Goal: Task Accomplishment & Management: Manage account settings

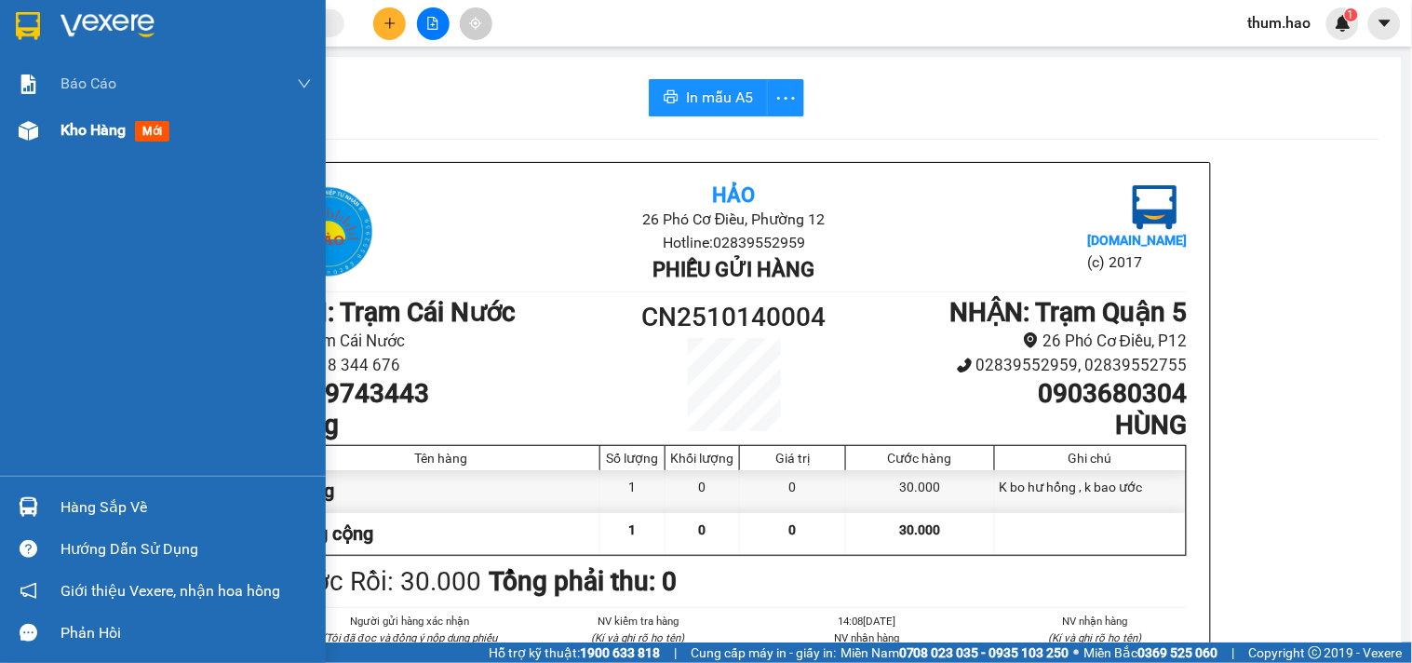
click at [106, 118] on div "Kho hàng mới" at bounding box center [118, 129] width 116 height 23
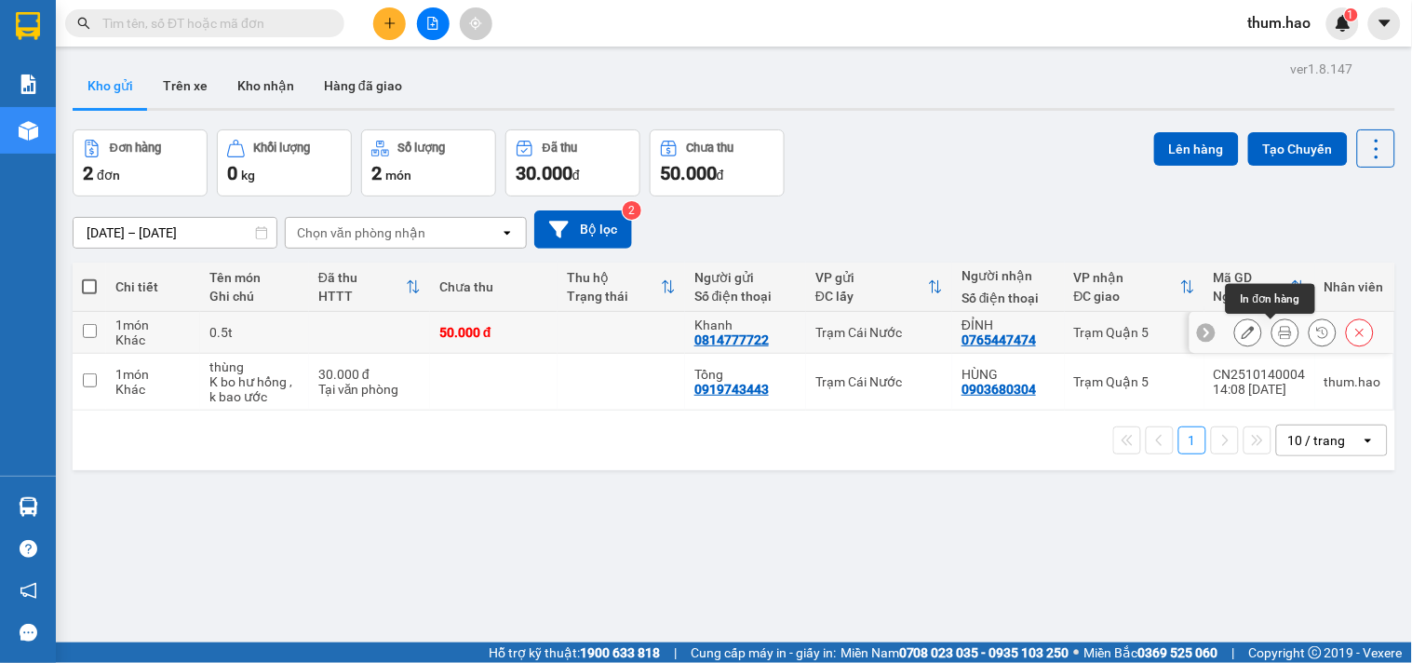
click at [1279, 331] on icon at bounding box center [1285, 332] width 13 height 13
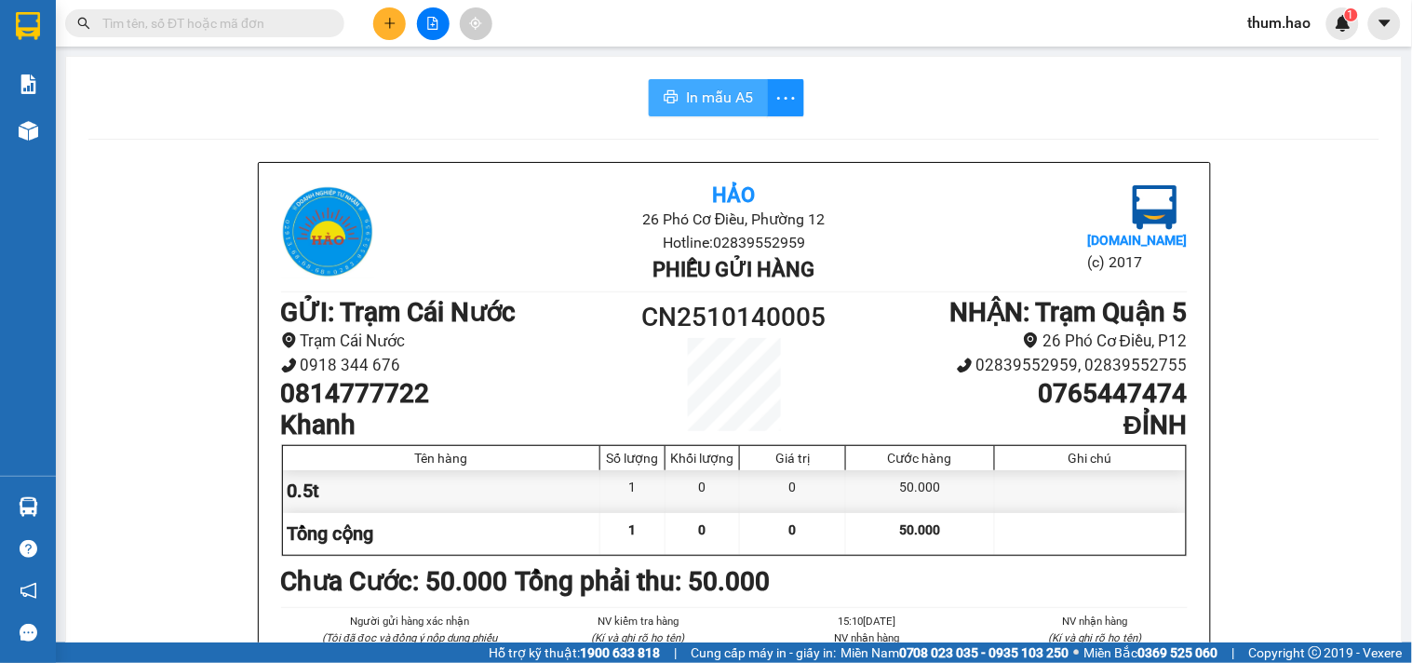
click at [693, 101] on span "In mẫu A5" at bounding box center [719, 97] width 67 height 23
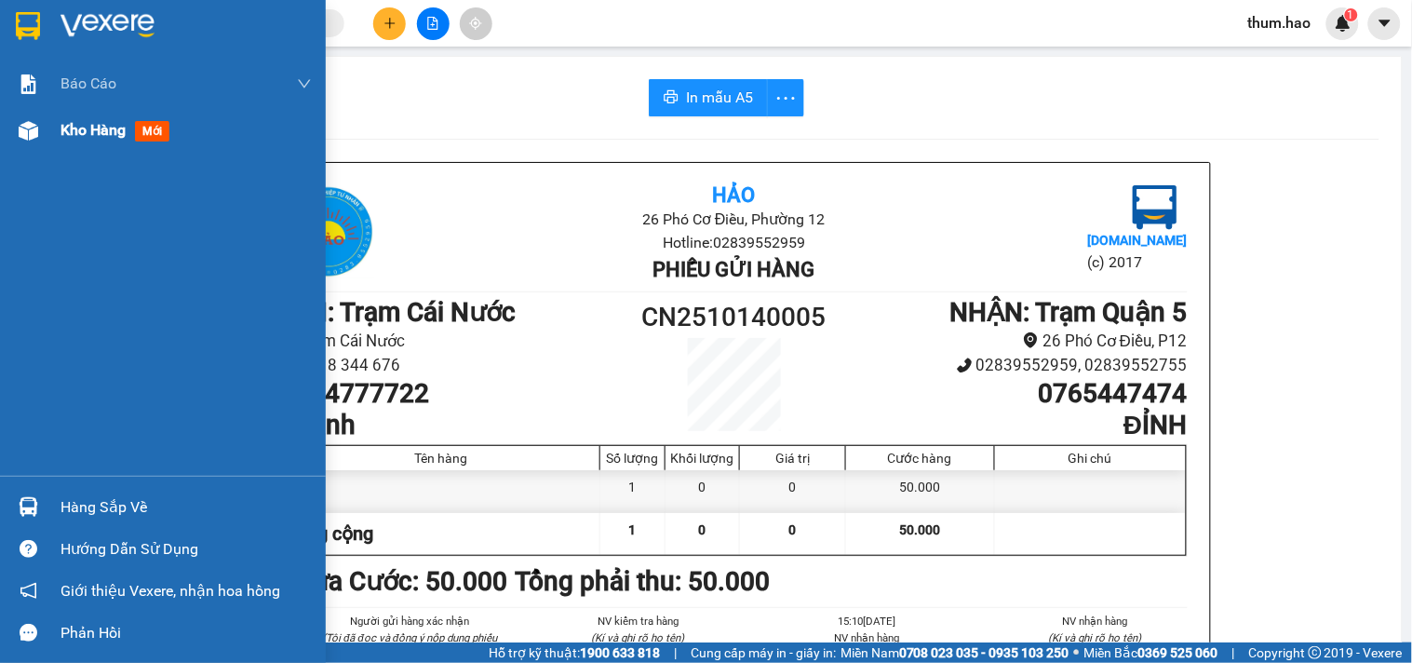
drag, startPoint x: 112, startPoint y: 136, endPoint x: 180, endPoint y: 115, distance: 71.0
click at [113, 135] on span "Kho hàng" at bounding box center [92, 130] width 65 height 18
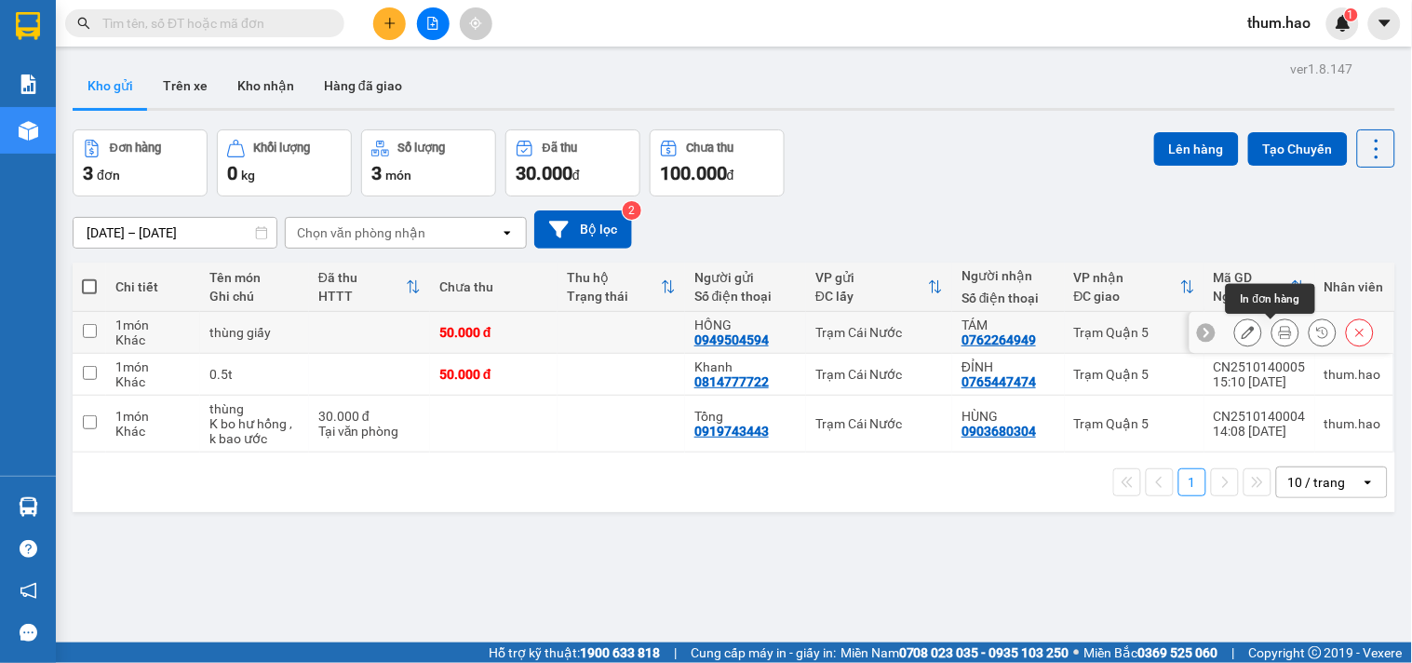
click at [1278, 333] on button at bounding box center [1285, 332] width 26 height 33
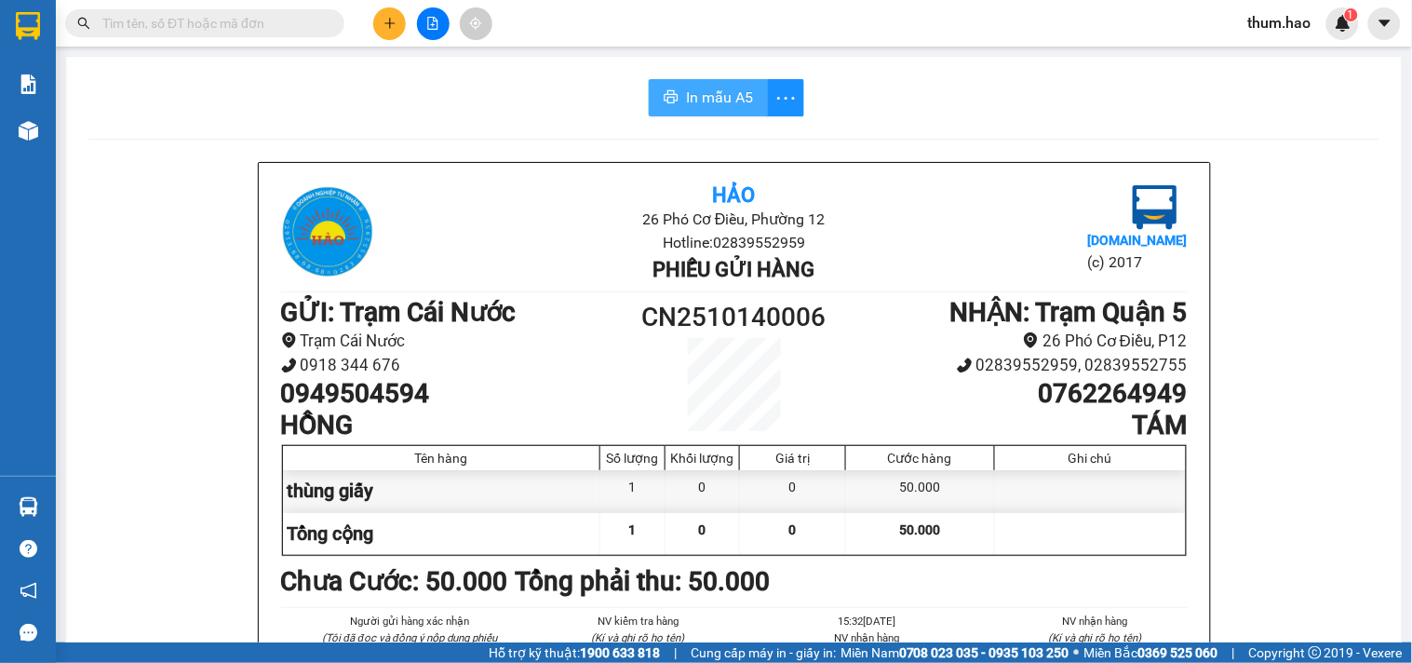
click at [718, 103] on span "In mẫu A5" at bounding box center [719, 97] width 67 height 23
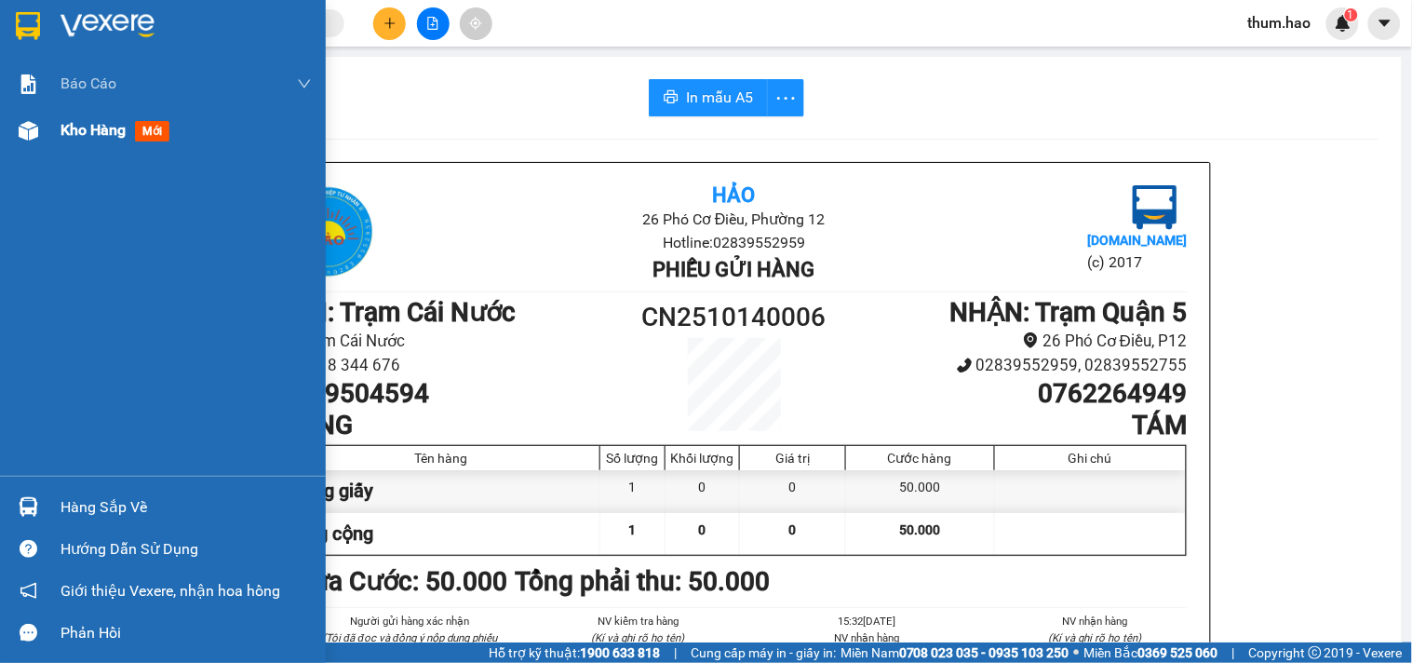
click at [110, 128] on span "Kho hàng" at bounding box center [92, 130] width 65 height 18
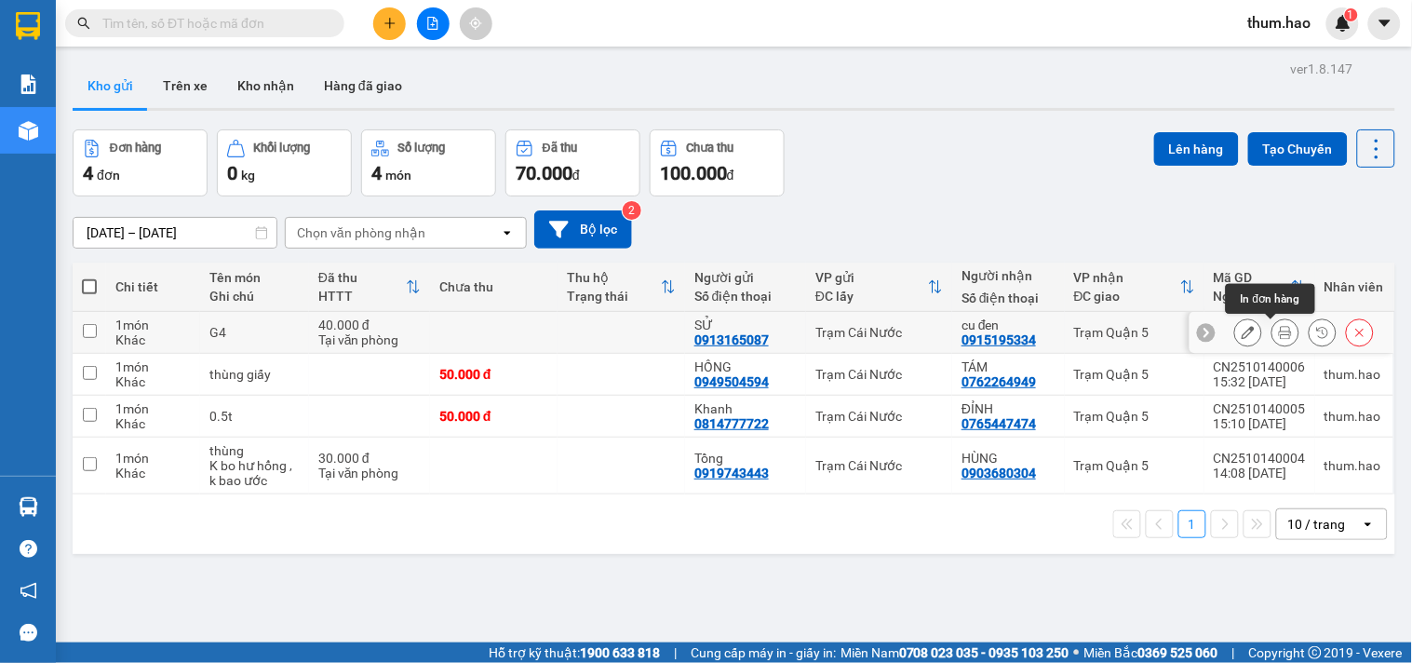
click at [1279, 333] on icon at bounding box center [1285, 332] width 13 height 13
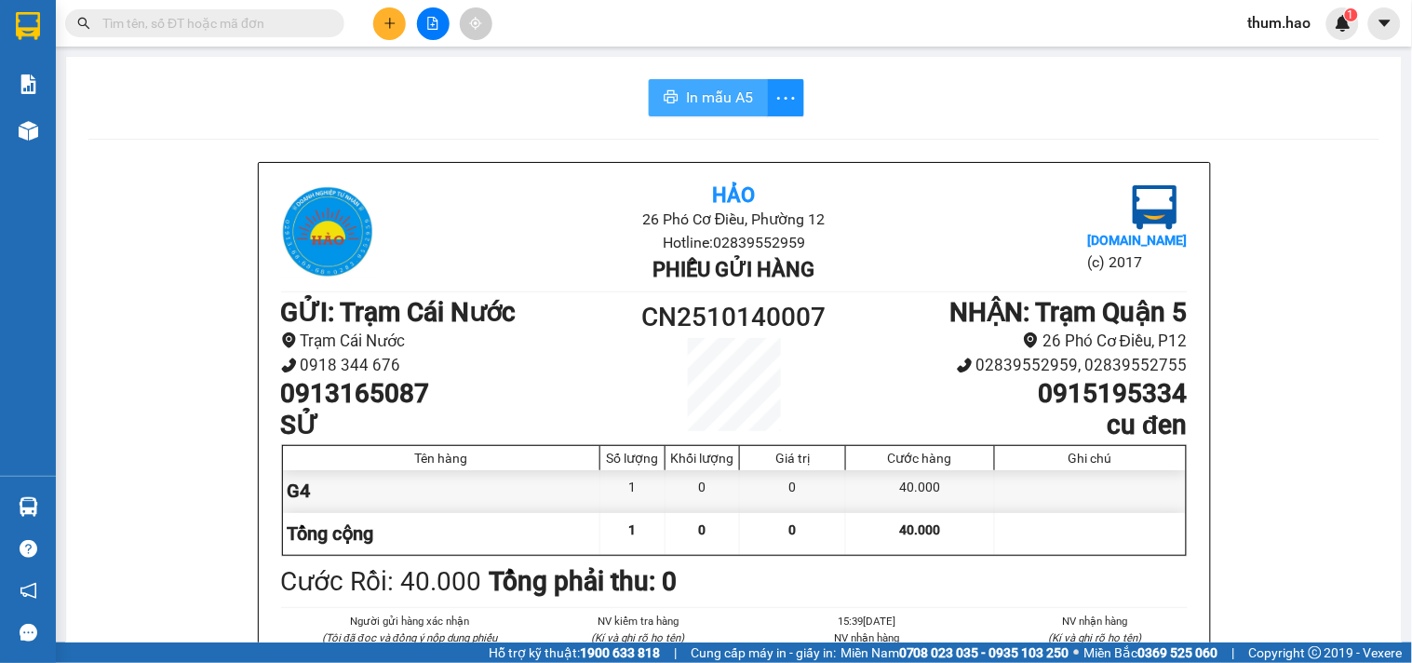
click at [686, 97] on span "In mẫu A5" at bounding box center [719, 97] width 67 height 23
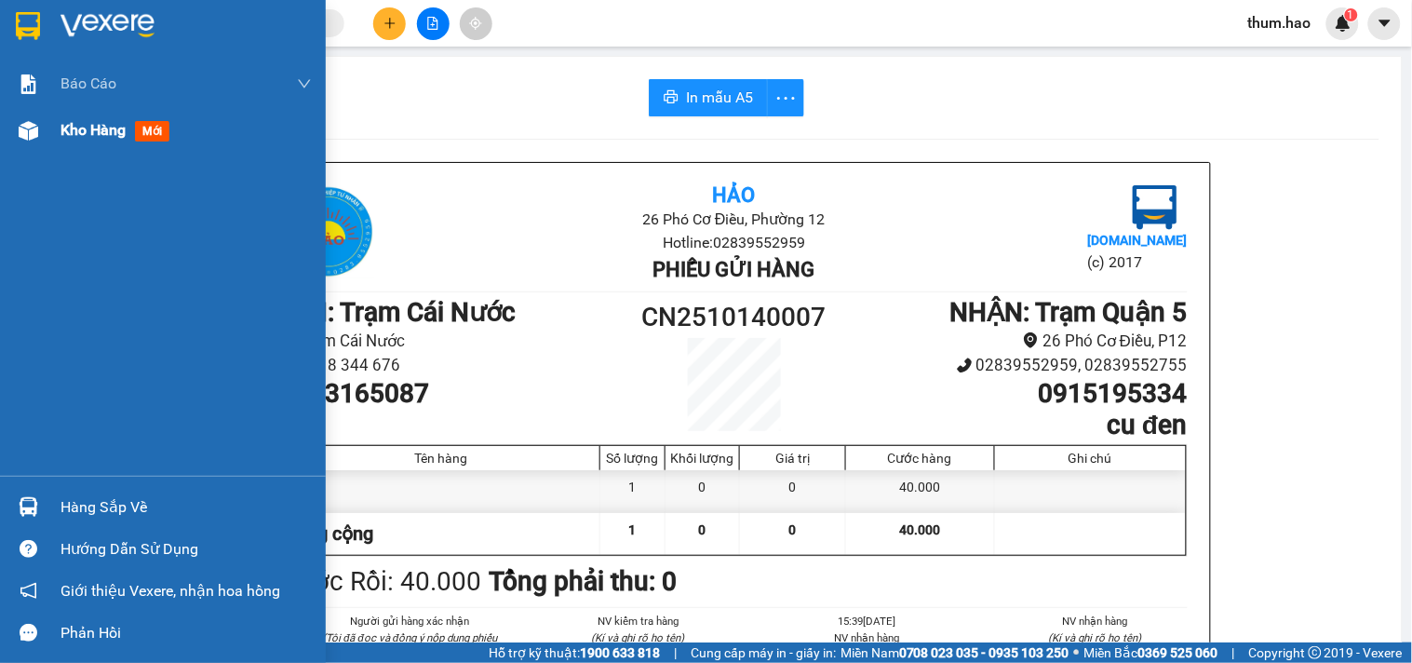
click at [89, 131] on span "Kho hàng" at bounding box center [92, 130] width 65 height 18
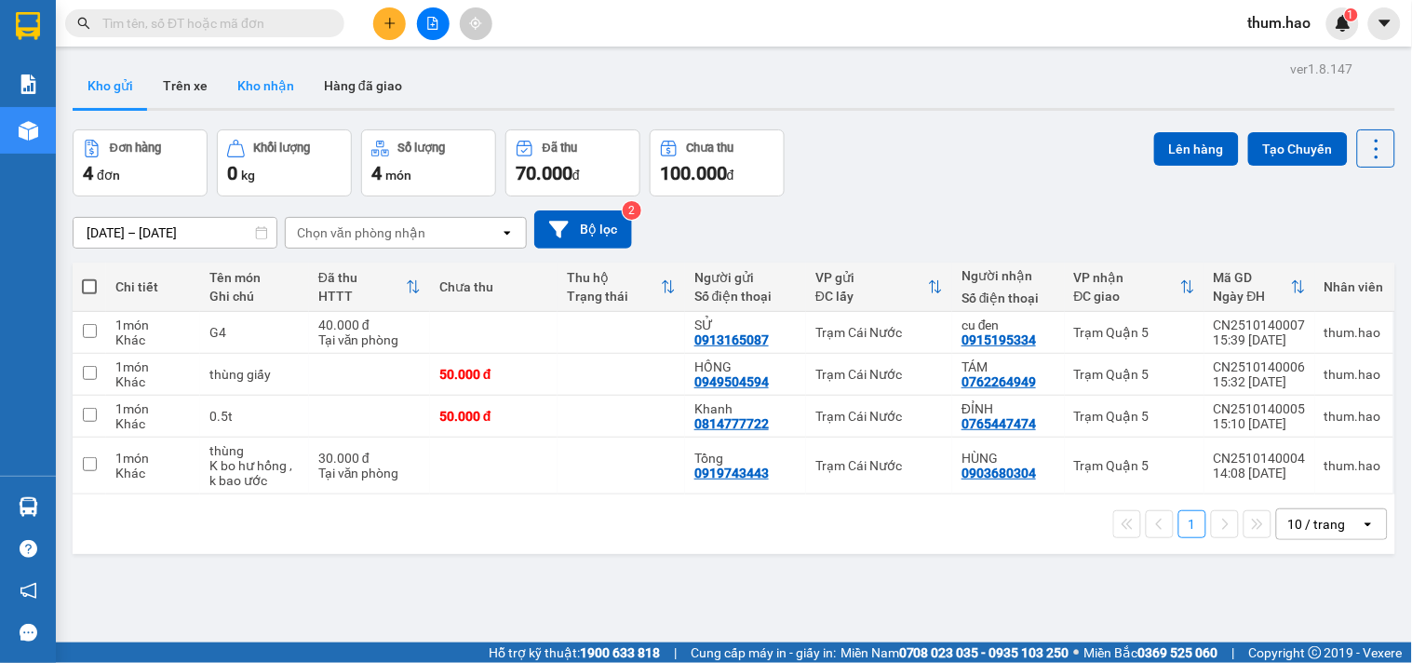
click at [275, 90] on button "Kho nhận" at bounding box center [265, 85] width 87 height 45
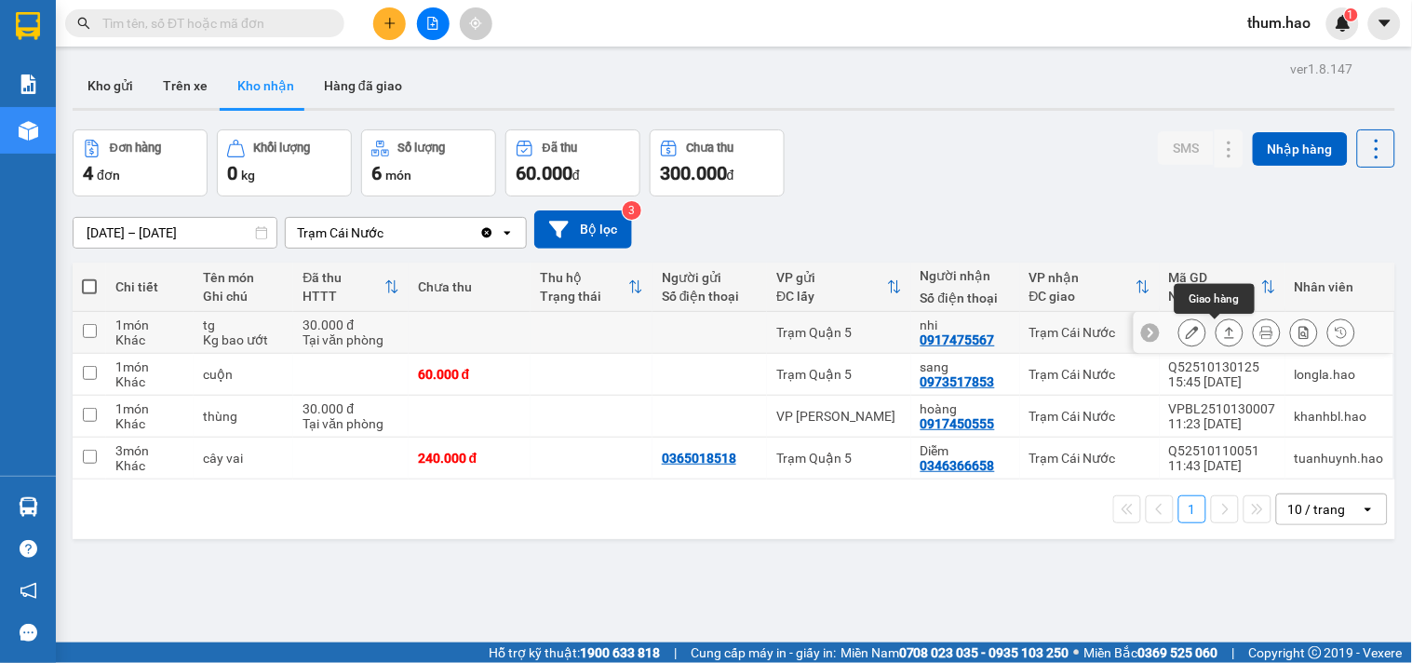
click at [1223, 332] on icon at bounding box center [1229, 332] width 13 height 13
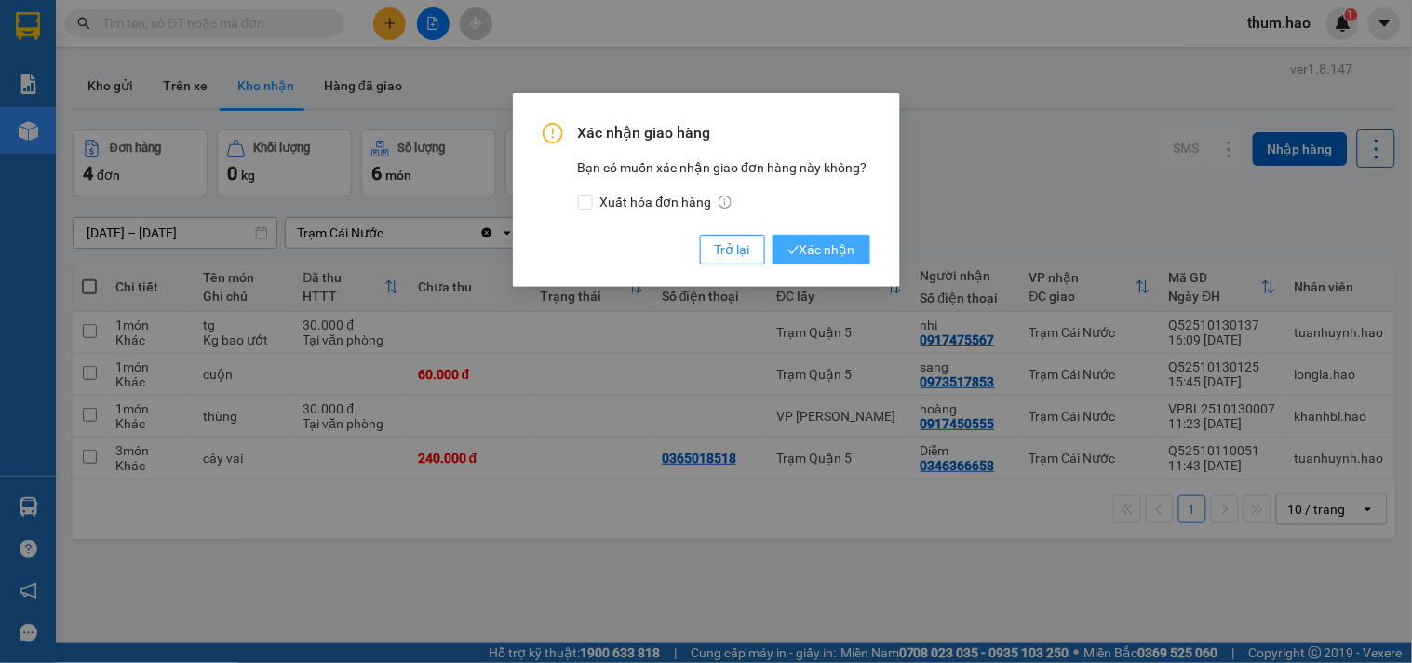
click at [854, 258] on button "Xác nhận" at bounding box center [821, 250] width 98 height 30
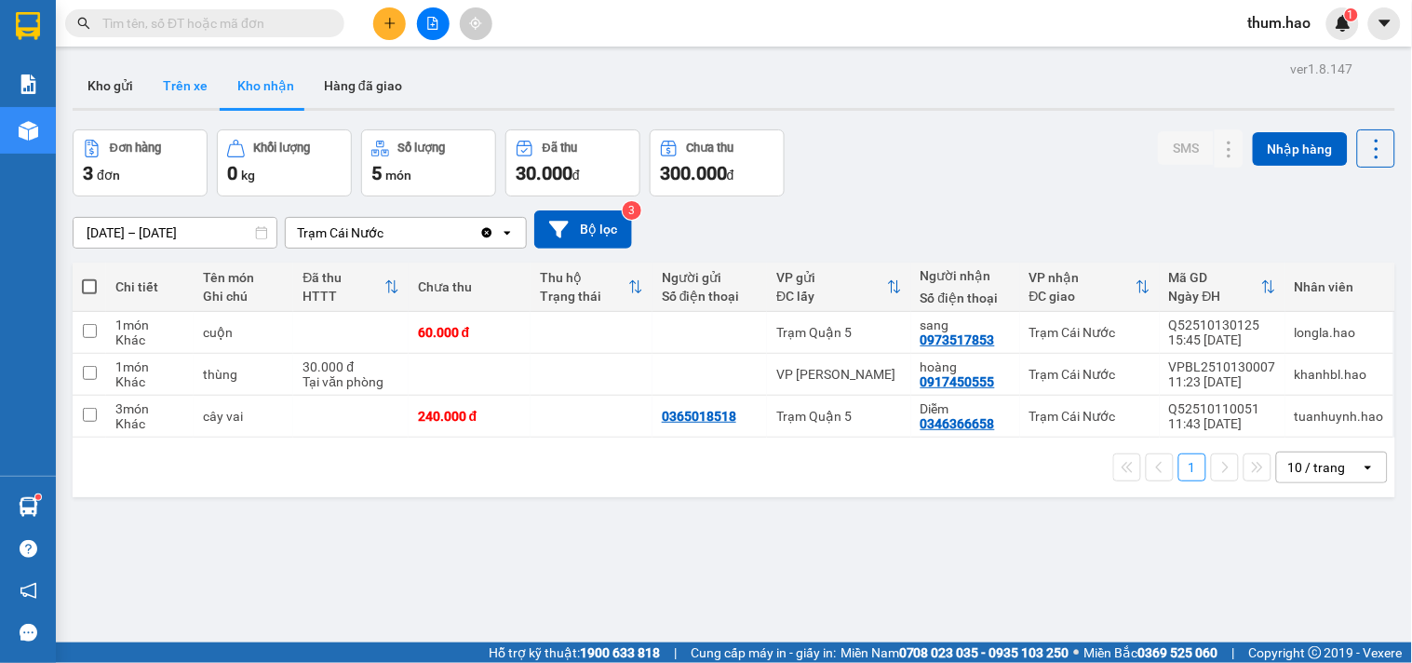
click at [180, 97] on button "Trên xe" at bounding box center [185, 85] width 74 height 45
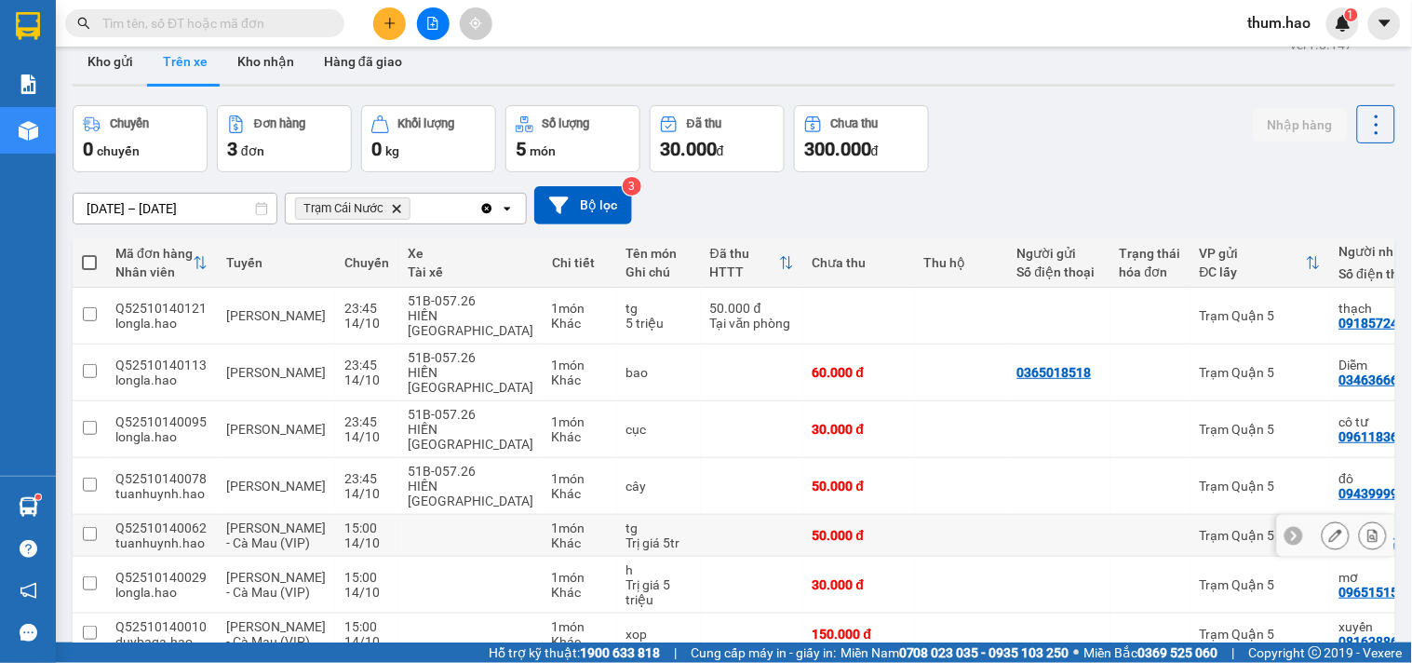
scroll to position [91, 0]
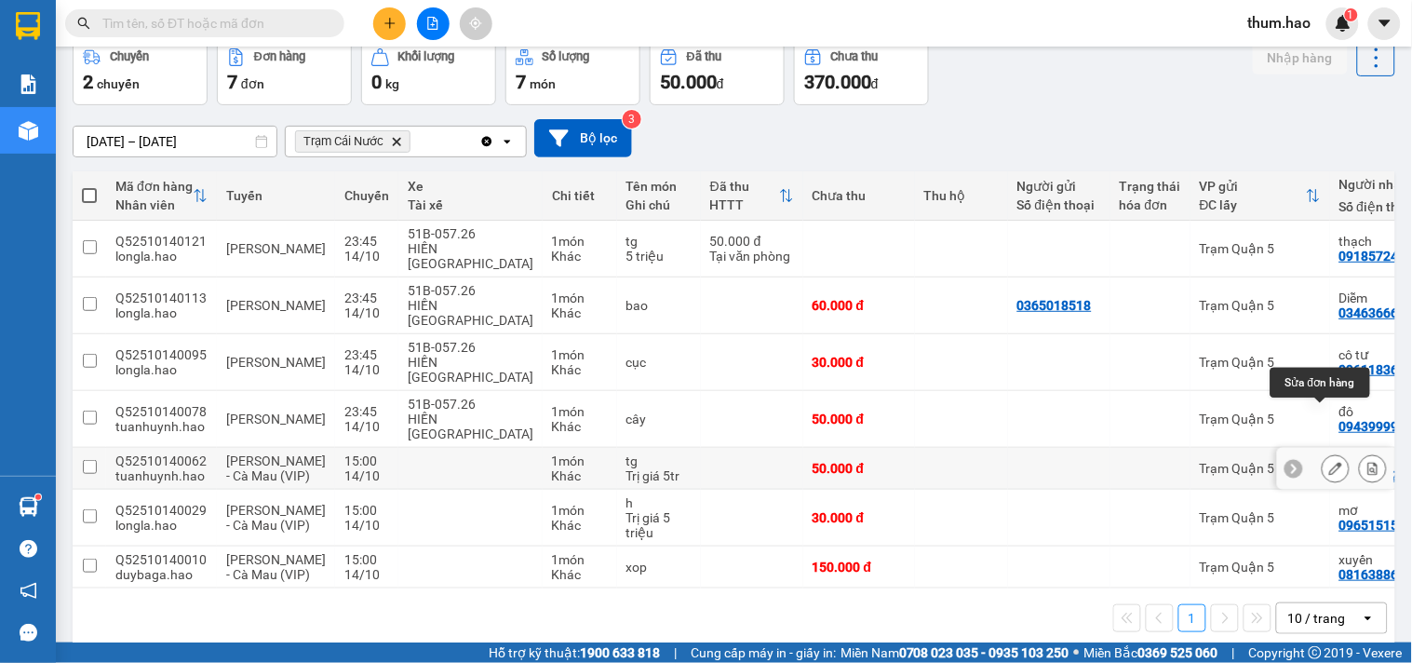
click at [1329, 462] on icon at bounding box center [1335, 468] width 13 height 13
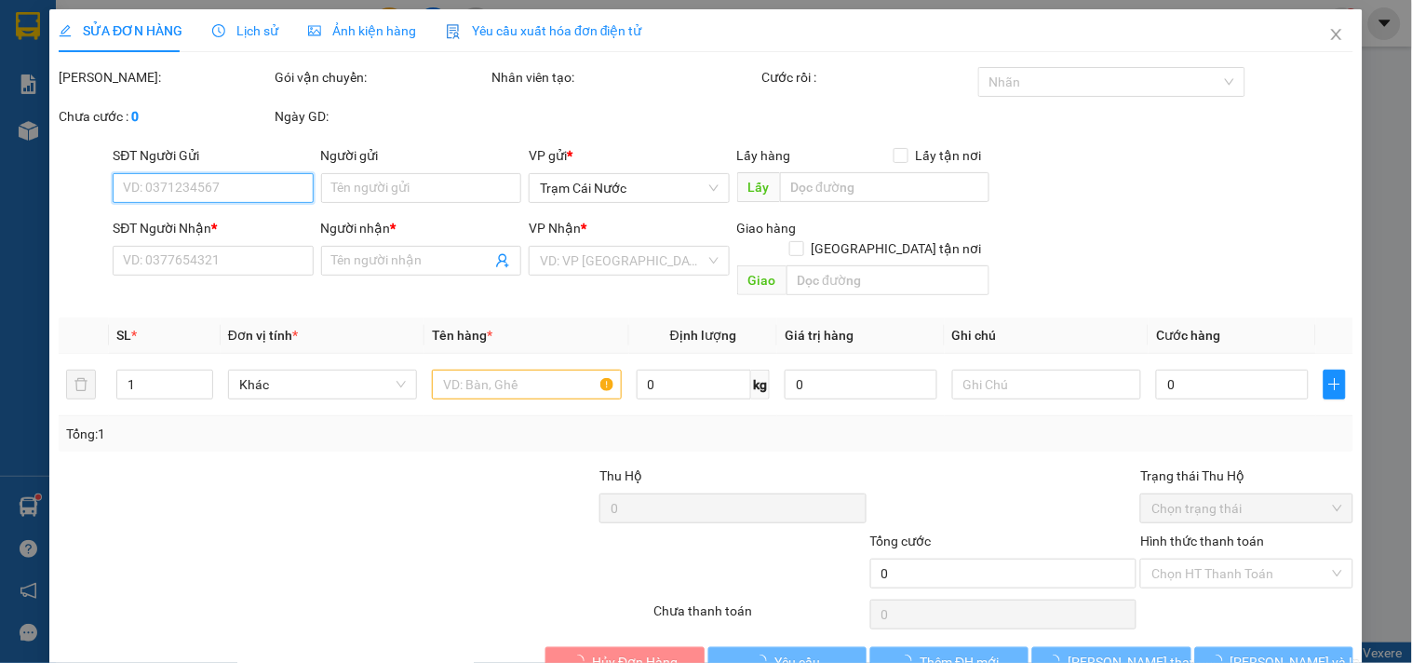
type input "0948284234"
type input "Toán"
type input "50.000"
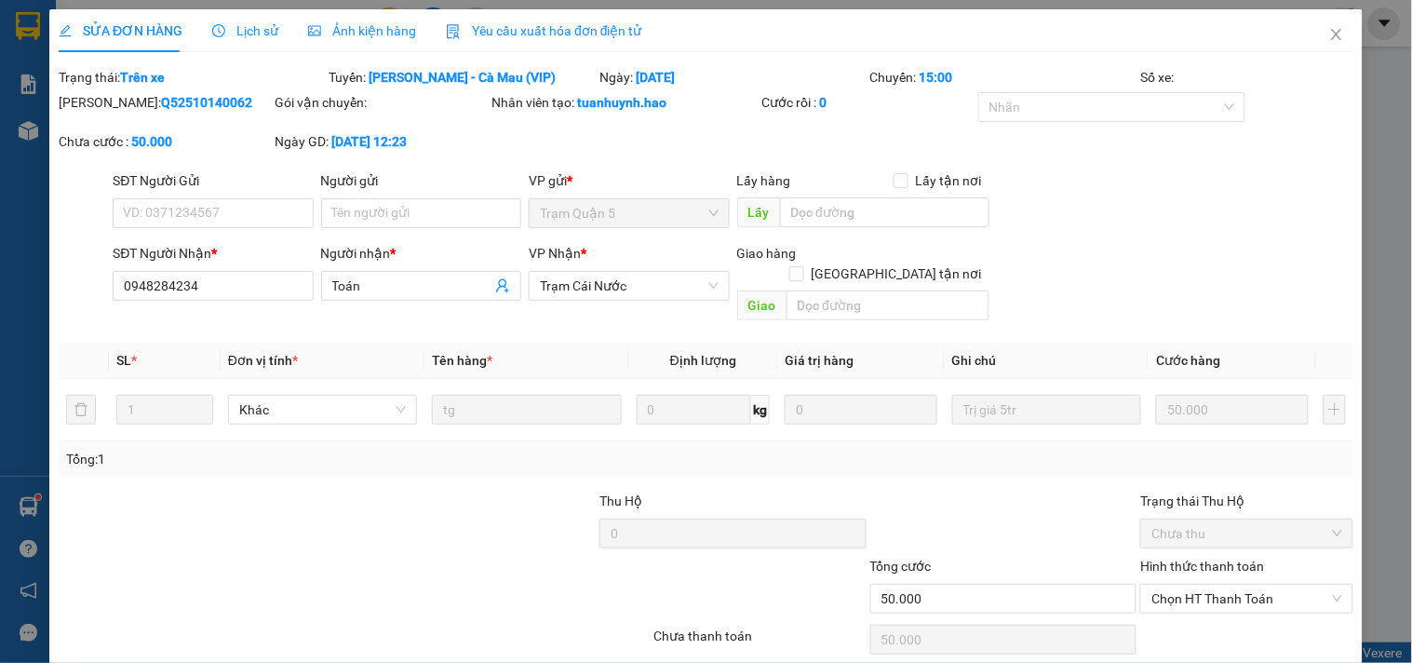
click at [366, 34] on span "Ảnh kiện hàng" at bounding box center [362, 30] width 108 height 15
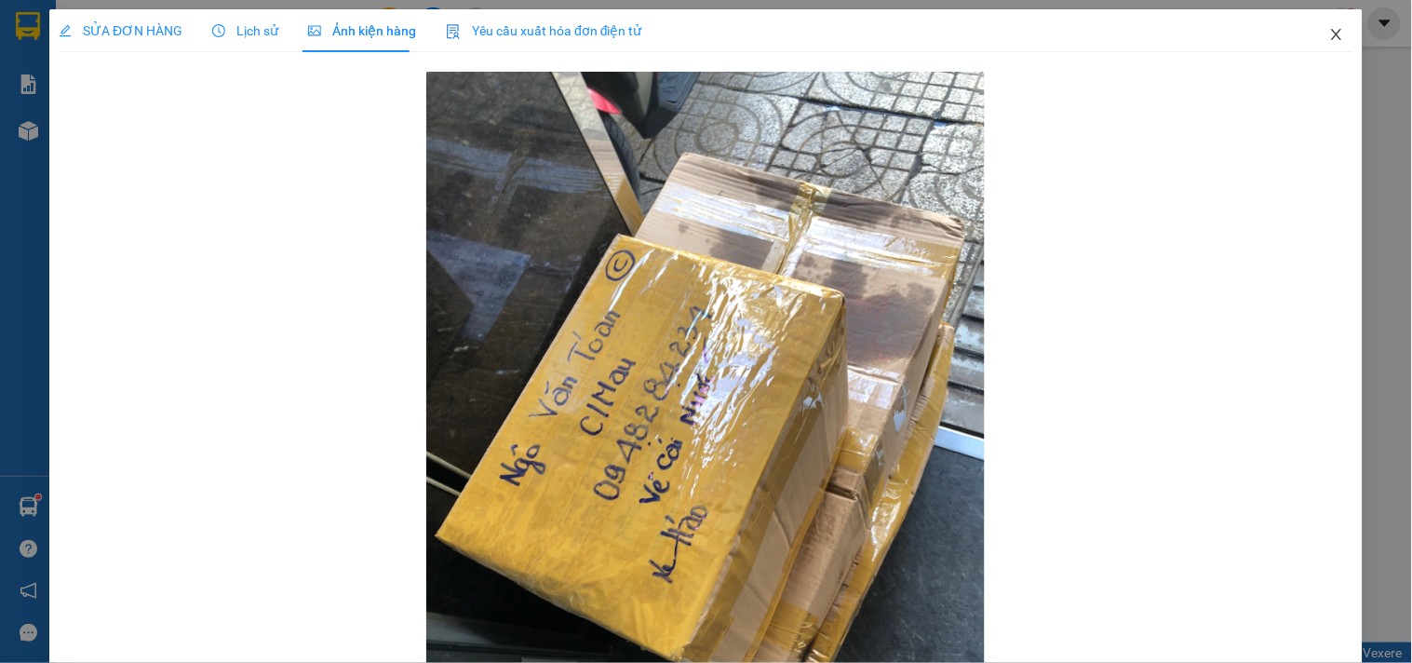
click at [1324, 26] on span "Close" at bounding box center [1336, 35] width 52 height 52
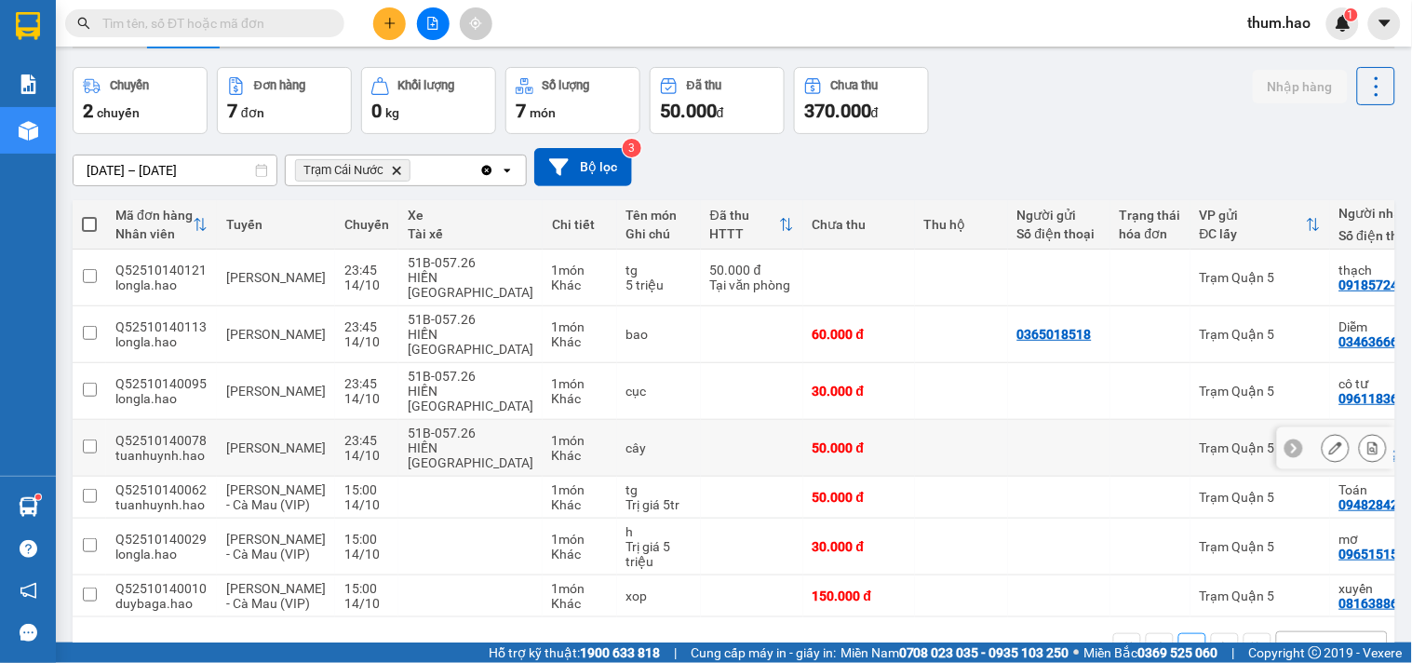
scroll to position [91, 0]
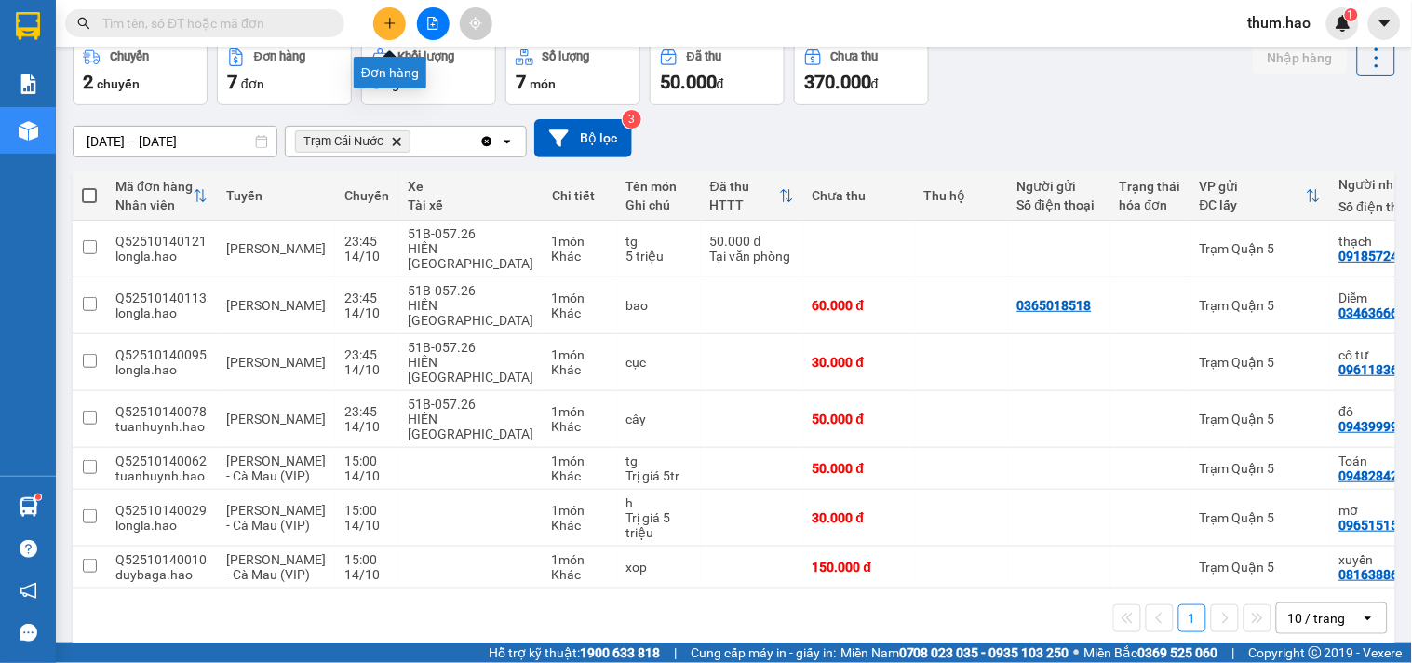
click at [394, 30] on button at bounding box center [389, 23] width 33 height 33
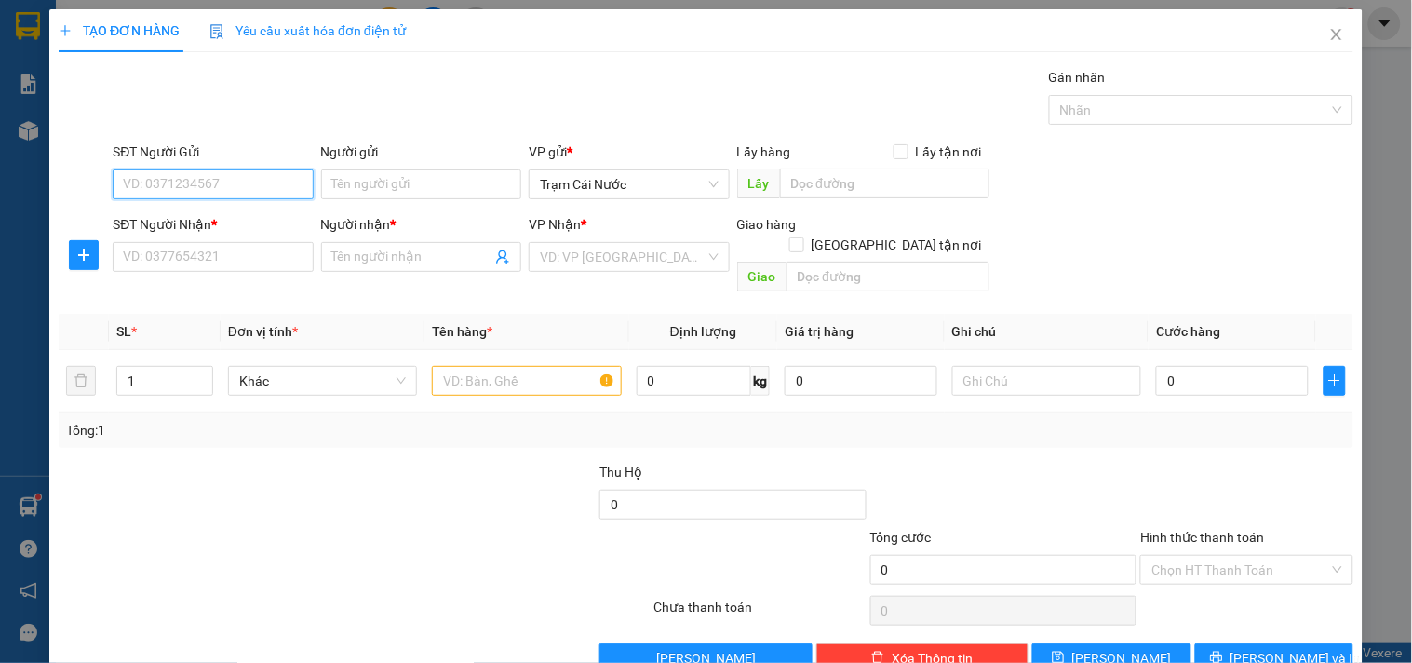
drag, startPoint x: 217, startPoint y: 181, endPoint x: 230, endPoint y: 174, distance: 14.6
click at [230, 174] on input "SĐT Người Gửi" at bounding box center [213, 184] width 200 height 30
click at [230, 224] on div "0977670941 - [PERSON_NAME]" at bounding box center [214, 221] width 183 height 20
type input "0977670941"
type input "LUÂN"
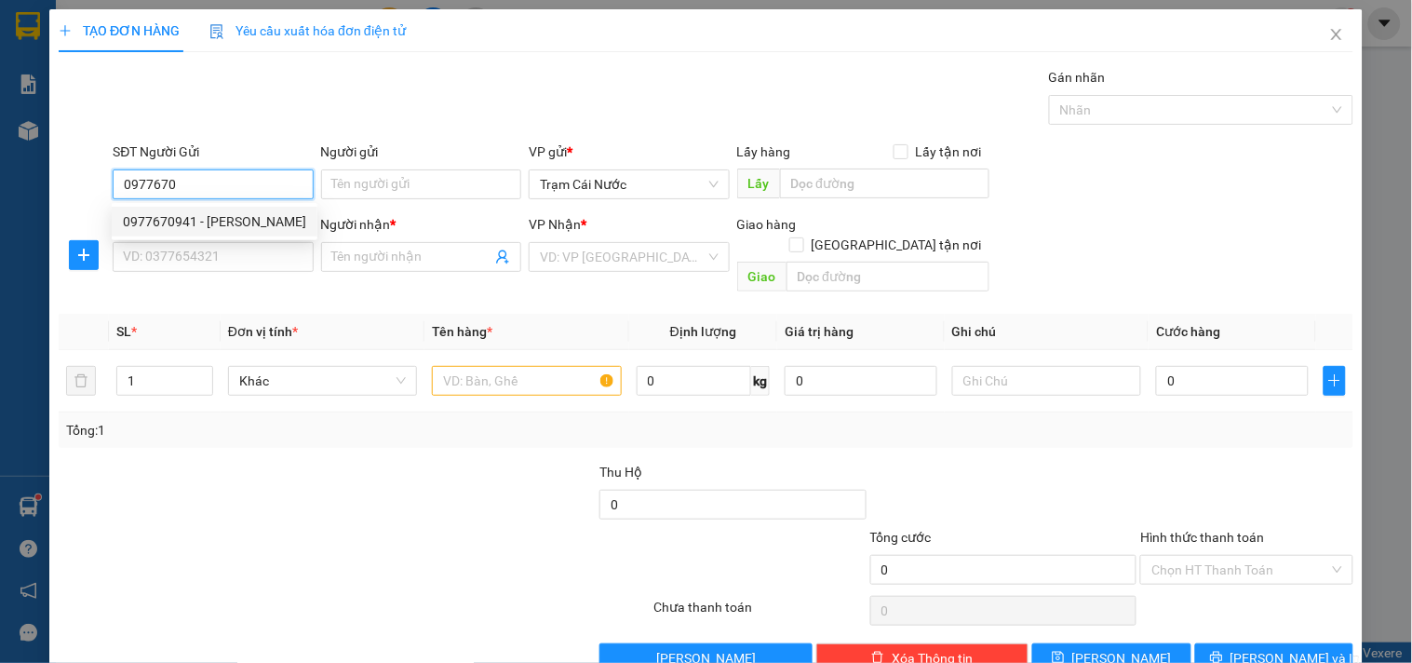
type input "0932173027"
type input "Dũng"
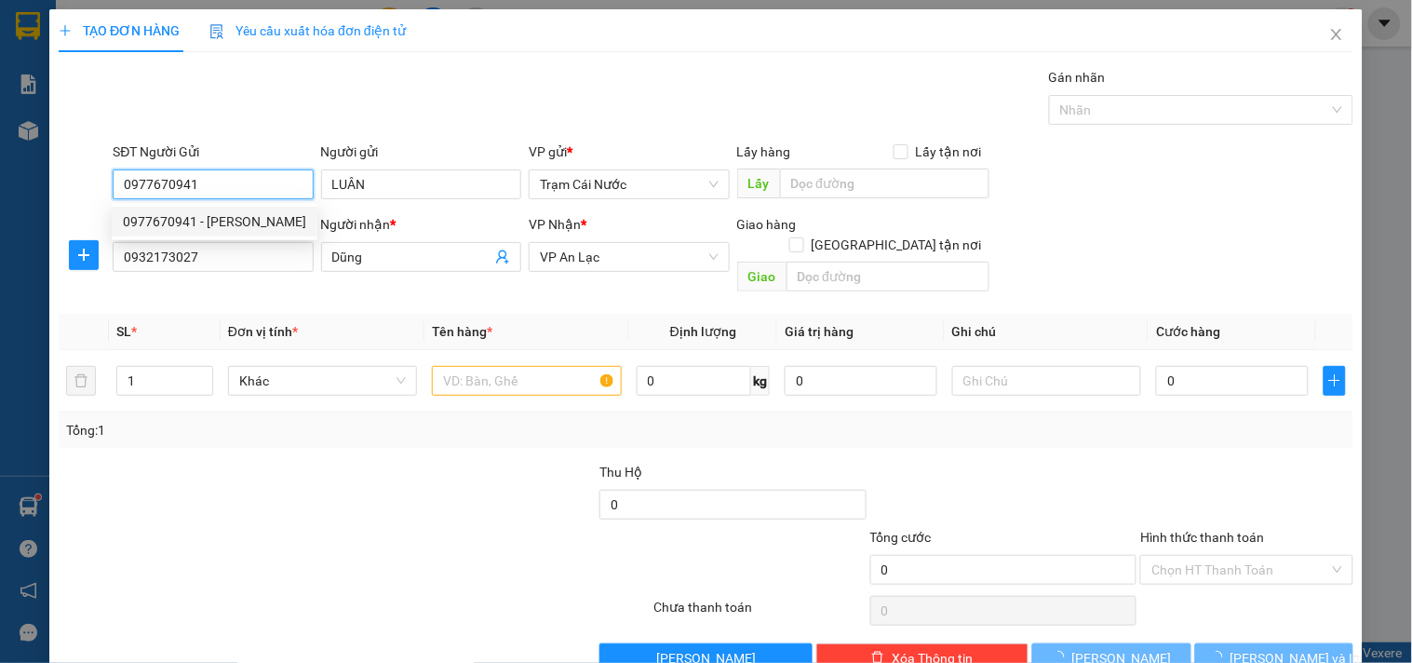
type input "50.000"
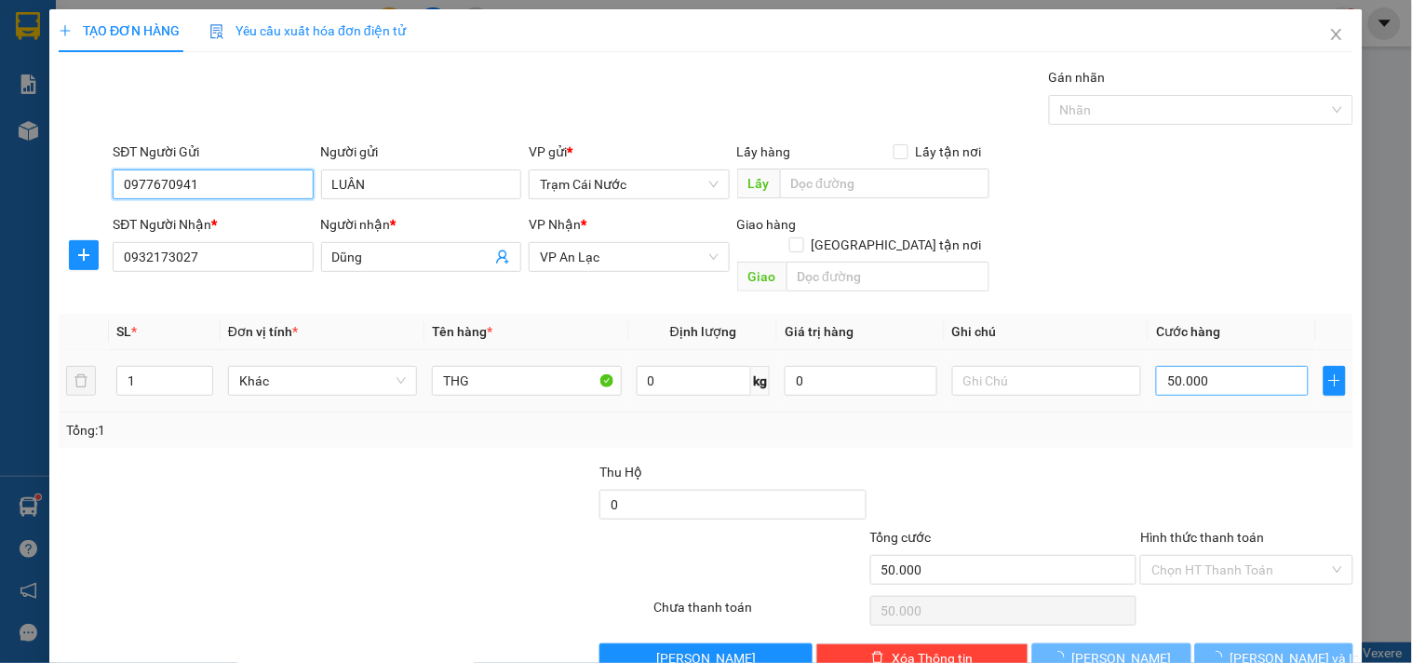
type input "0977670941"
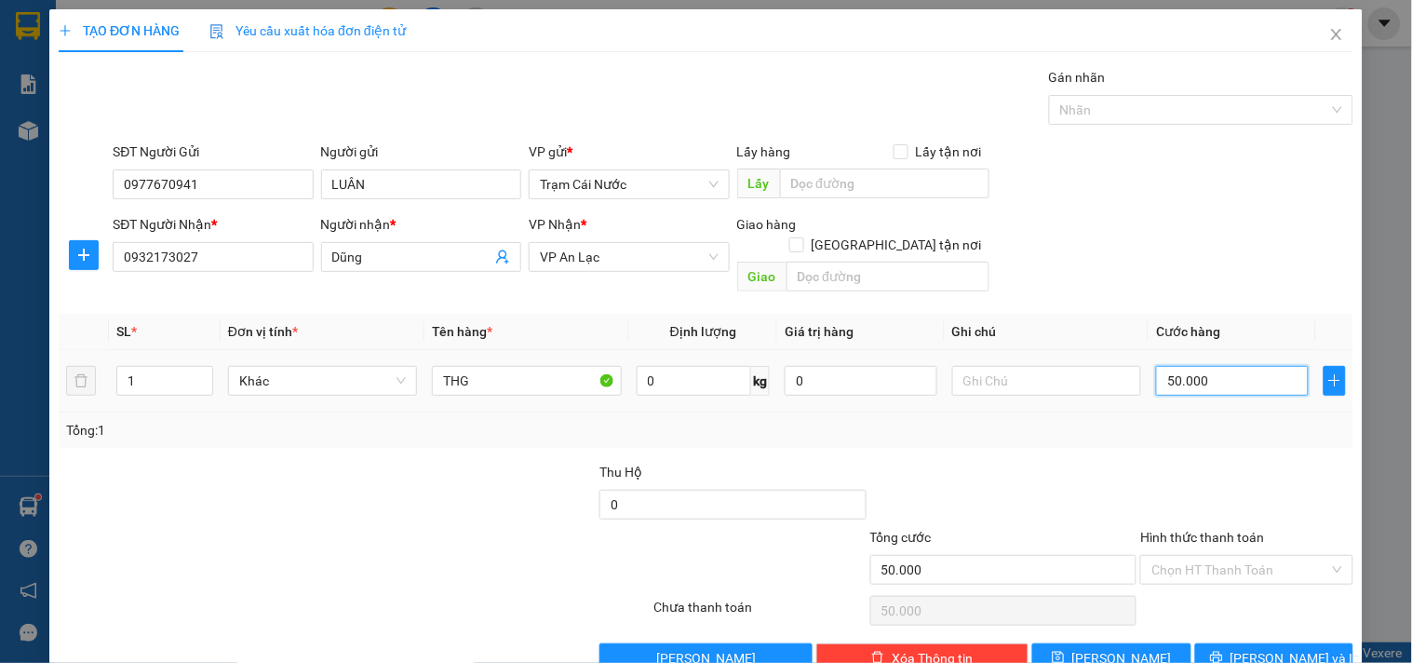
type input "0"
type input "3"
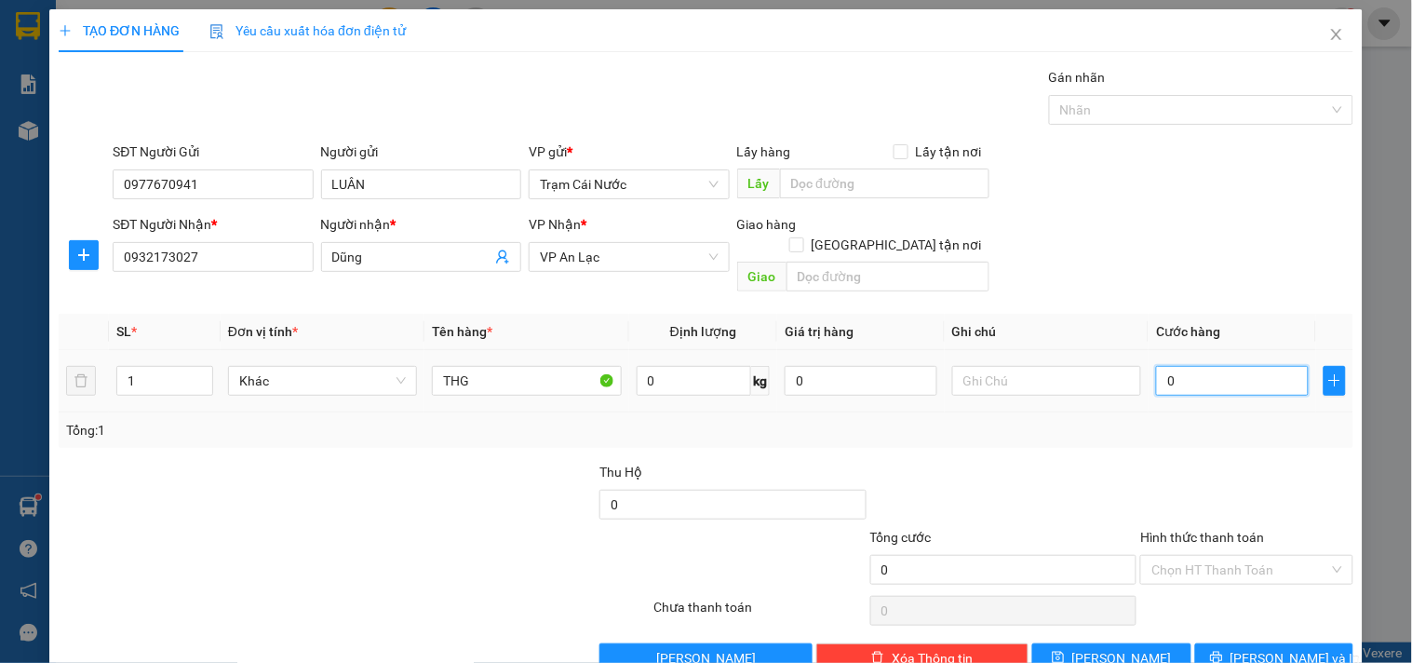
type input "3"
type input "003"
type input "30"
type input "0.030"
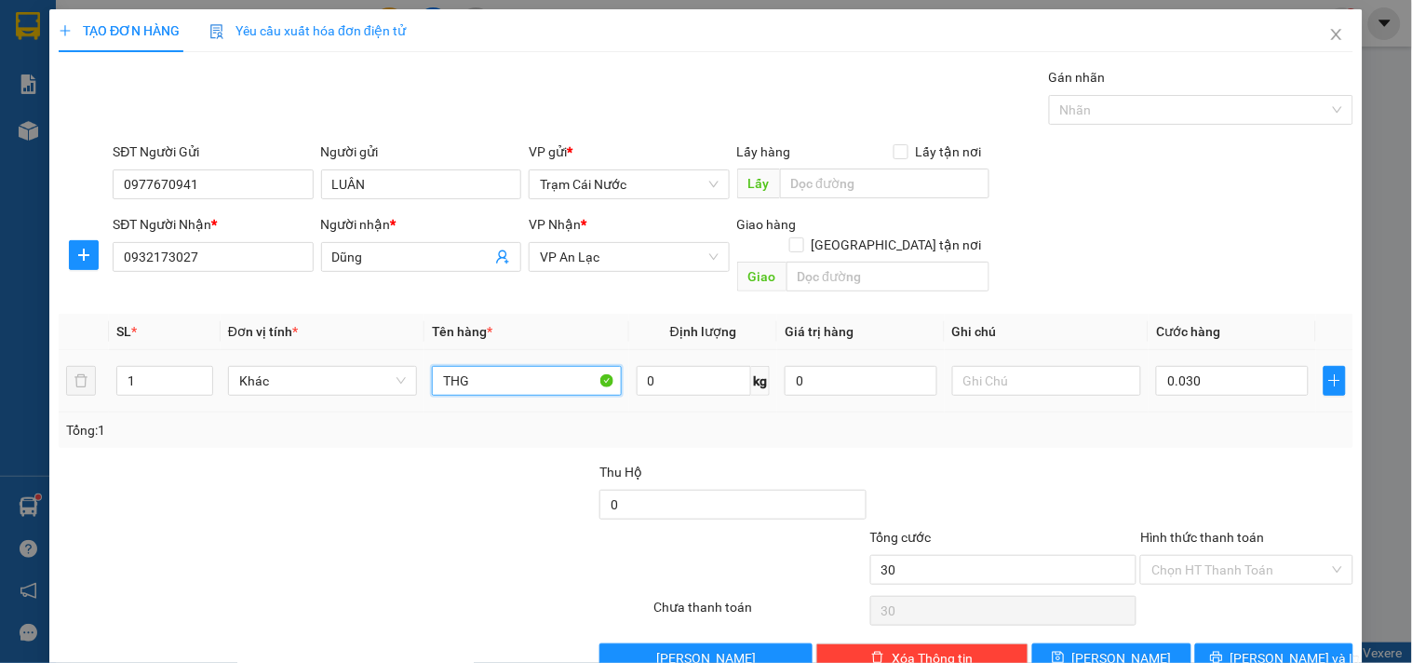
type input "30.000"
click at [517, 326] on table "SL * Đơn vị tính * Tên hàng * Định lượng Giá trị hàng Ghi chú Cước hàng 1 Khác …" at bounding box center [706, 363] width 1295 height 99
type input "T"
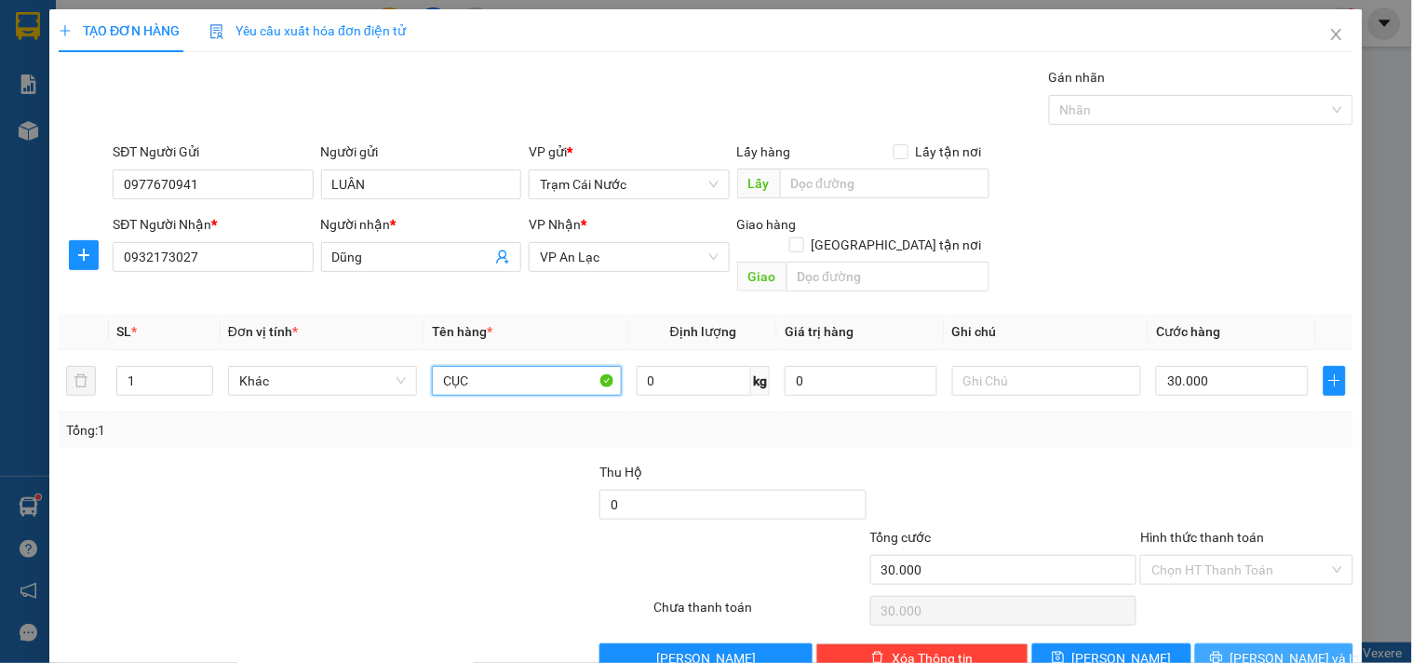
type input "CỤC"
click at [1304, 643] on button "[PERSON_NAME] và In" at bounding box center [1274, 658] width 158 height 30
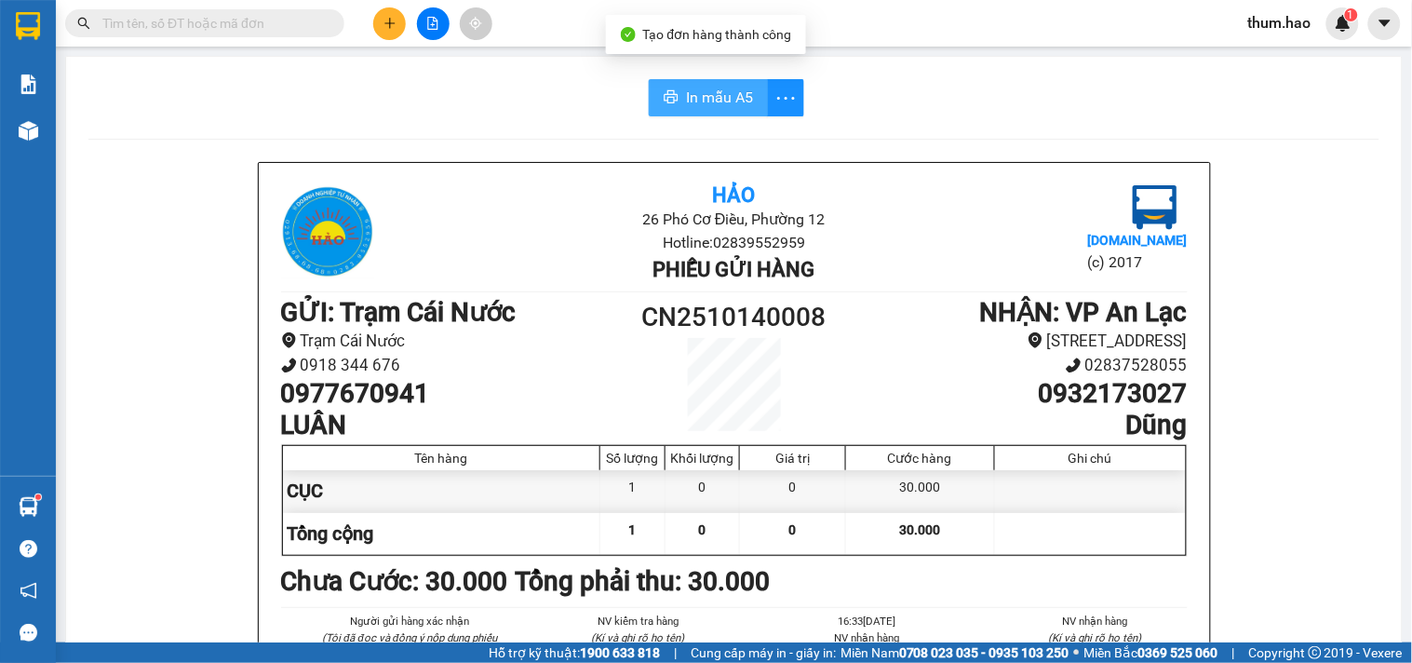
click at [705, 91] on span "In mẫu A5" at bounding box center [719, 97] width 67 height 23
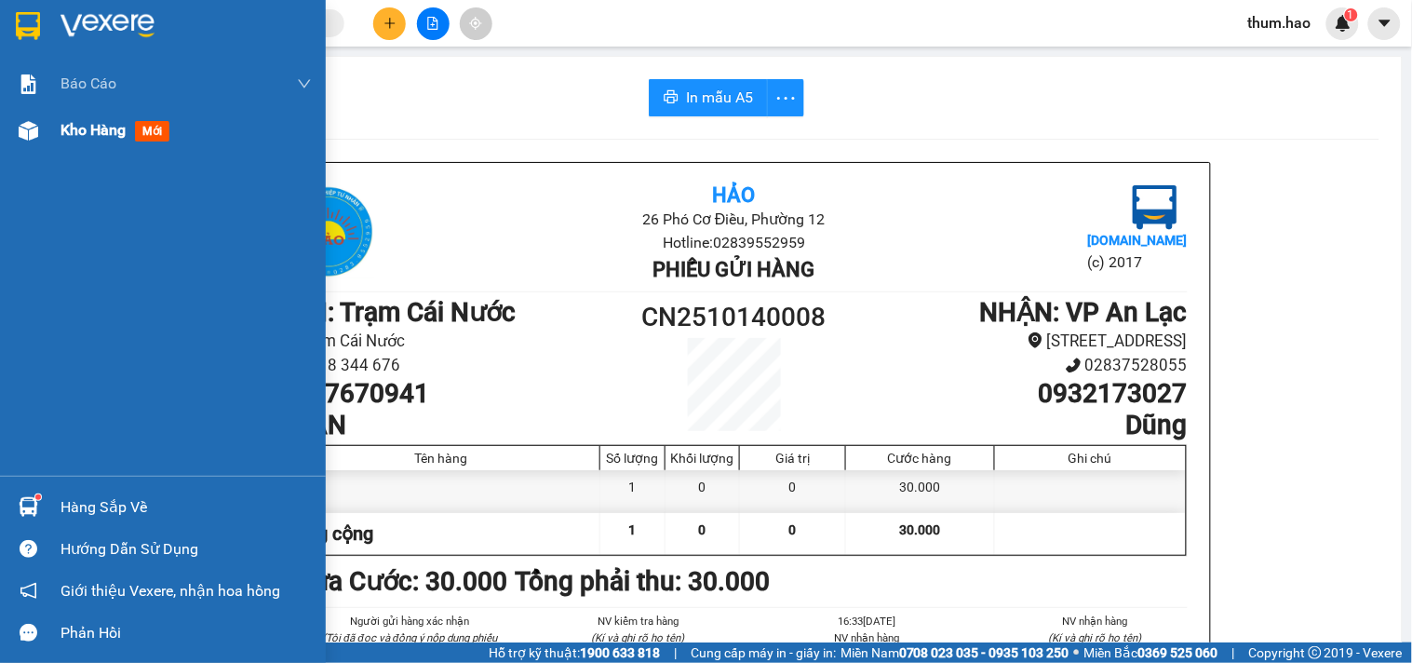
click at [66, 136] on span "Kho hàng" at bounding box center [92, 130] width 65 height 18
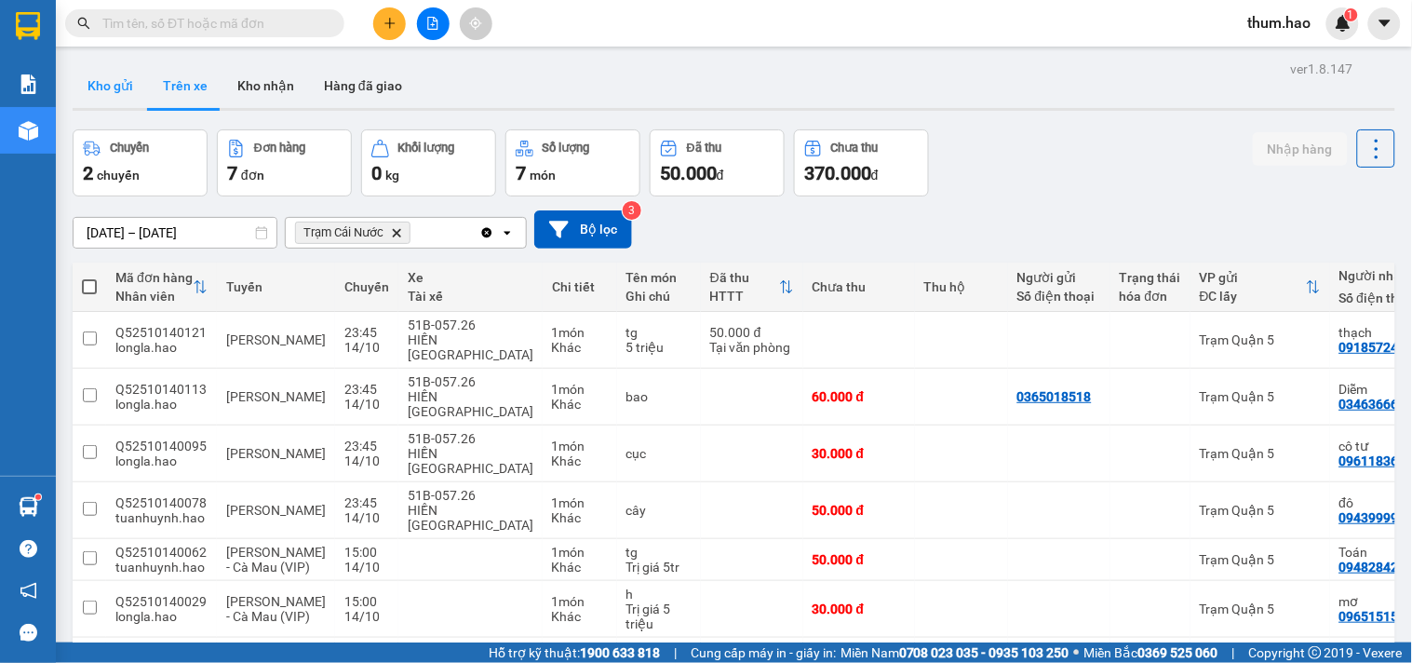
click at [130, 80] on button "Kho gửi" at bounding box center [110, 85] width 75 height 45
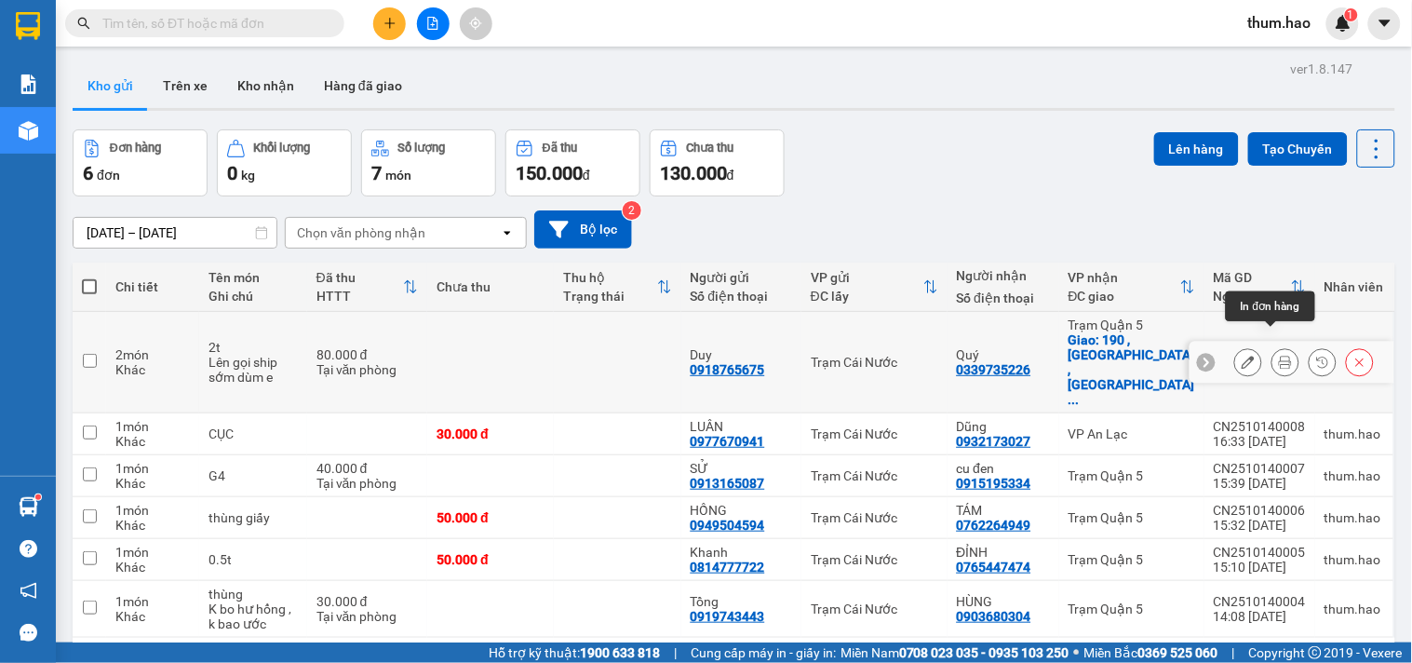
click at [1279, 356] on icon at bounding box center [1285, 362] width 13 height 13
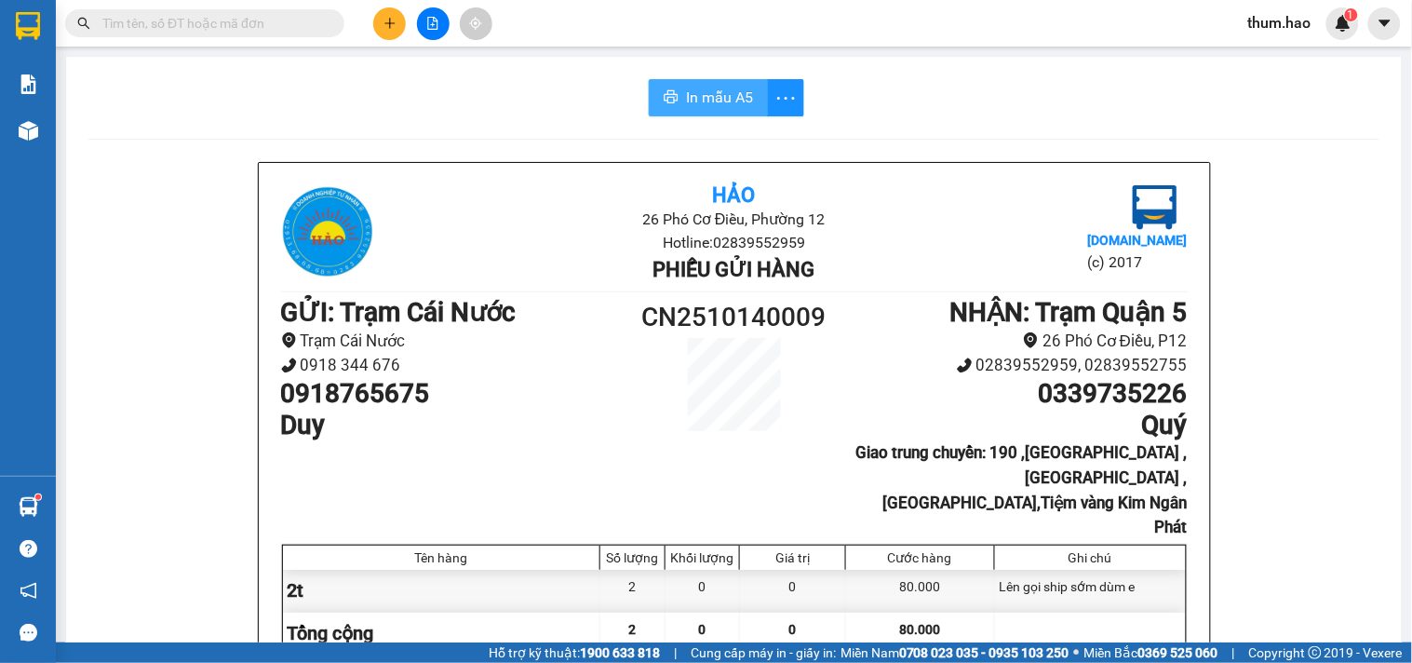
click at [696, 95] on span "In mẫu A5" at bounding box center [719, 97] width 67 height 23
click at [686, 104] on span "In mẫu A5" at bounding box center [719, 97] width 67 height 23
click at [388, 29] on button at bounding box center [389, 23] width 33 height 33
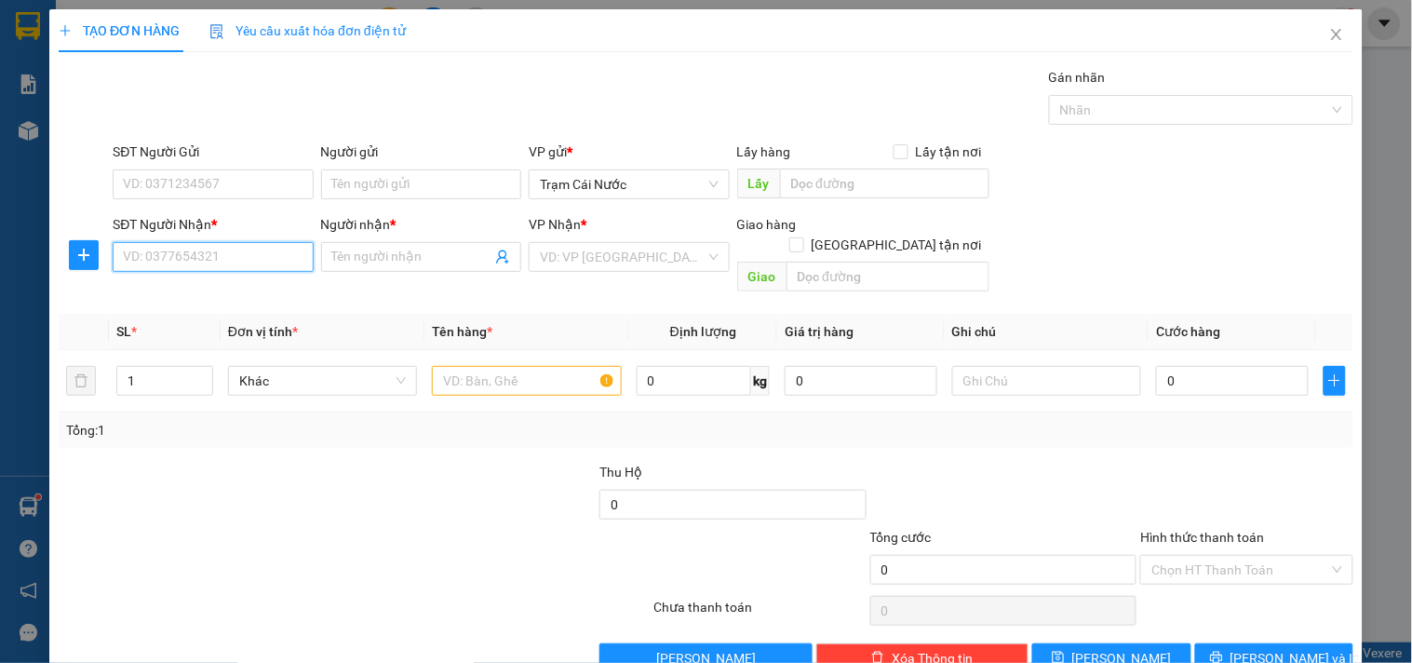
click at [163, 259] on input "SĐT Người Nhận *" at bounding box center [213, 257] width 200 height 30
click at [168, 263] on input "SĐT Người Nhận *" at bounding box center [213, 257] width 200 height 30
type input "0822590000"
click at [341, 252] on input "Người nhận *" at bounding box center [411, 257] width 159 height 20
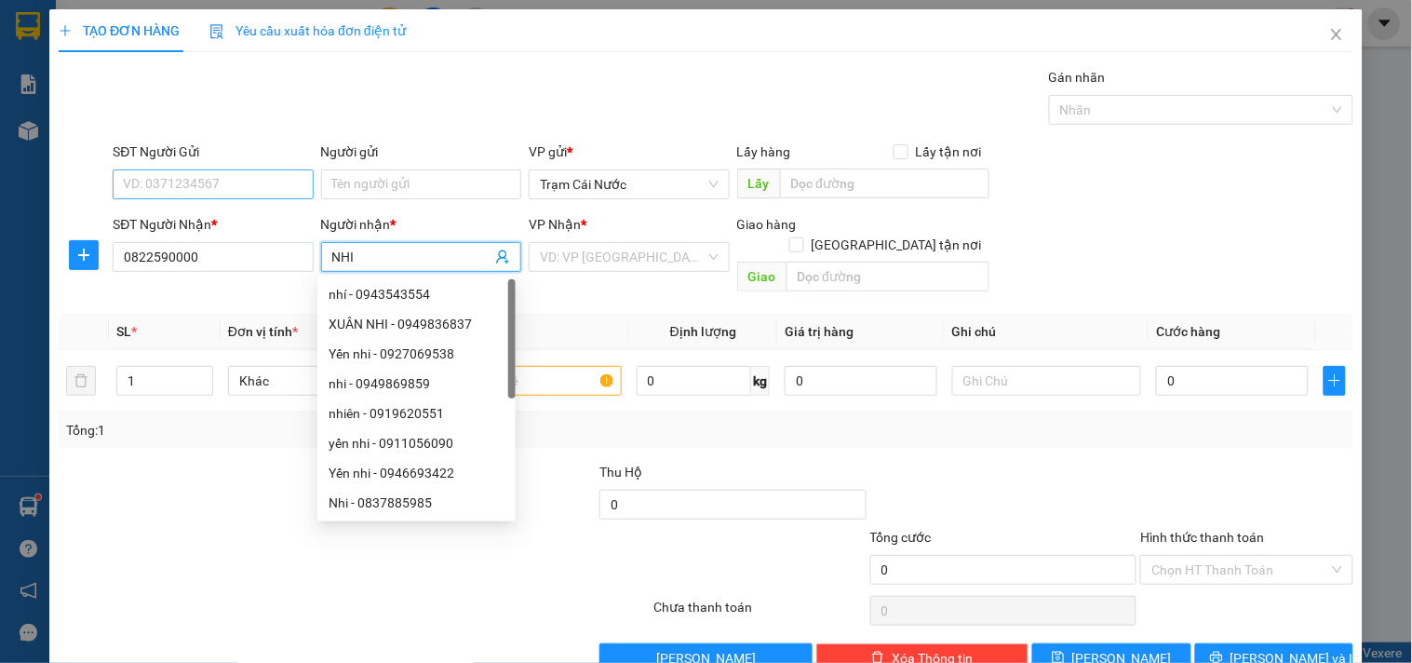
type input "NHI"
click at [251, 172] on input "SĐT Người Gửi" at bounding box center [213, 184] width 200 height 30
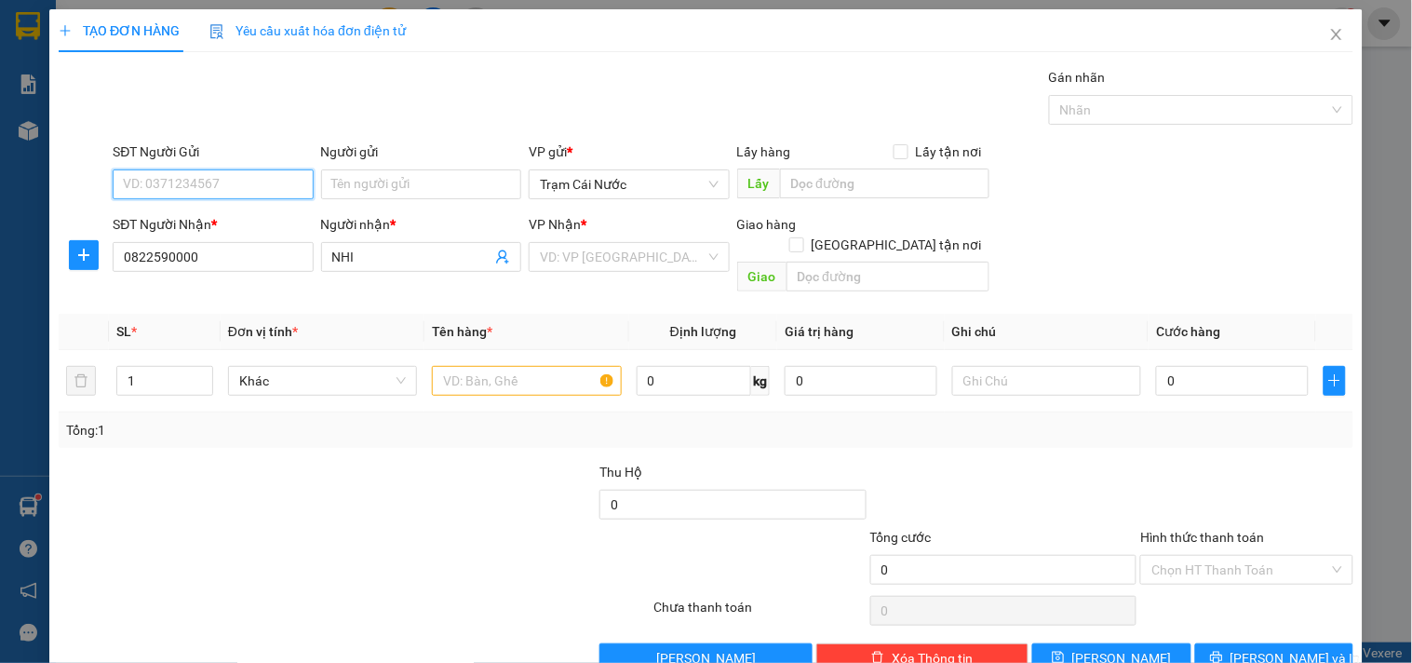
click at [242, 188] on input "SĐT Người Gửi" at bounding box center [213, 184] width 200 height 30
type input "0911102030"
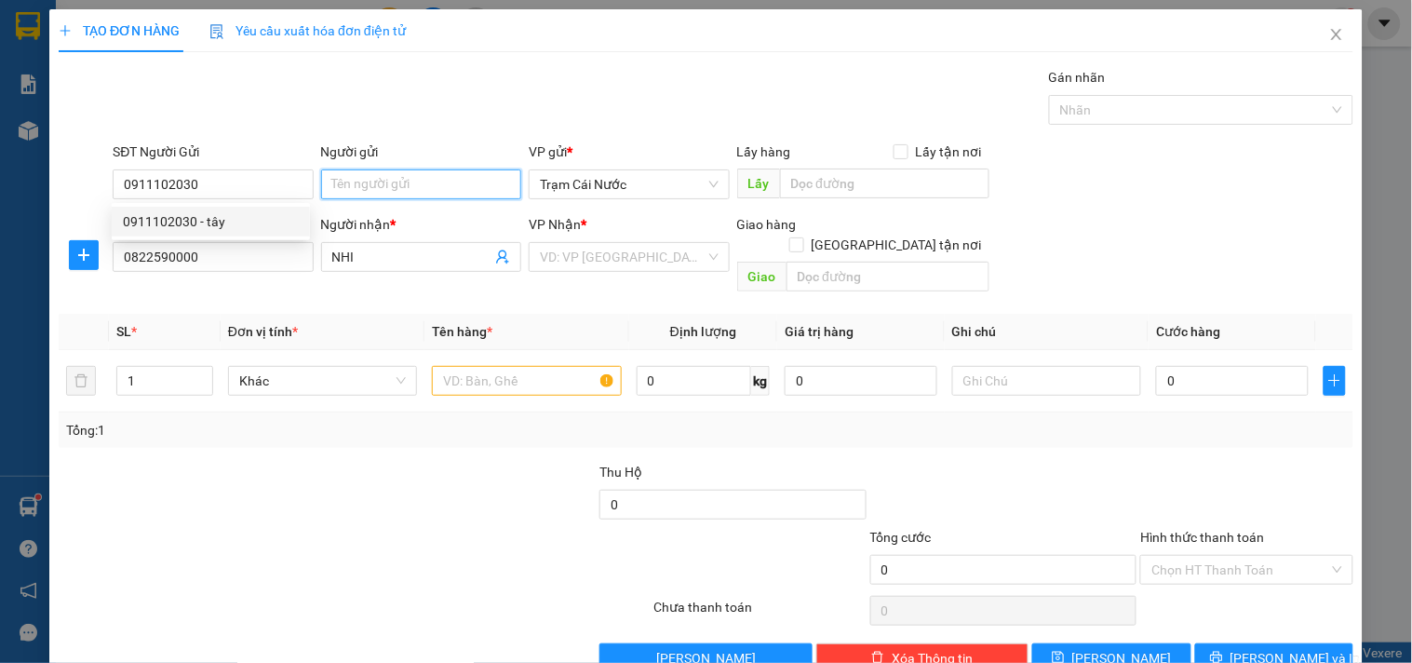
click at [413, 180] on input "Người gửi" at bounding box center [421, 184] width 200 height 30
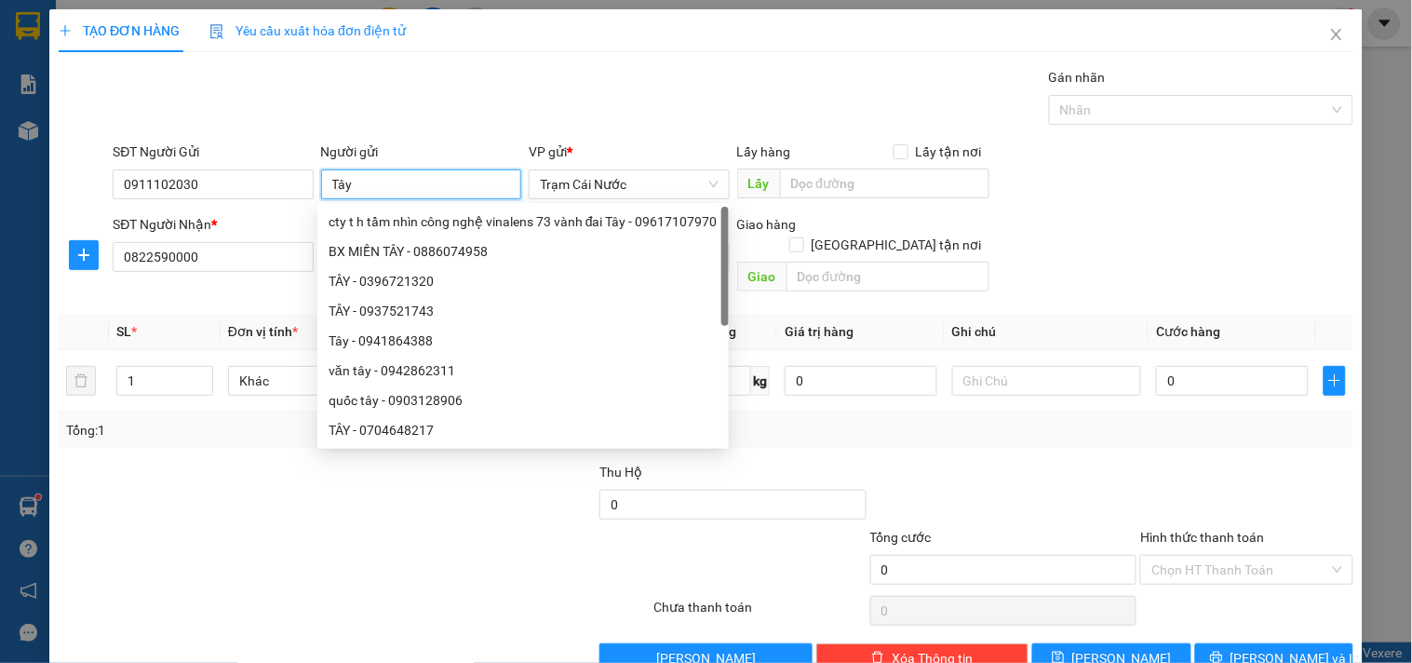
type input "Tây"
click at [759, 47] on div "TẠO ĐƠN HÀNG Yêu cầu xuất hóa đơn điện tử" at bounding box center [706, 30] width 1295 height 43
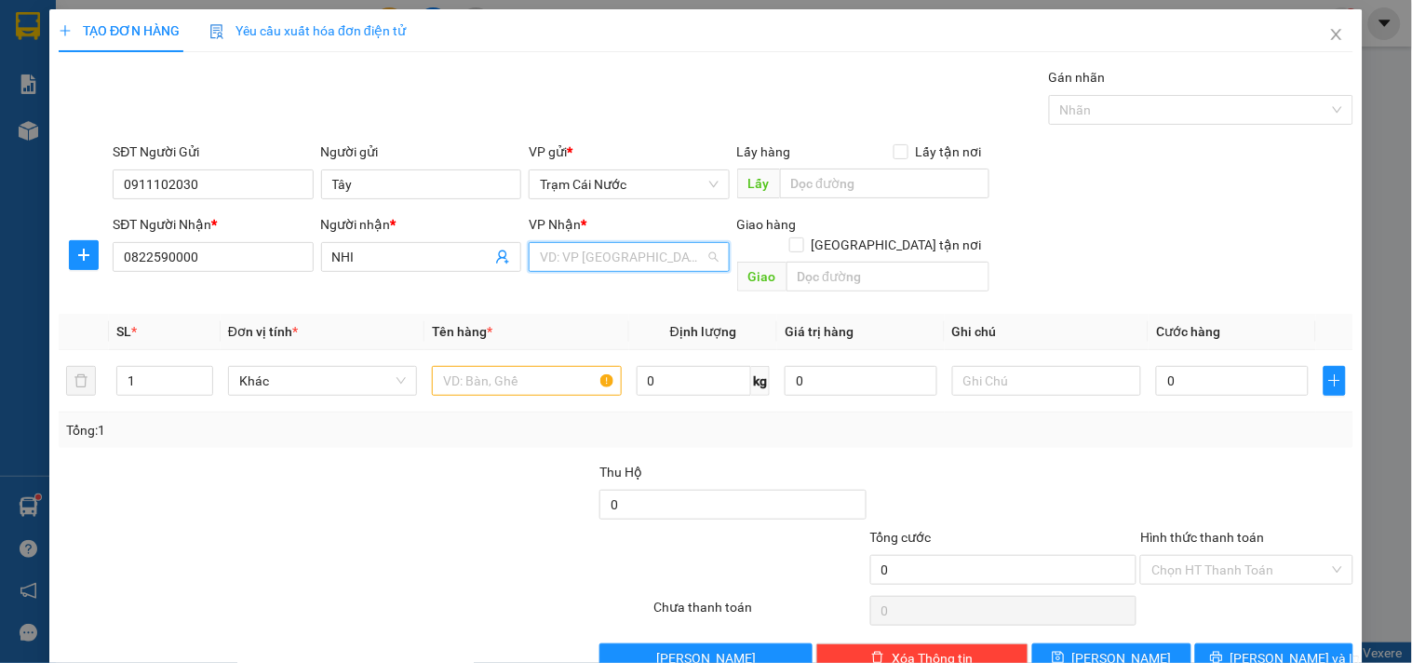
click at [584, 258] on input "search" at bounding box center [622, 257] width 165 height 28
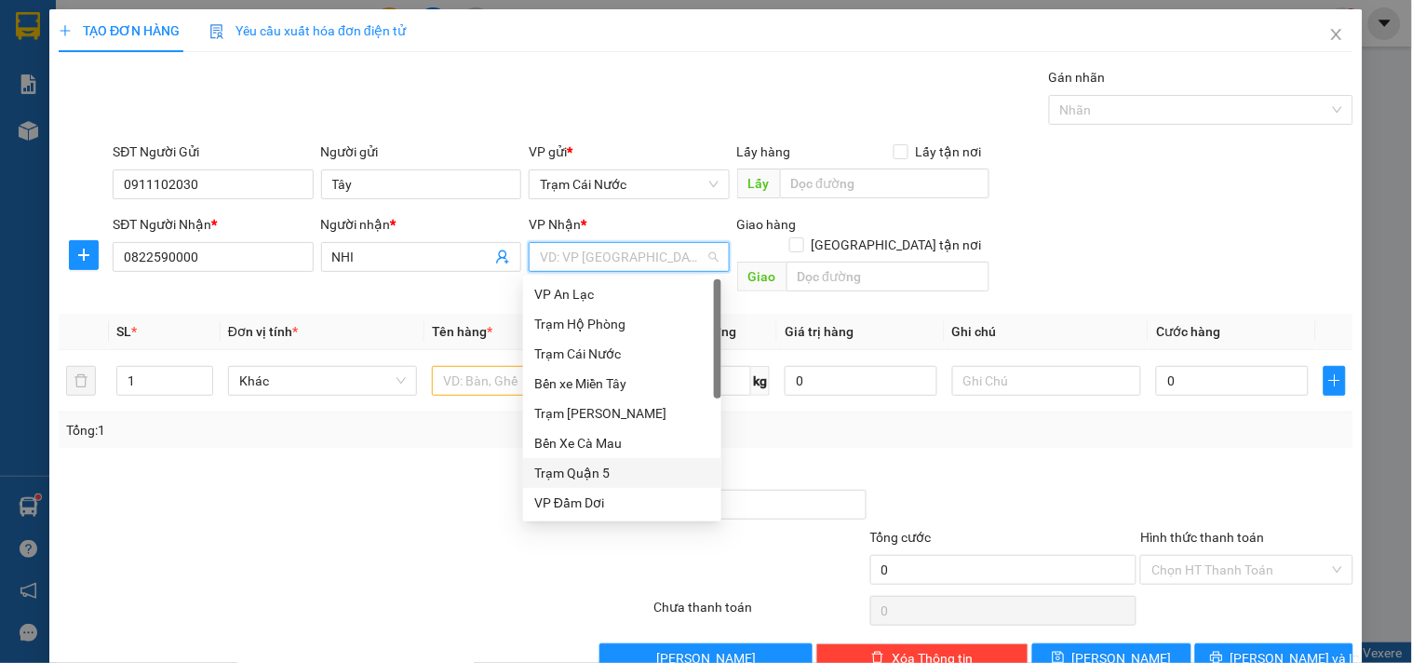
click at [594, 468] on div "Trạm Quận 5" at bounding box center [622, 473] width 176 height 20
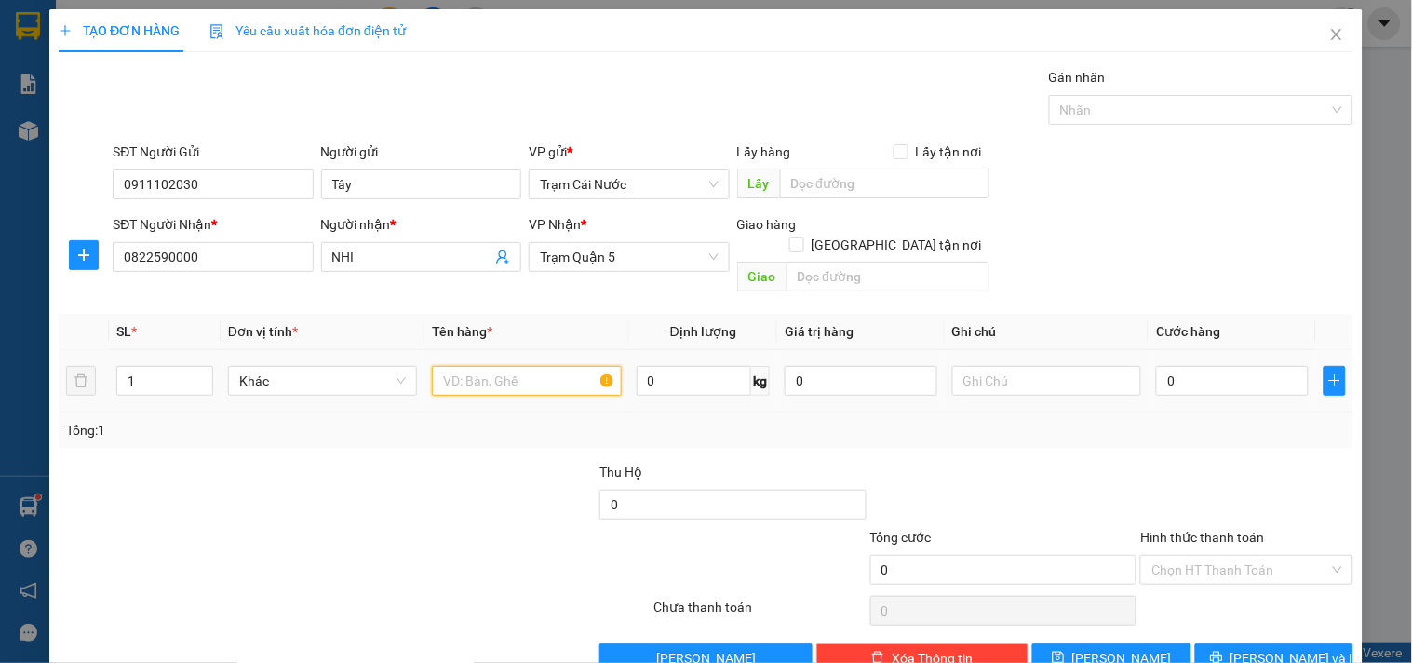
click at [490, 366] on input "text" at bounding box center [526, 381] width 189 height 30
type input "cục"
click at [1221, 366] on input "0" at bounding box center [1232, 381] width 153 height 30
type input "005"
type input "5"
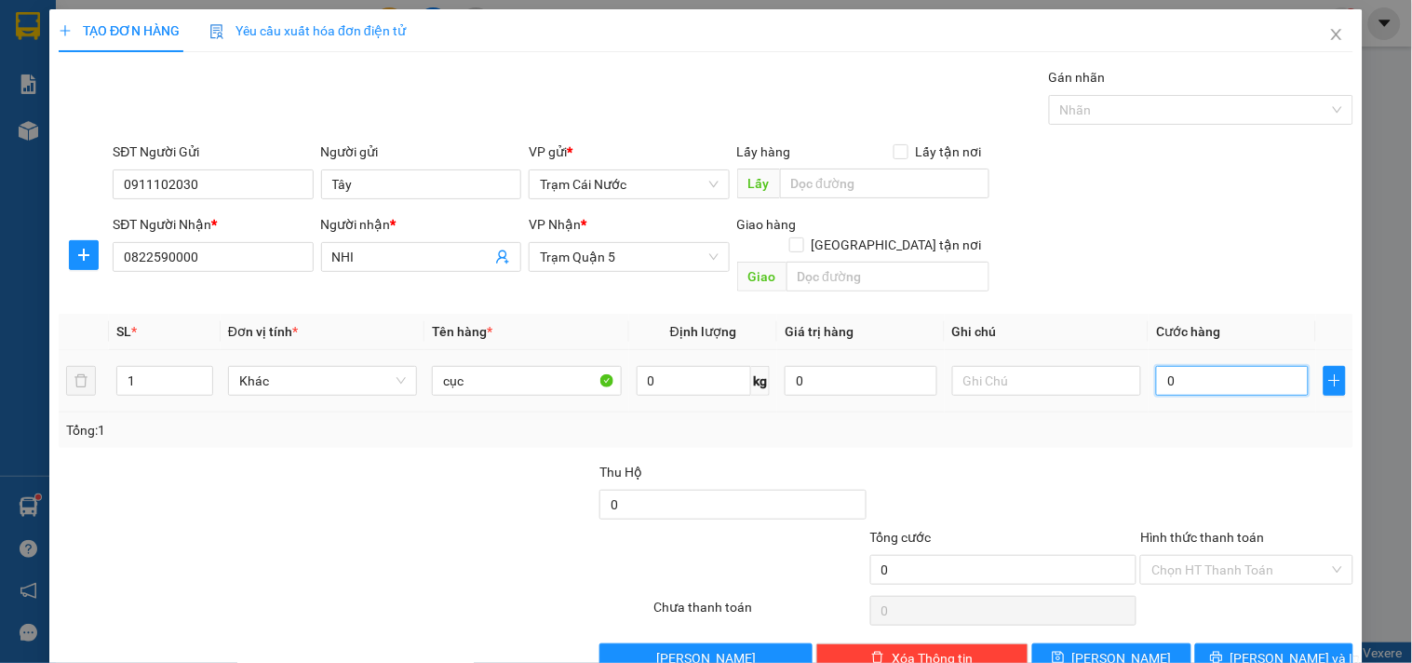
type input "5"
type input "0.050"
type input "50"
type input "50.000"
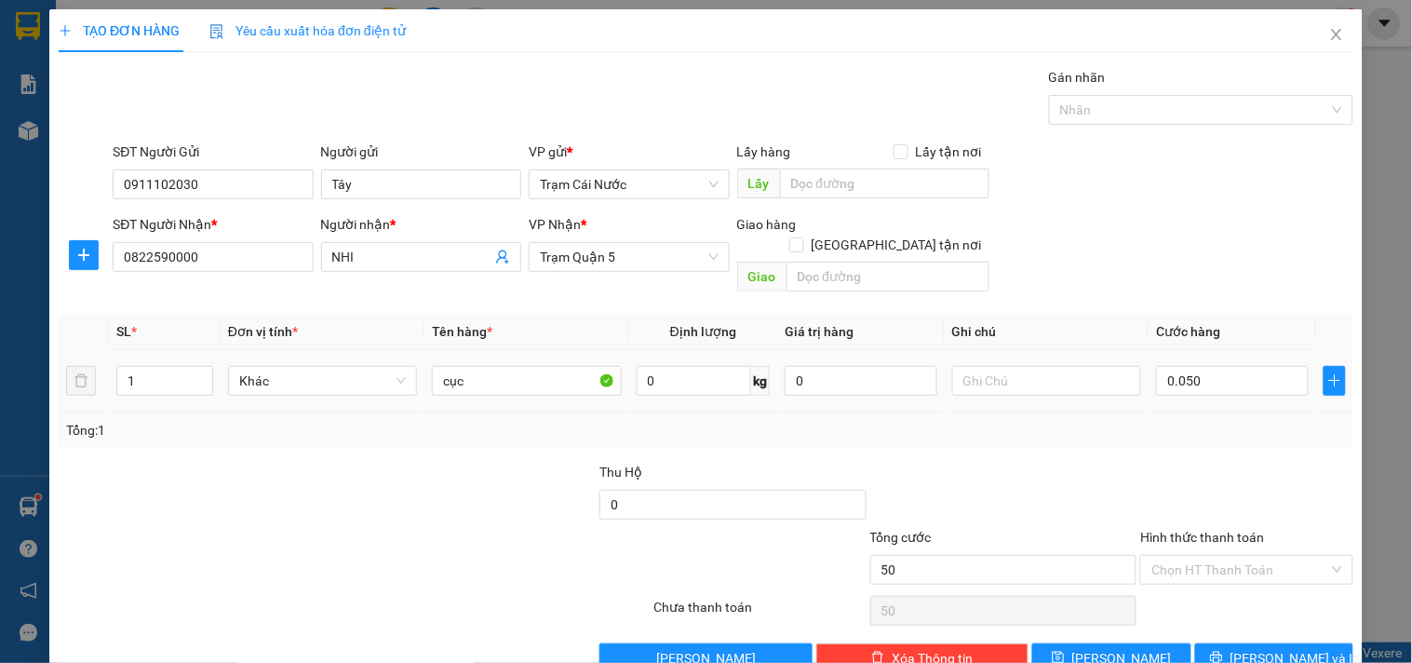
type input "50.000"
click at [1199, 420] on div "Tổng: 1" at bounding box center [706, 430] width 1280 height 20
click at [1253, 648] on span "[PERSON_NAME] và In" at bounding box center [1295, 658] width 130 height 20
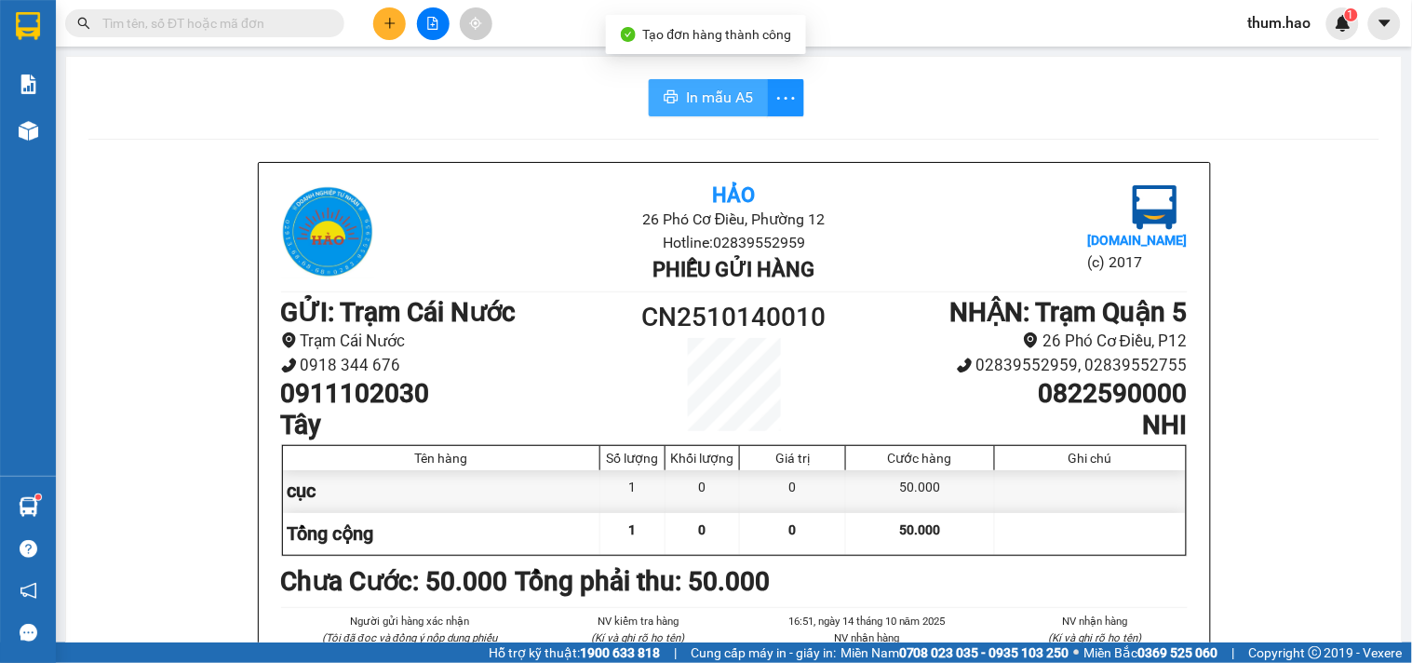
click at [690, 100] on span "In mẫu A5" at bounding box center [719, 97] width 67 height 23
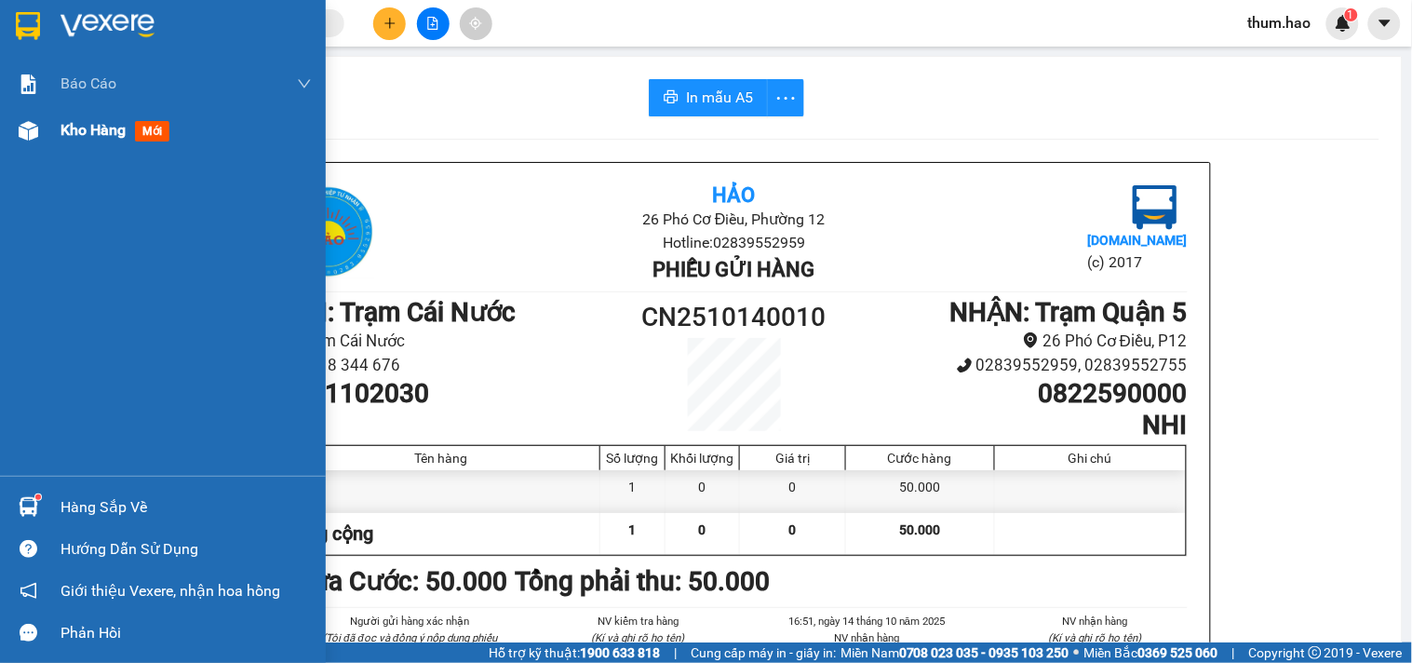
click at [87, 122] on span "Kho hàng" at bounding box center [92, 130] width 65 height 18
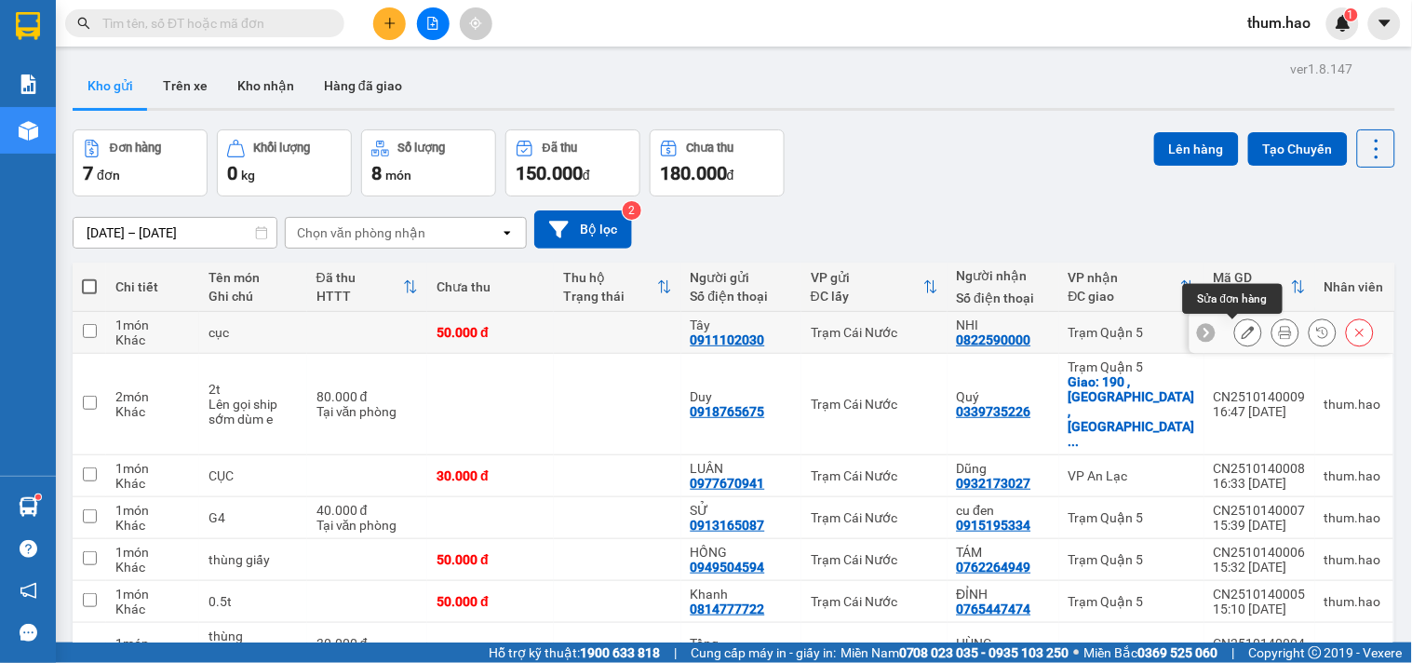
click at [1242, 336] on icon at bounding box center [1248, 332] width 13 height 13
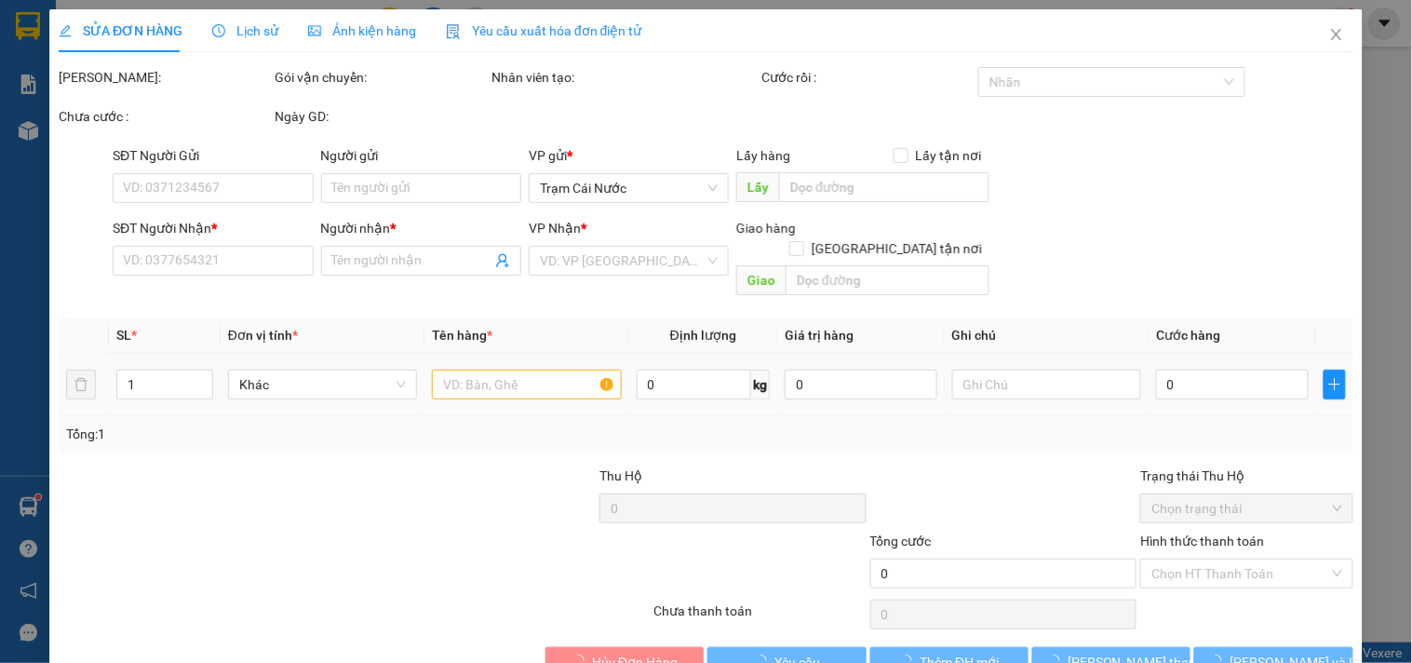
type input "0911102030"
type input "Tây"
type input "0822590000"
type input "NHI"
type input "50.000"
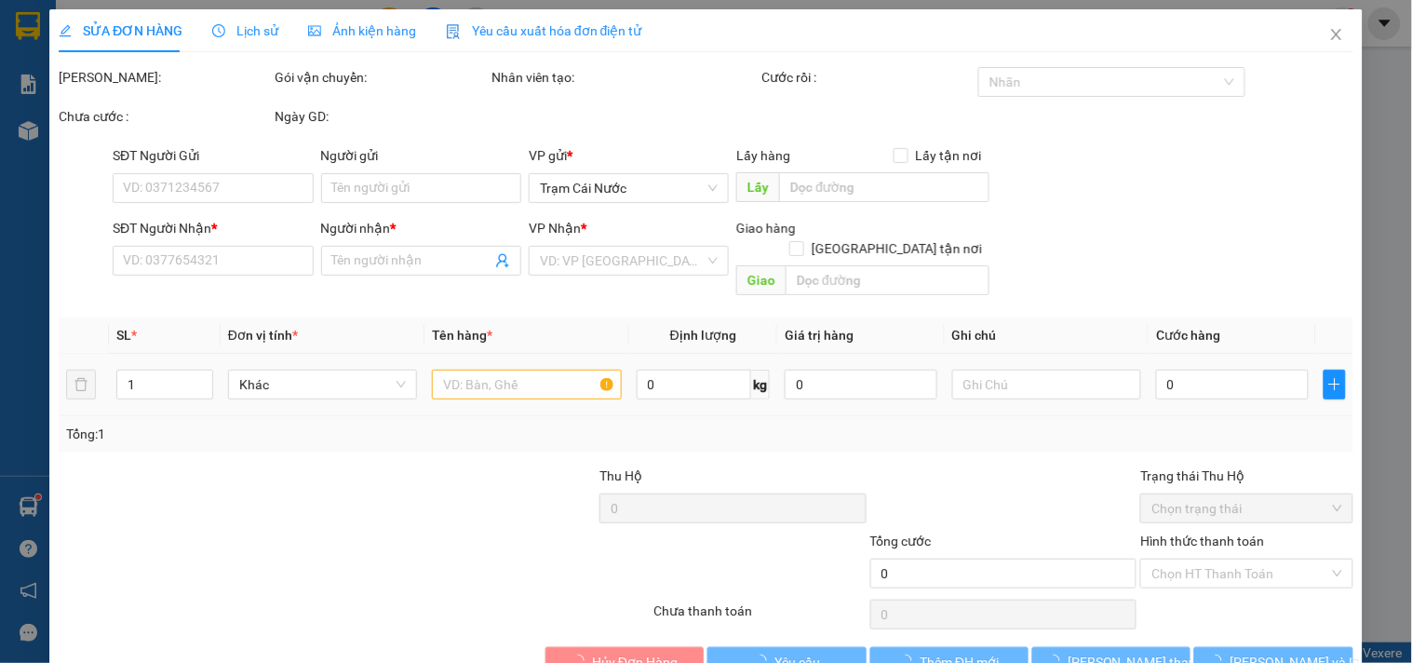
type input "50.000"
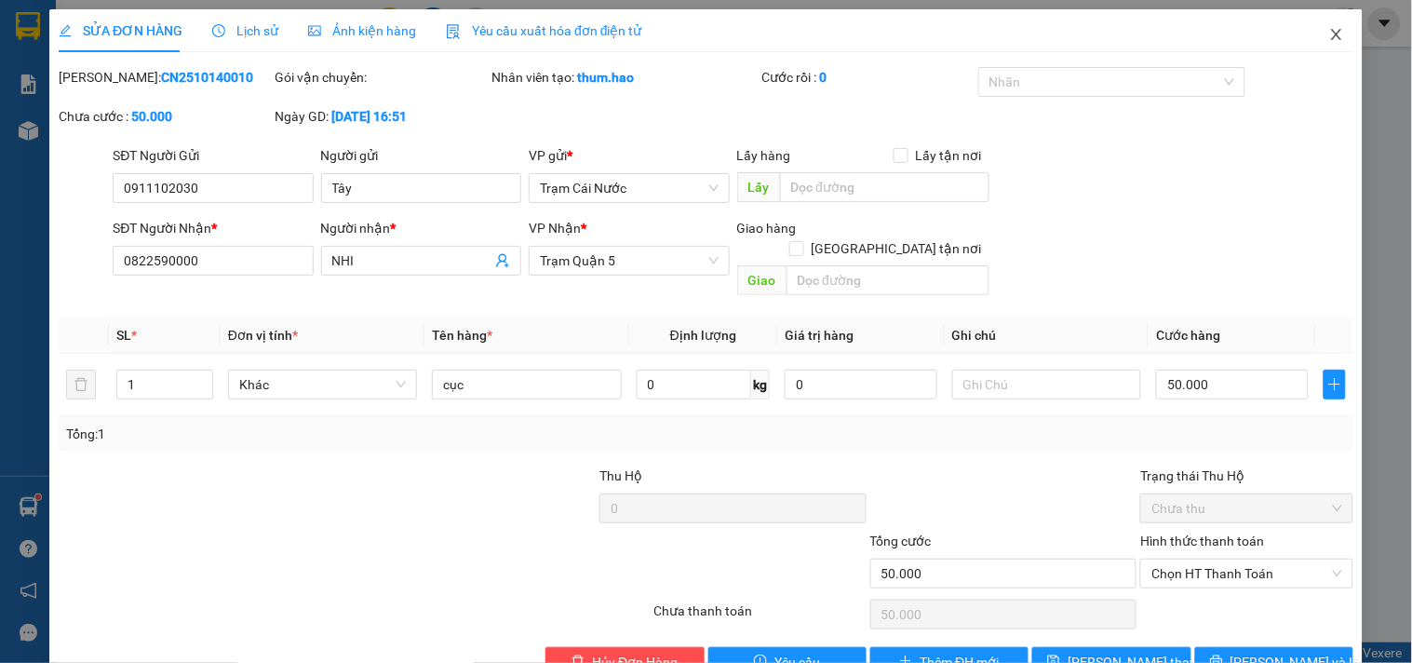
click at [1329, 31] on icon "close" at bounding box center [1336, 34] width 15 height 15
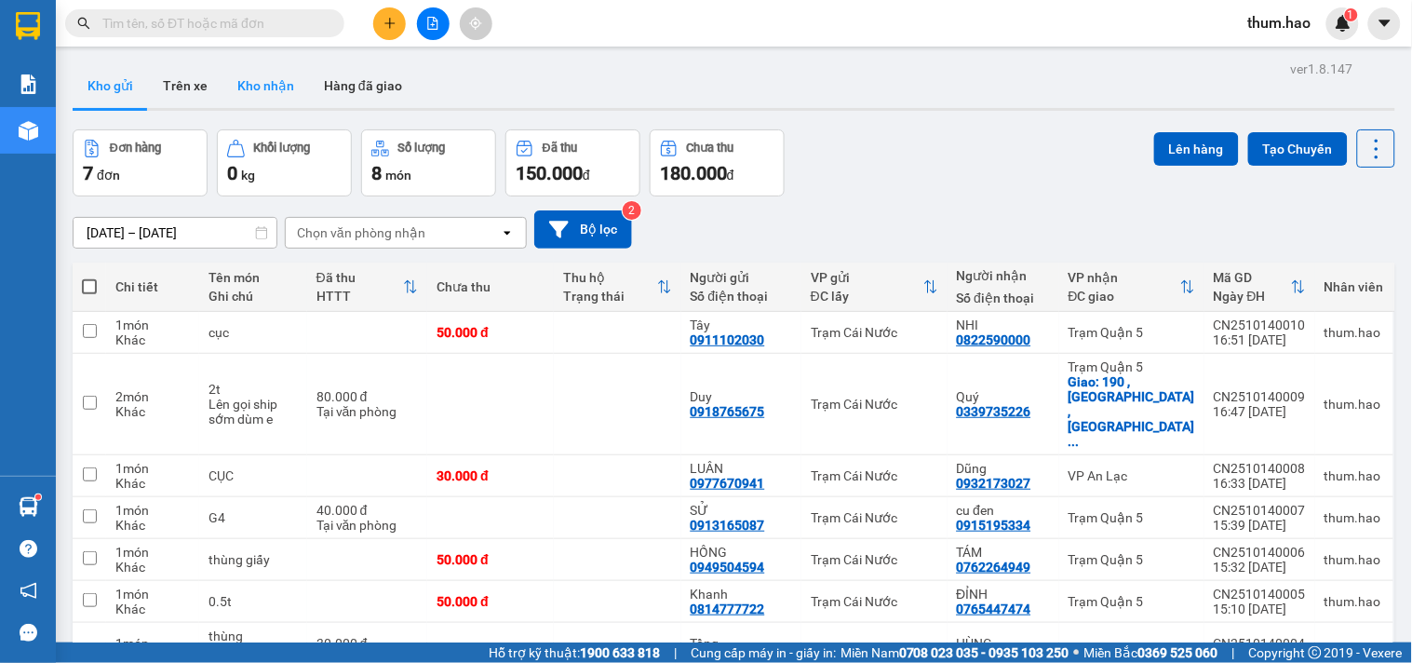
drag, startPoint x: 268, startPoint y: 94, endPoint x: 203, endPoint y: 96, distance: 65.2
click at [268, 91] on button "Kho nhận" at bounding box center [265, 85] width 87 height 45
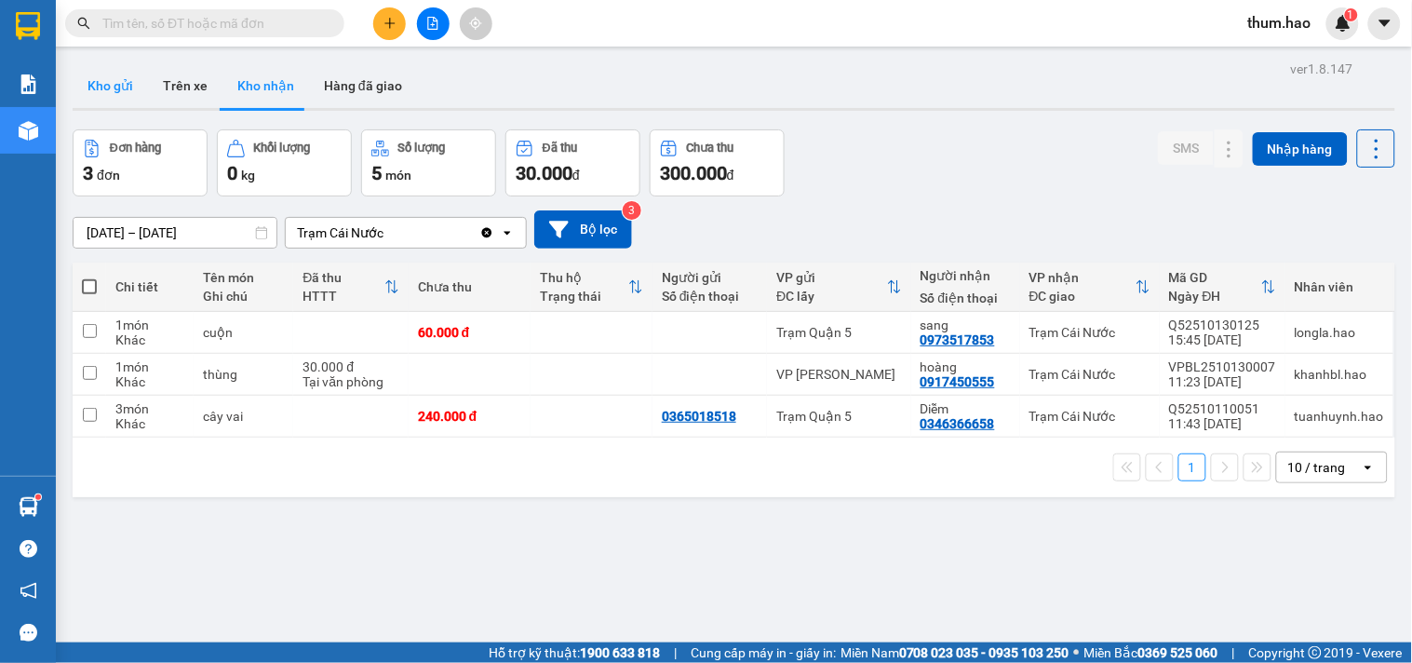
click at [132, 89] on button "Kho gửi" at bounding box center [110, 85] width 75 height 45
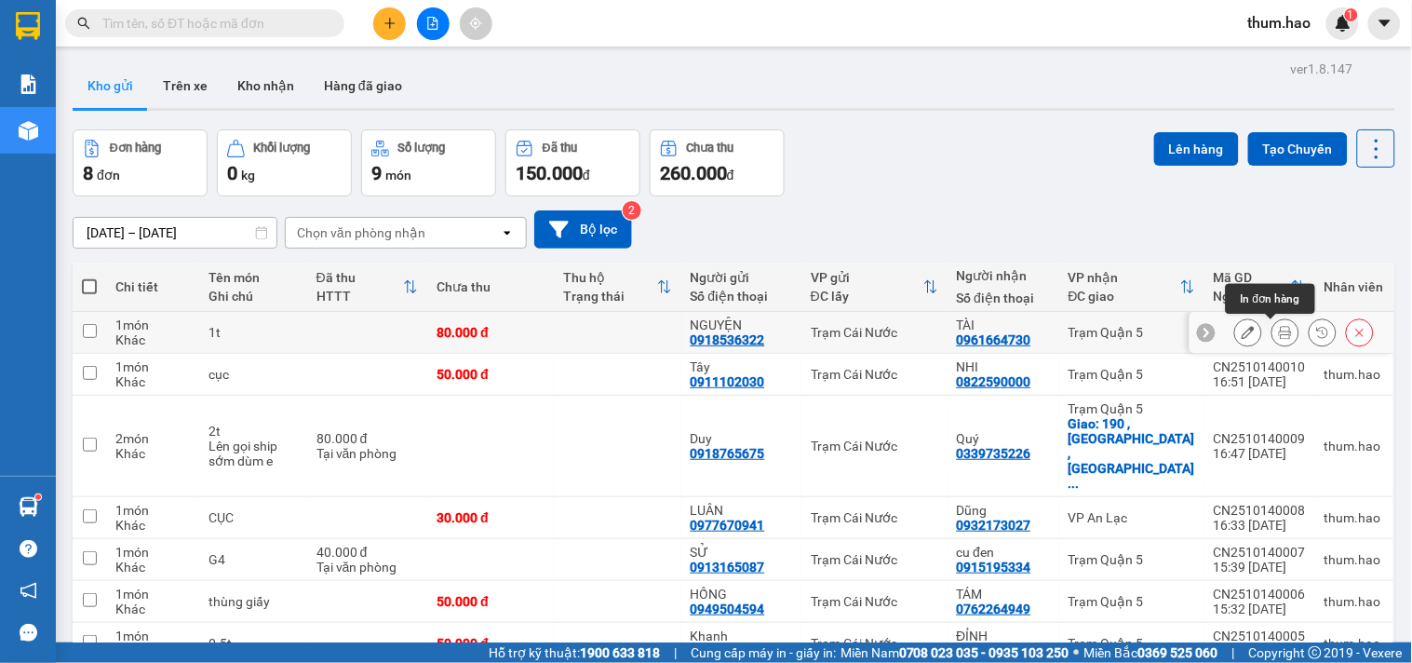
click at [1279, 336] on icon at bounding box center [1285, 332] width 13 height 13
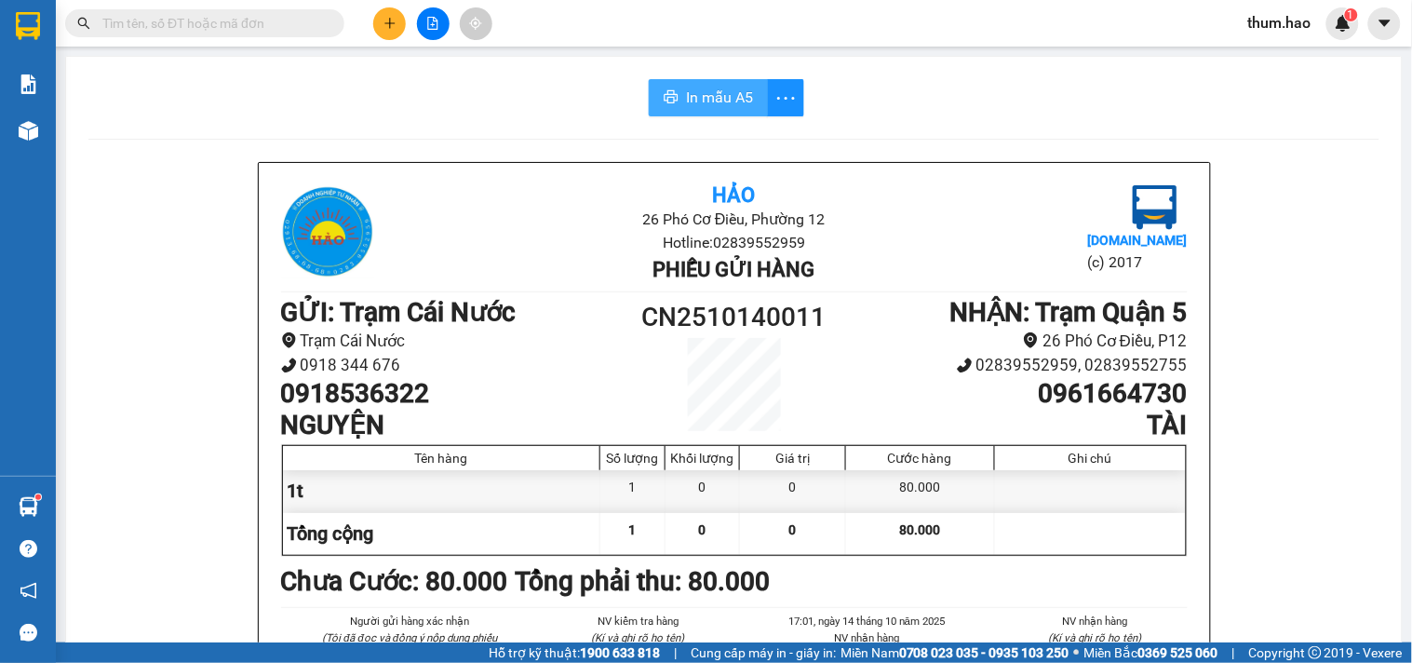
click at [686, 88] on span "In mẫu A5" at bounding box center [719, 97] width 67 height 23
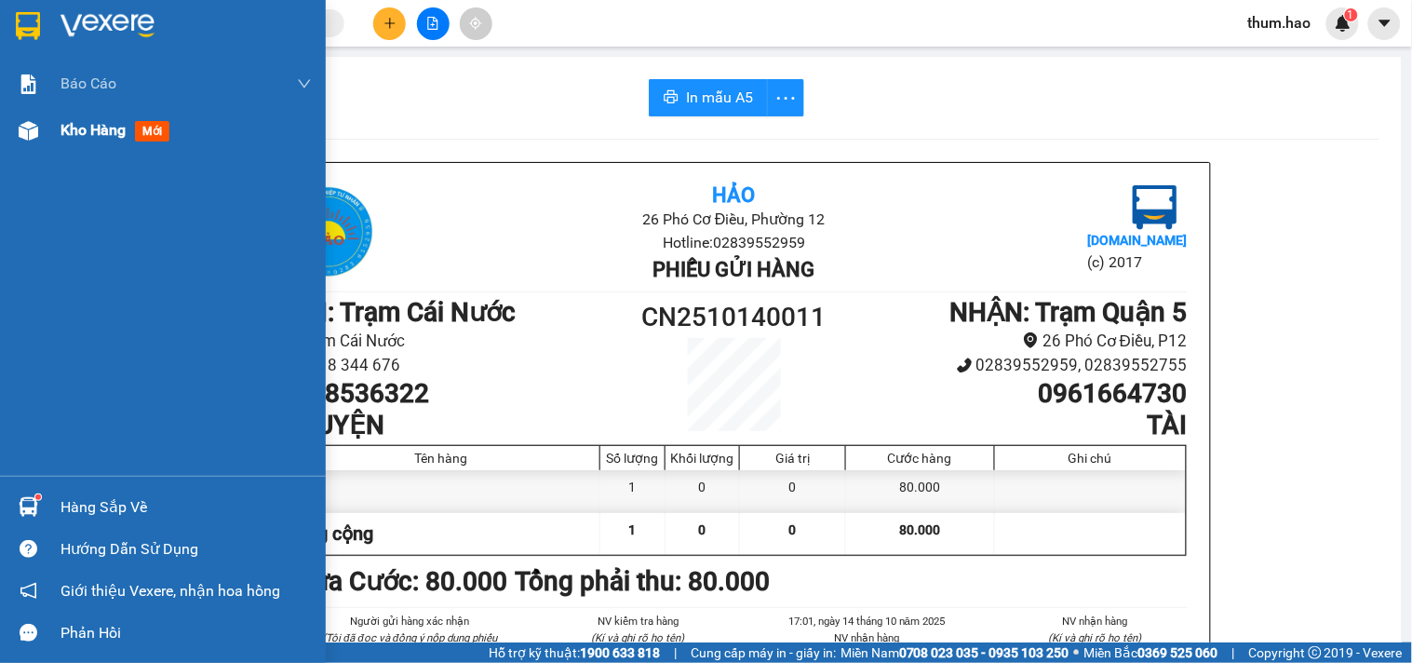
click at [94, 136] on span "Kho hàng" at bounding box center [92, 130] width 65 height 18
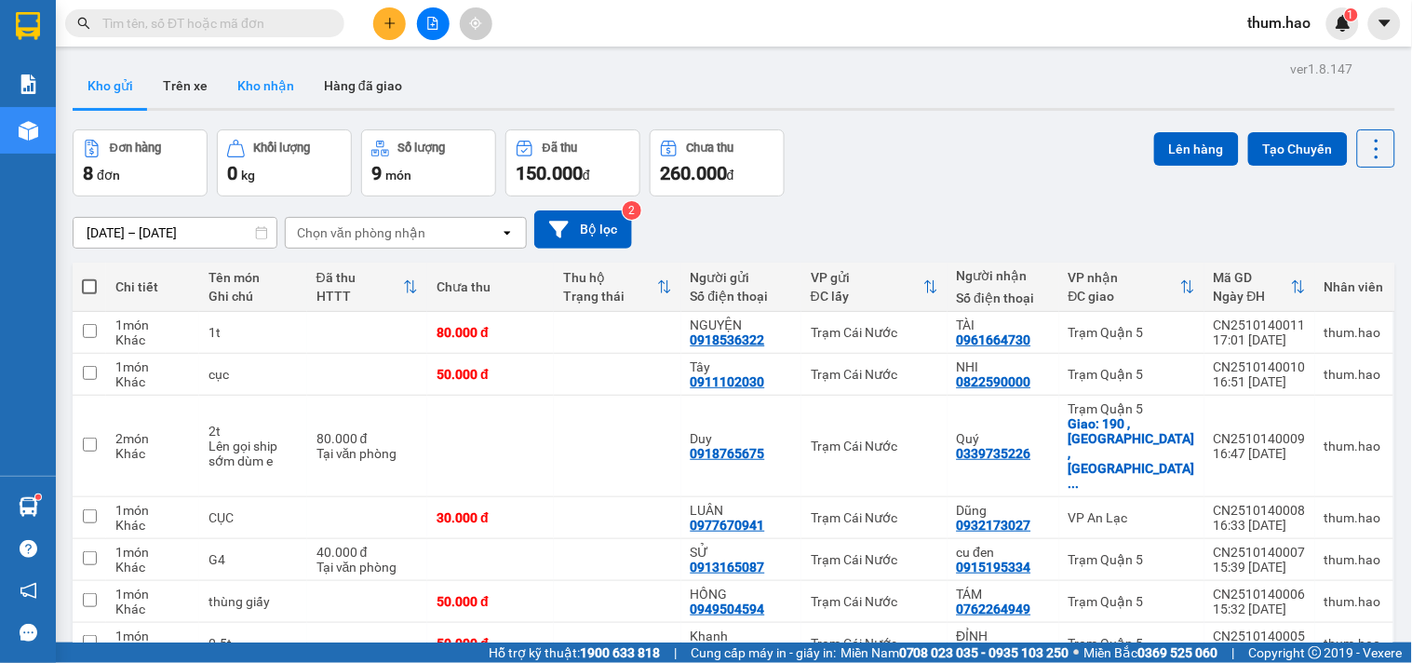
click at [277, 76] on button "Kho nhận" at bounding box center [265, 85] width 87 height 45
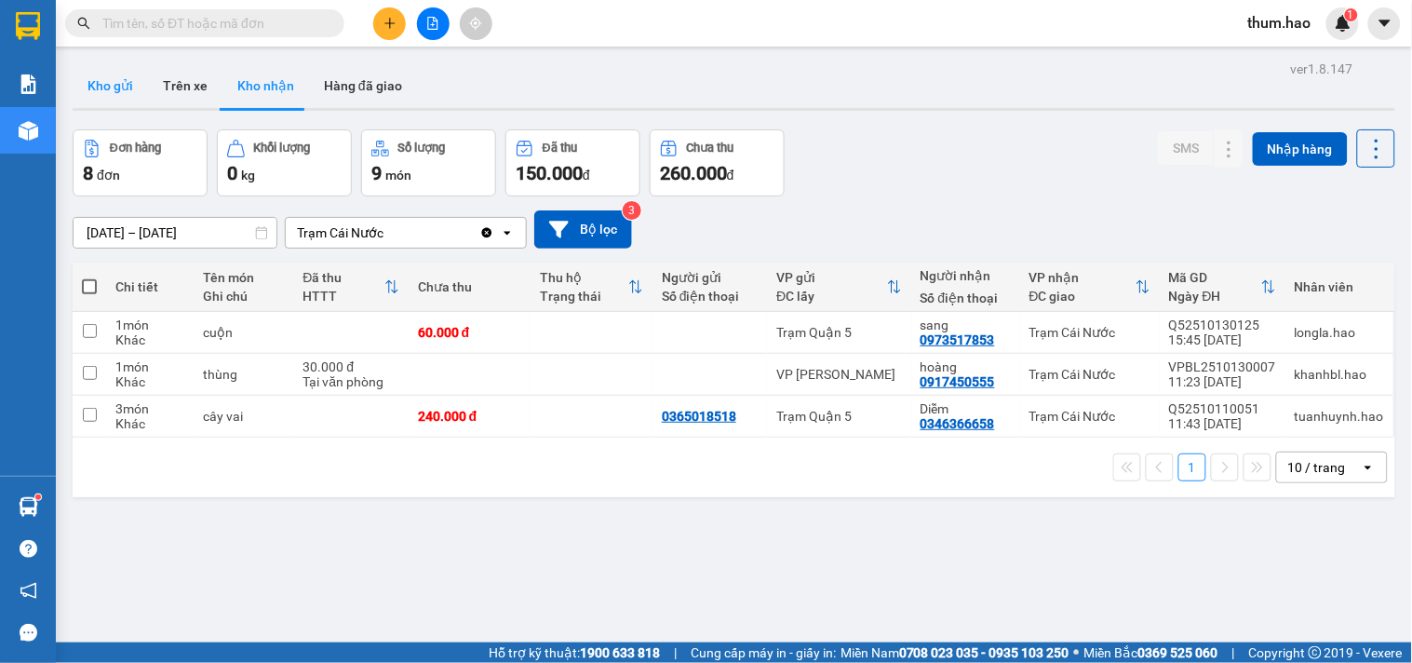
click at [108, 93] on button "Kho gửi" at bounding box center [110, 85] width 75 height 45
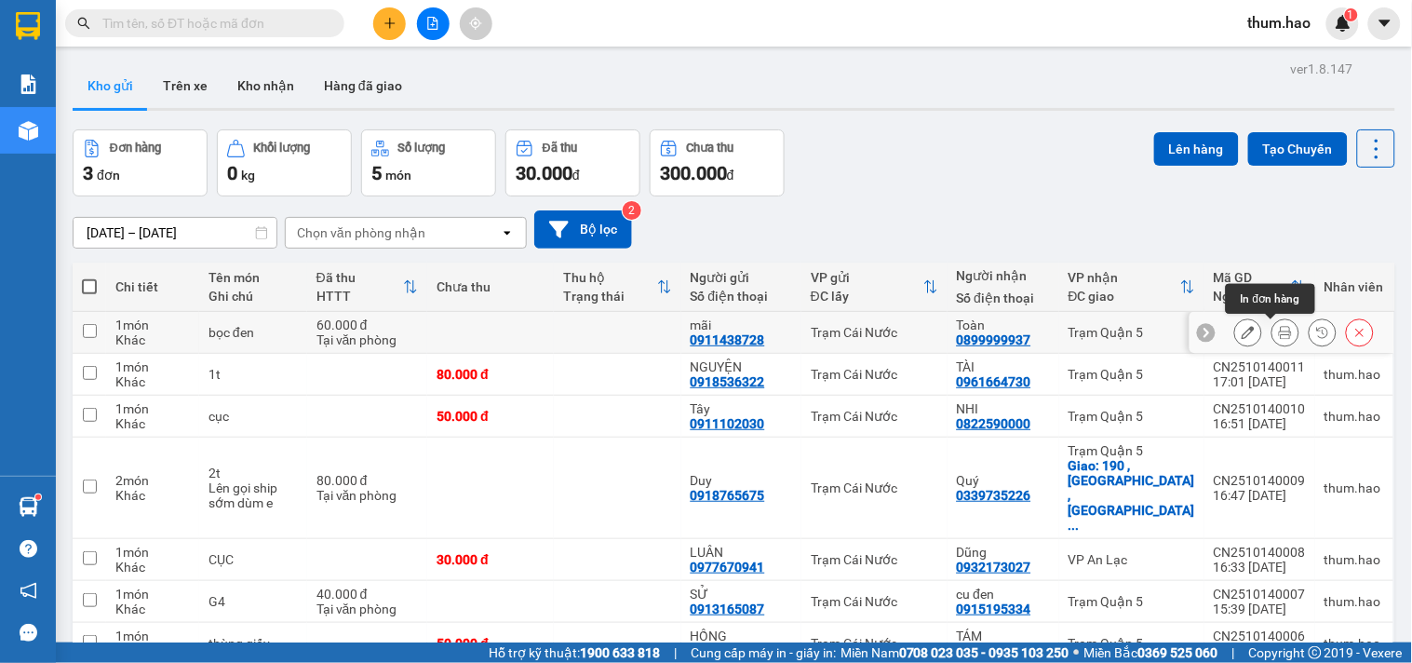
click at [1277, 331] on button at bounding box center [1285, 332] width 26 height 33
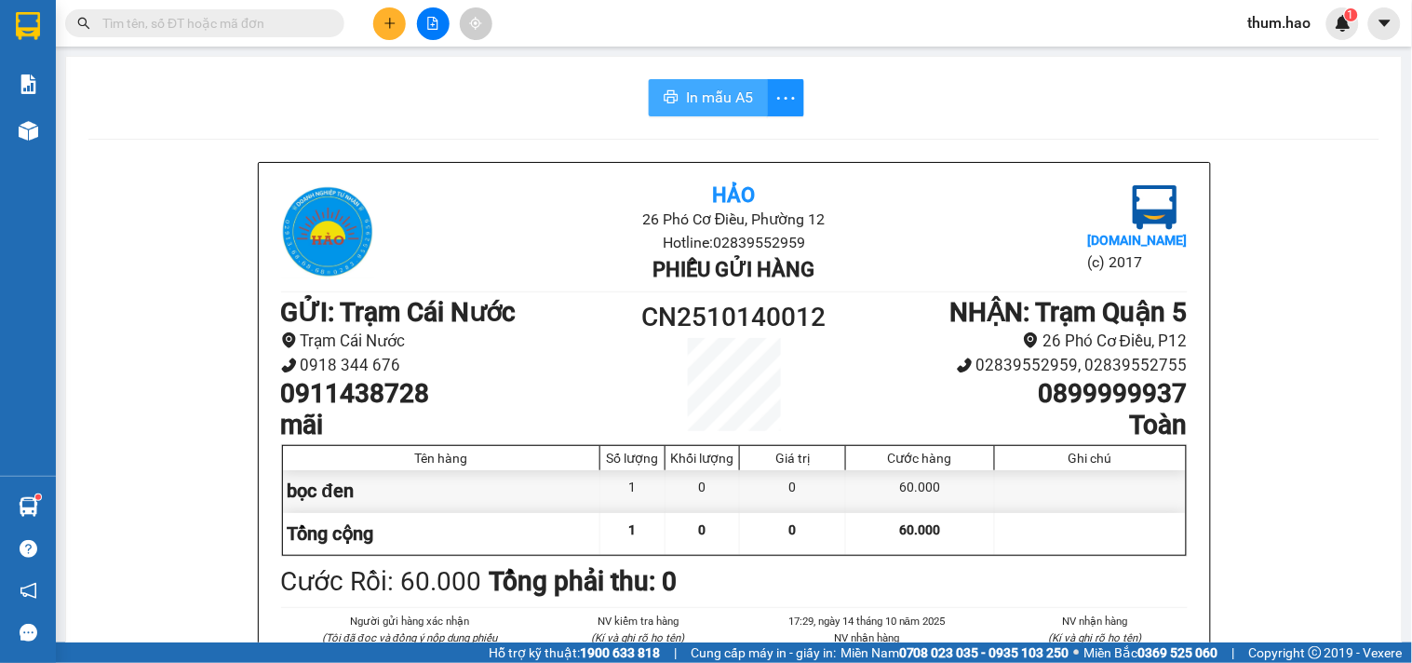
click at [692, 90] on span "In mẫu A5" at bounding box center [719, 97] width 67 height 23
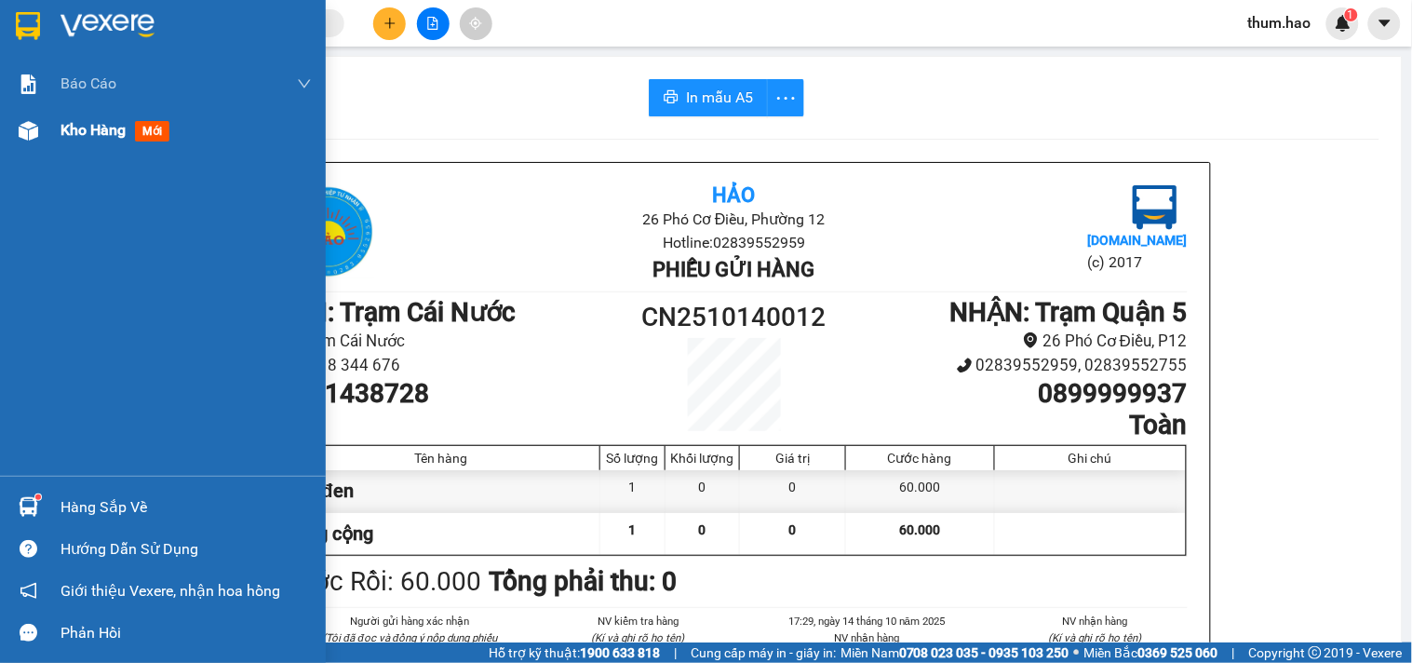
click at [52, 136] on div "Kho hàng mới" at bounding box center [163, 130] width 326 height 47
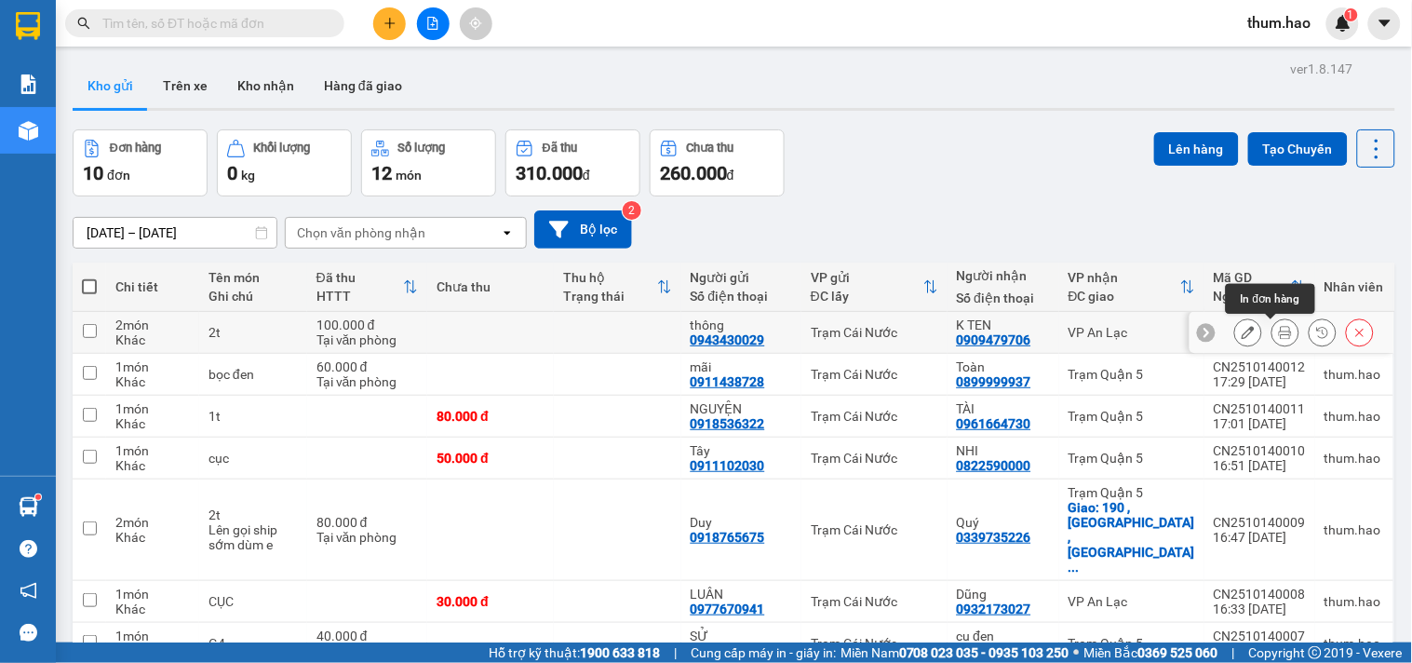
click at [1277, 331] on button at bounding box center [1285, 332] width 26 height 33
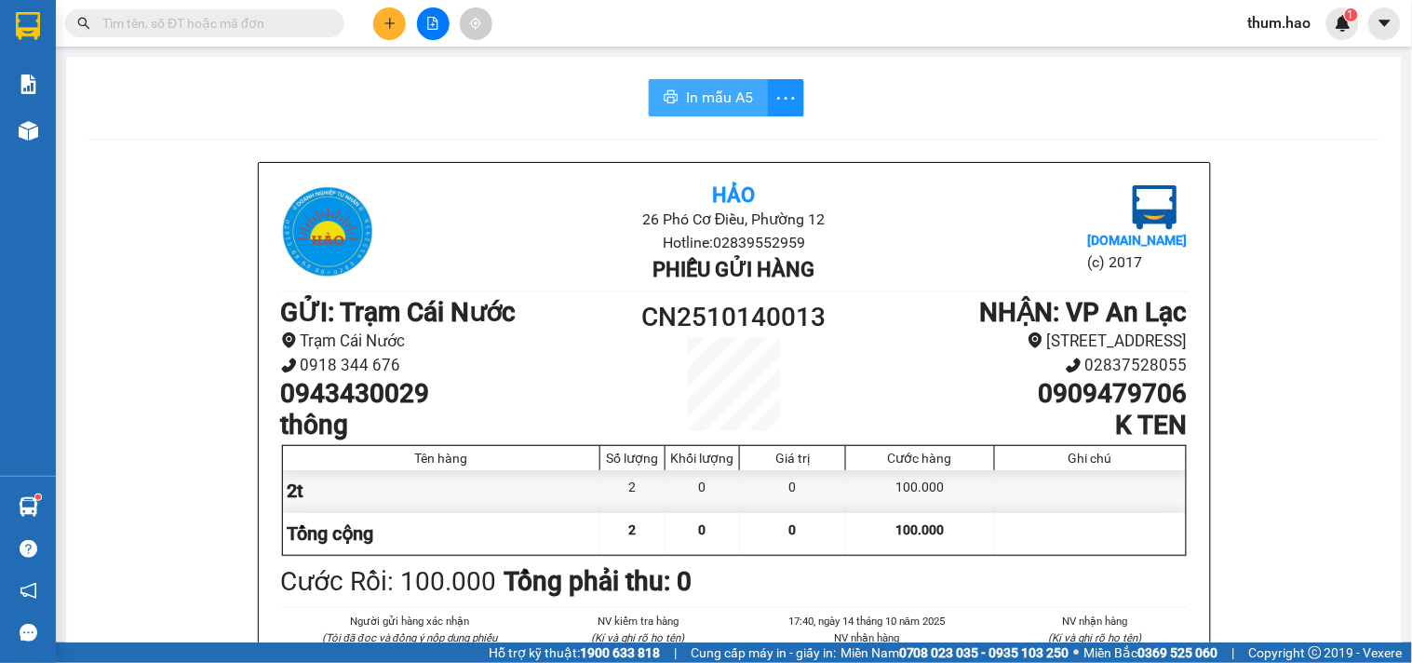
click at [711, 105] on span "In mẫu A5" at bounding box center [719, 97] width 67 height 23
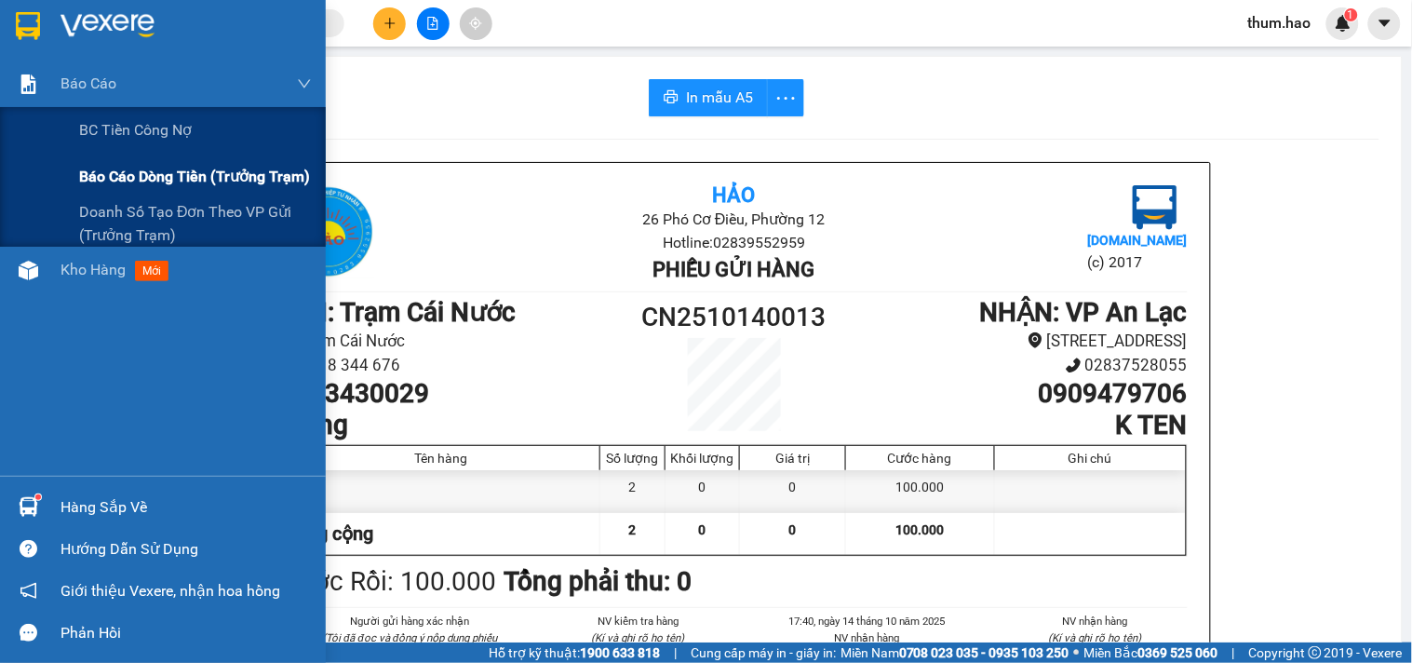
click at [197, 181] on span "Báo cáo dòng tiền (trưởng trạm)" at bounding box center [194, 176] width 231 height 23
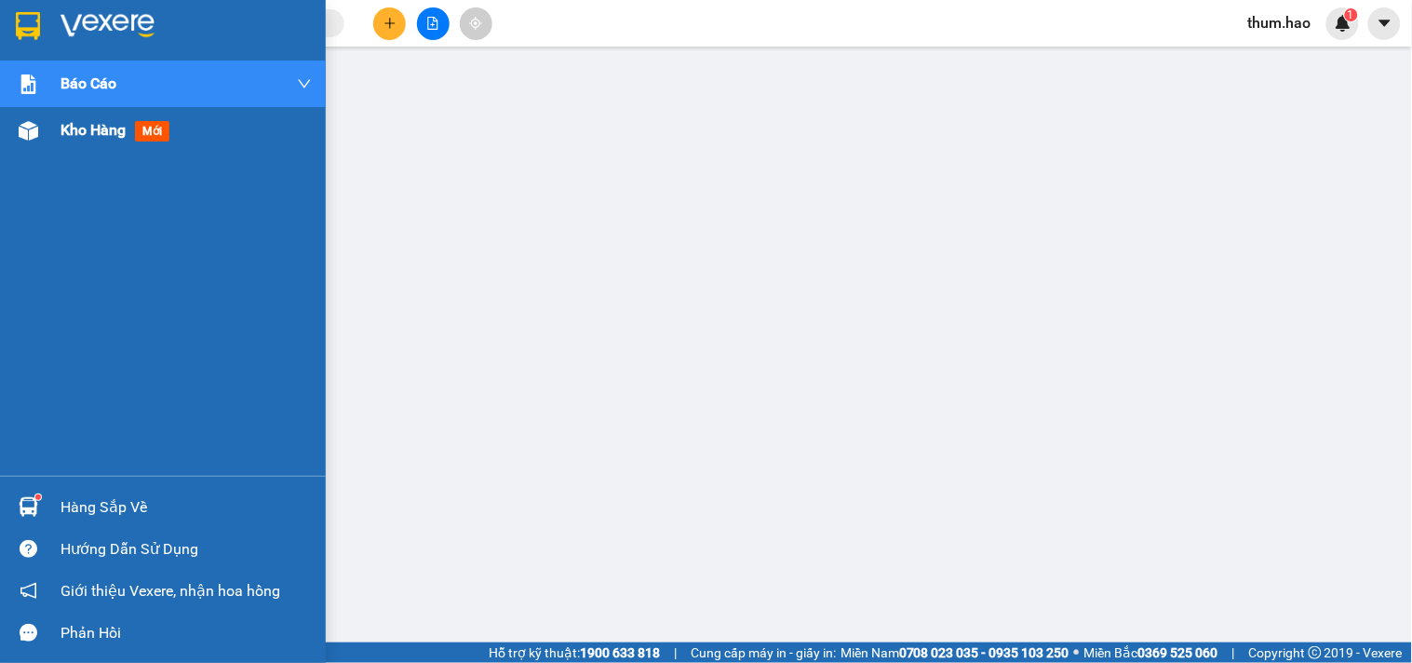
click at [63, 134] on span "Kho hàng" at bounding box center [92, 130] width 65 height 18
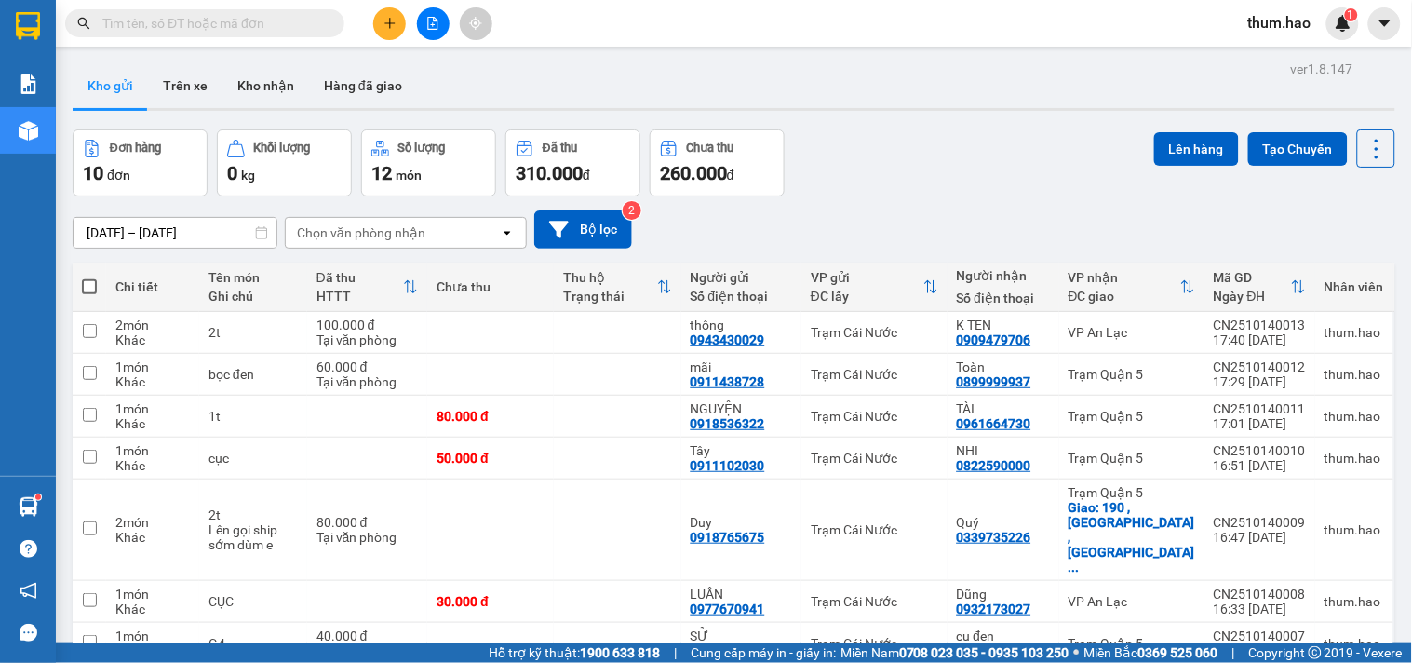
drag, startPoint x: 245, startPoint y: 84, endPoint x: 102, endPoint y: 118, distance: 146.5
click at [247, 81] on button "Kho nhận" at bounding box center [265, 85] width 87 height 45
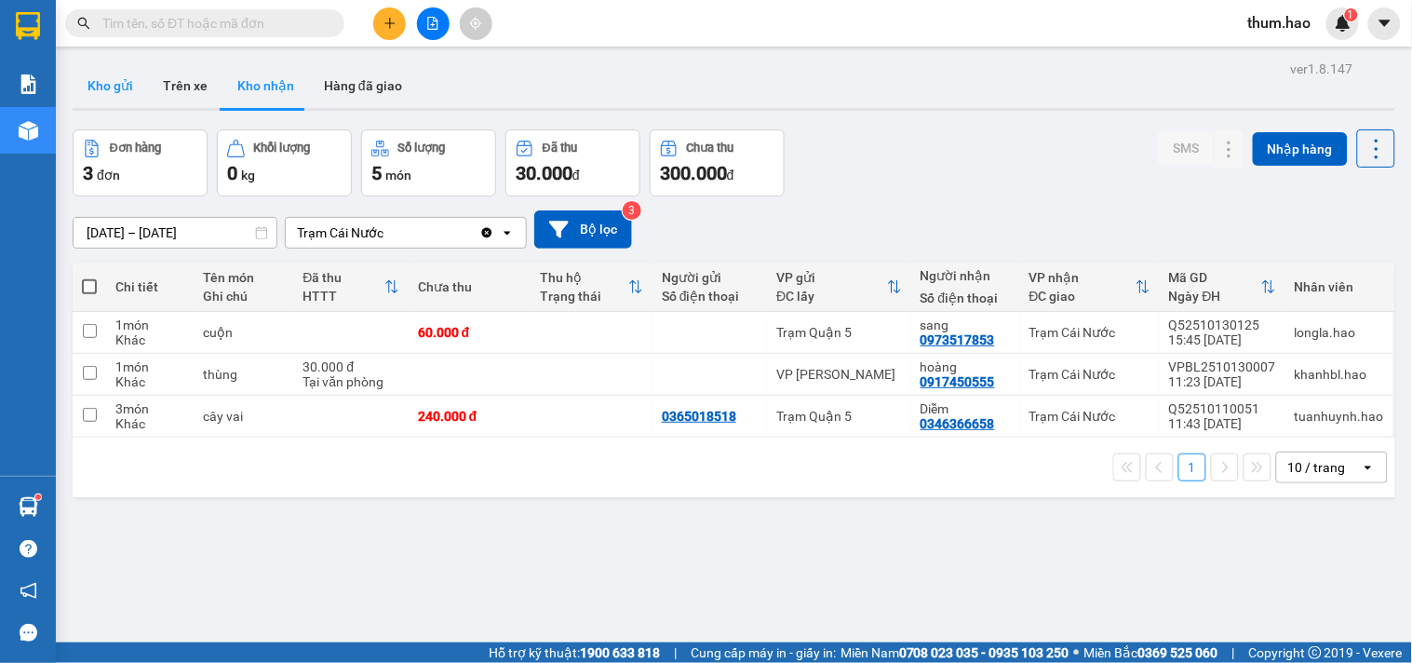
click at [121, 85] on button "Kho gửi" at bounding box center [110, 85] width 75 height 45
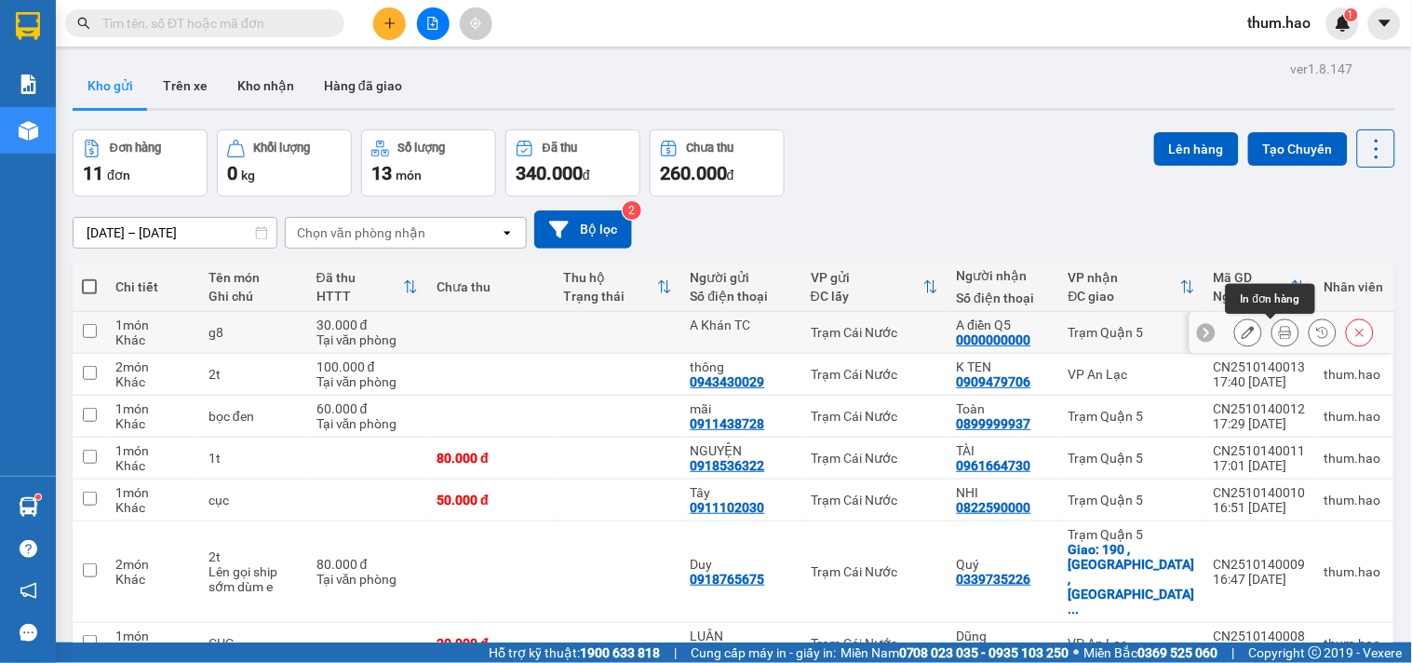
click at [1279, 331] on icon at bounding box center [1285, 332] width 13 height 13
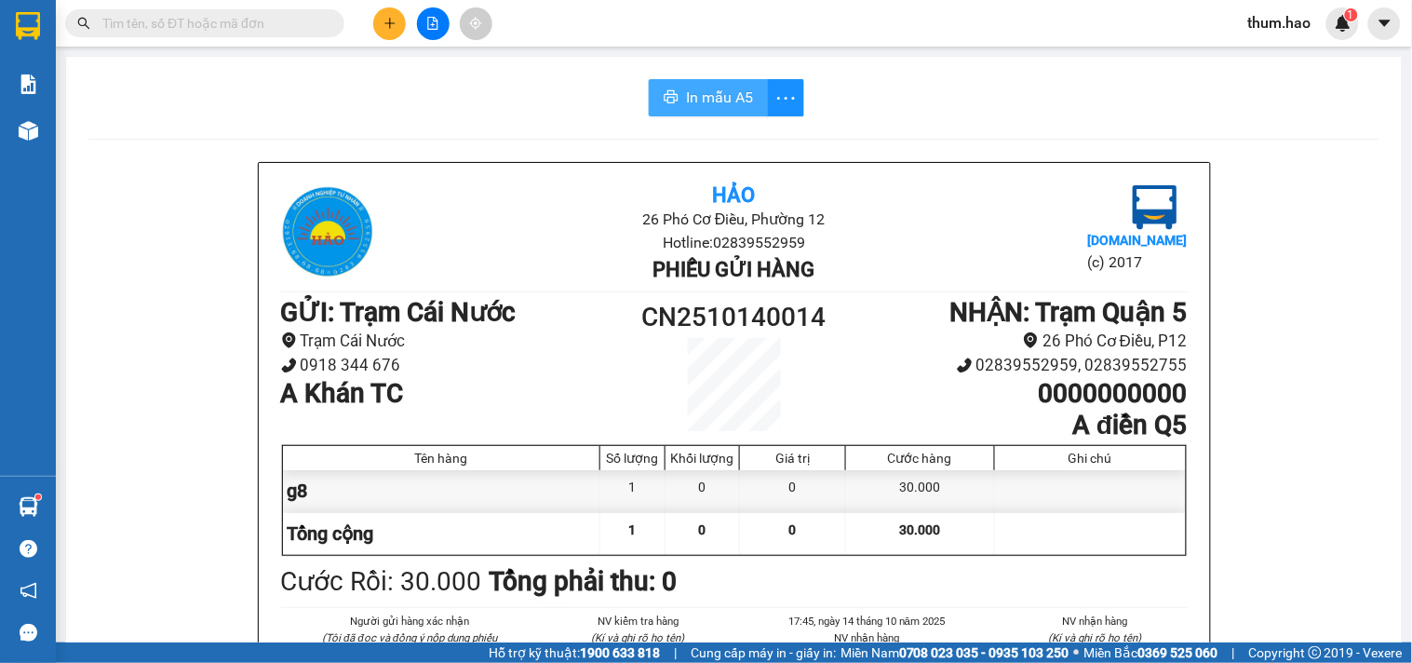
click at [713, 86] on span "In mẫu A5" at bounding box center [719, 97] width 67 height 23
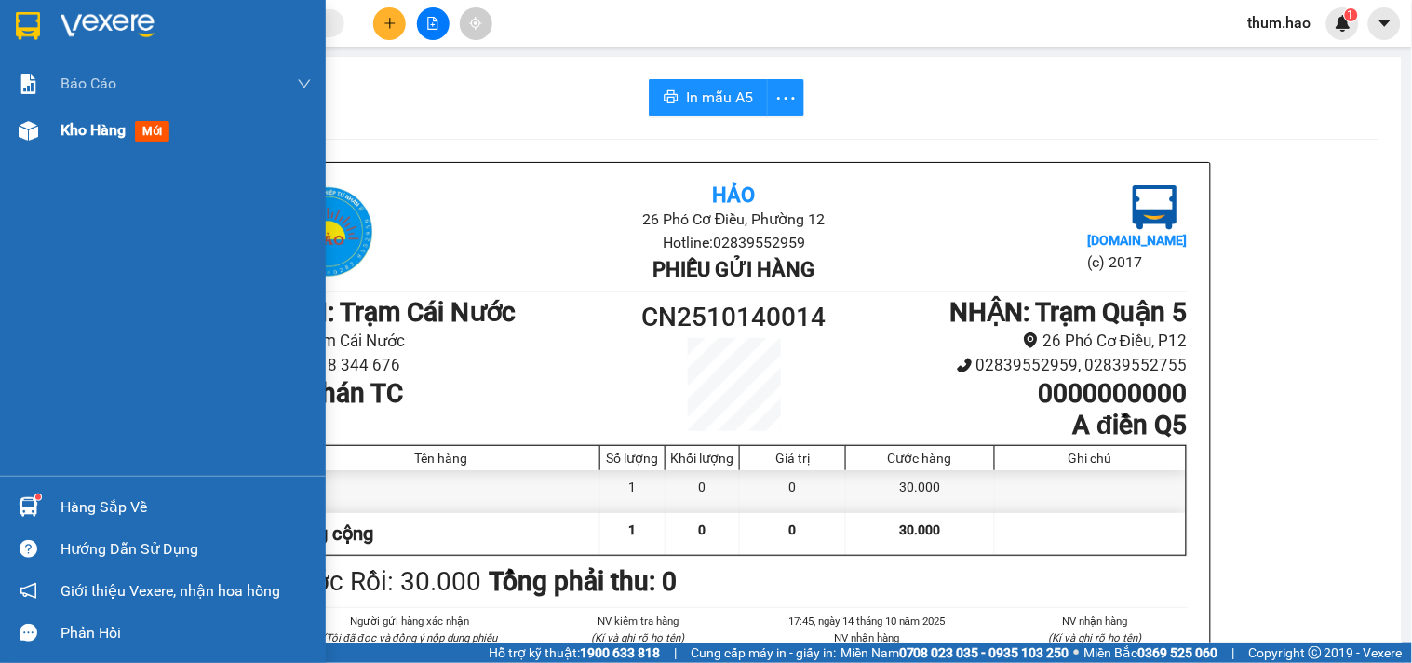
click at [110, 143] on div "Kho hàng mới" at bounding box center [185, 130] width 251 height 47
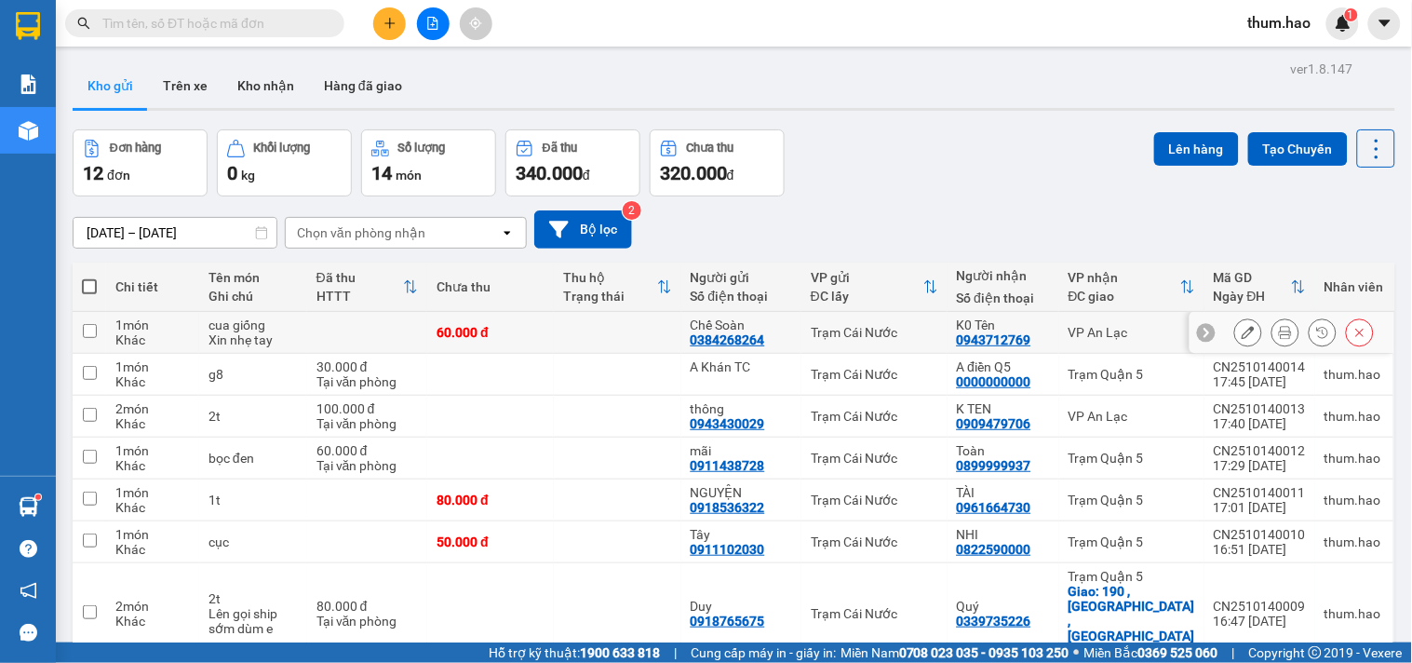
click at [1279, 338] on icon at bounding box center [1285, 332] width 13 height 13
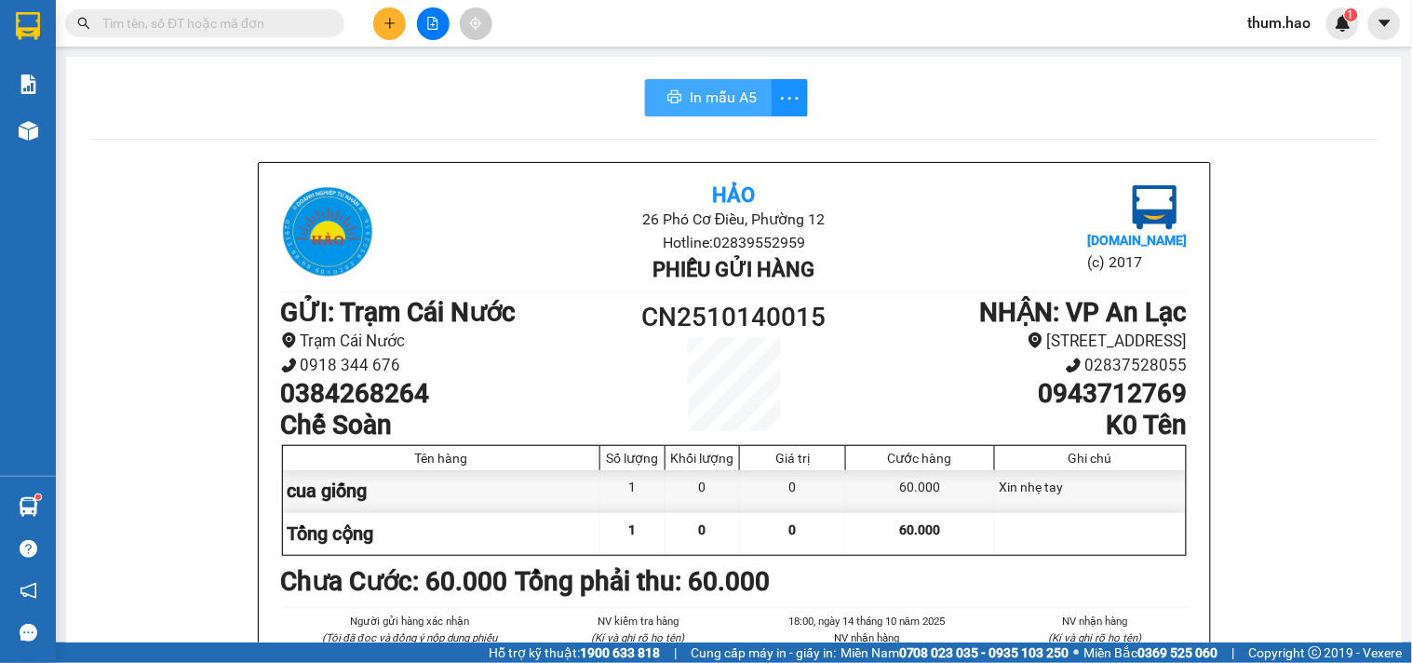
click at [718, 87] on span "In mẫu A5" at bounding box center [723, 97] width 67 height 23
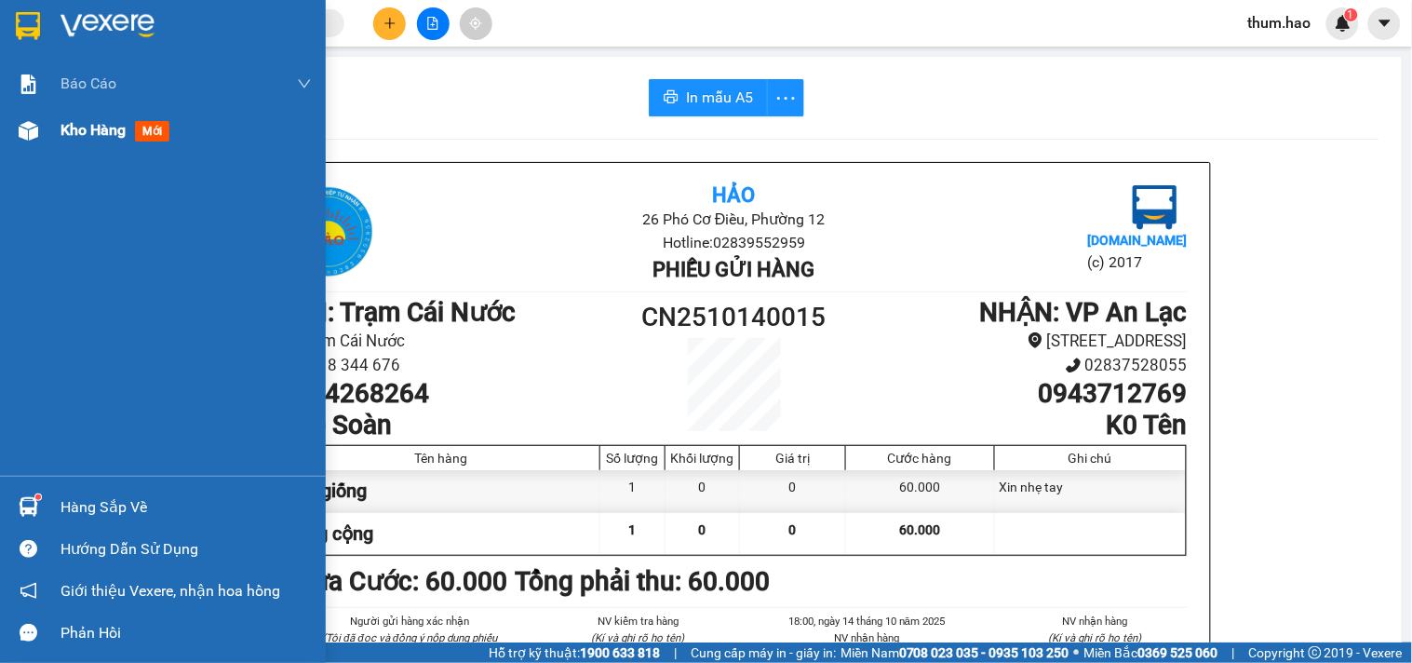
click at [90, 144] on div "Kho hàng mới" at bounding box center [185, 130] width 251 height 47
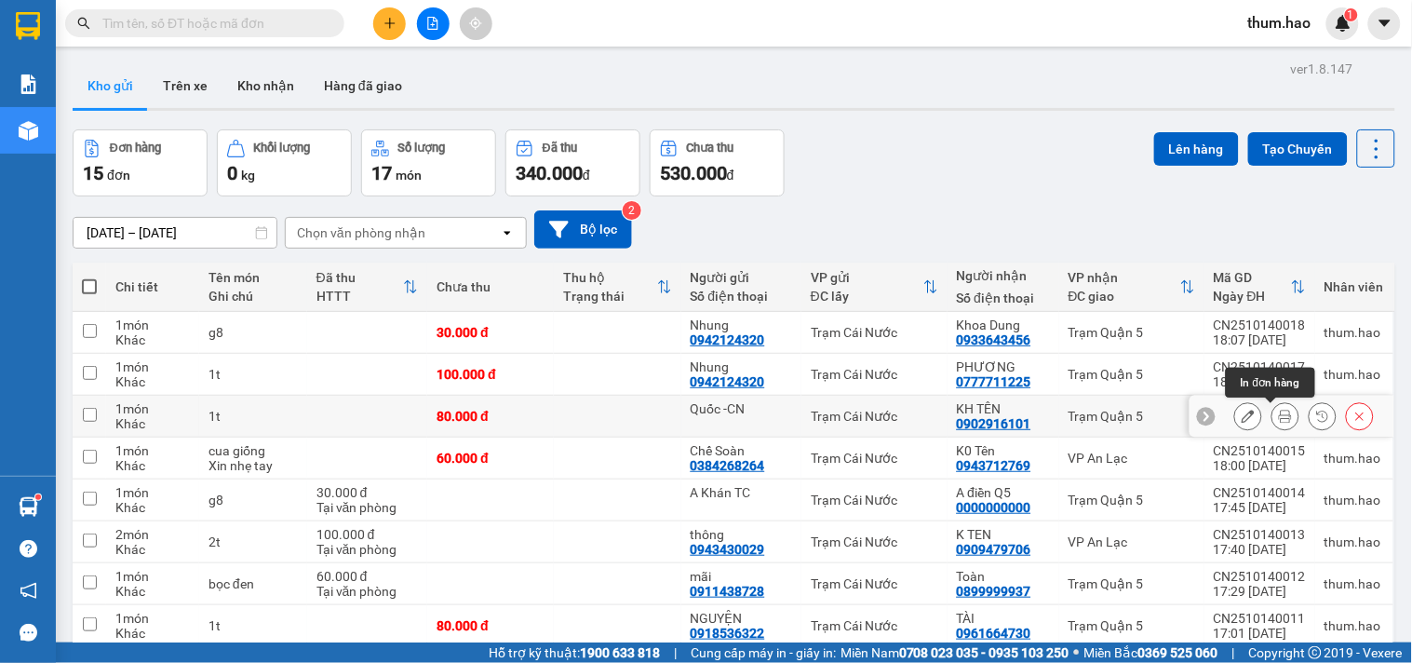
click at [1279, 415] on icon at bounding box center [1285, 416] width 13 height 13
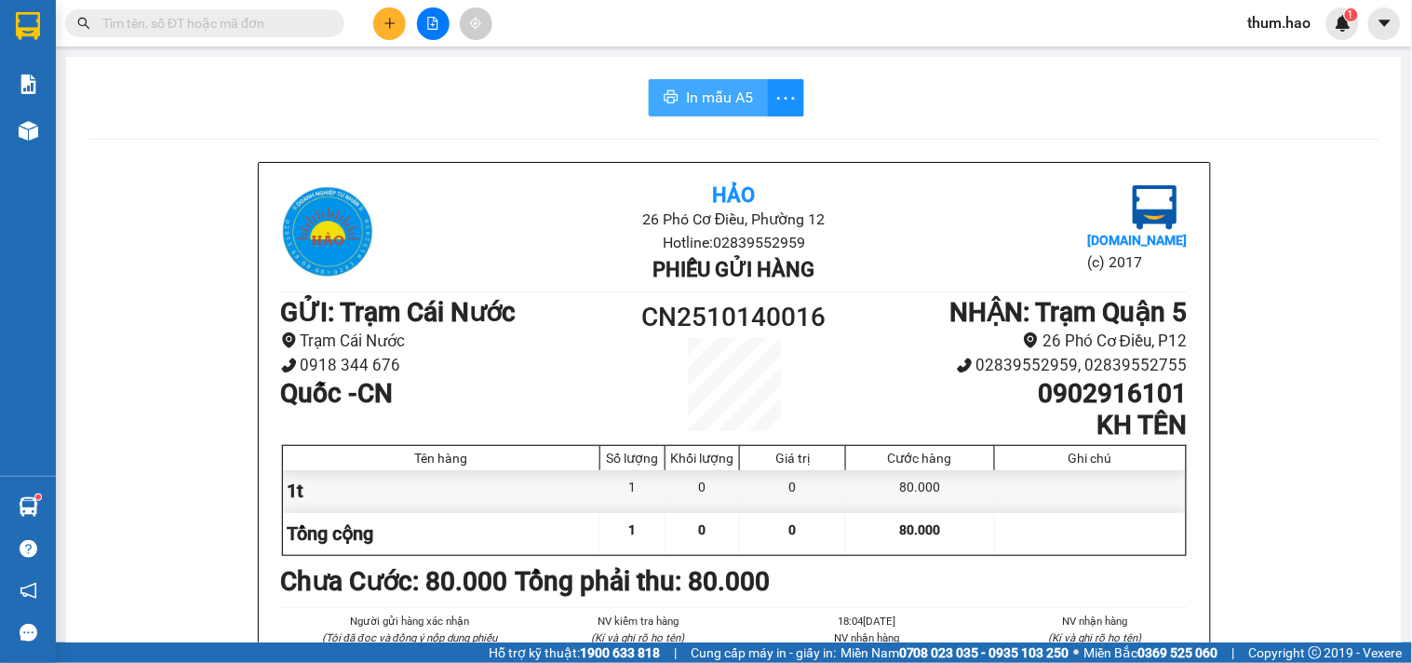
click at [714, 110] on button "In mẫu A5" at bounding box center [708, 97] width 119 height 37
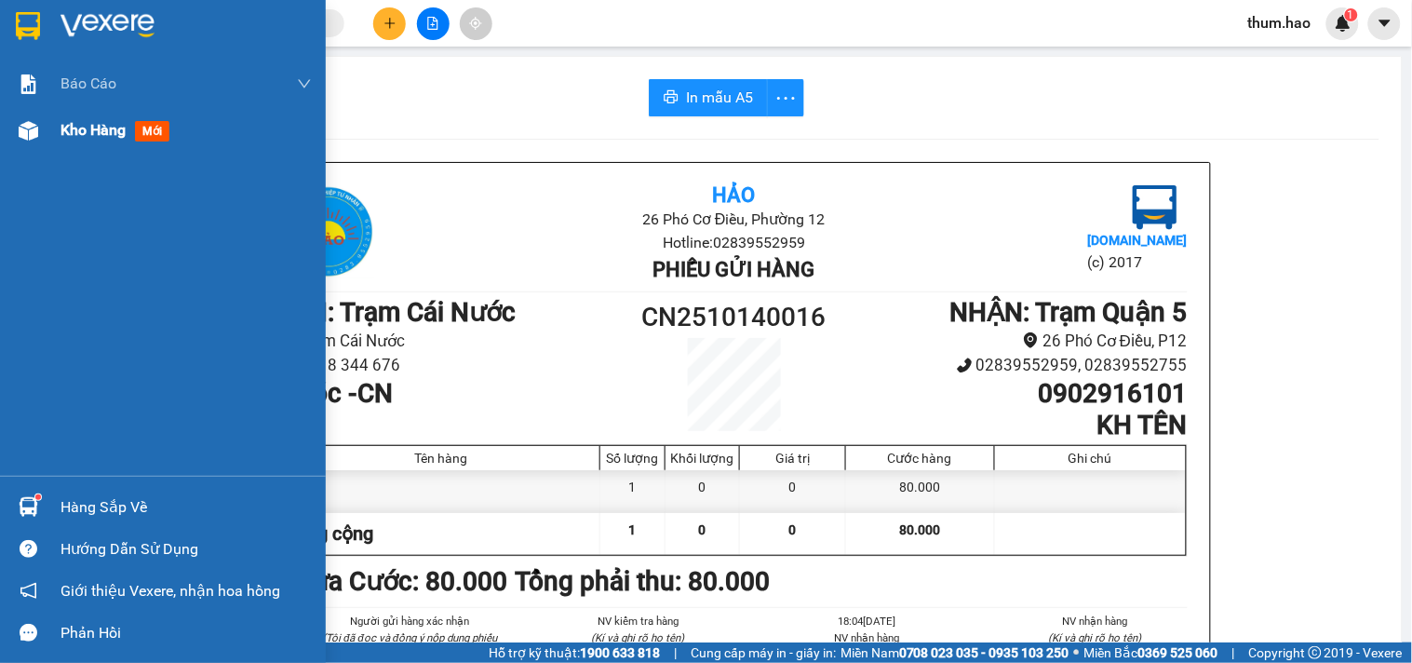
click at [89, 133] on span "Kho hàng" at bounding box center [92, 130] width 65 height 18
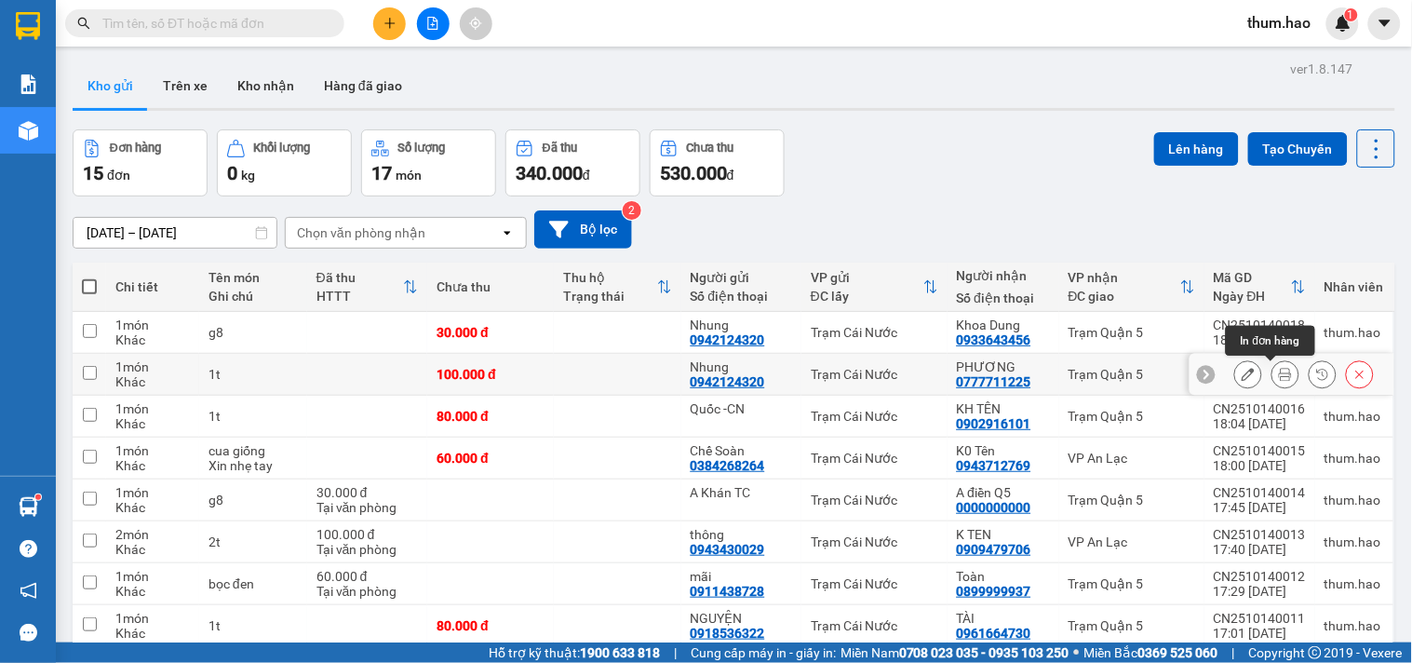
click at [1279, 369] on icon at bounding box center [1285, 374] width 13 height 13
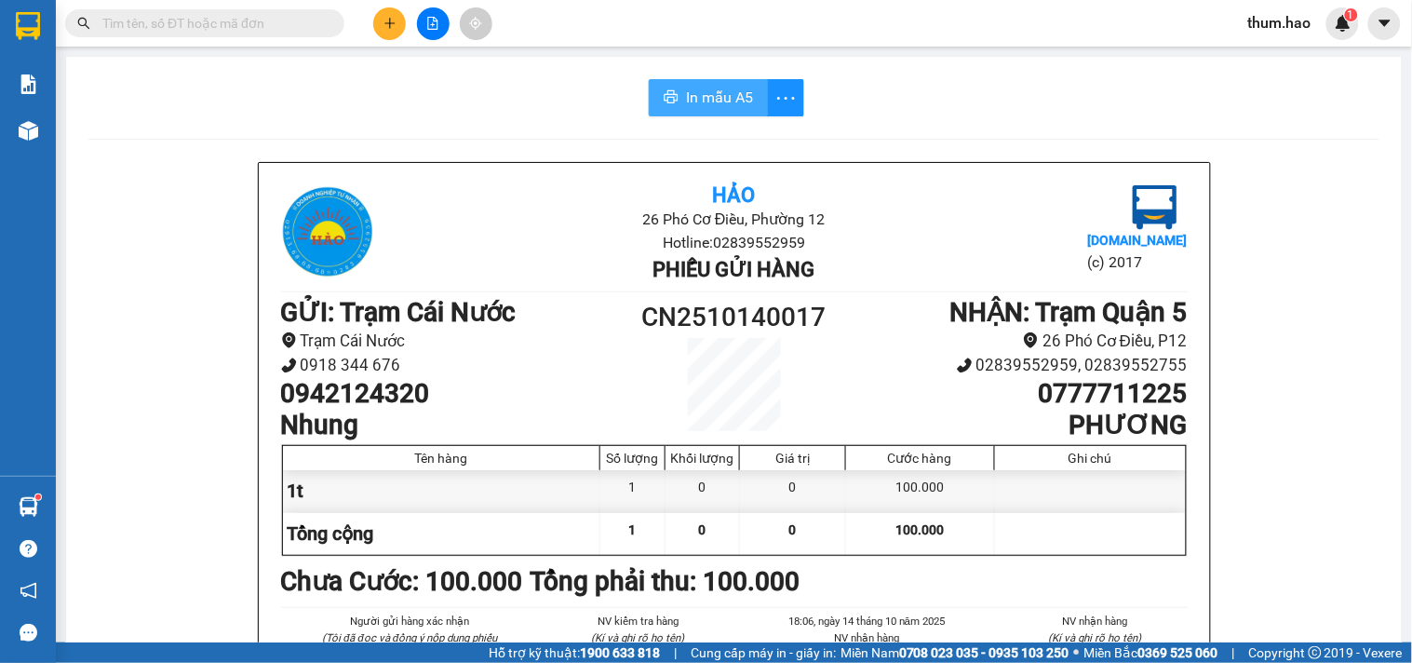
click at [715, 97] on span "In mẫu A5" at bounding box center [719, 97] width 67 height 23
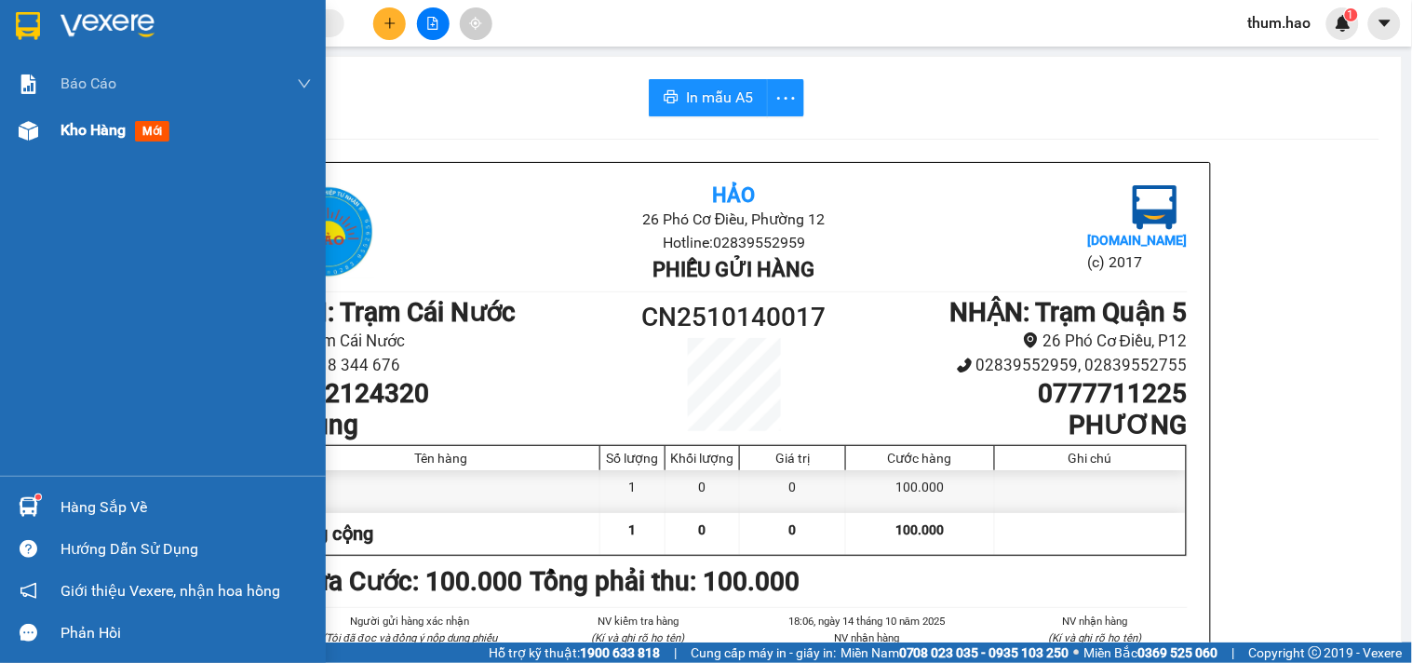
click at [96, 128] on span "Kho hàng" at bounding box center [92, 130] width 65 height 18
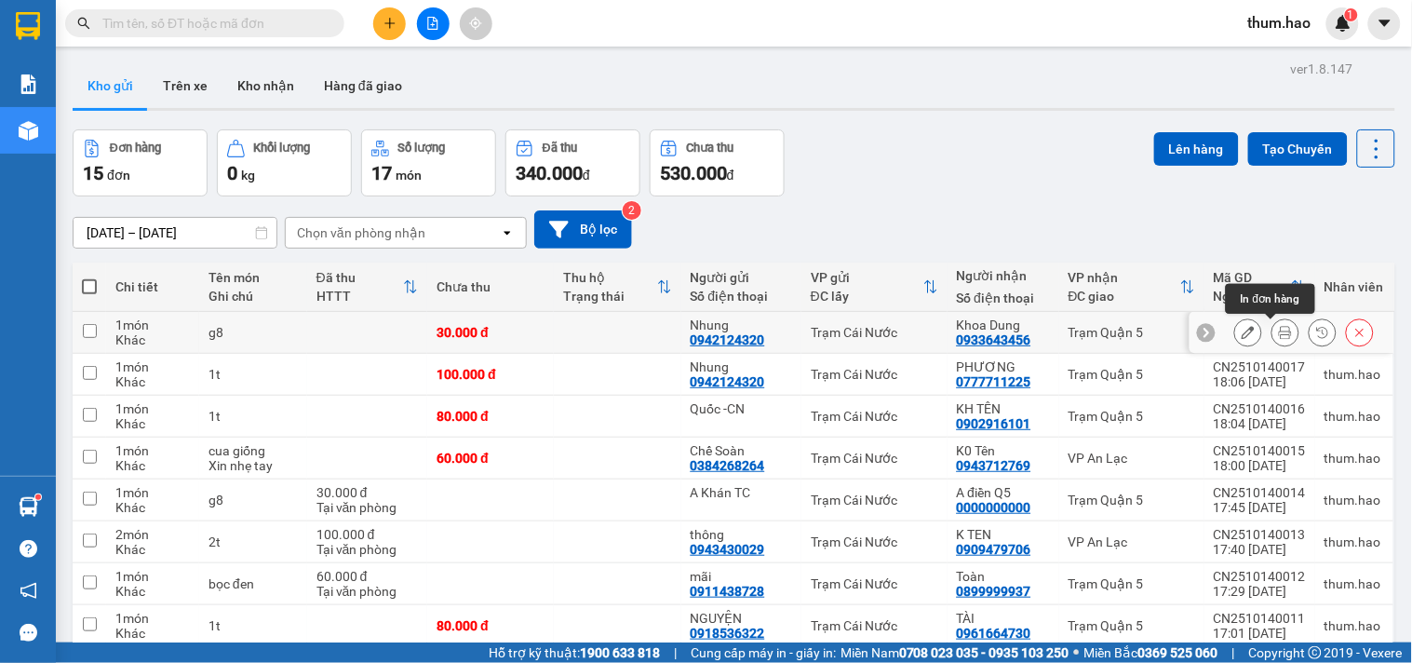
click at [1279, 327] on icon at bounding box center [1285, 332] width 13 height 13
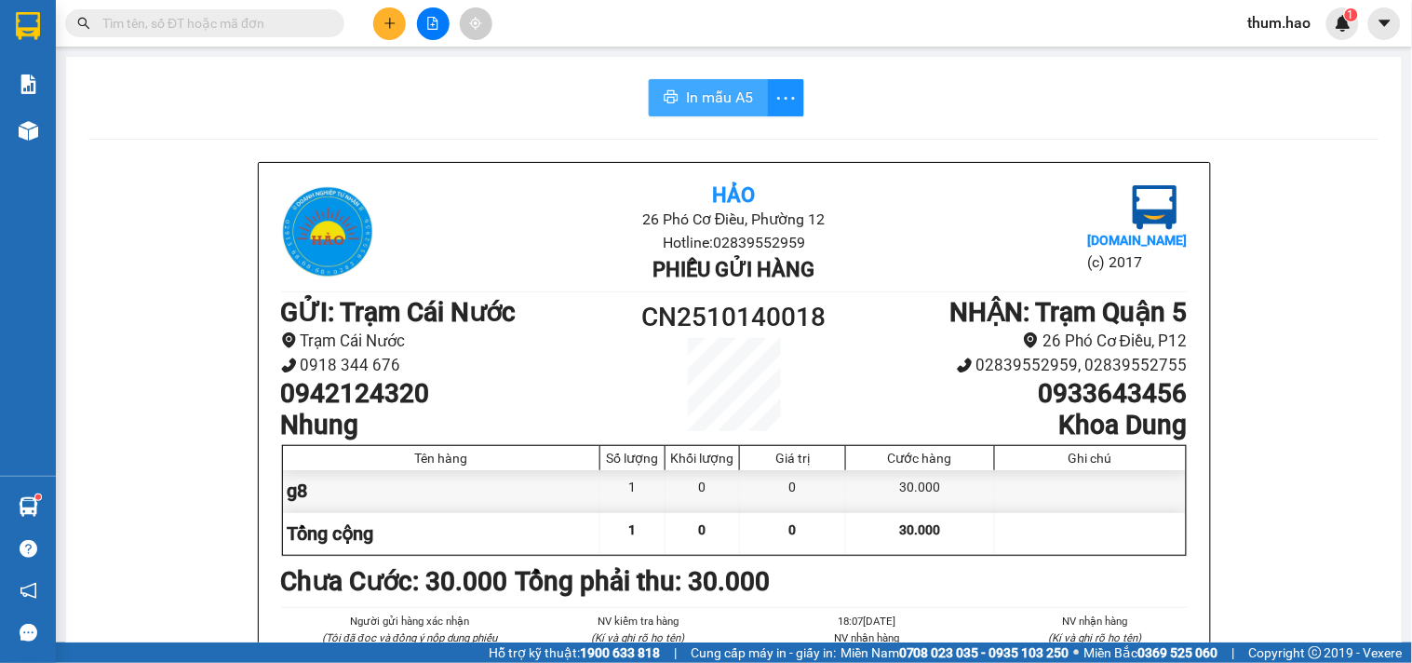
click at [728, 102] on span "In mẫu A5" at bounding box center [719, 97] width 67 height 23
click at [404, 2] on div "Kết quả tìm kiếm ( 0 ) Bộ lọc No Data thum.hao 1" at bounding box center [706, 23] width 1412 height 47
click at [374, 25] on button at bounding box center [389, 23] width 33 height 33
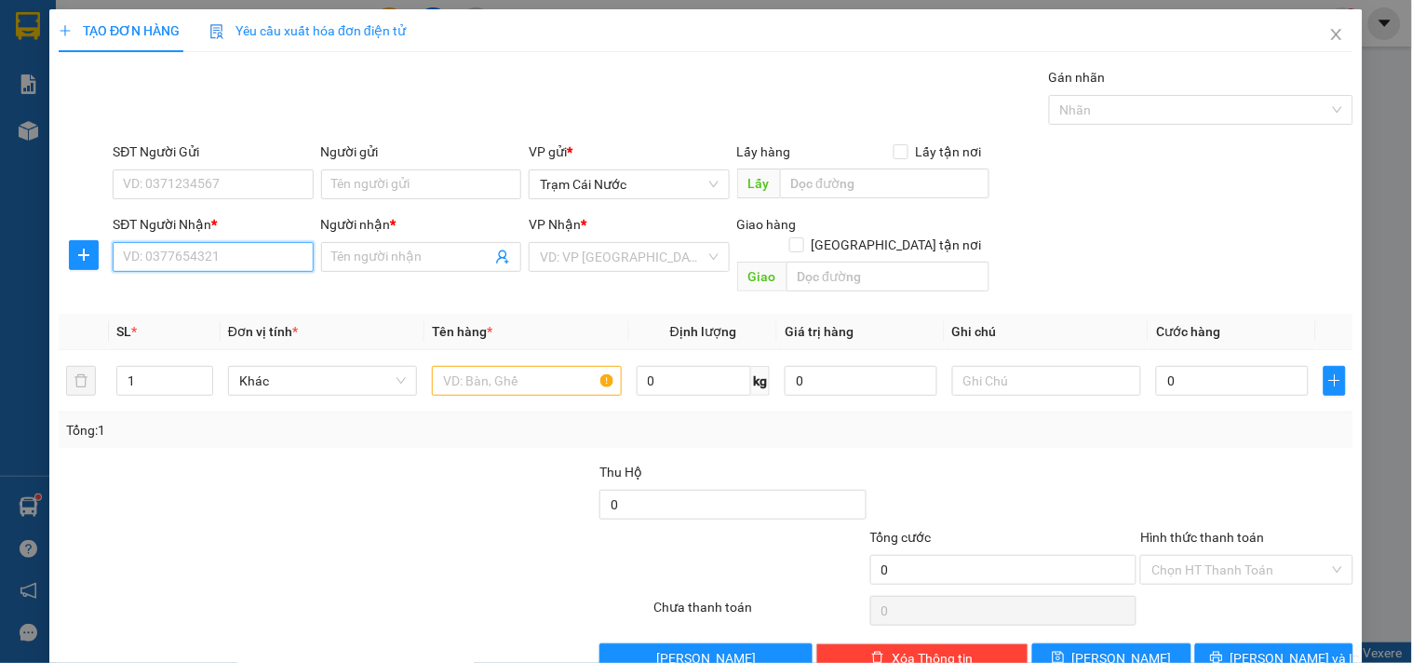
click at [181, 249] on input "SĐT Người Nhận *" at bounding box center [213, 257] width 200 height 30
click at [221, 299] on div "02837559898 - [GEOGRAPHIC_DATA]" at bounding box center [231, 294] width 217 height 20
type input "02837559898"
type input "[PERSON_NAME]"
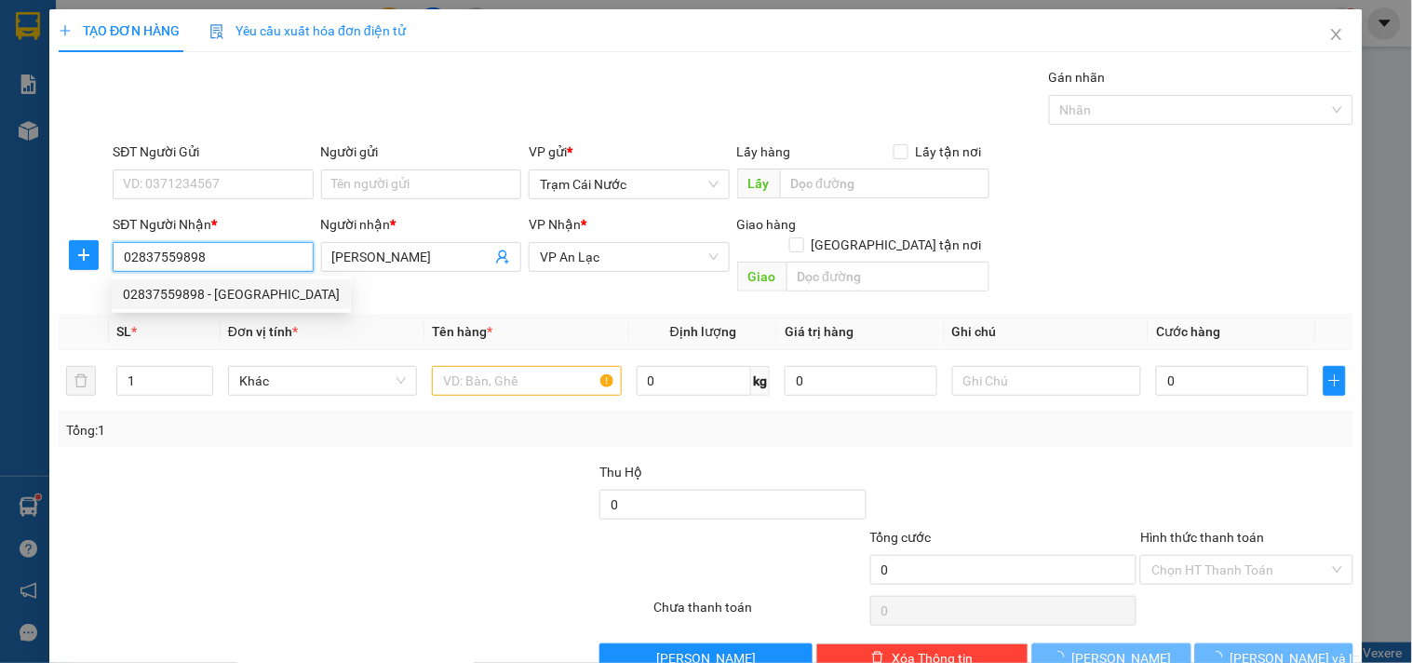
type input "30.000"
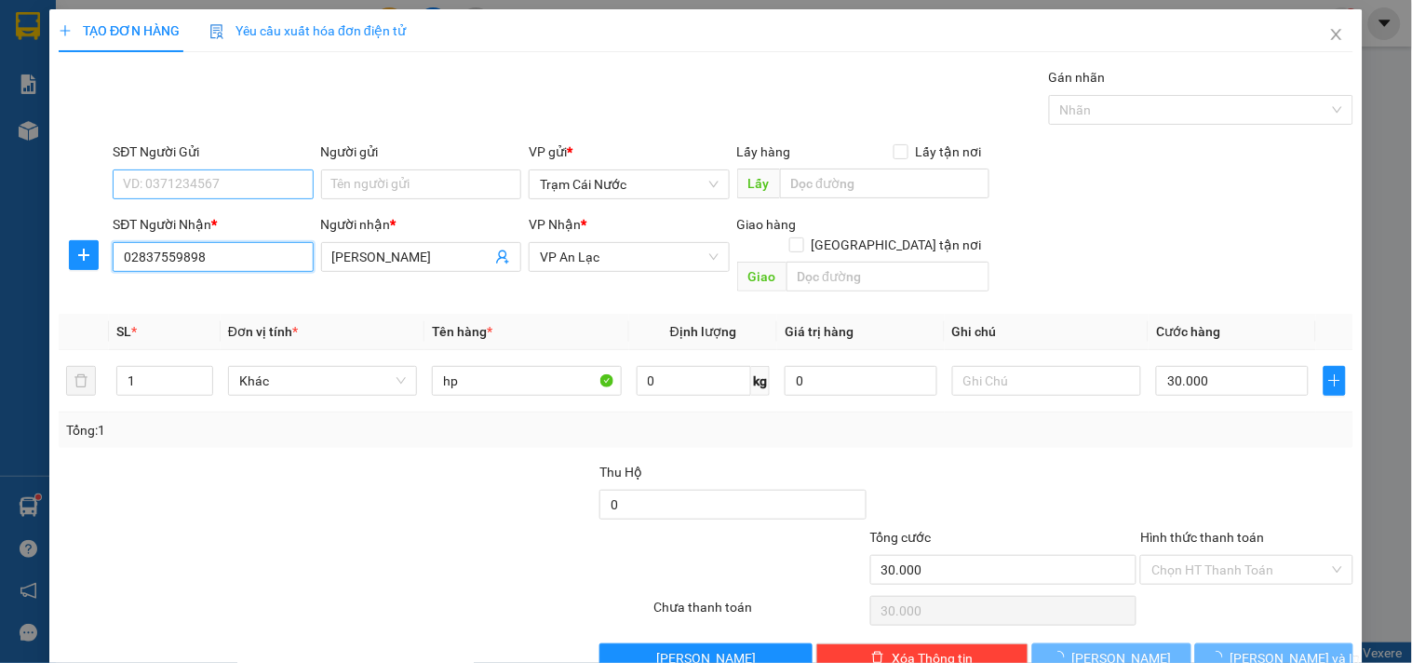
type input "02837559898"
click at [246, 188] on input "SĐT Người Gửi" at bounding box center [213, 184] width 200 height 30
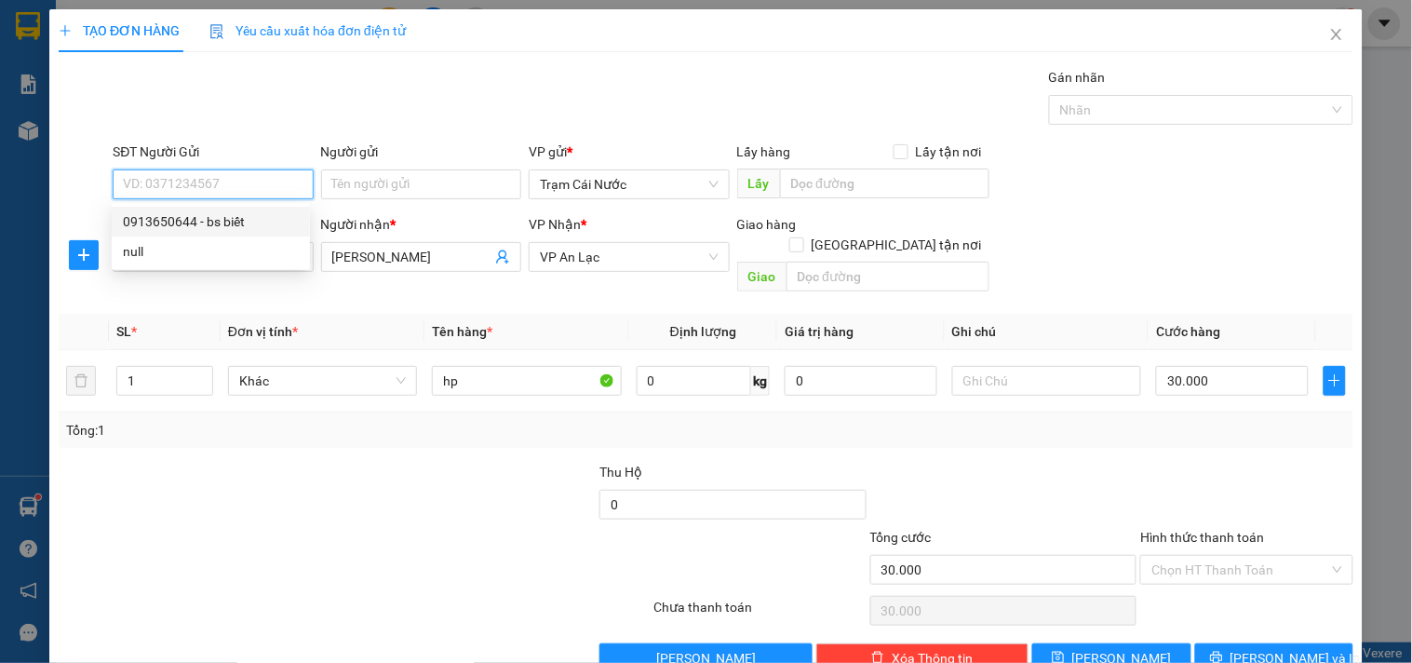
click at [226, 220] on div "0913650644 - bs biết" at bounding box center [211, 221] width 176 height 20
type input "0913650644"
type input "bs biết"
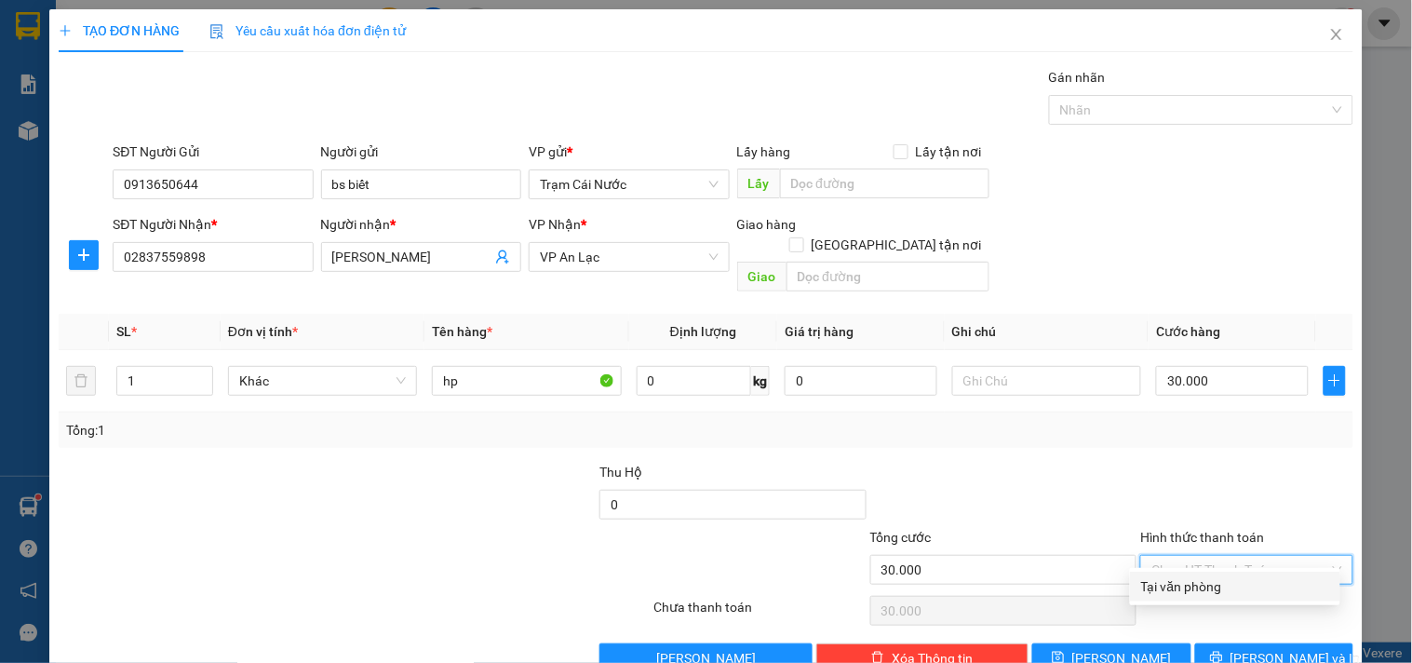
click at [1163, 556] on input "Hình thức thanh toán" at bounding box center [1239, 570] width 177 height 28
click at [1208, 586] on div "Tại văn phòng" at bounding box center [1235, 586] width 188 height 20
type input "0"
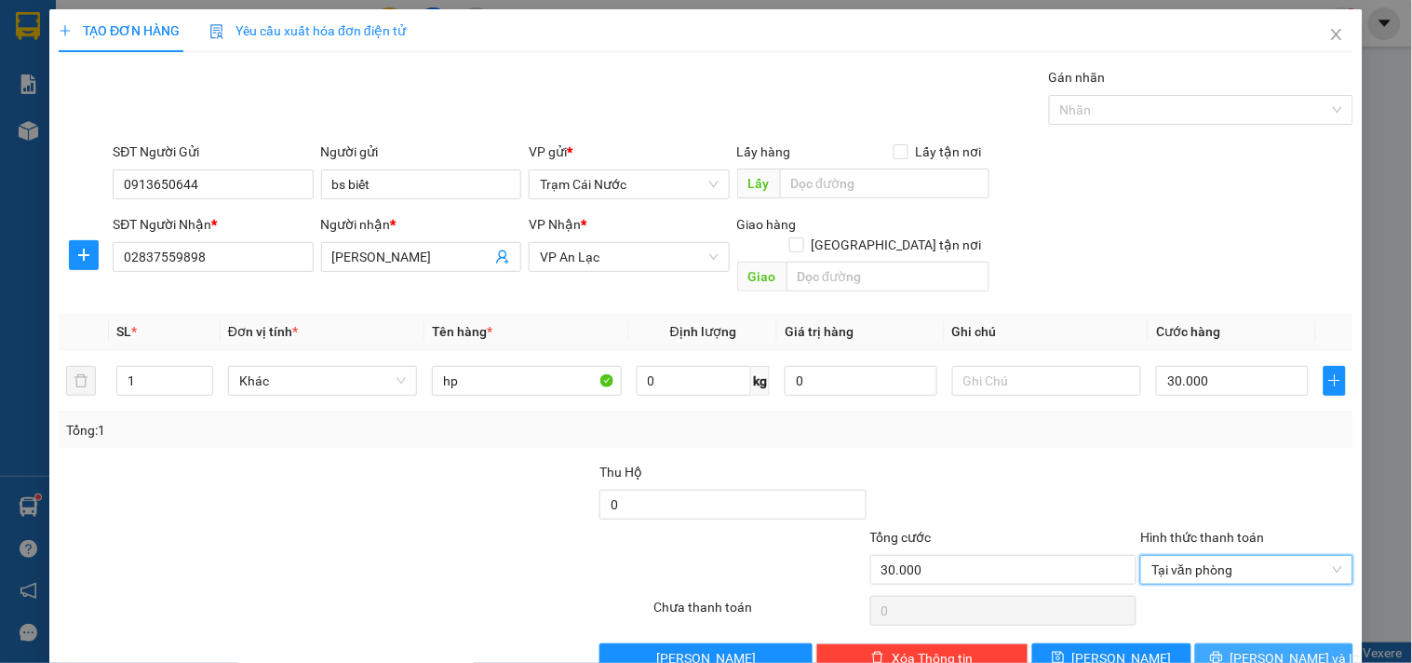
click at [1261, 648] on span "[PERSON_NAME] và In" at bounding box center [1295, 658] width 130 height 20
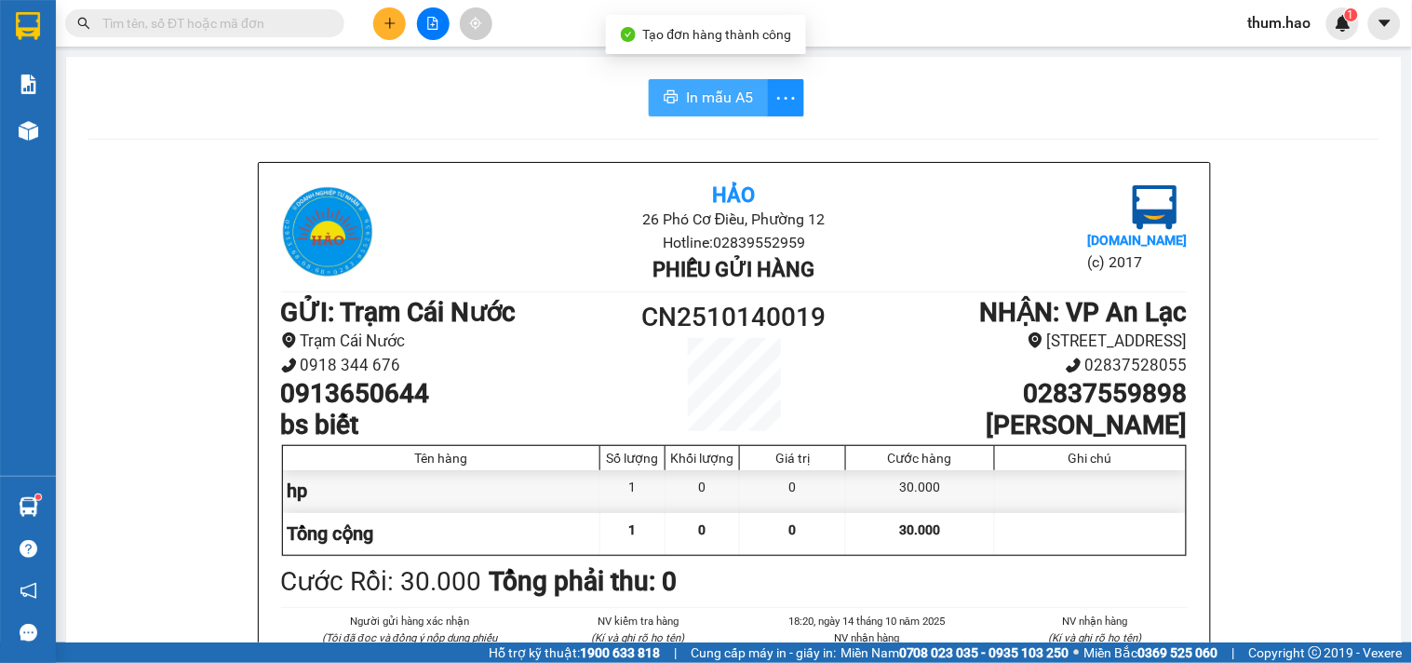
click at [730, 90] on span "In mẫu A5" at bounding box center [719, 97] width 67 height 23
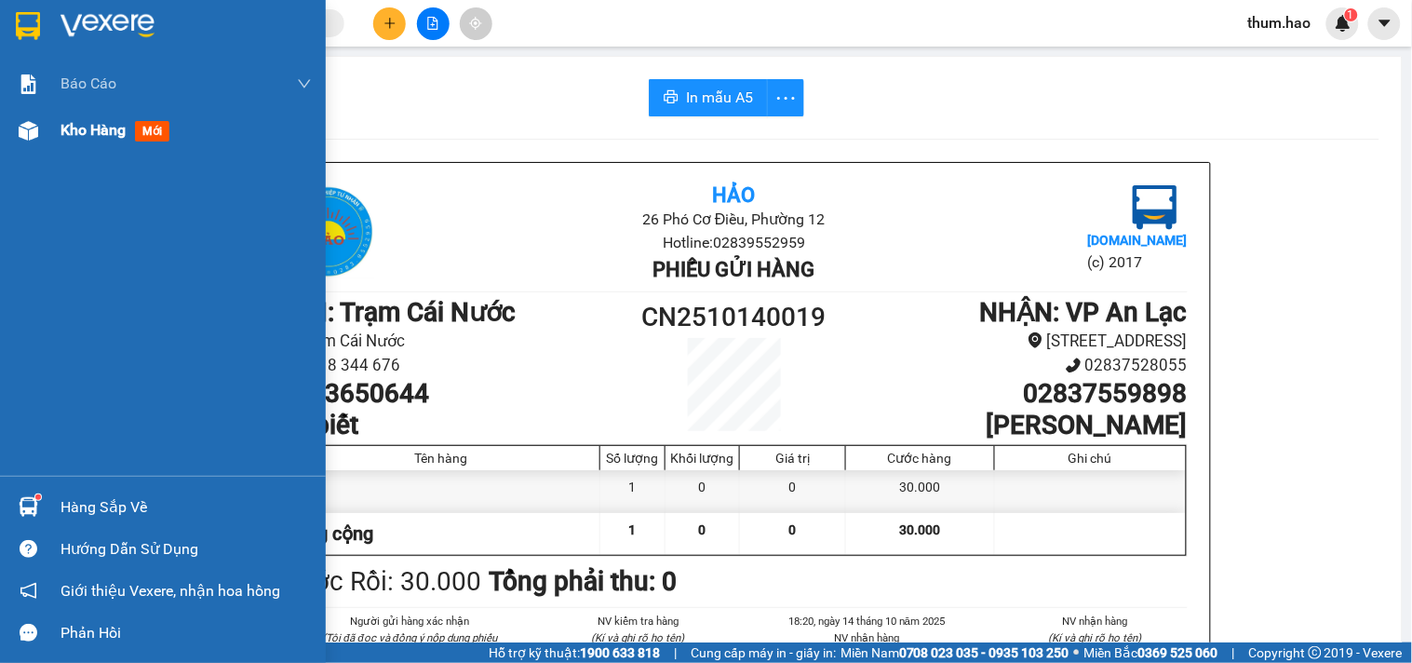
click at [88, 137] on span "Kho hàng" at bounding box center [92, 130] width 65 height 18
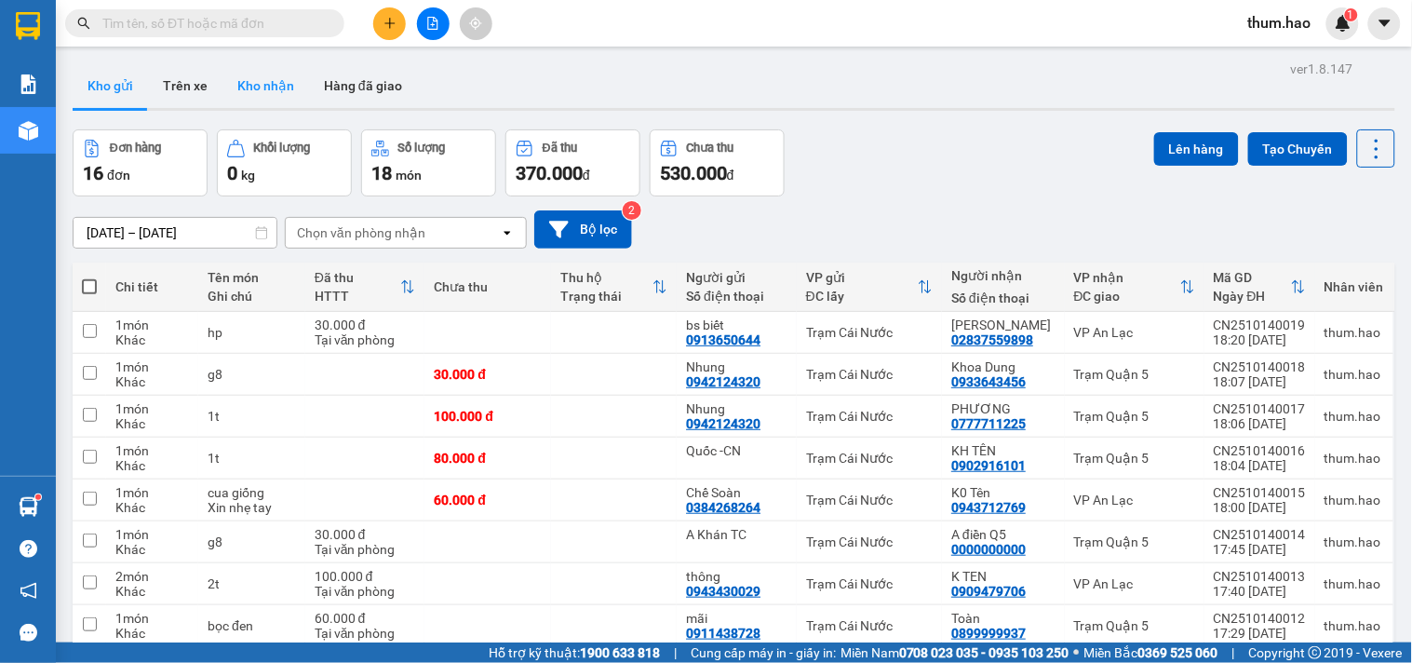
click at [271, 96] on button "Kho nhận" at bounding box center [265, 85] width 87 height 45
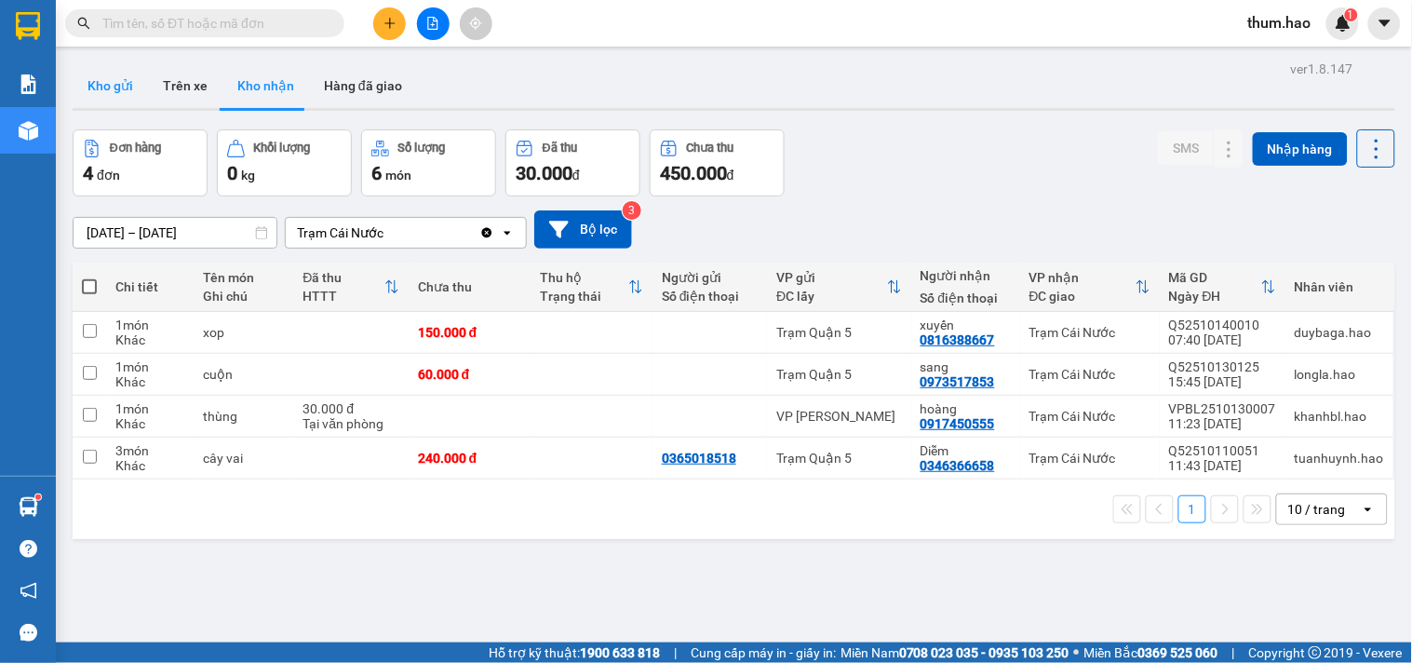
click at [108, 97] on button "Kho gửi" at bounding box center [110, 85] width 75 height 45
click at [104, 91] on button "Kho gửi" at bounding box center [110, 85] width 75 height 45
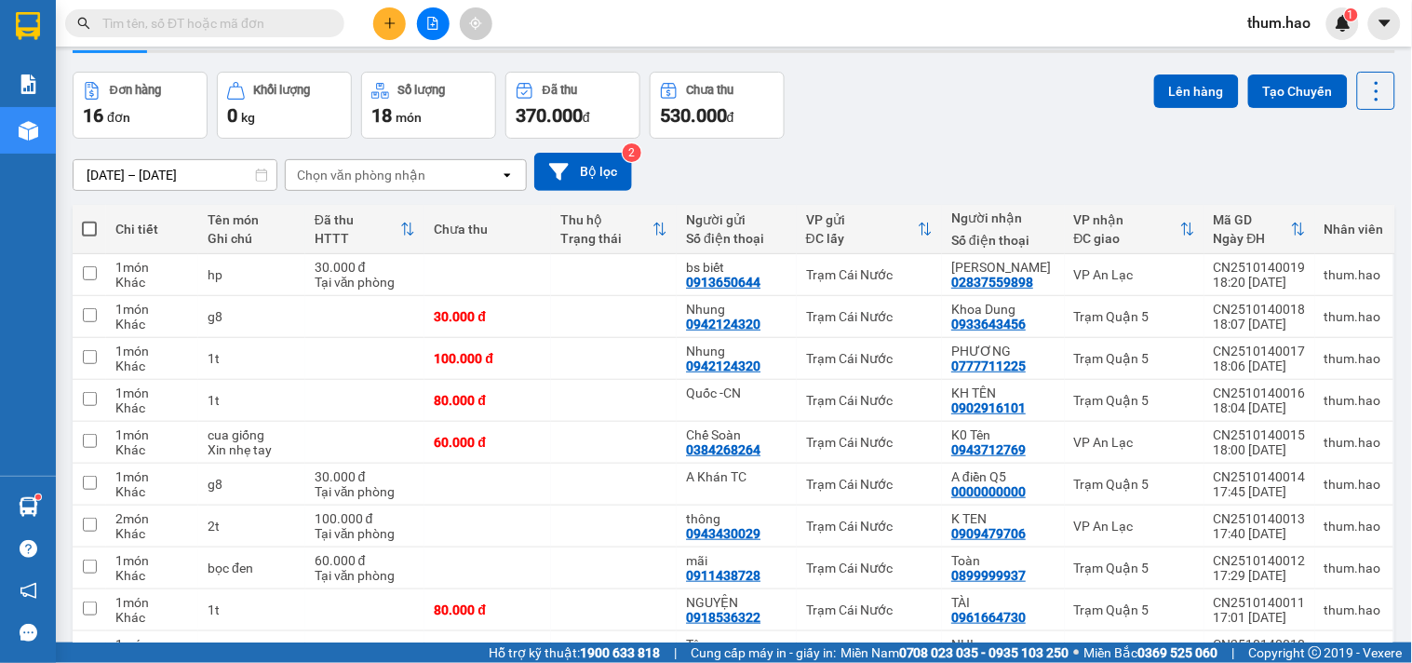
scroll to position [103, 0]
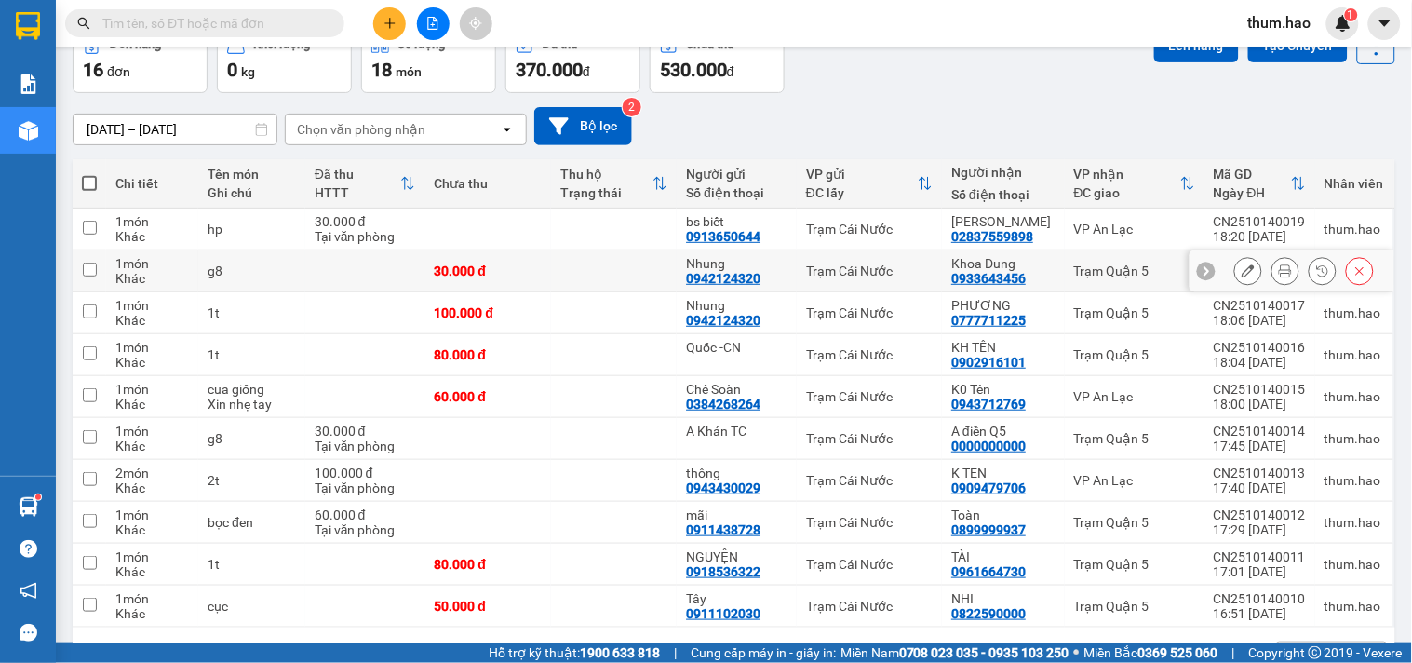
click at [88, 271] on input "checkbox" at bounding box center [90, 269] width 14 height 14
checkbox input "true"
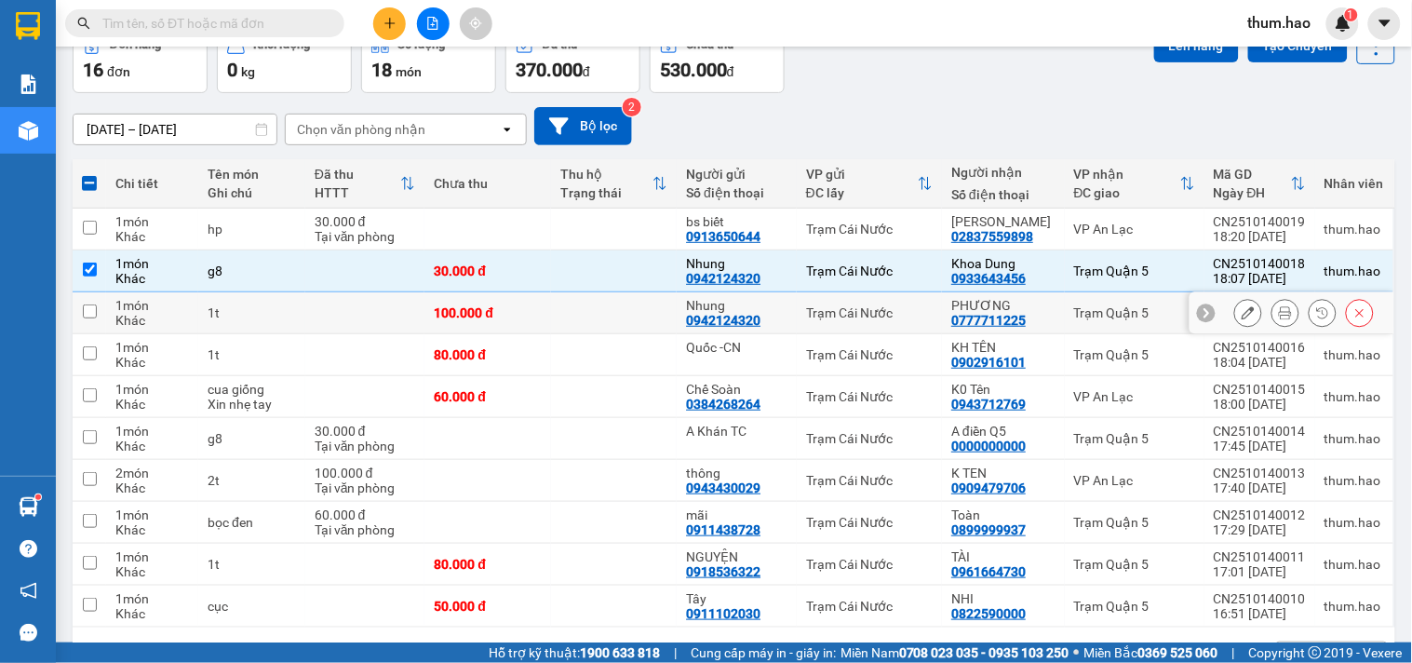
click at [83, 304] on input "checkbox" at bounding box center [90, 311] width 14 height 14
checkbox input "true"
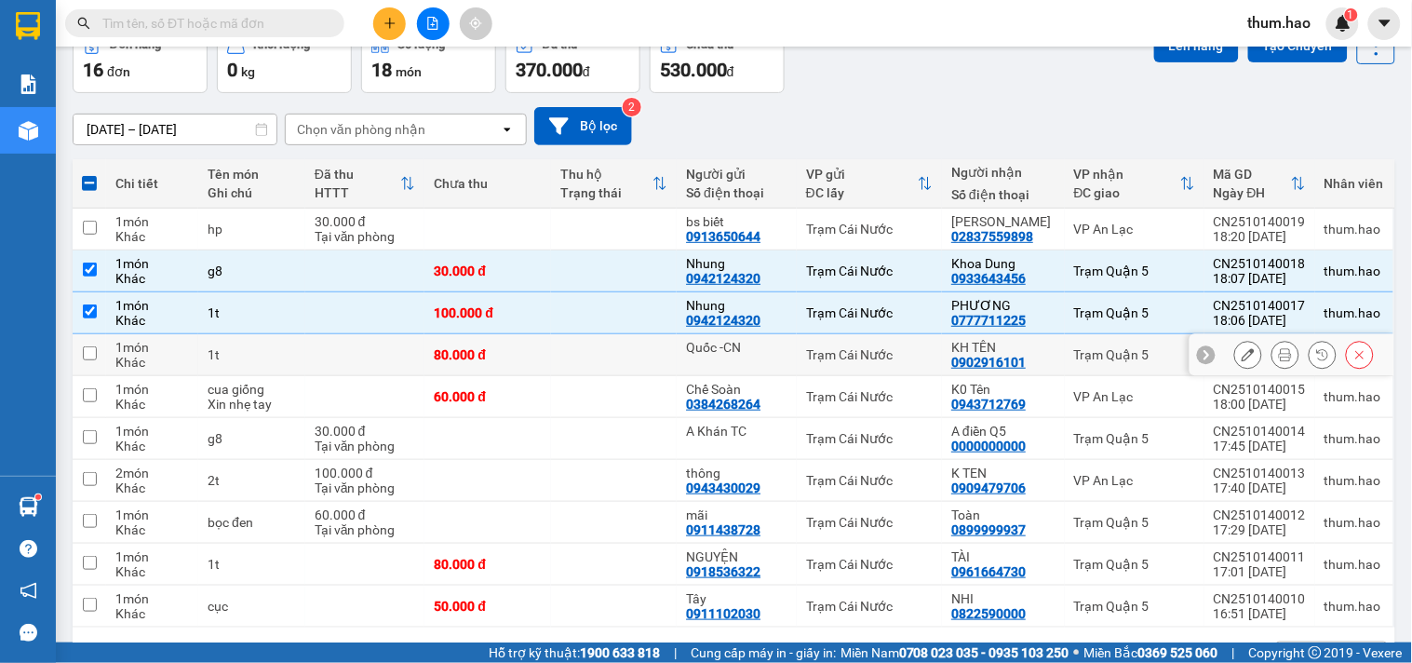
click at [78, 349] on td at bounding box center [90, 355] width 34 height 42
checkbox input "true"
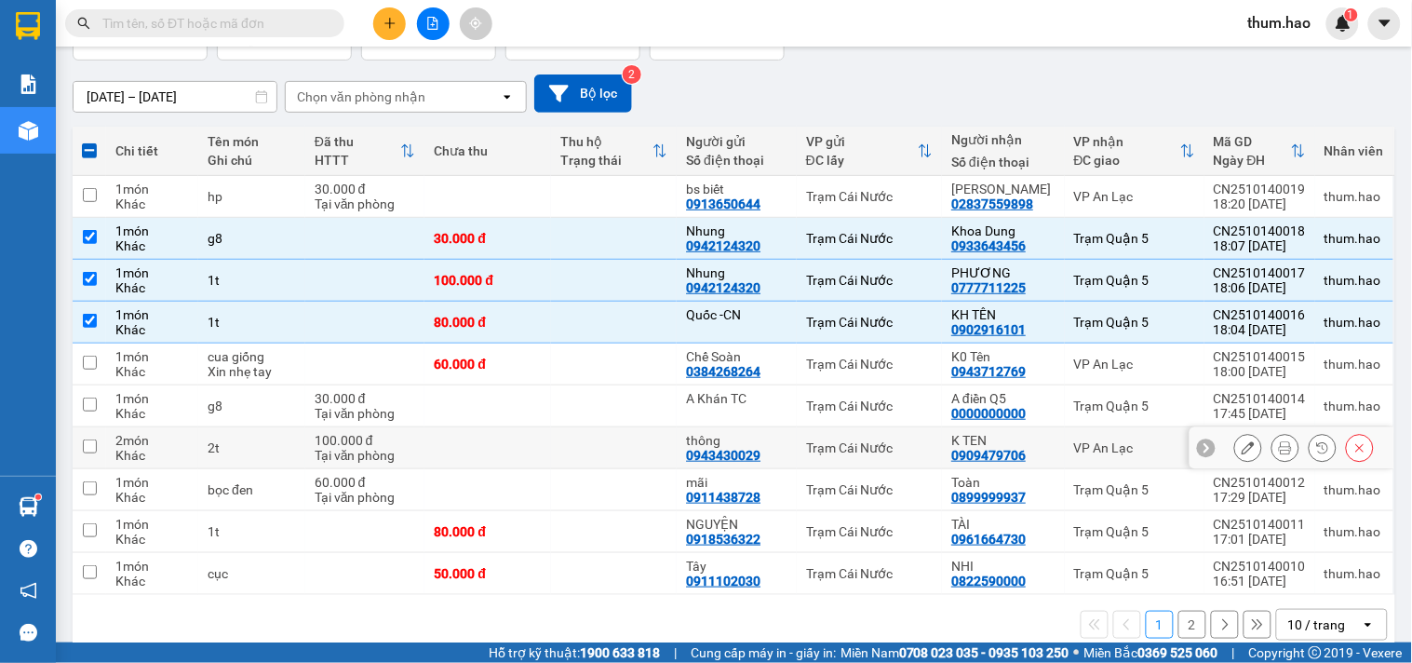
scroll to position [166, 0]
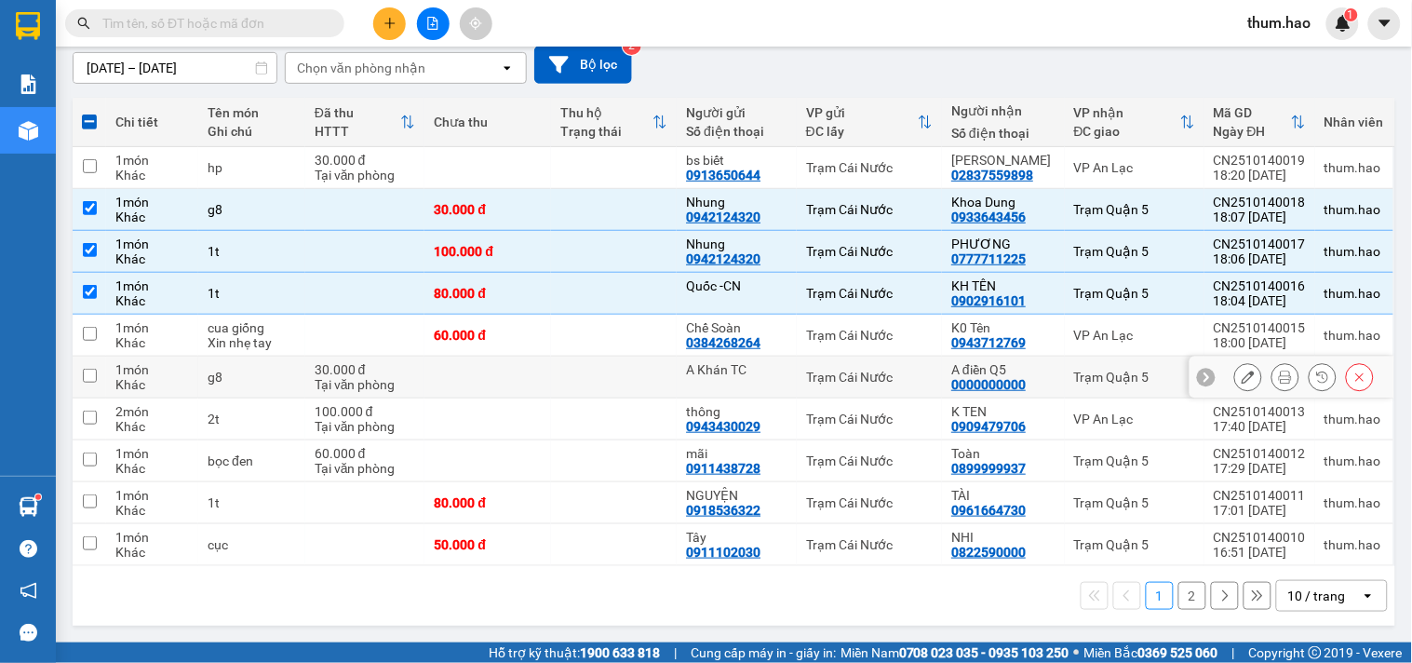
click at [89, 380] on input "checkbox" at bounding box center [90, 376] width 14 height 14
checkbox input "true"
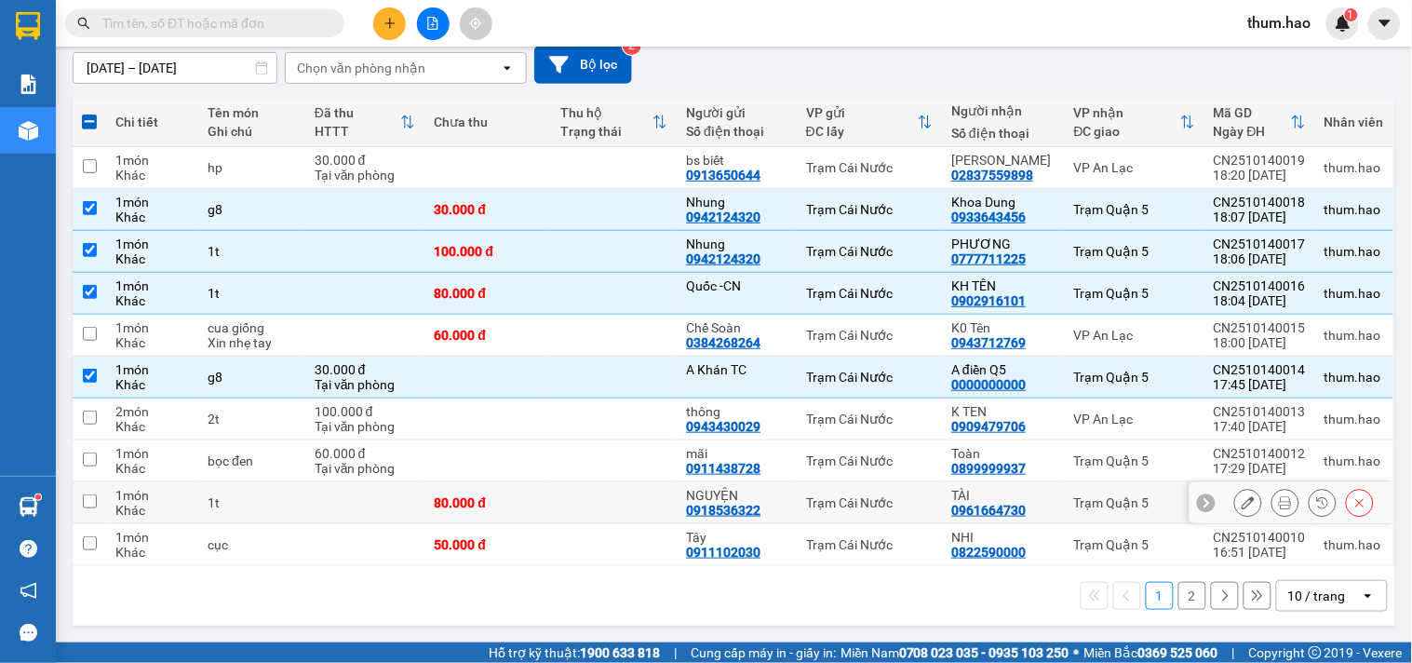
click at [87, 500] on input "checkbox" at bounding box center [90, 501] width 14 height 14
checkbox input "true"
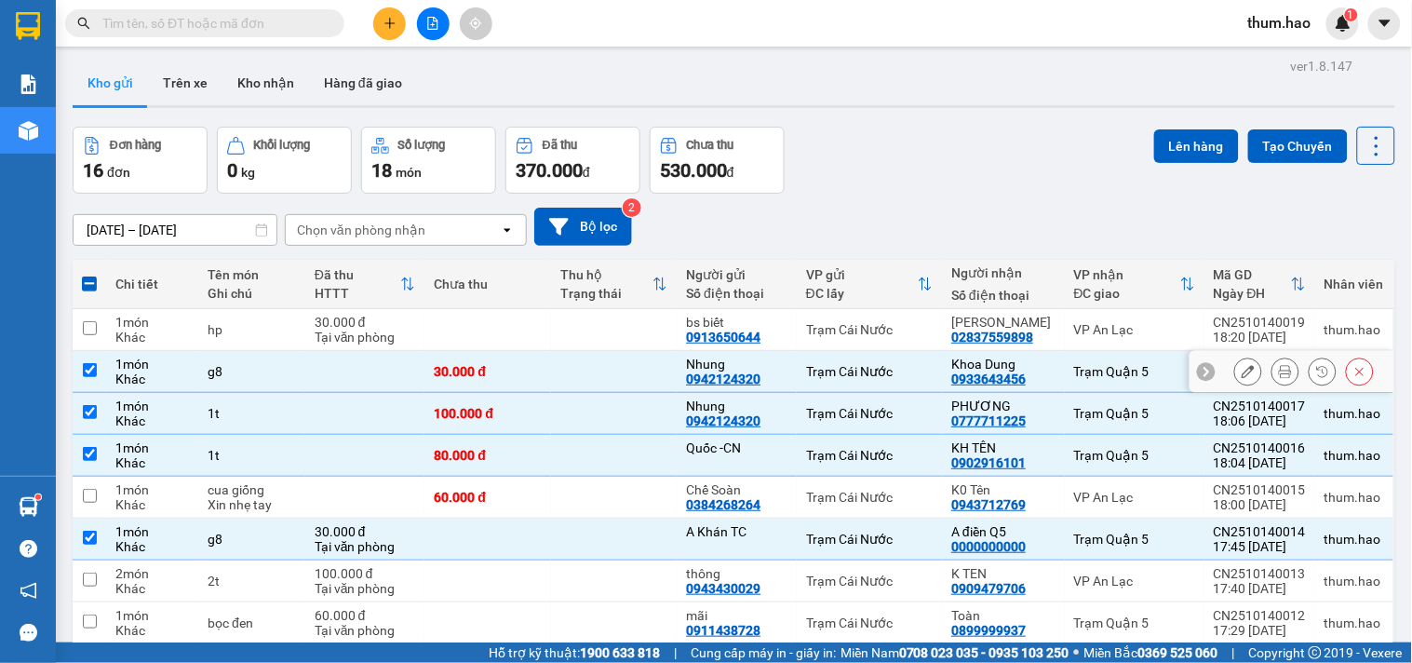
scroll to position [0, 0]
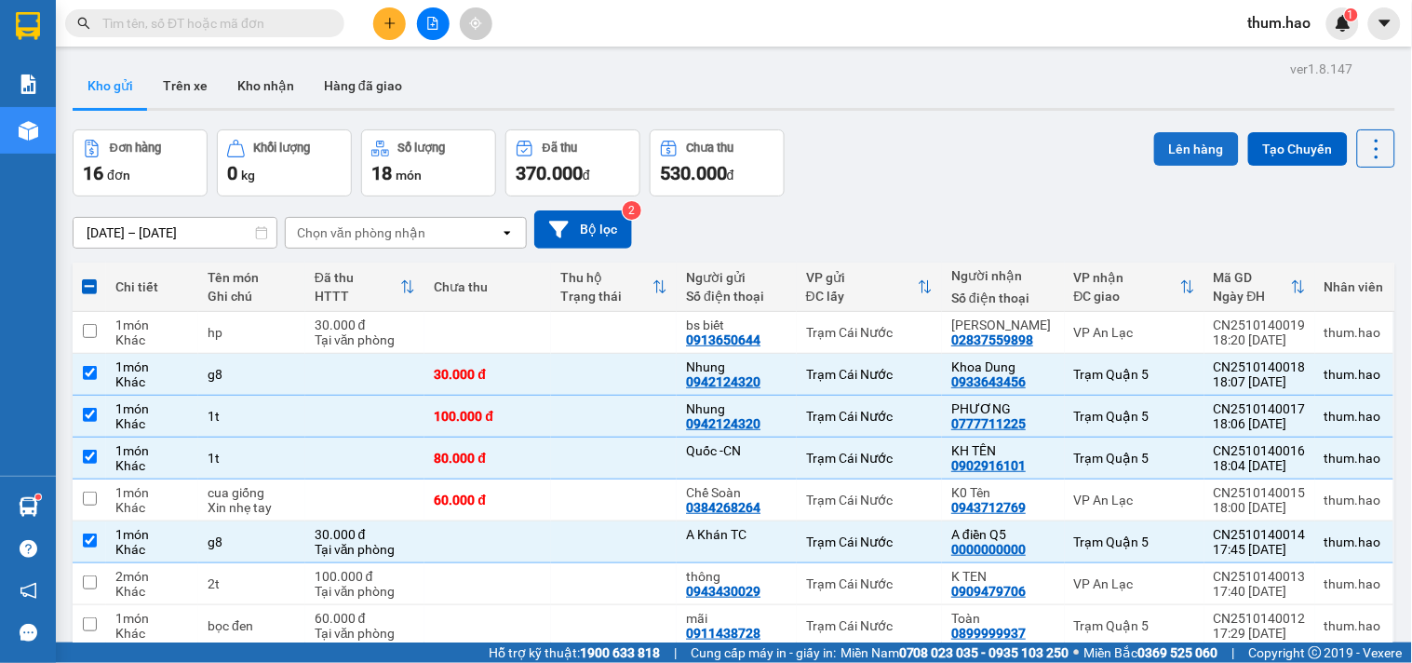
click at [1174, 156] on button "Lên hàng" at bounding box center [1196, 149] width 85 height 34
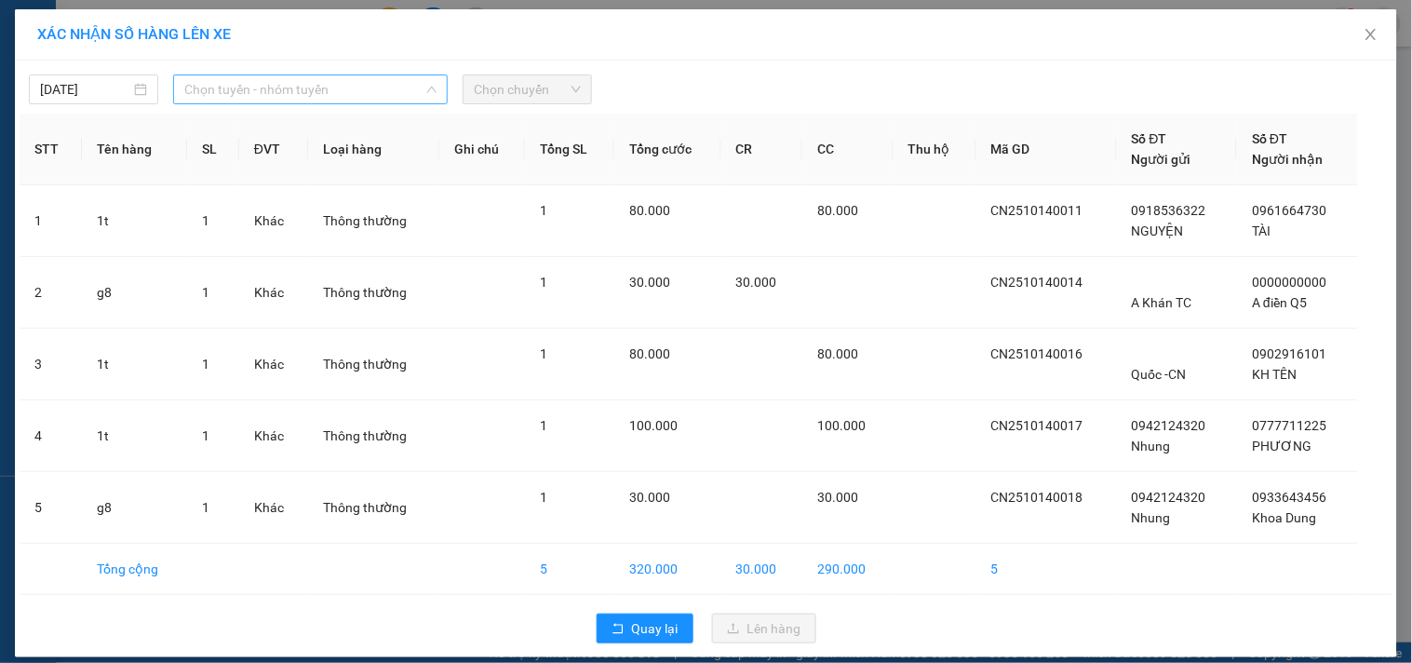
click at [376, 98] on span "Chọn tuyến - nhóm tuyến" at bounding box center [310, 89] width 252 height 28
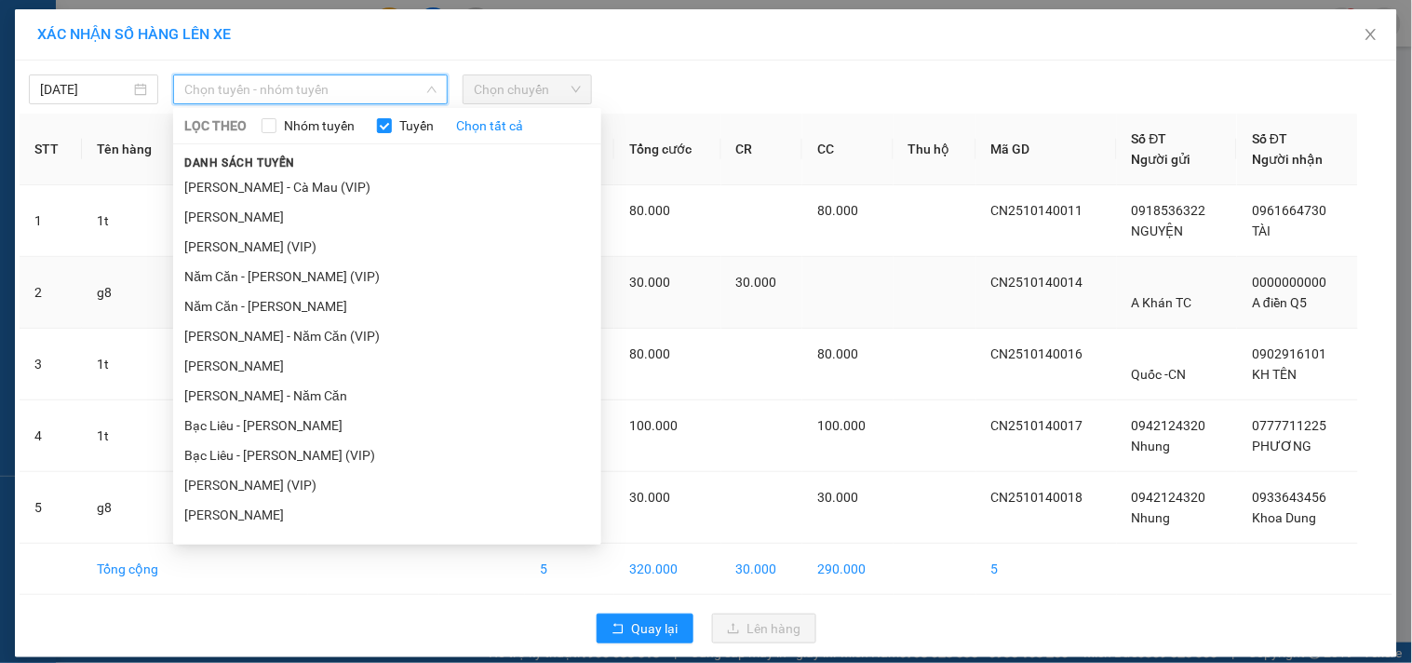
drag, startPoint x: 277, startPoint y: 305, endPoint x: 293, endPoint y: 289, distance: 22.4
click at [284, 300] on li "Năm Căn - [PERSON_NAME]" at bounding box center [387, 306] width 428 height 30
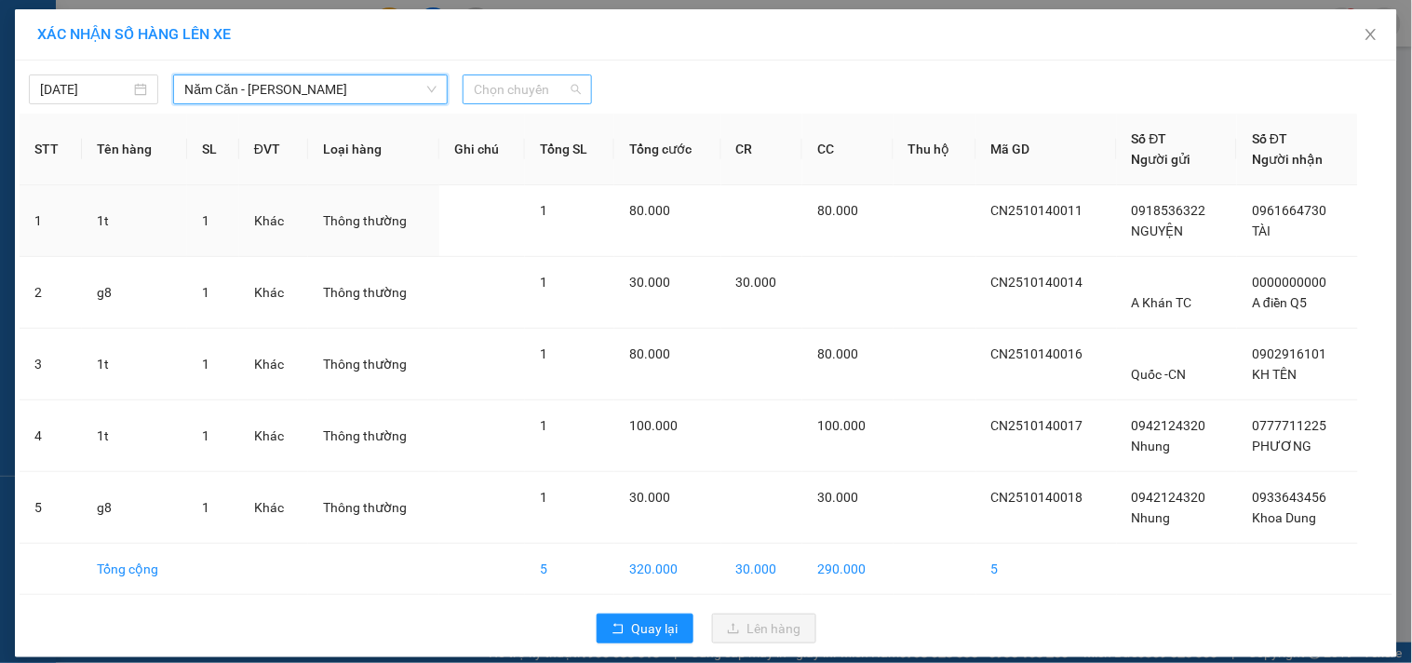
click at [571, 95] on span "Chọn chuyến" at bounding box center [527, 89] width 107 height 28
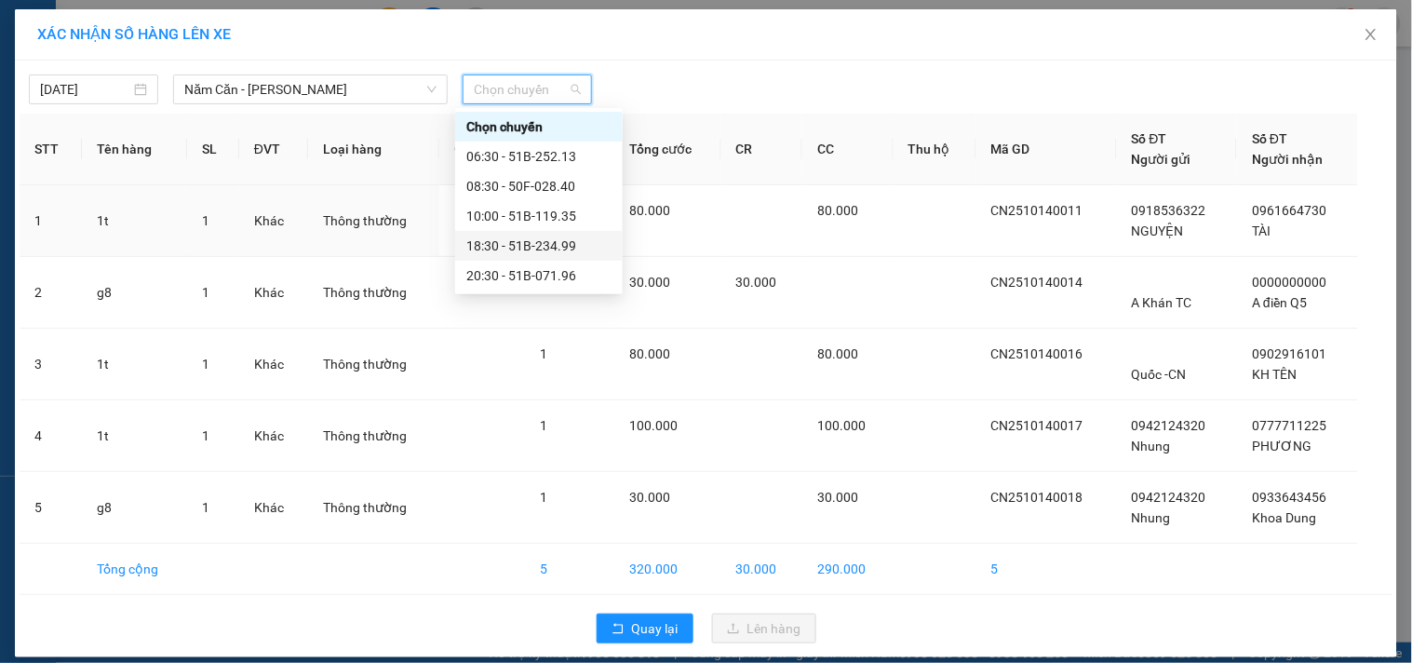
click at [512, 246] on div "18:30 - 51B-234.99" at bounding box center [538, 245] width 145 height 20
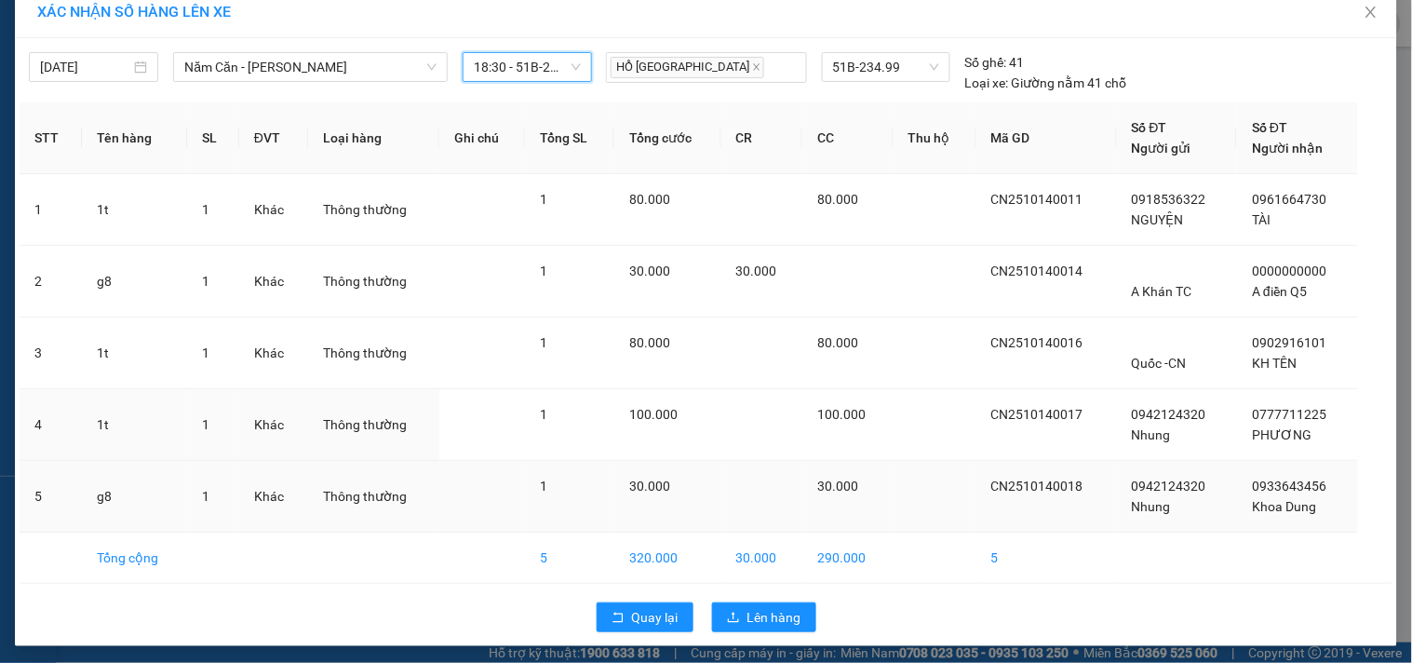
scroll to position [28, 0]
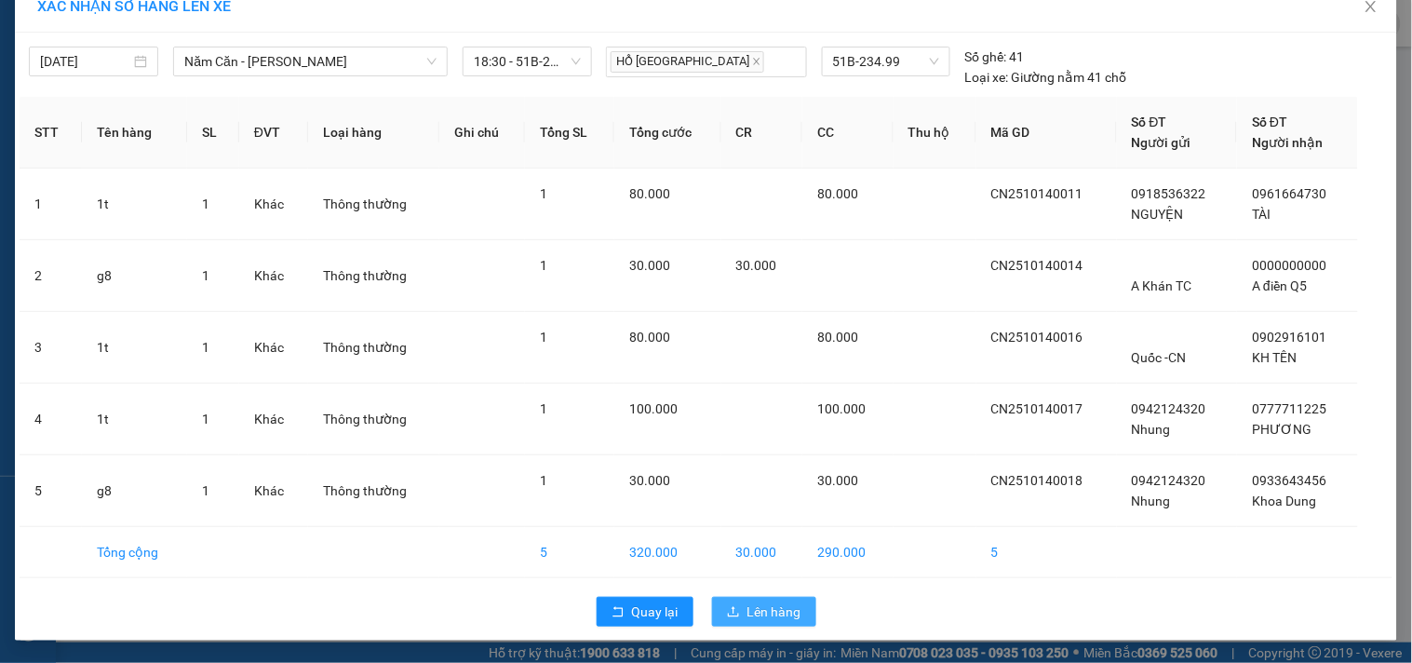
click at [774, 607] on span "Lên hàng" at bounding box center [774, 611] width 54 height 20
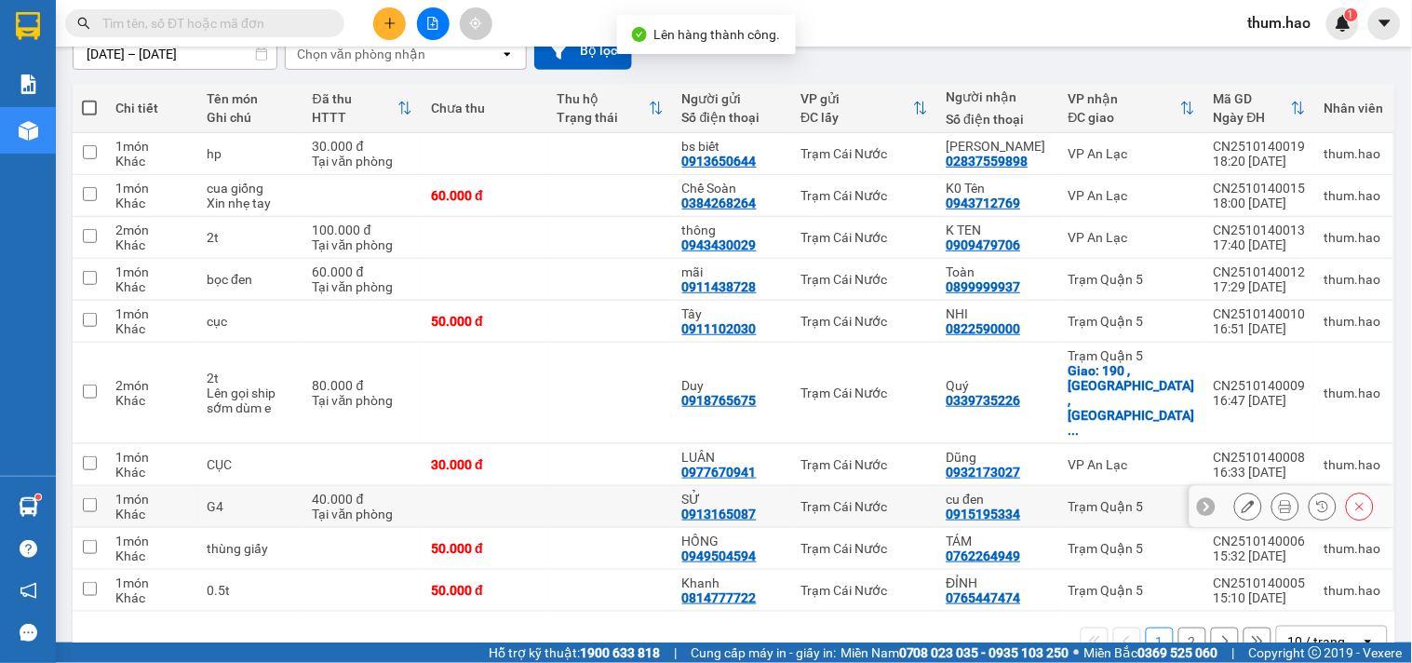
scroll to position [181, 0]
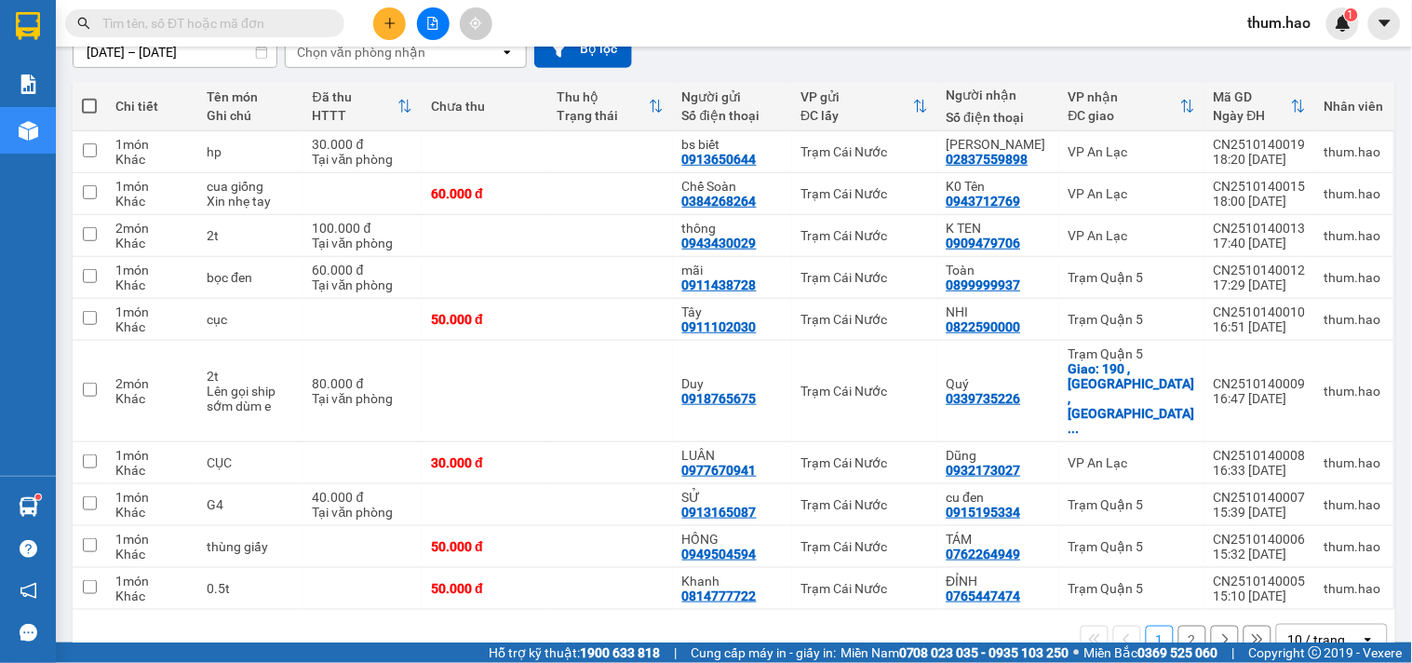
click at [1178, 625] on button "2" at bounding box center [1192, 639] width 28 height 28
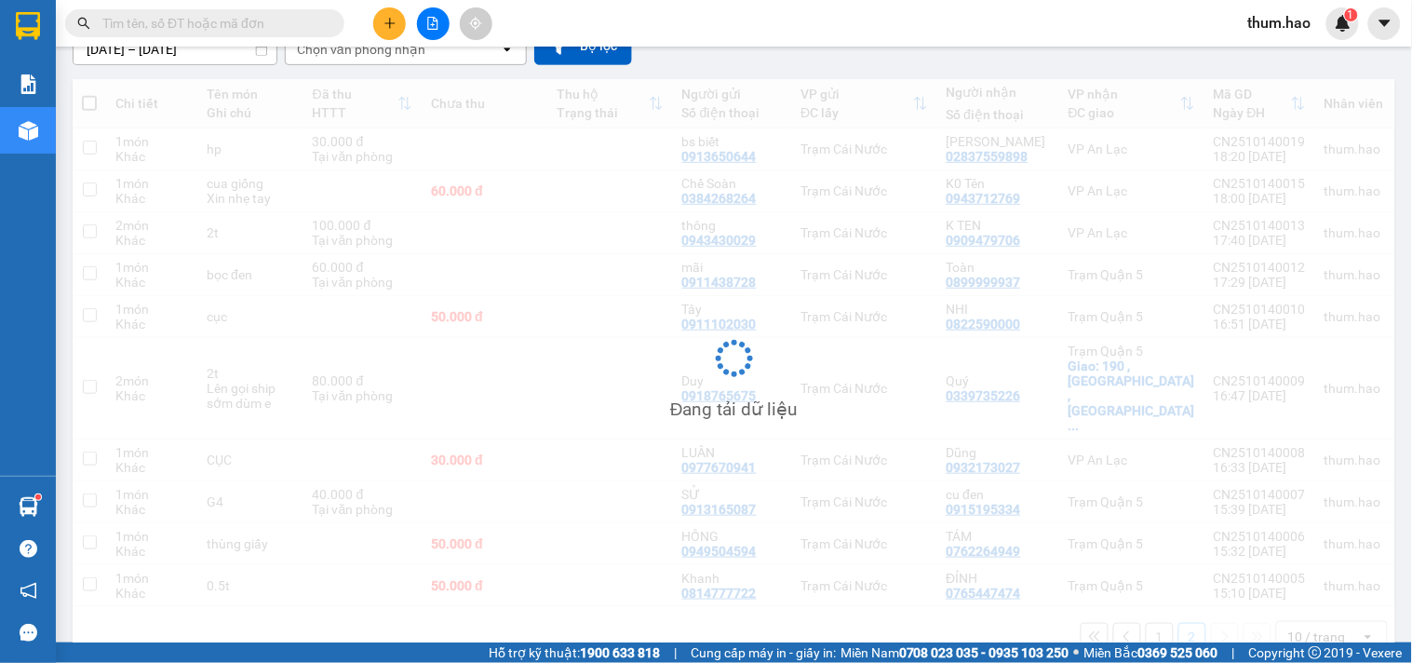
scroll to position [86, 0]
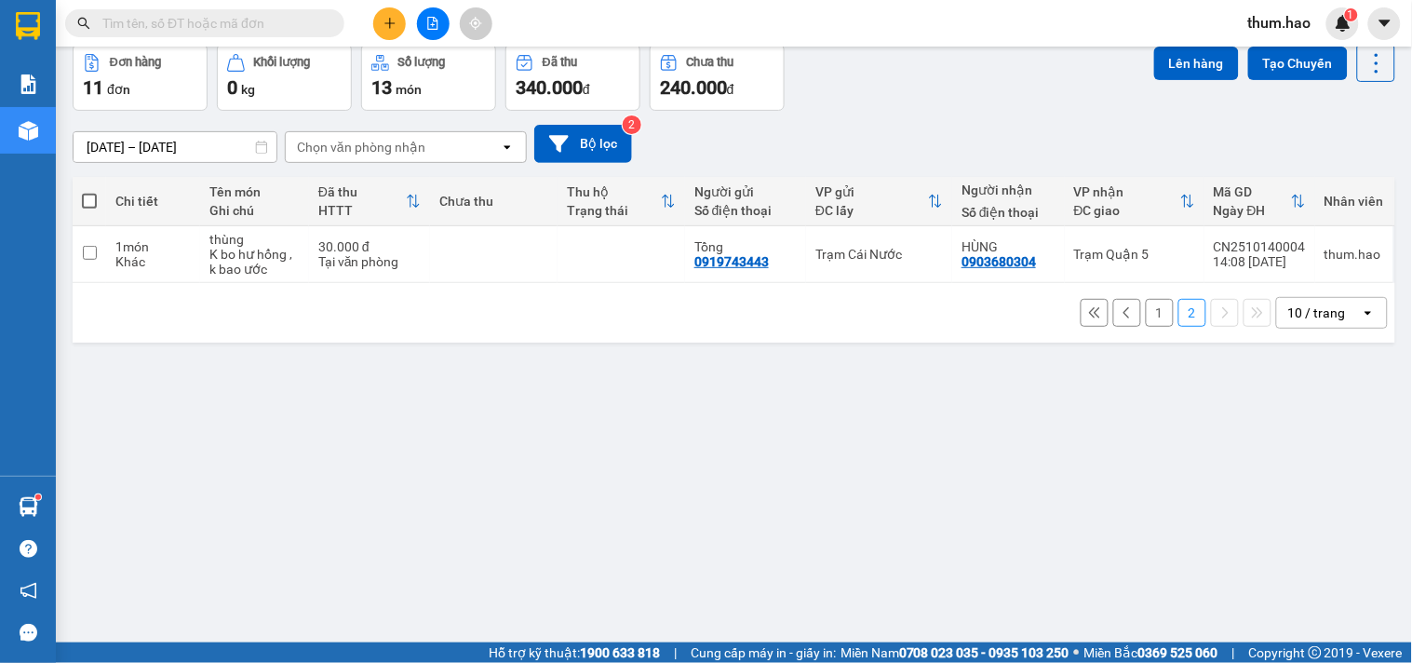
click at [1146, 316] on button "1" at bounding box center [1160, 313] width 28 height 28
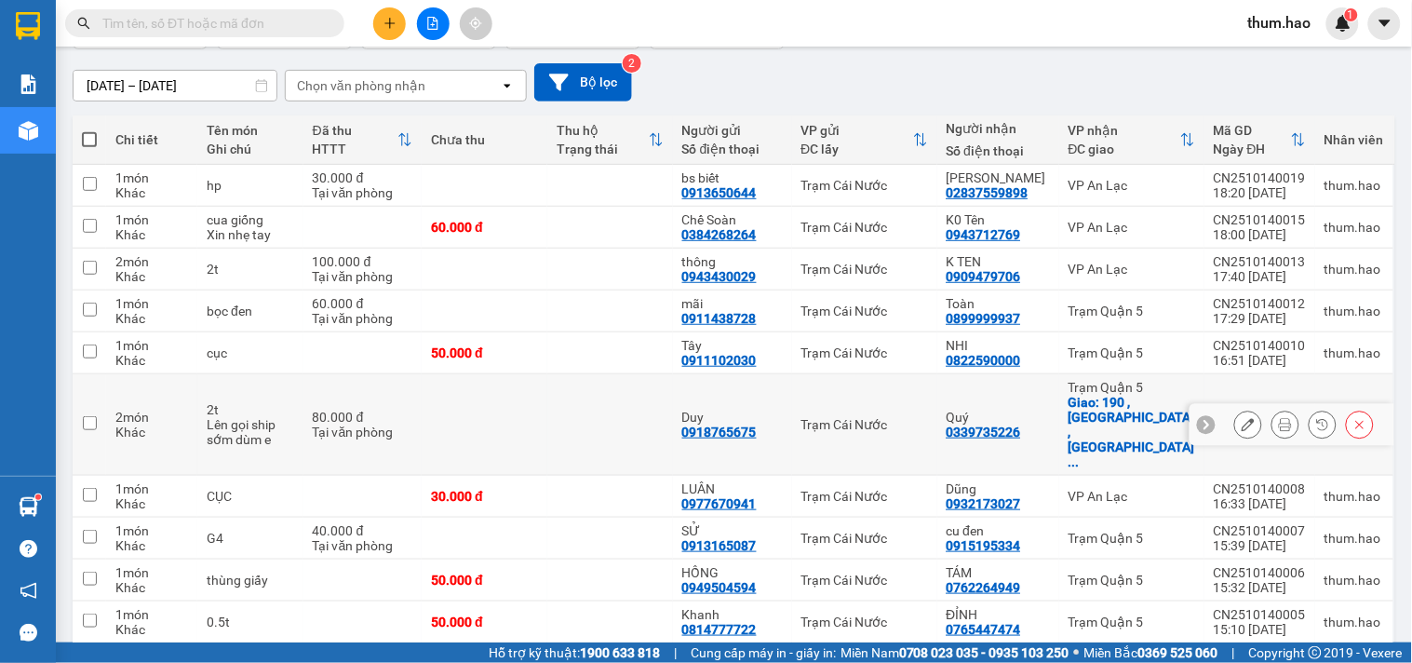
scroll to position [181, 0]
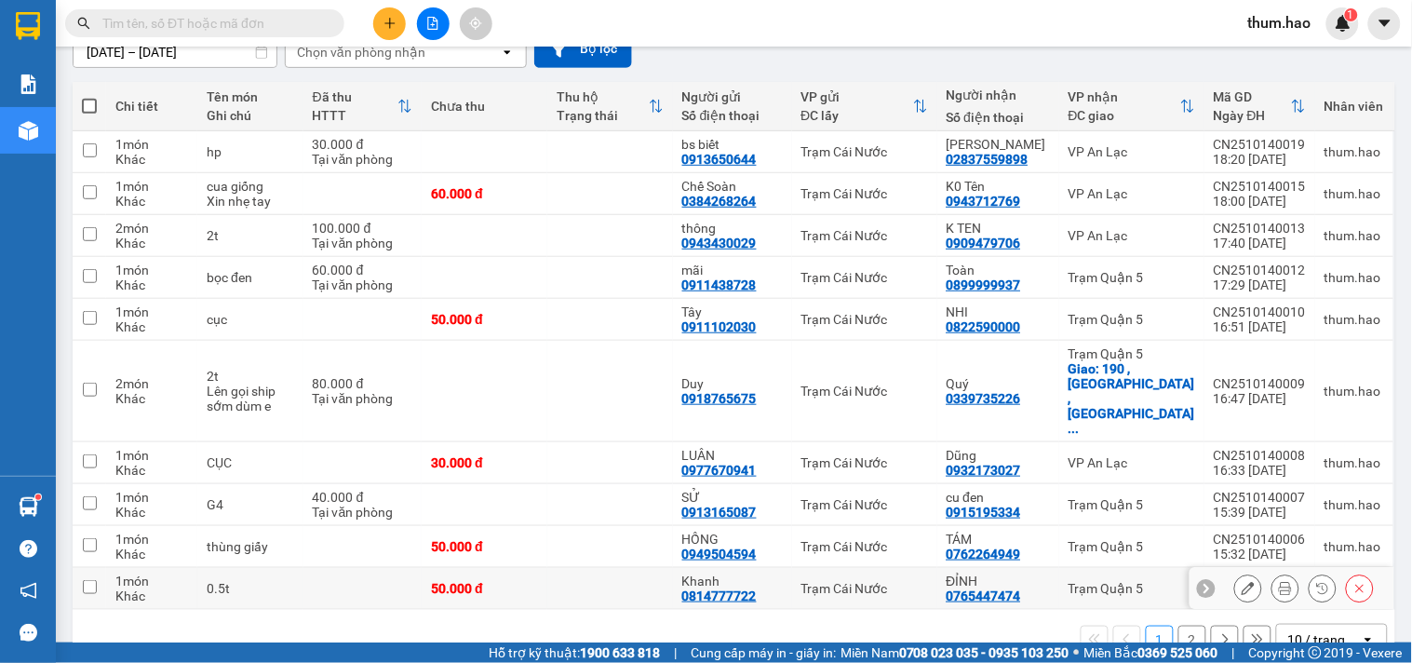
click at [91, 580] on input "checkbox" at bounding box center [90, 587] width 14 height 14
checkbox input "true"
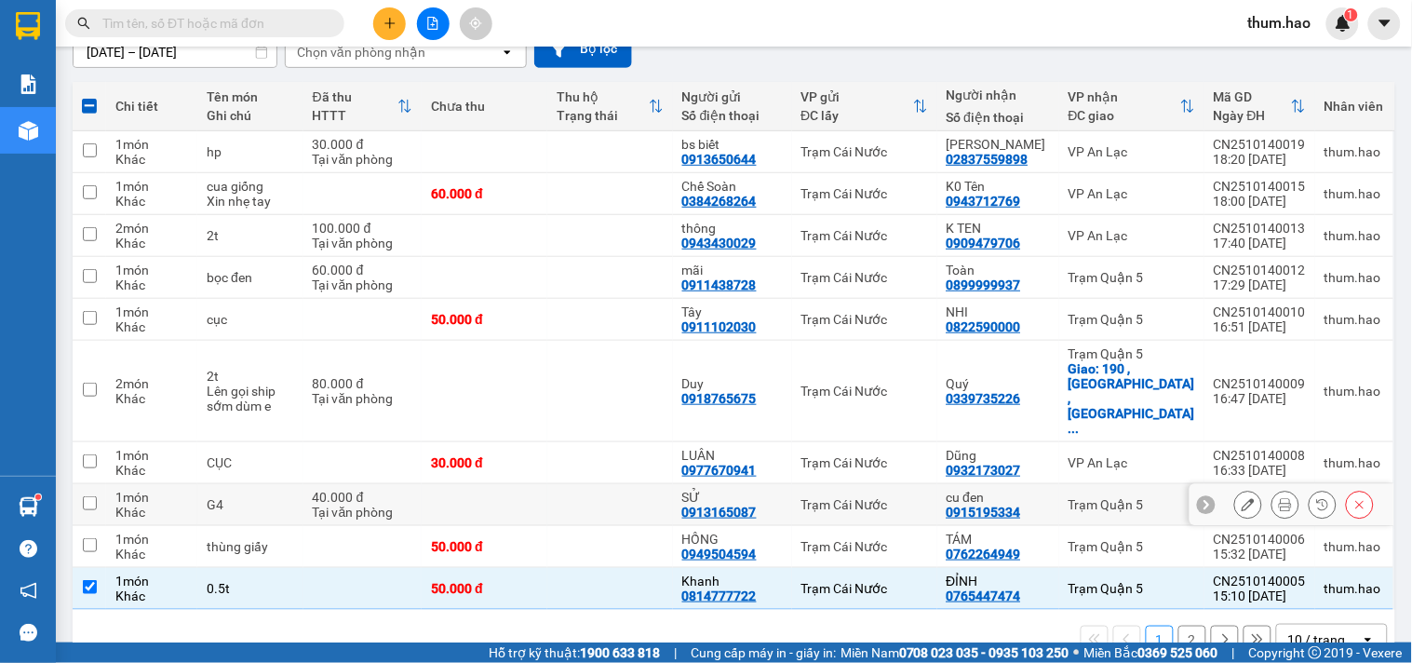
click at [84, 496] on input "checkbox" at bounding box center [90, 503] width 14 height 14
checkbox input "true"
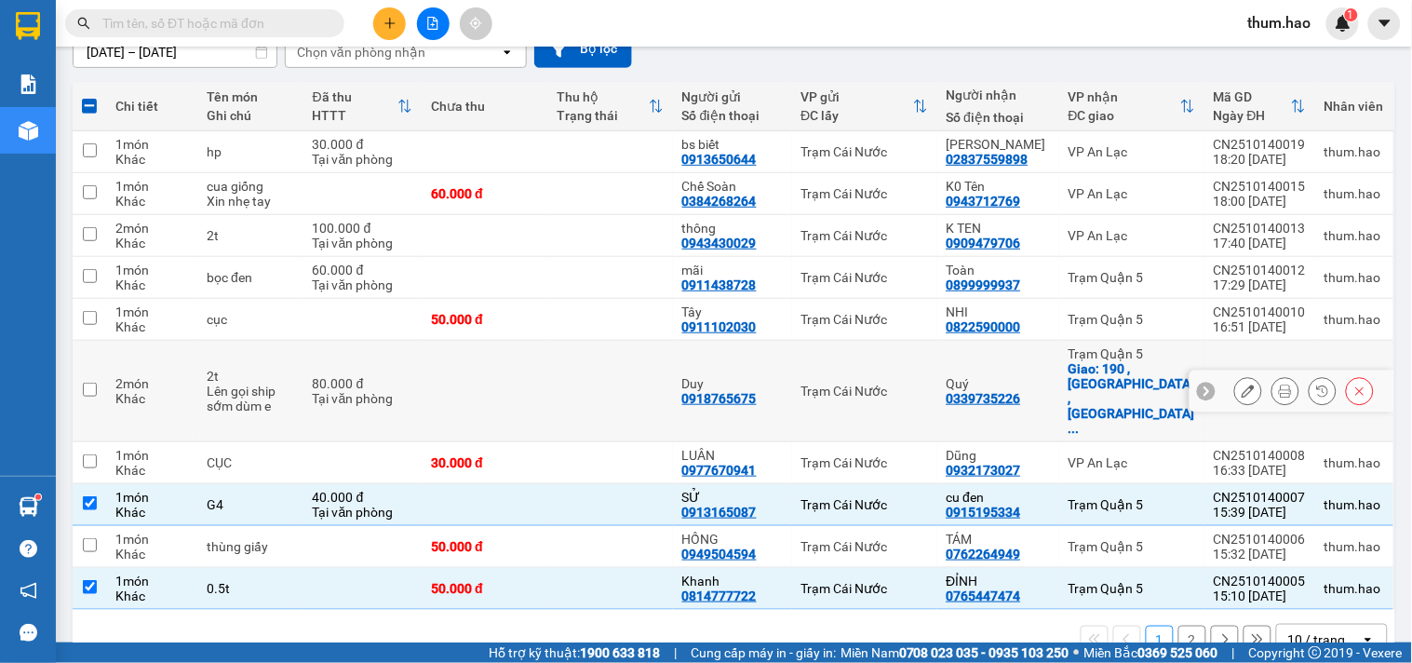
click at [89, 383] on input "checkbox" at bounding box center [90, 390] width 14 height 14
checkbox input "true"
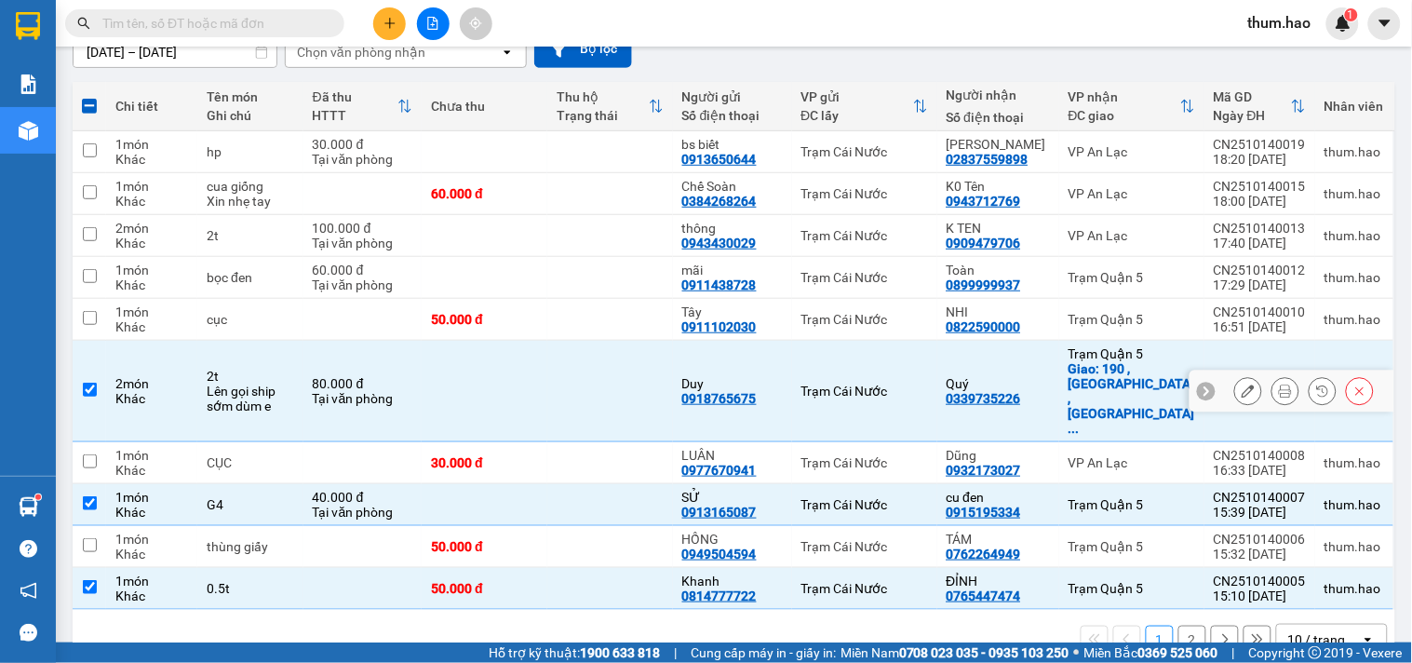
scroll to position [0, 0]
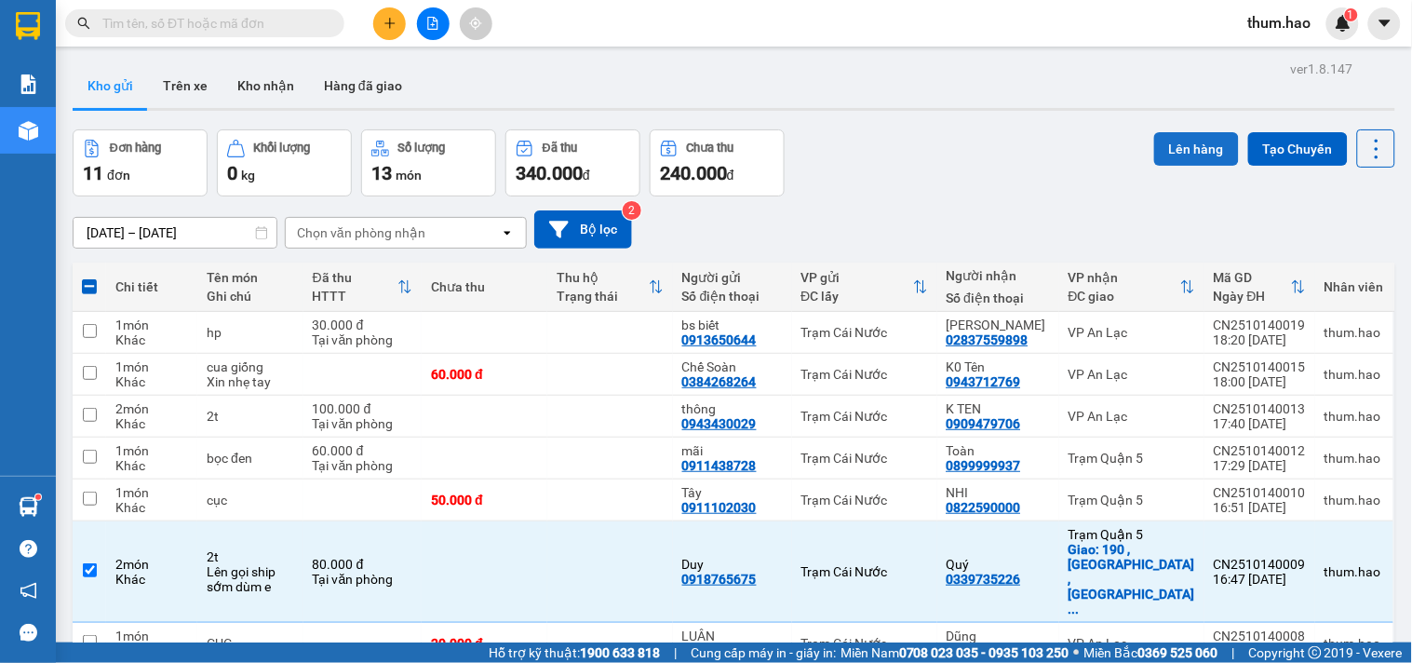
click at [1161, 134] on button "Lên hàng" at bounding box center [1196, 149] width 85 height 34
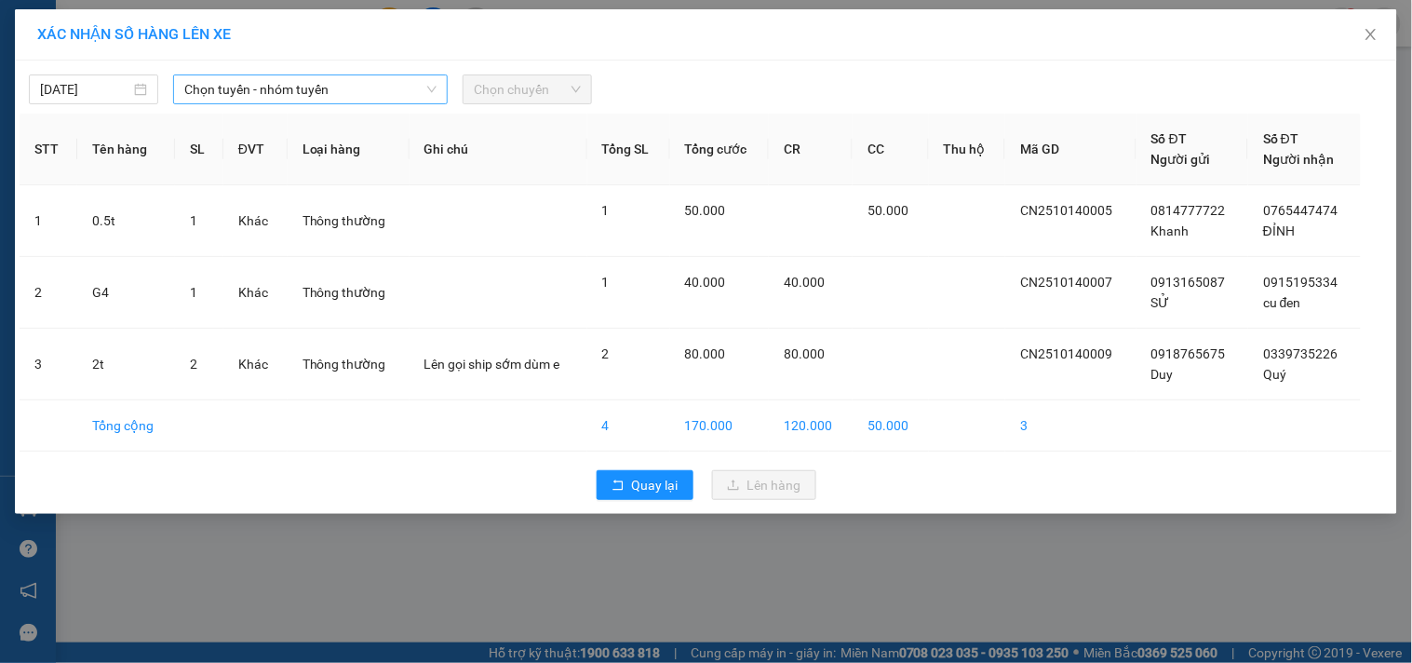
click at [436, 88] on icon "down" at bounding box center [431, 89] width 11 height 11
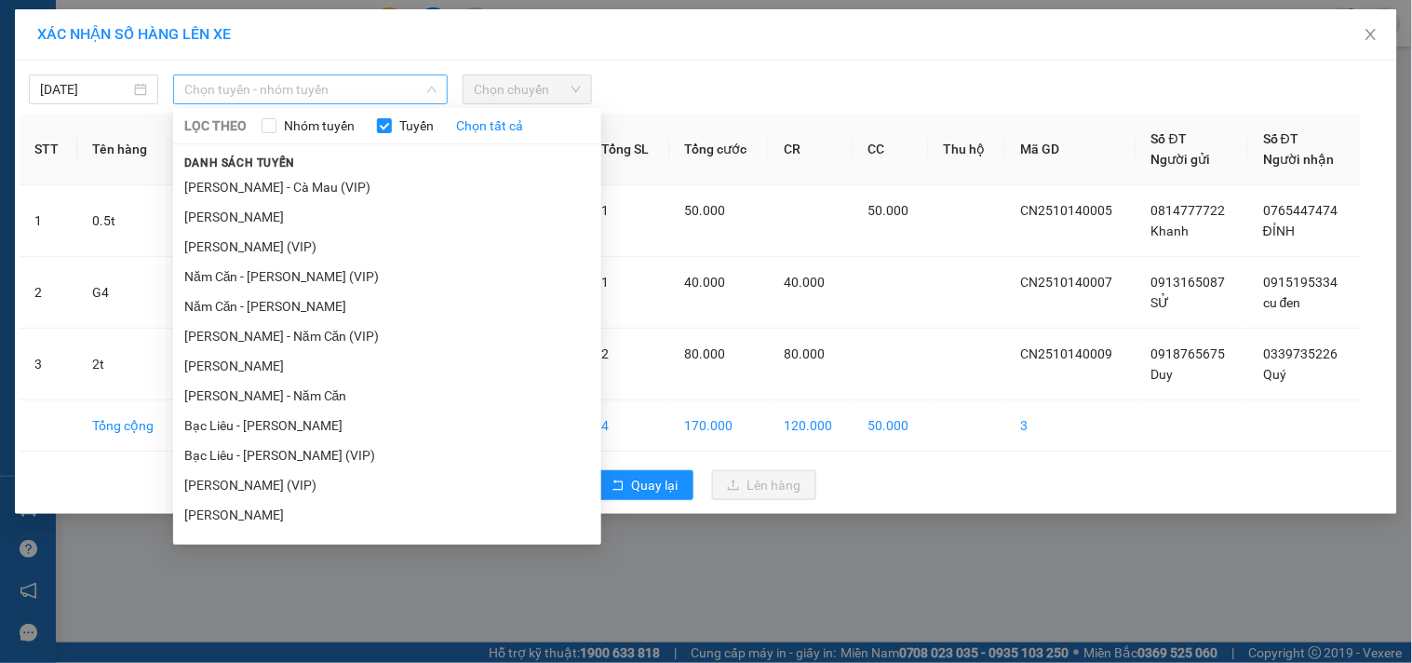
click at [383, 95] on span "Chọn tuyến - nhóm tuyến" at bounding box center [310, 89] width 252 height 28
click at [339, 302] on li "Năm Căn - [PERSON_NAME]" at bounding box center [387, 306] width 428 height 30
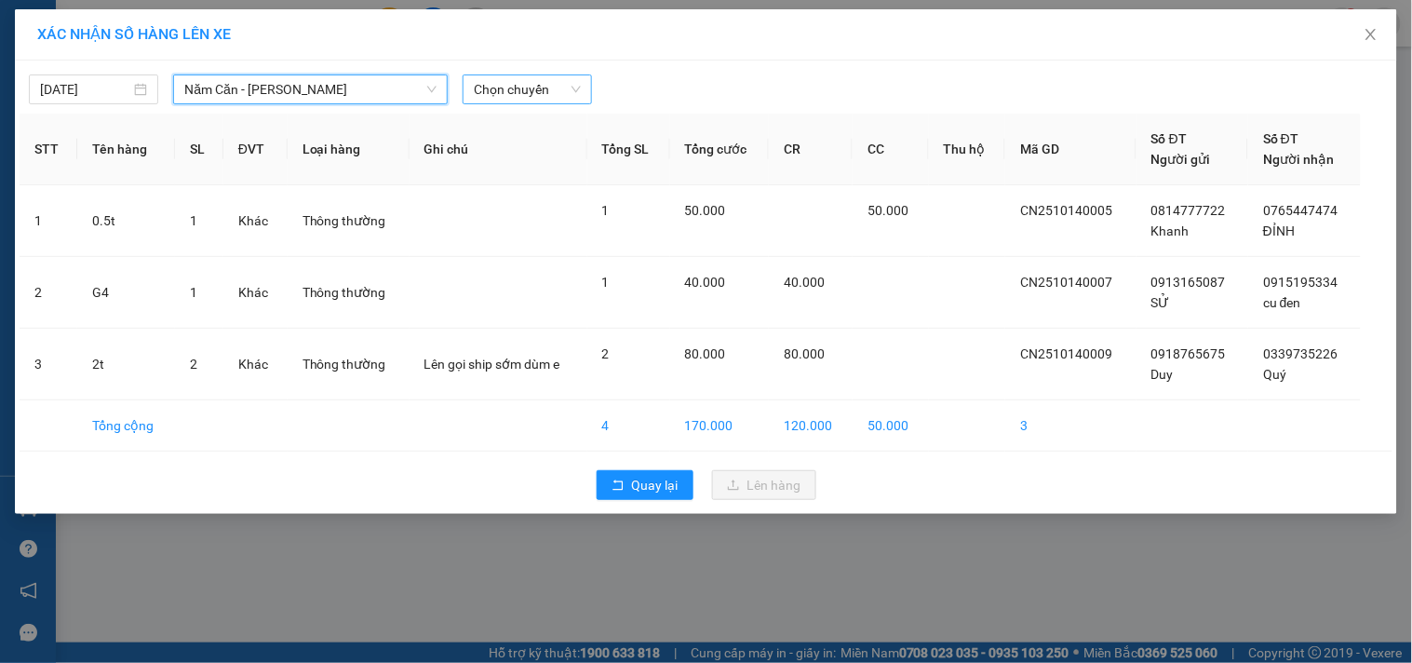
click at [570, 89] on span "Chọn chuyến" at bounding box center [527, 89] width 107 height 28
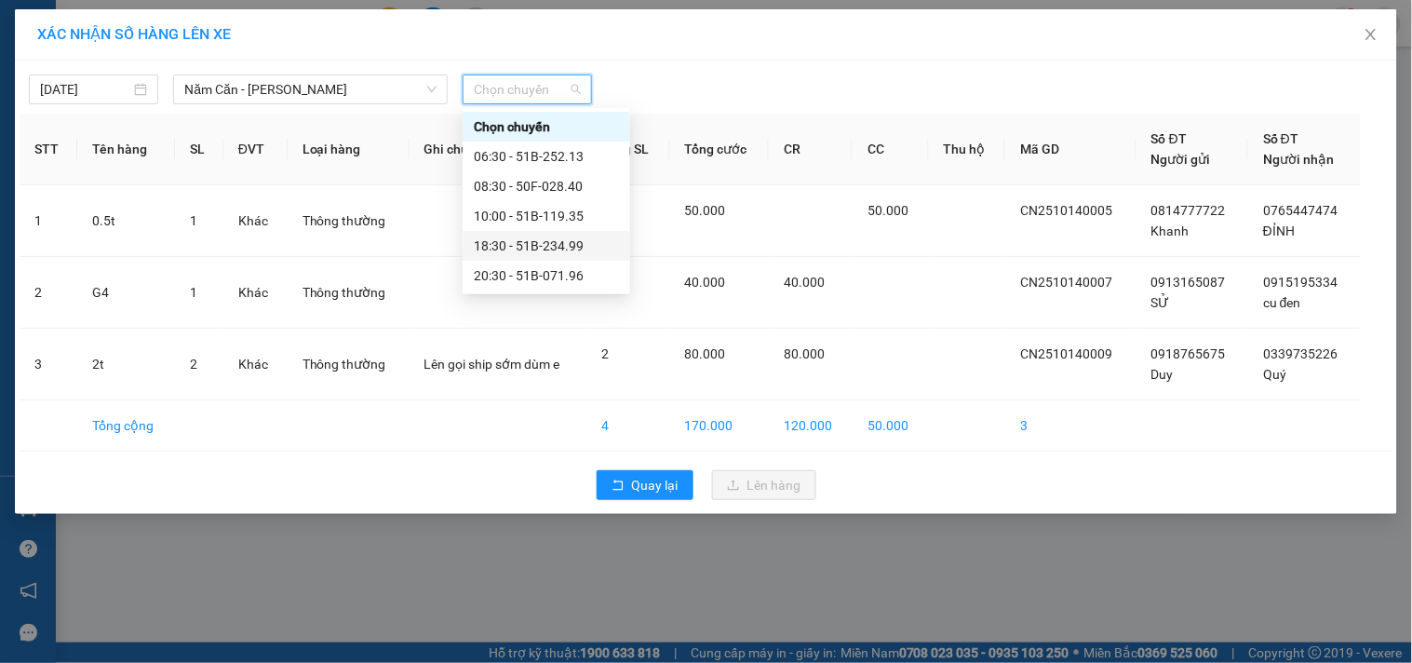
click at [556, 237] on div "18:30 - 51B-234.99" at bounding box center [546, 245] width 145 height 20
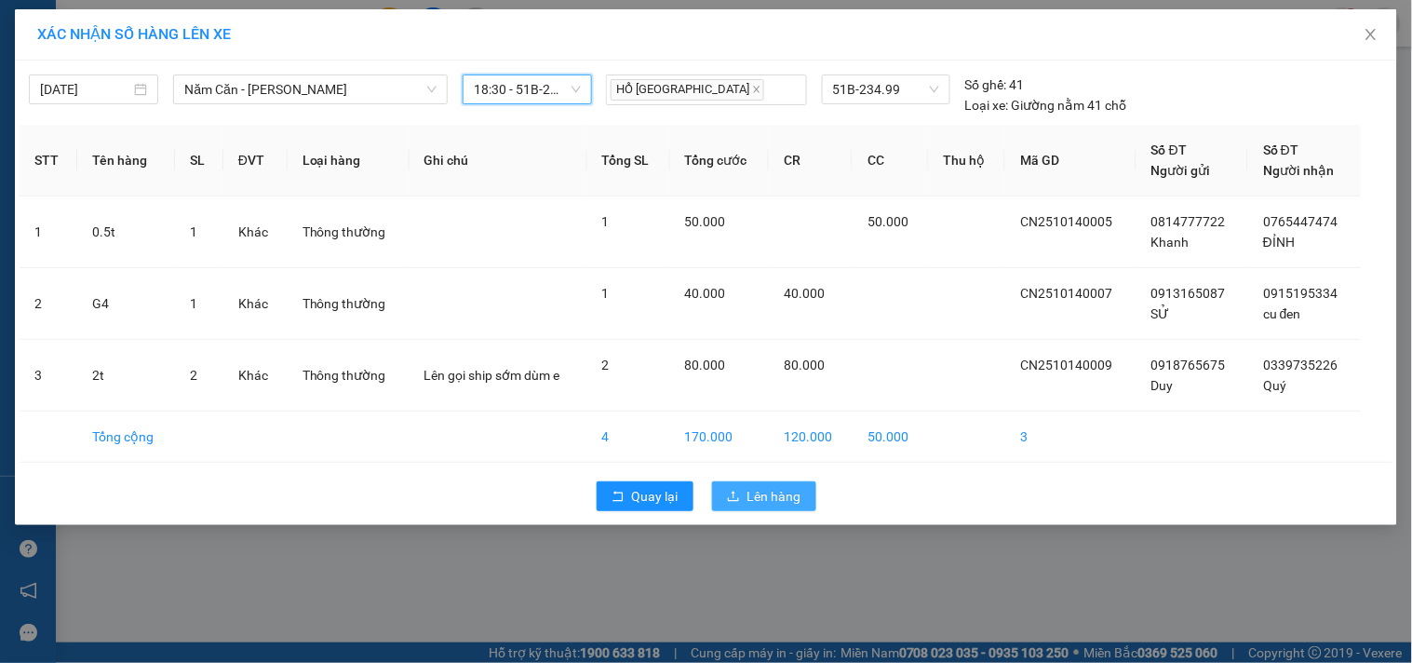
click at [789, 488] on span "Lên hàng" at bounding box center [774, 496] width 54 height 20
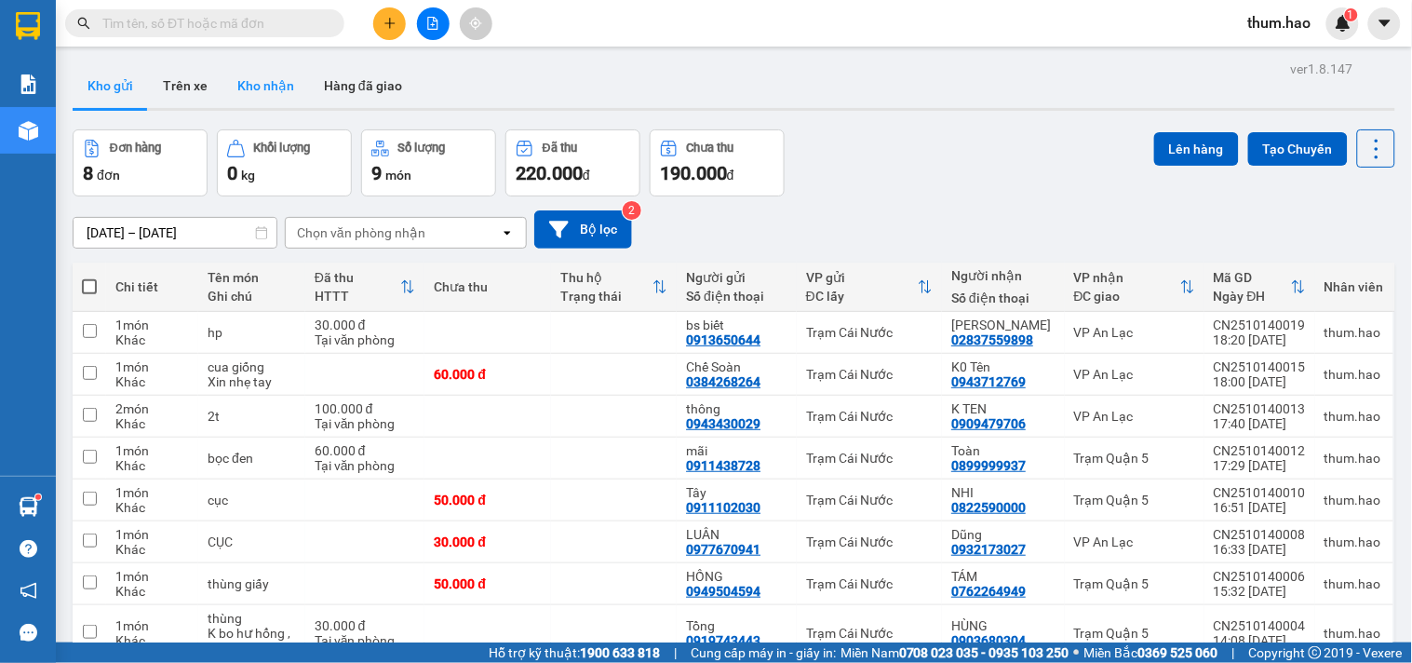
click at [270, 98] on button "Kho nhận" at bounding box center [265, 85] width 87 height 45
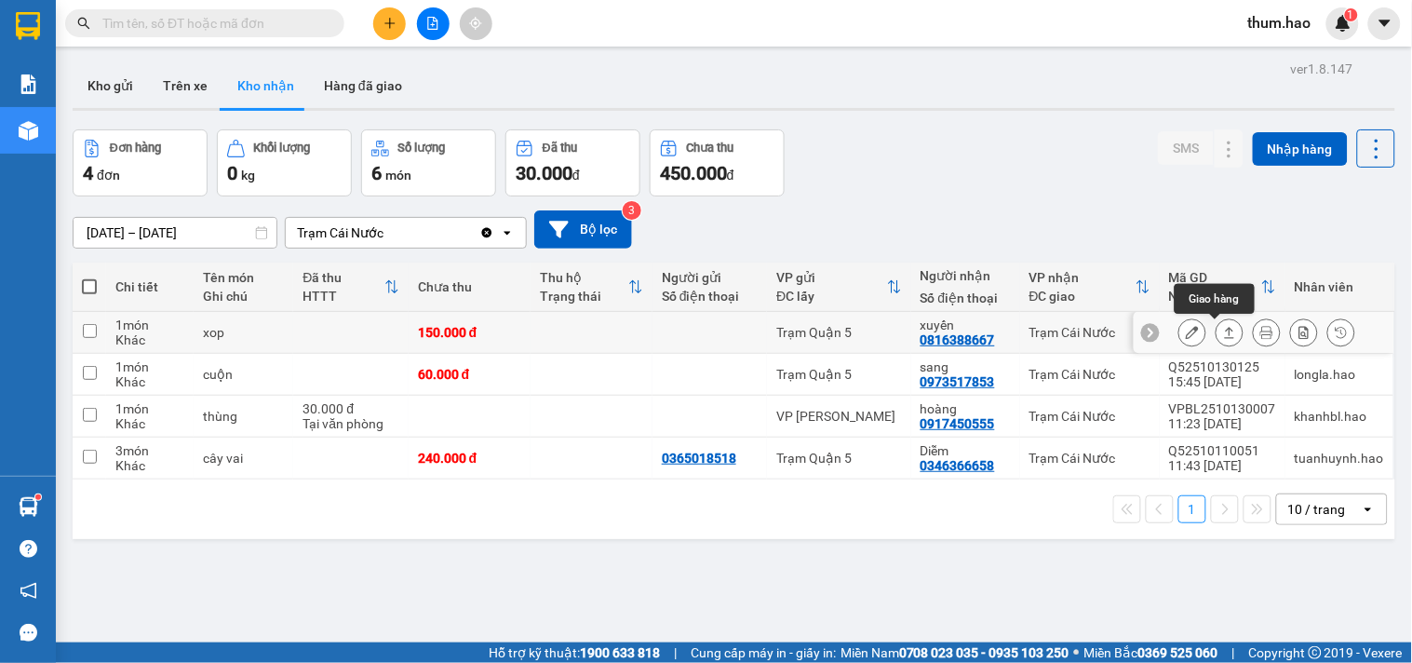
click at [1221, 329] on button at bounding box center [1229, 332] width 26 height 33
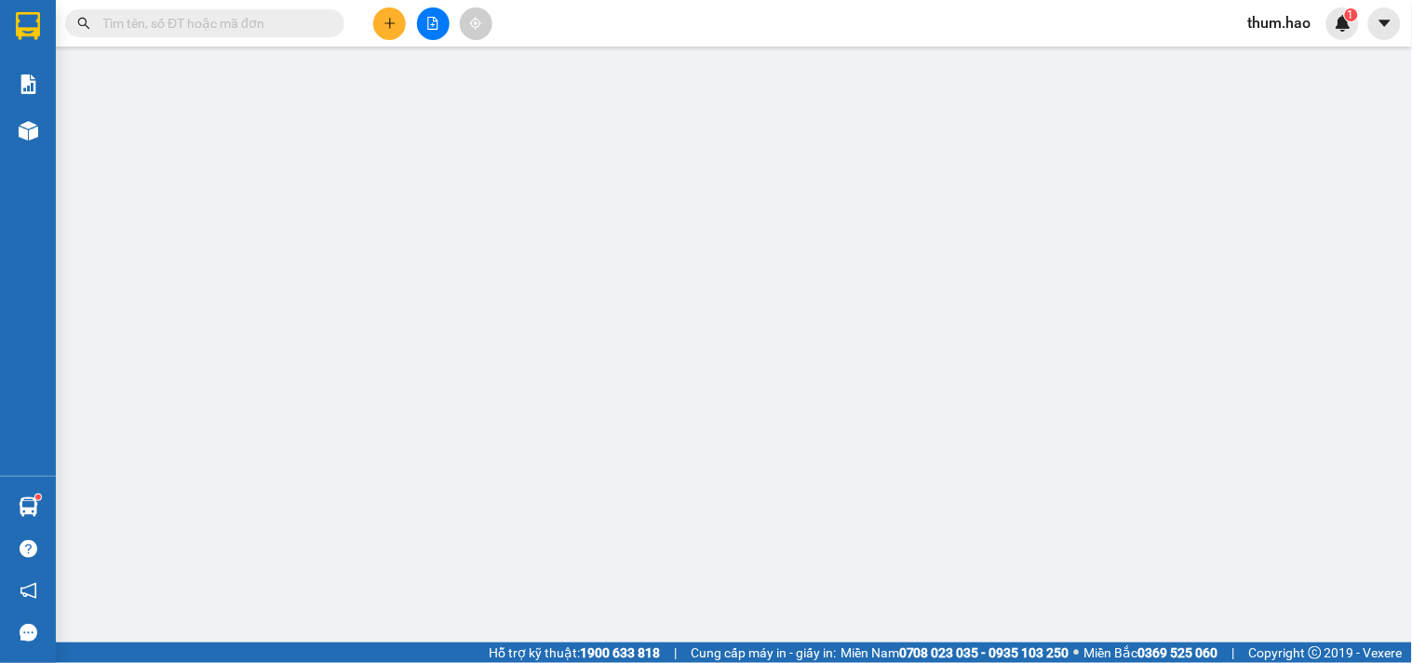
type input "0816388667"
type input "xuyến"
type input "150.000"
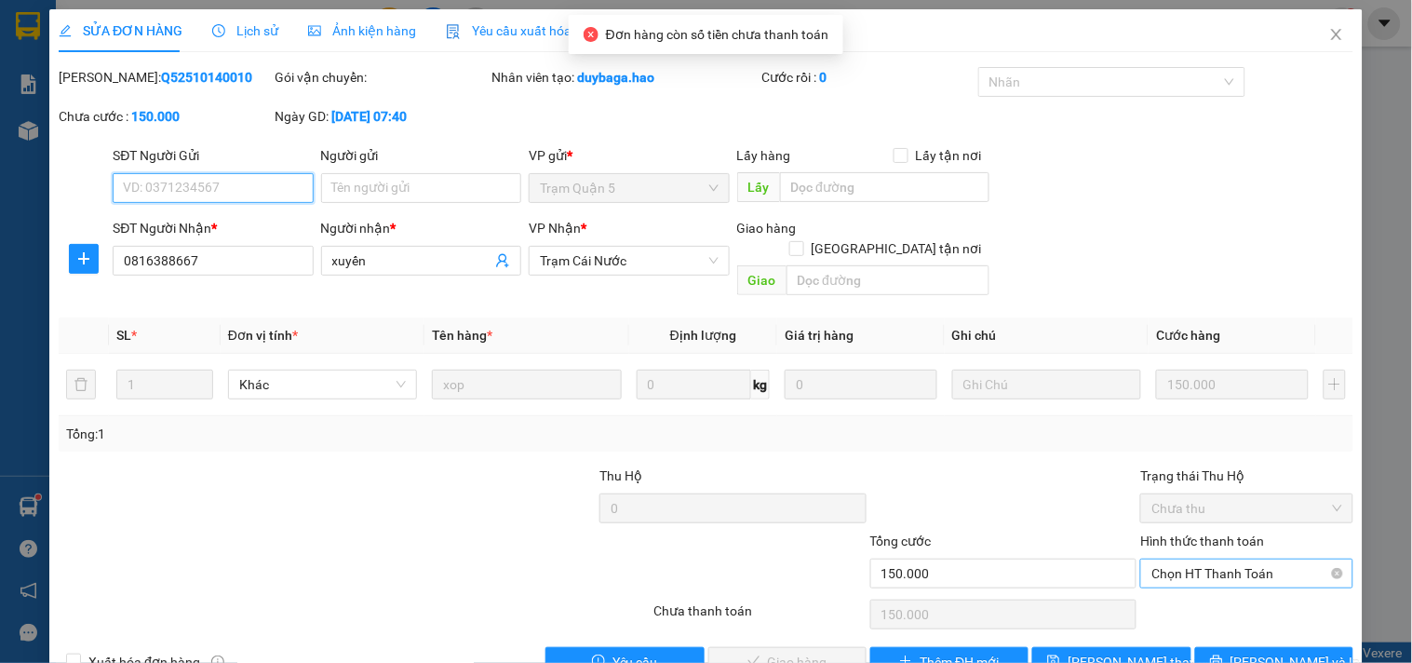
click at [1205, 559] on span "Chọn HT Thanh Toán" at bounding box center [1246, 573] width 190 height 28
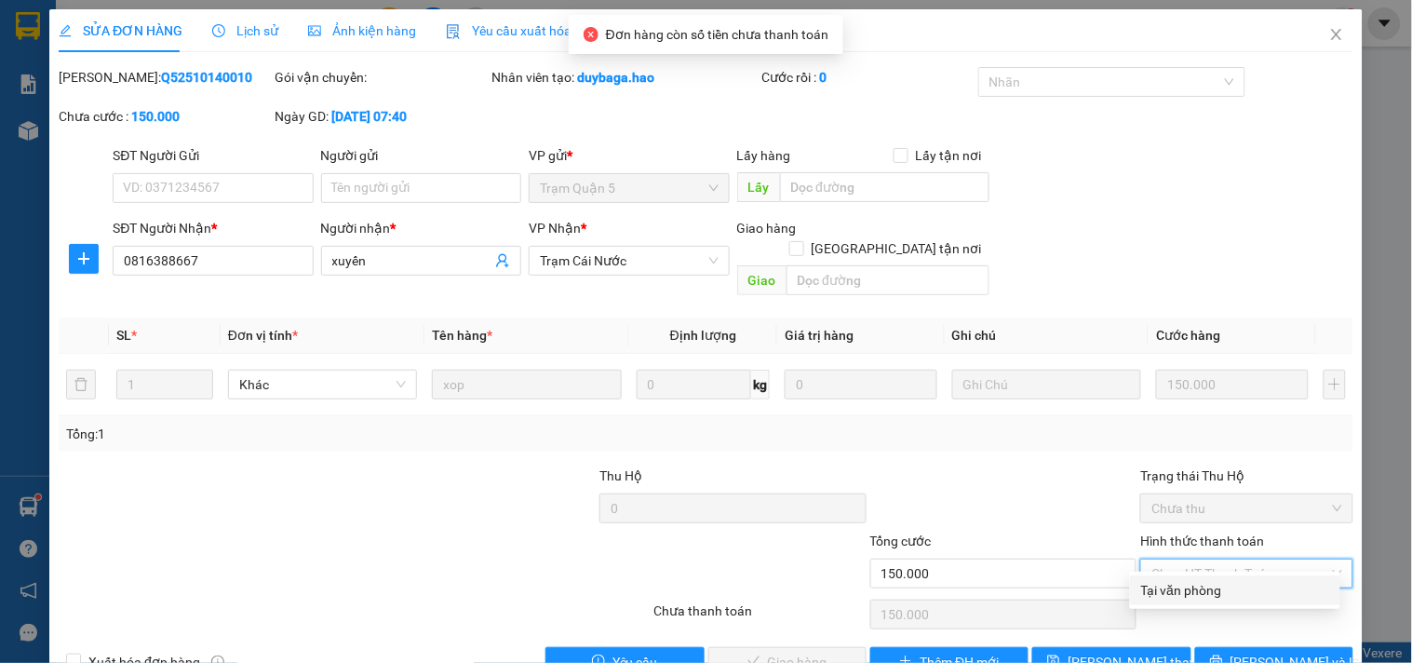
click at [1182, 584] on div "Tại văn phòng" at bounding box center [1235, 590] width 188 height 20
type input "0"
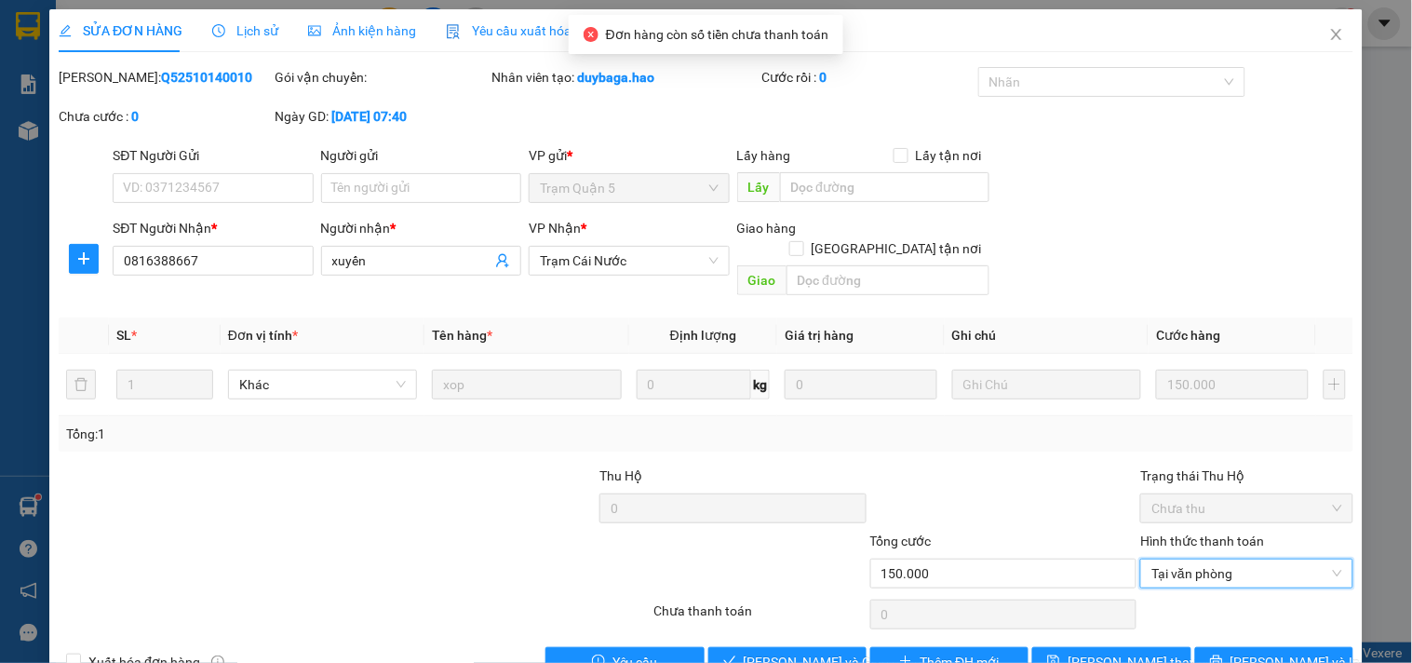
click at [770, 624] on div "Total Paid Fee 0 Total UnPaid Fee 150.000 Cash Collection Total Fee Mã ĐH: Q525…" at bounding box center [706, 372] width 1295 height 610
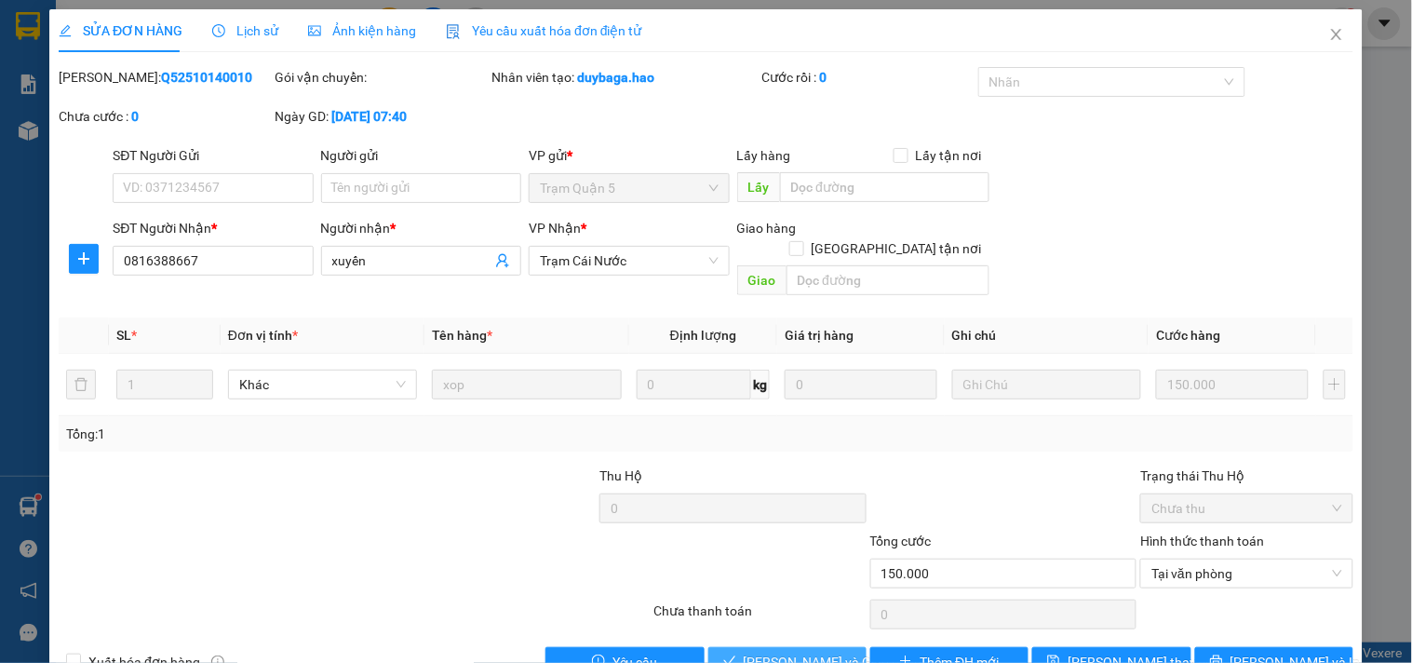
click at [761, 651] on span "[PERSON_NAME] và Giao hàng" at bounding box center [833, 661] width 179 height 20
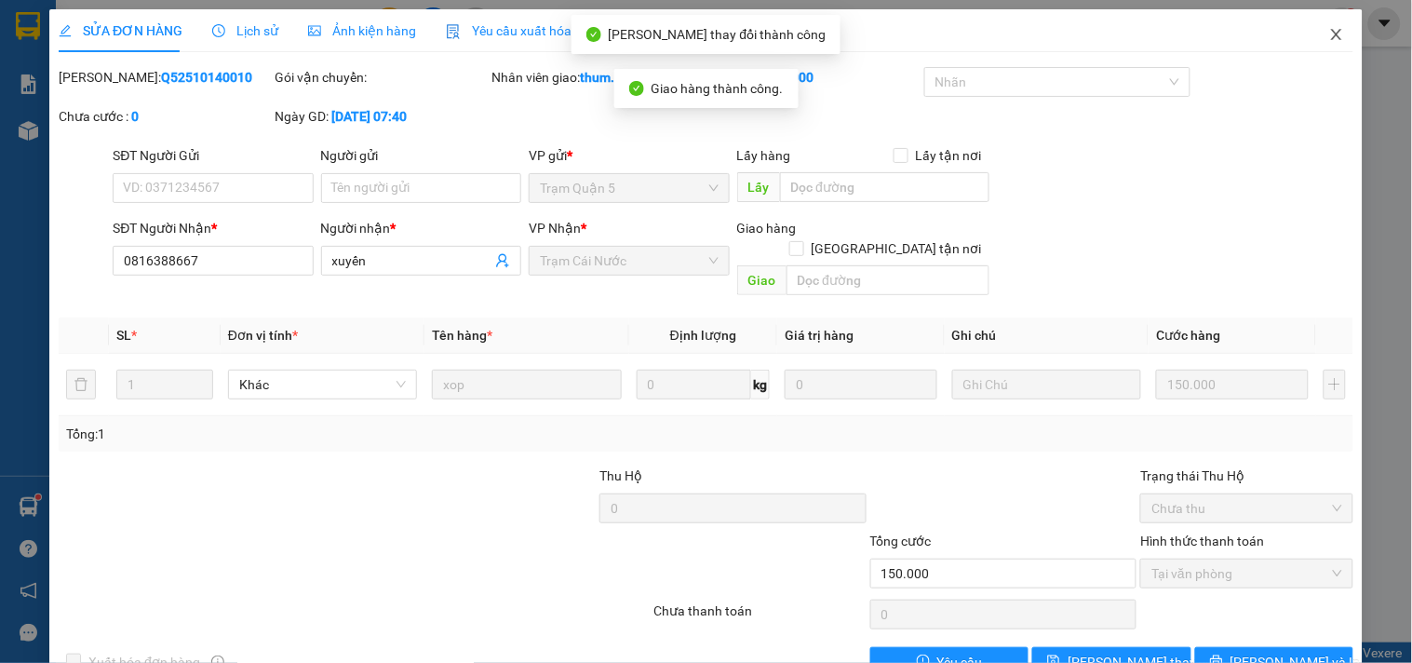
click at [1331, 34] on icon "close" at bounding box center [1336, 34] width 10 height 11
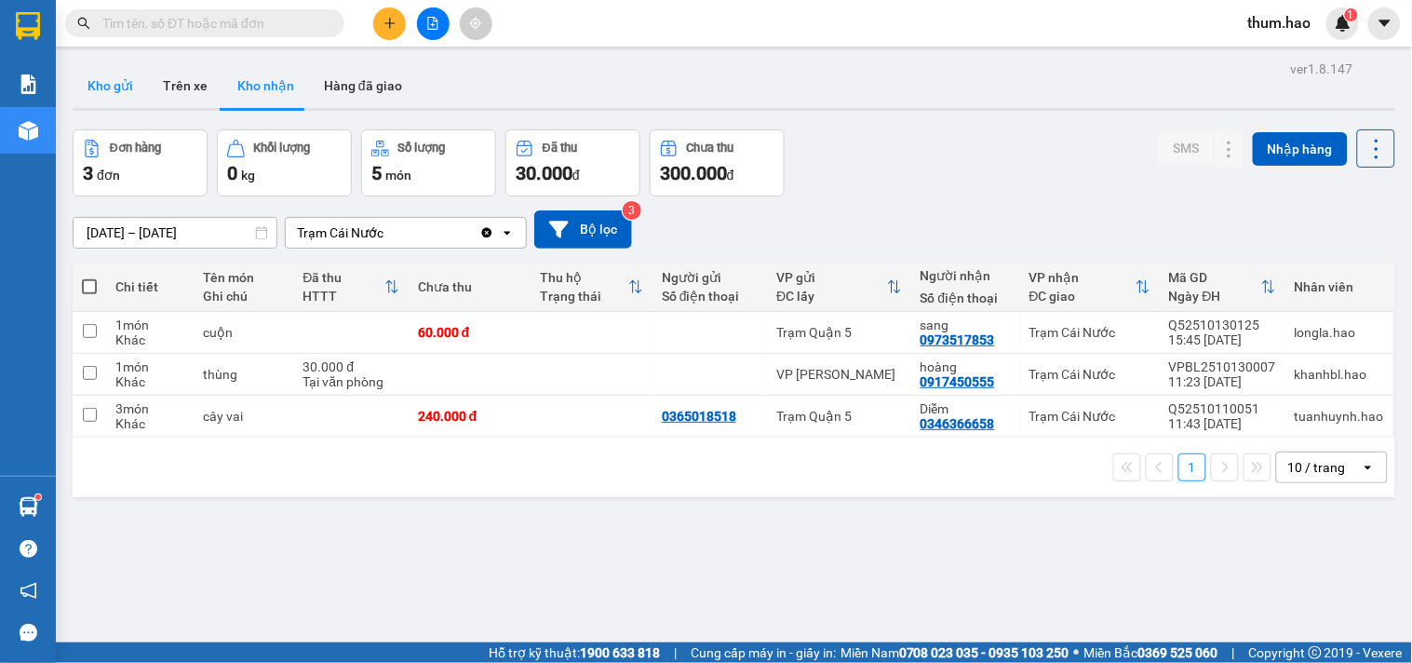
click at [102, 90] on button "Kho gửi" at bounding box center [110, 85] width 75 height 45
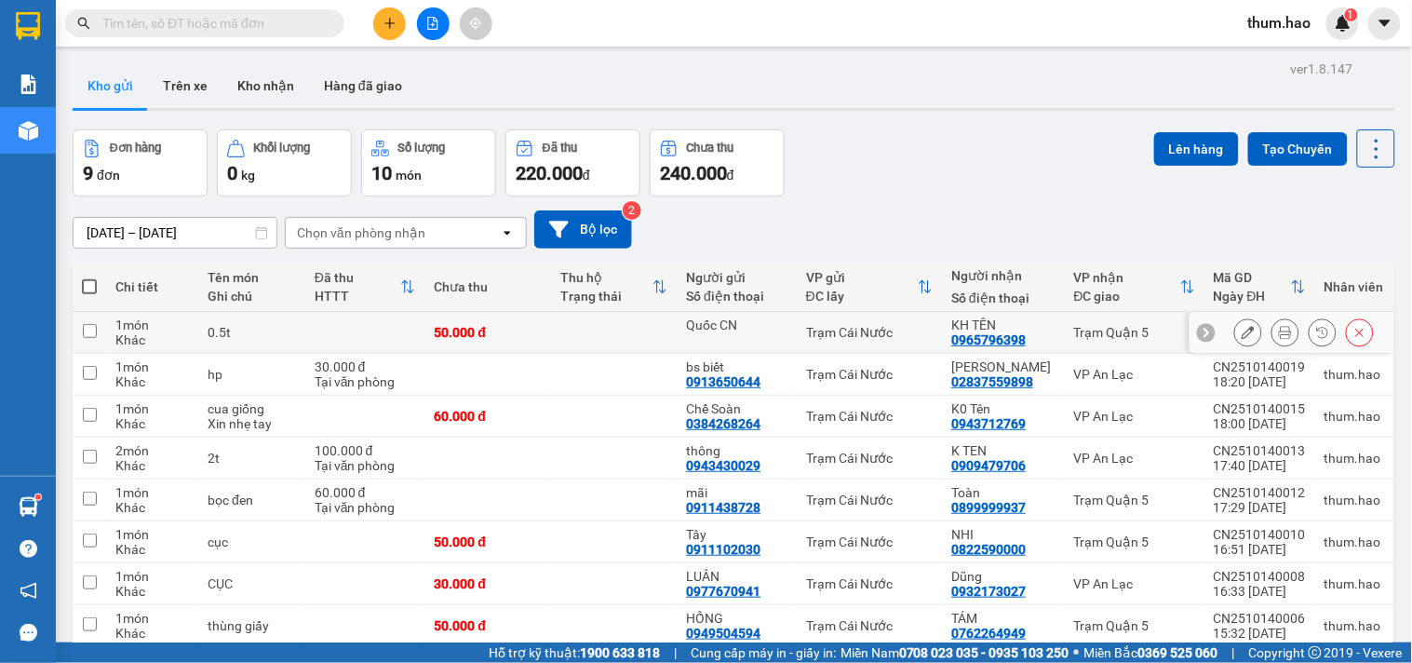
click at [1279, 331] on icon at bounding box center [1285, 332] width 13 height 13
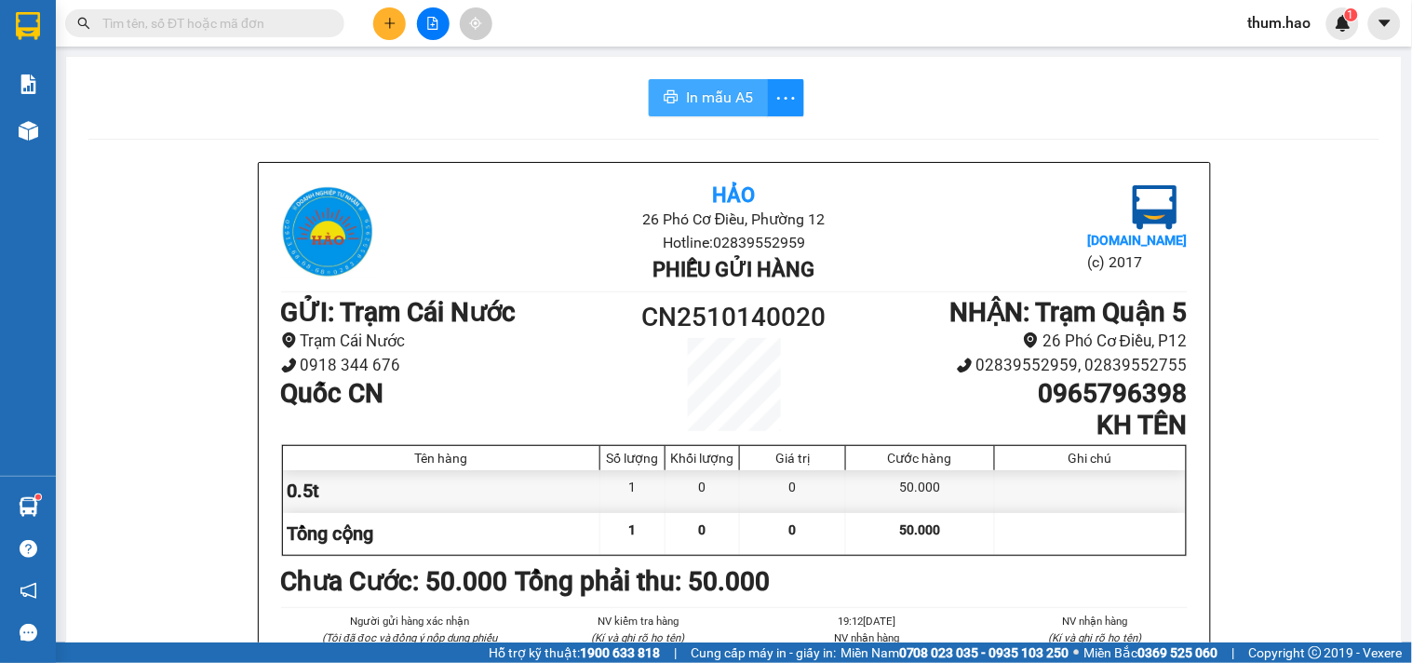
click at [687, 102] on span "In mẫu A5" at bounding box center [719, 97] width 67 height 23
click at [179, 30] on input "text" at bounding box center [212, 23] width 220 height 20
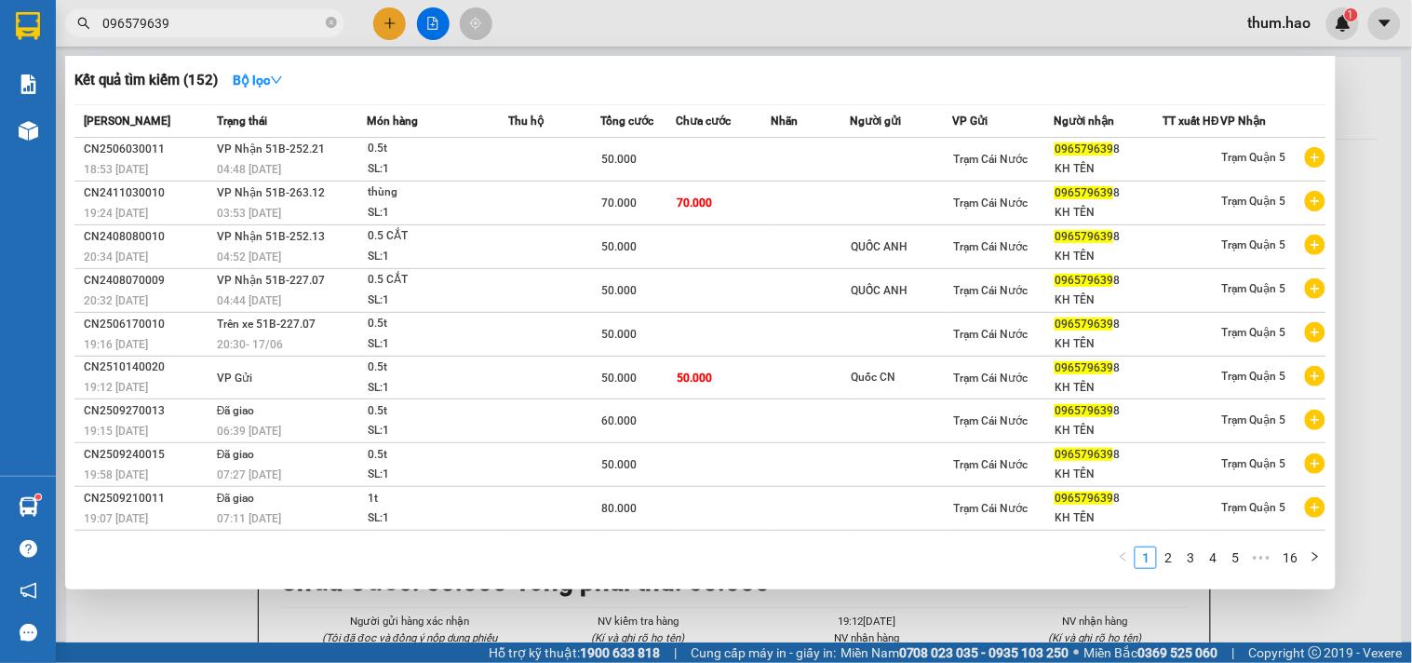
type input "0965796398"
click at [328, 28] on icon "close-circle" at bounding box center [331, 22] width 11 height 11
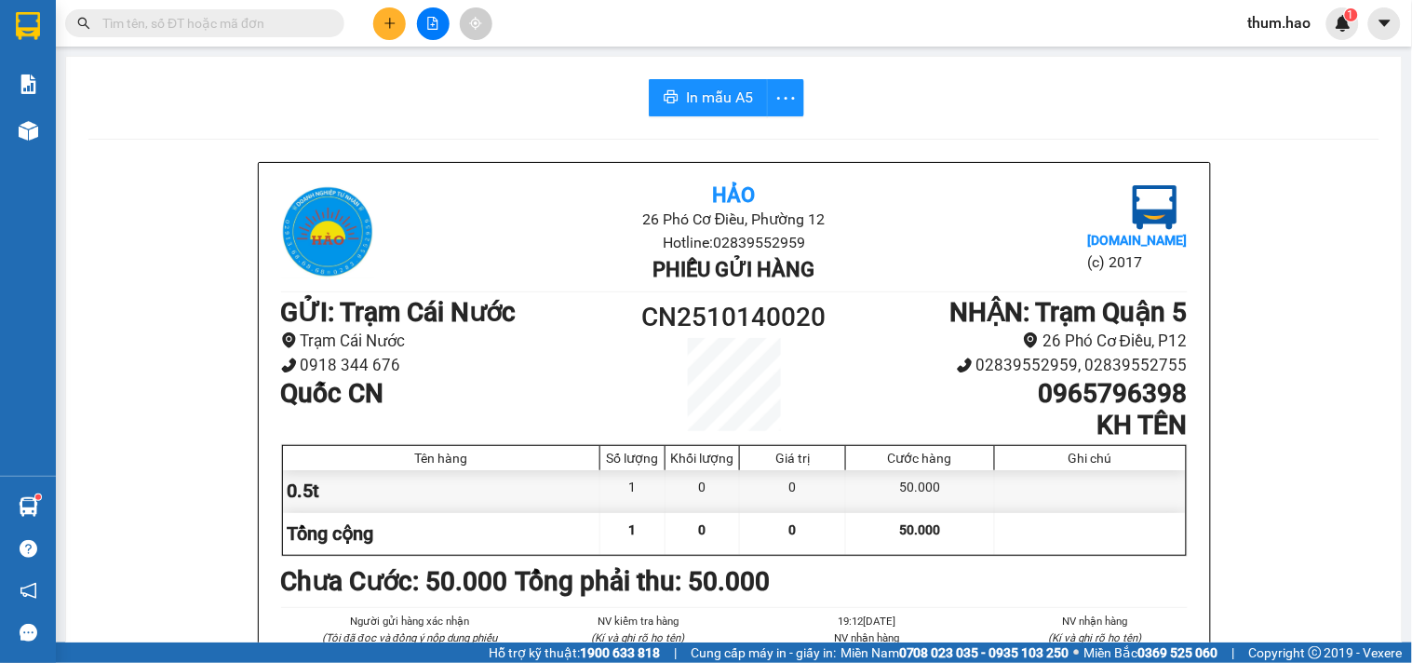
click at [244, 23] on input "text" at bounding box center [212, 23] width 220 height 20
type input "0"
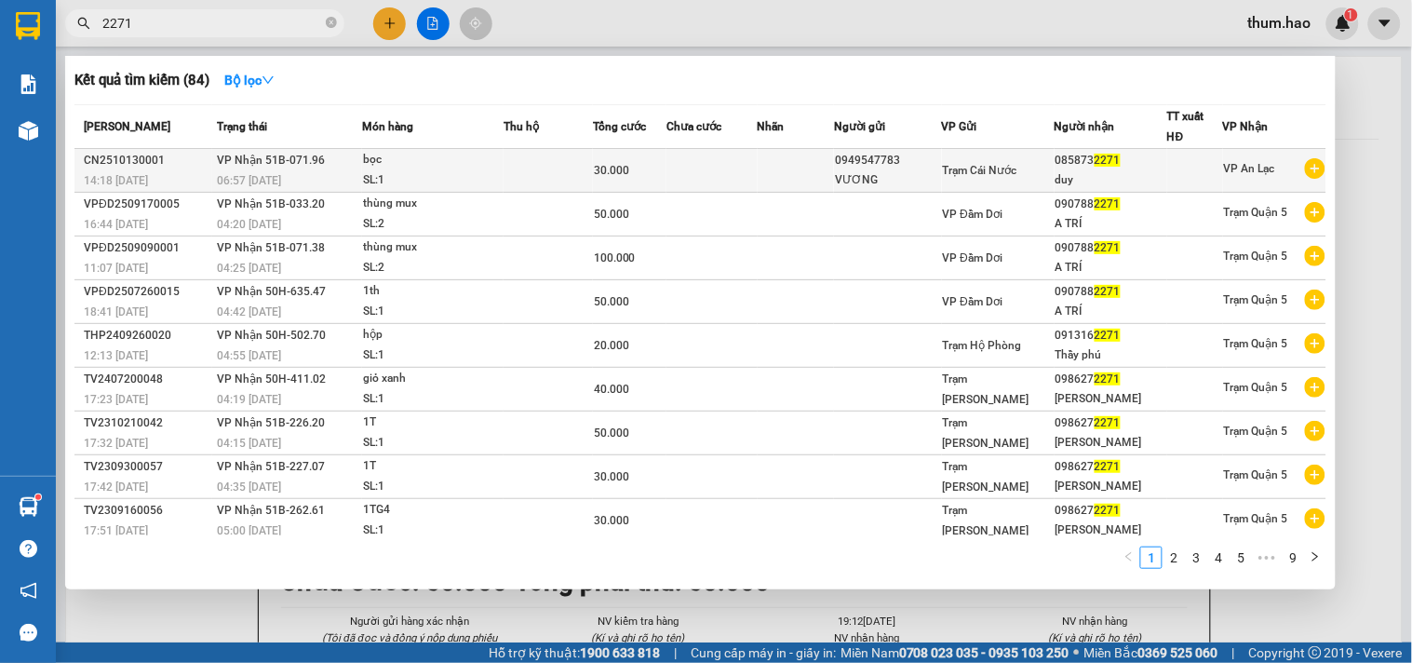
type input "2271"
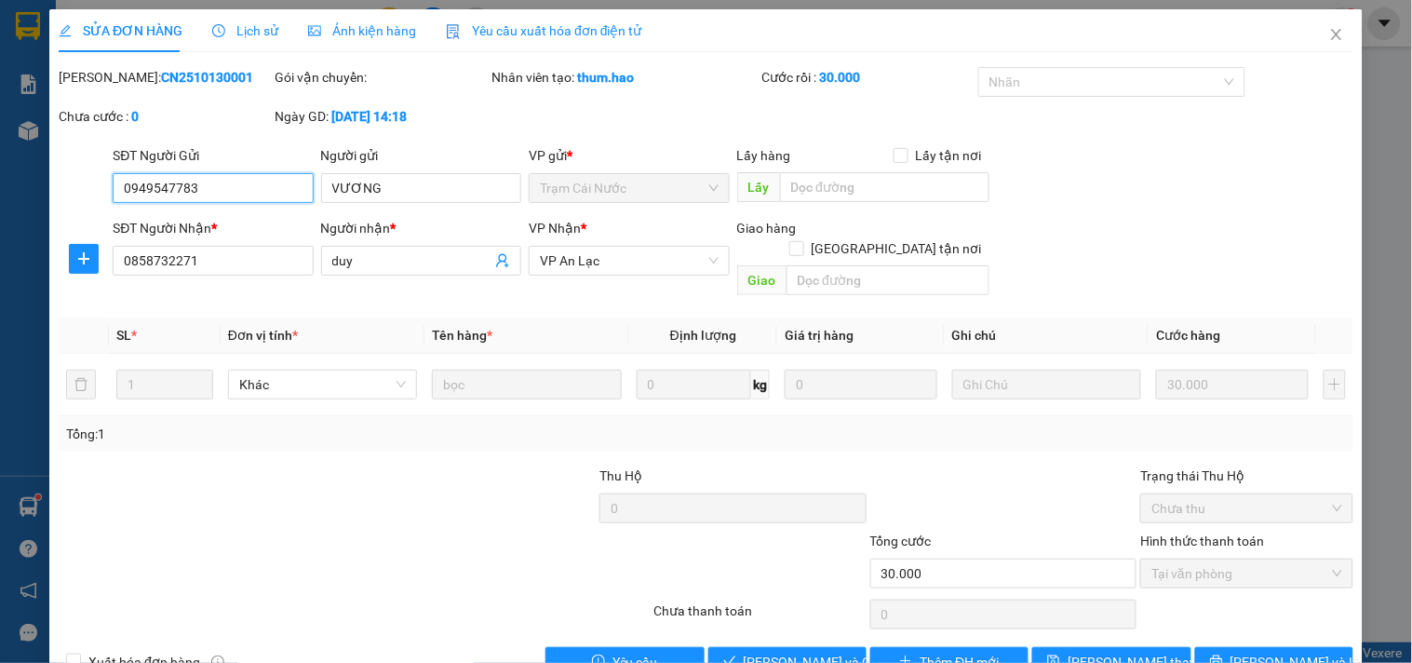
type input "0949547783"
type input "VƯƠNG"
type input "0858732271"
type input "duy"
type input "30.000"
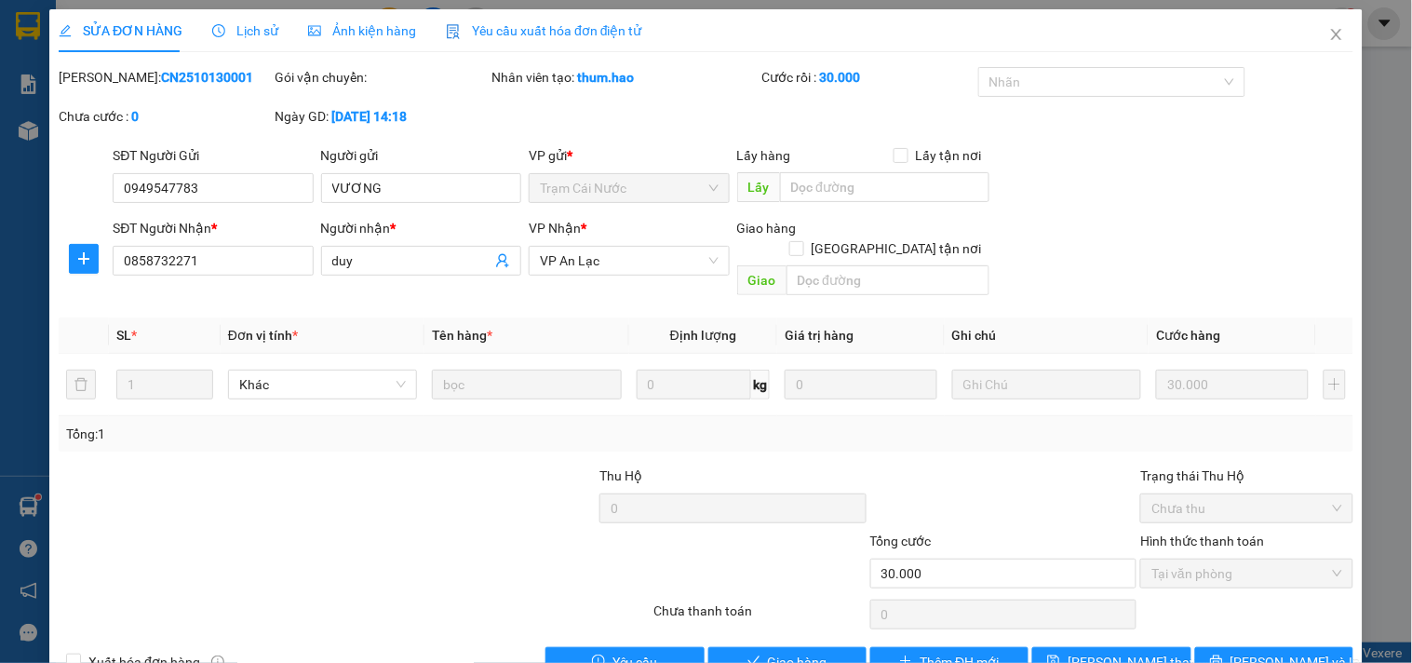
click at [391, 17] on div "Ảnh kiện hàng" at bounding box center [362, 30] width 108 height 43
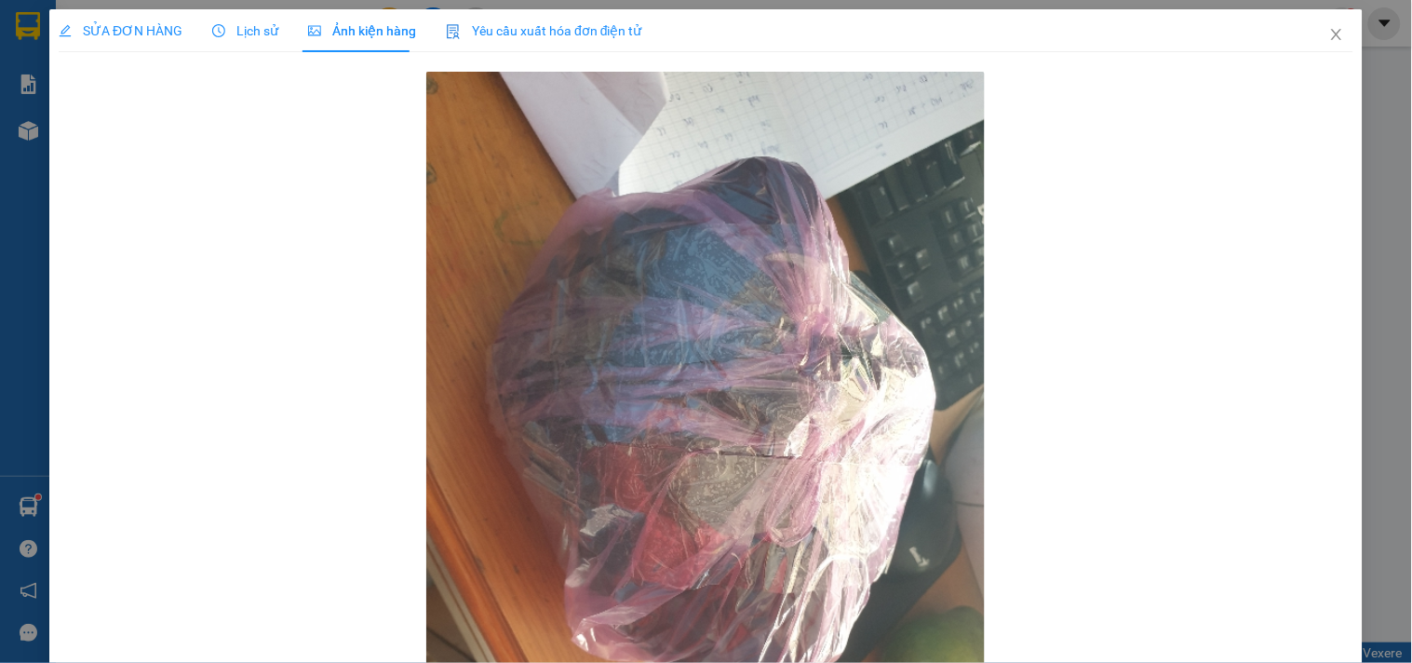
click at [270, 34] on span "Lịch sử" at bounding box center [245, 30] width 66 height 15
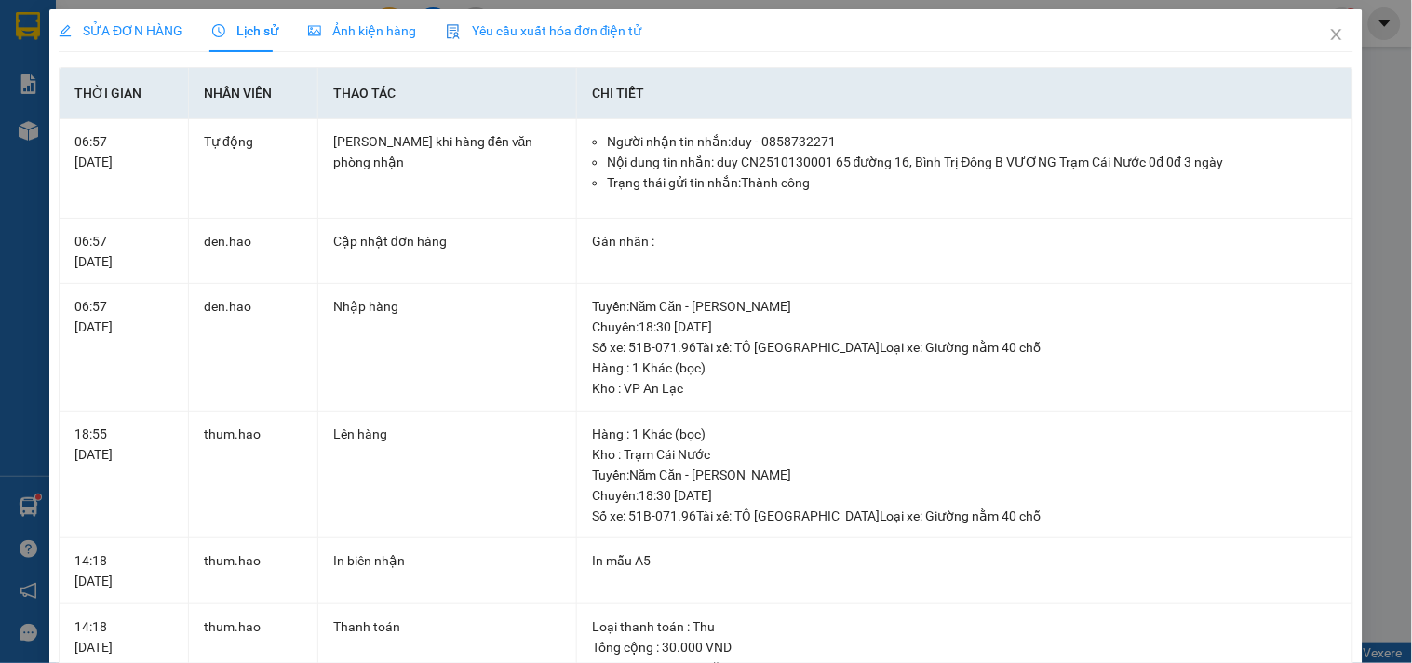
click at [128, 2] on div "SỬA ĐƠN HÀNG Lịch sử Ảnh kiện hàng Yêu cầu xuất hóa đơn điện tử Total Paid Fee …" at bounding box center [706, 331] width 1412 height 663
click at [133, 40] on div "SỬA ĐƠN HÀNG" at bounding box center [121, 30] width 124 height 20
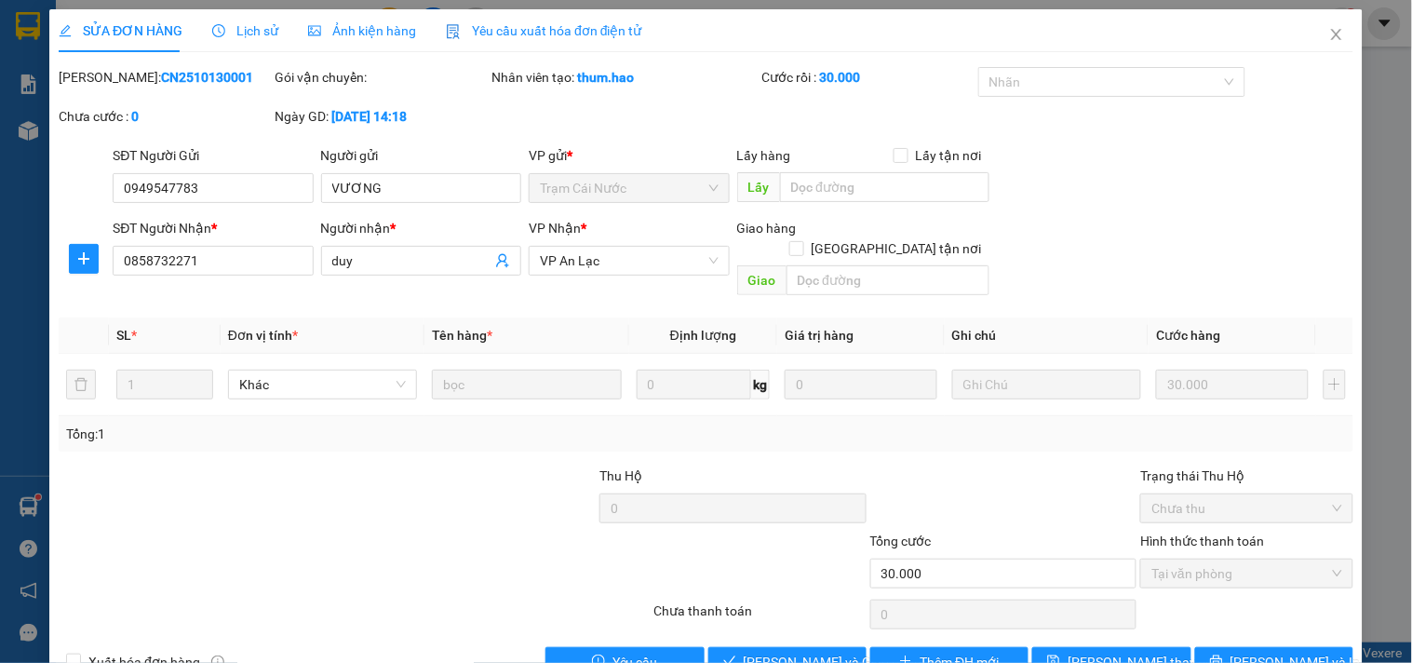
click at [251, 32] on span "Lịch sử" at bounding box center [245, 30] width 66 height 15
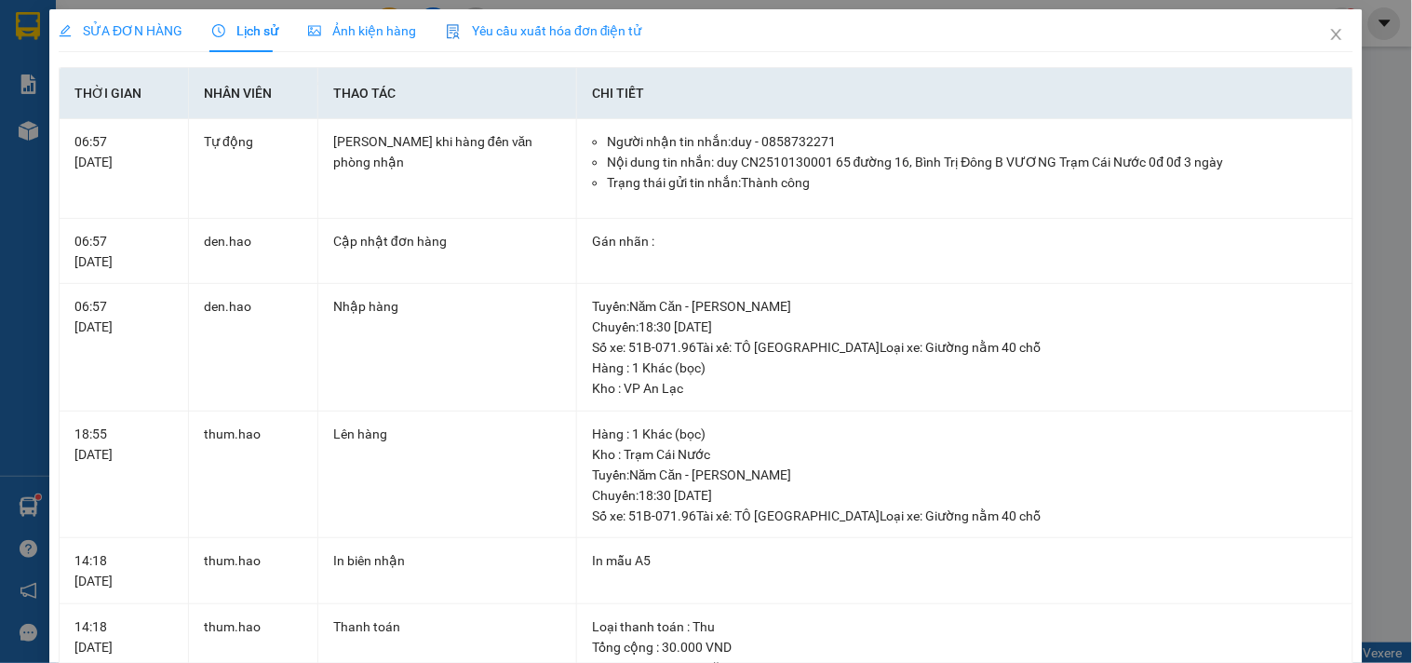
click at [370, 31] on span "Ảnh kiện hàng" at bounding box center [362, 30] width 108 height 15
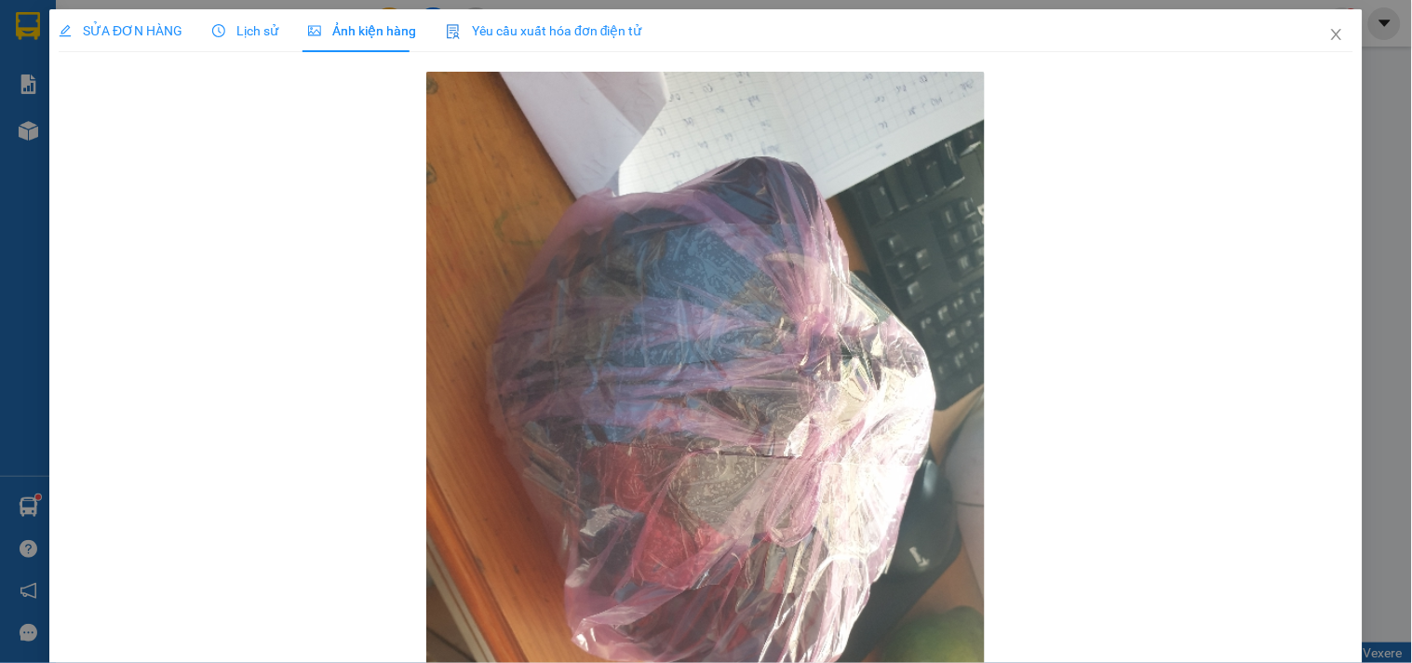
click at [246, 42] on div "Lịch sử" at bounding box center [245, 30] width 66 height 43
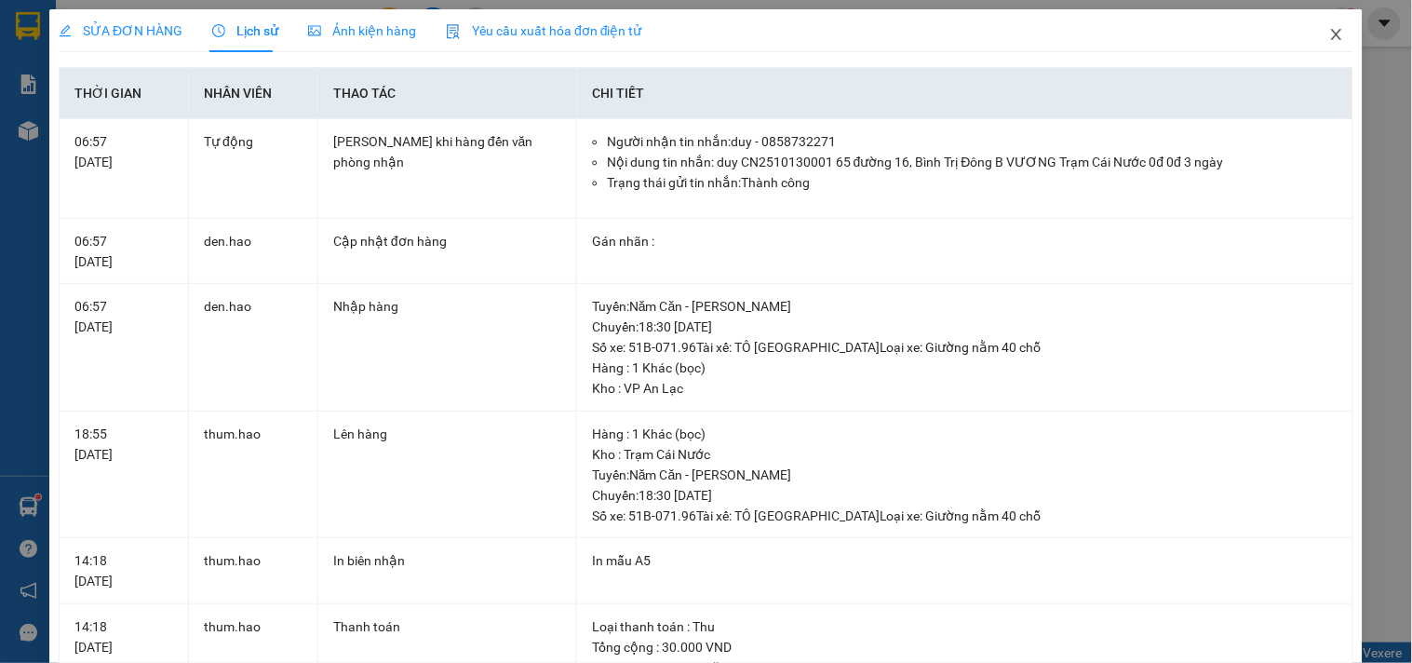
click at [1329, 34] on icon "close" at bounding box center [1336, 34] width 15 height 15
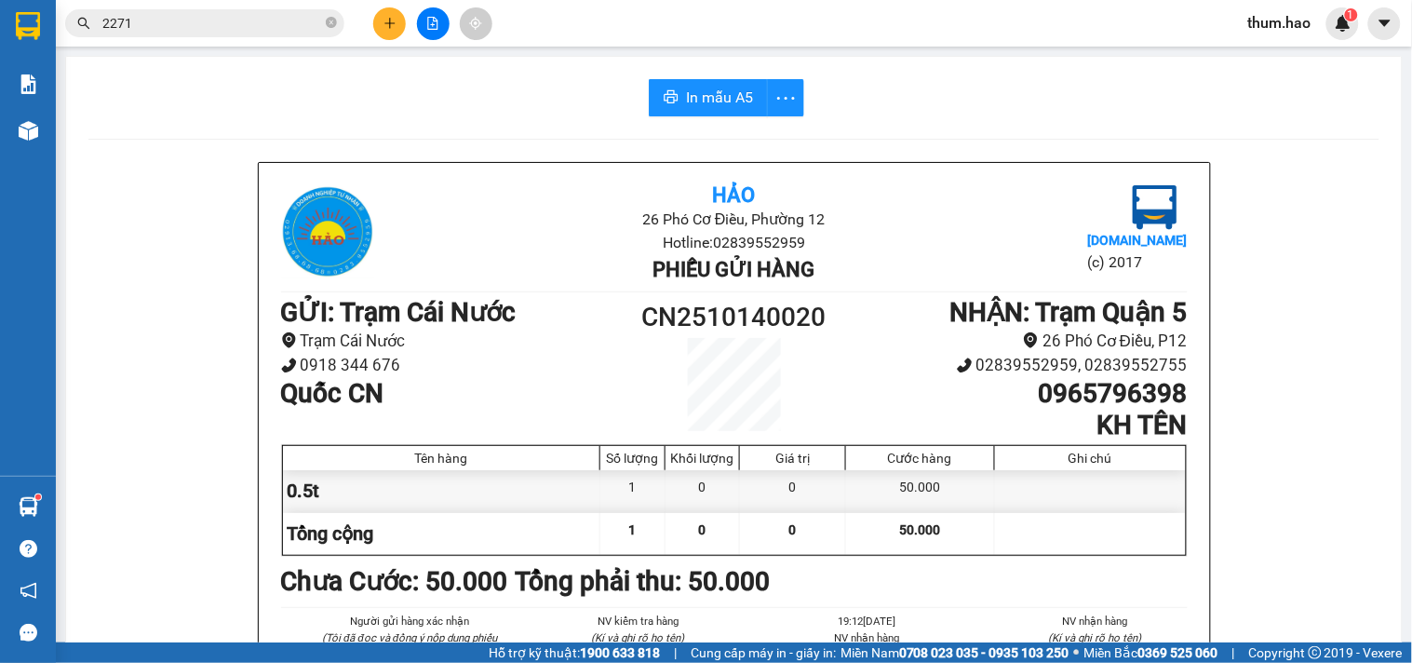
click at [180, 19] on input "2271" at bounding box center [212, 23] width 220 height 20
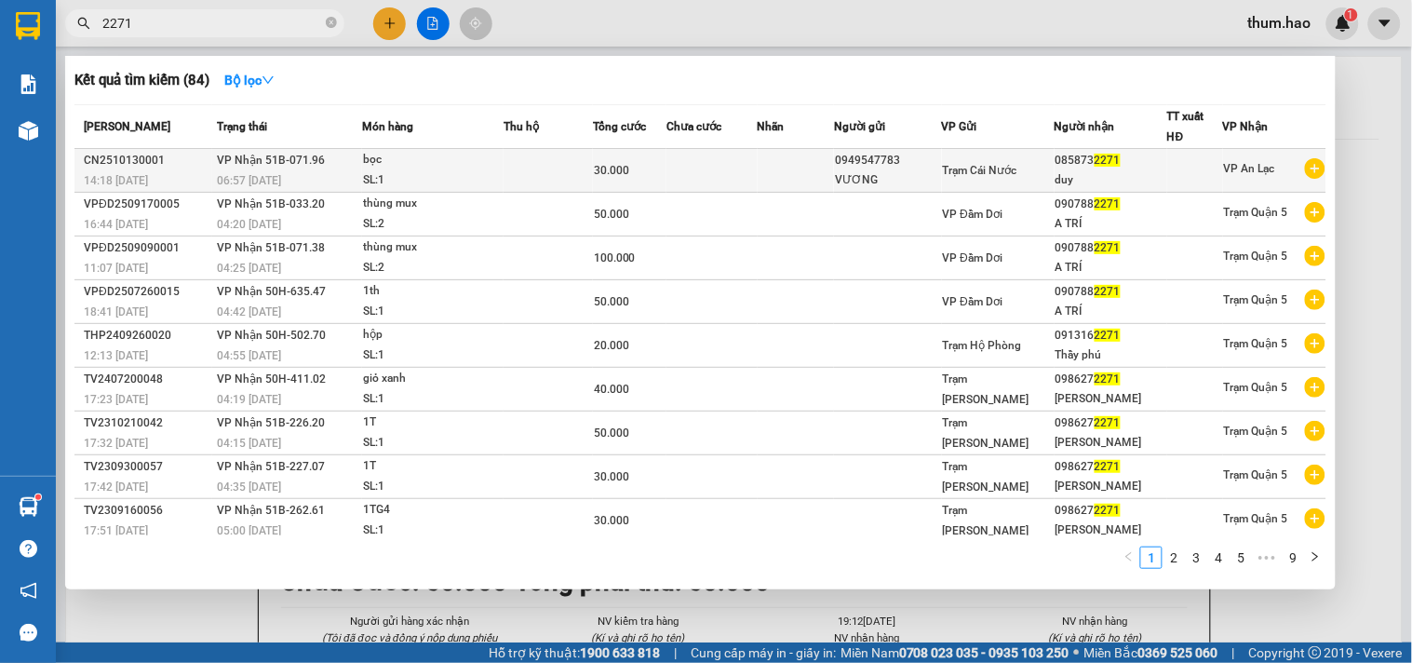
click at [756, 175] on td at bounding box center [711, 171] width 90 height 44
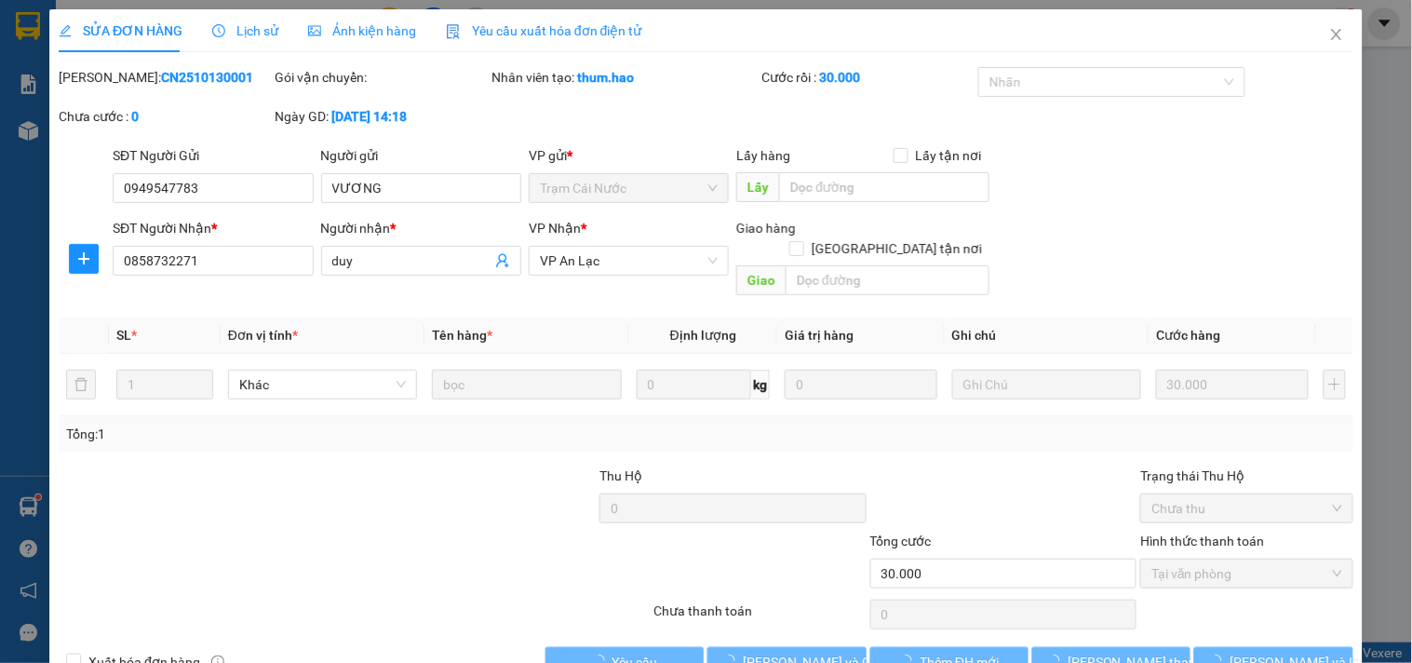
type input "0949547783"
type input "VƯƠNG"
type input "0858732271"
type input "duy"
type input "30.000"
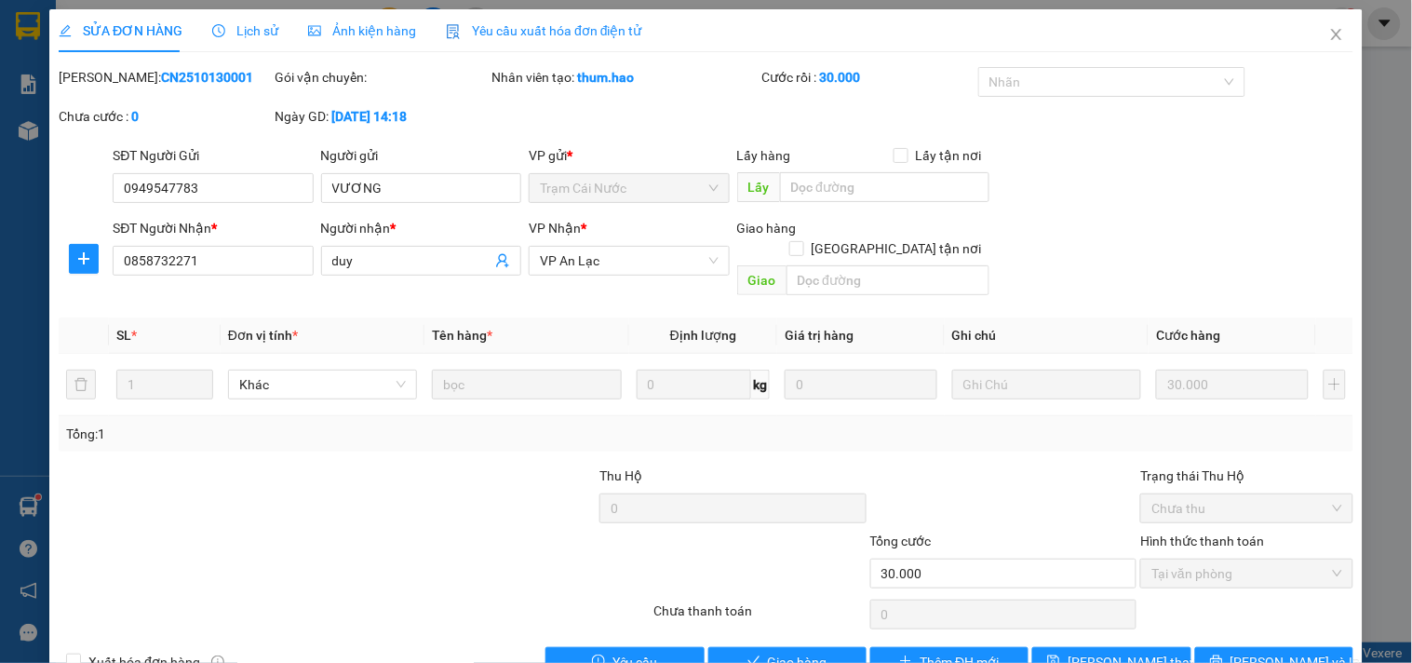
click at [357, 31] on span "Ảnh kiện hàng" at bounding box center [362, 30] width 108 height 15
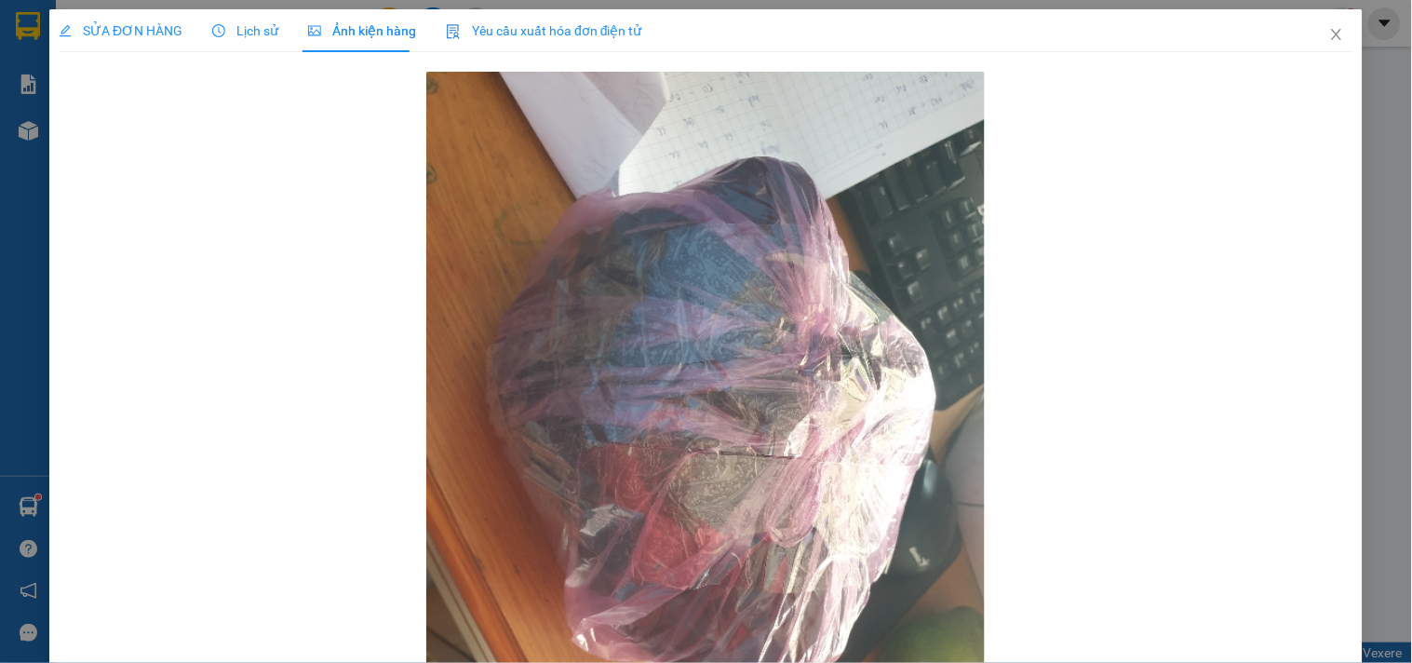
click at [256, 33] on span "Lịch sử" at bounding box center [245, 30] width 66 height 15
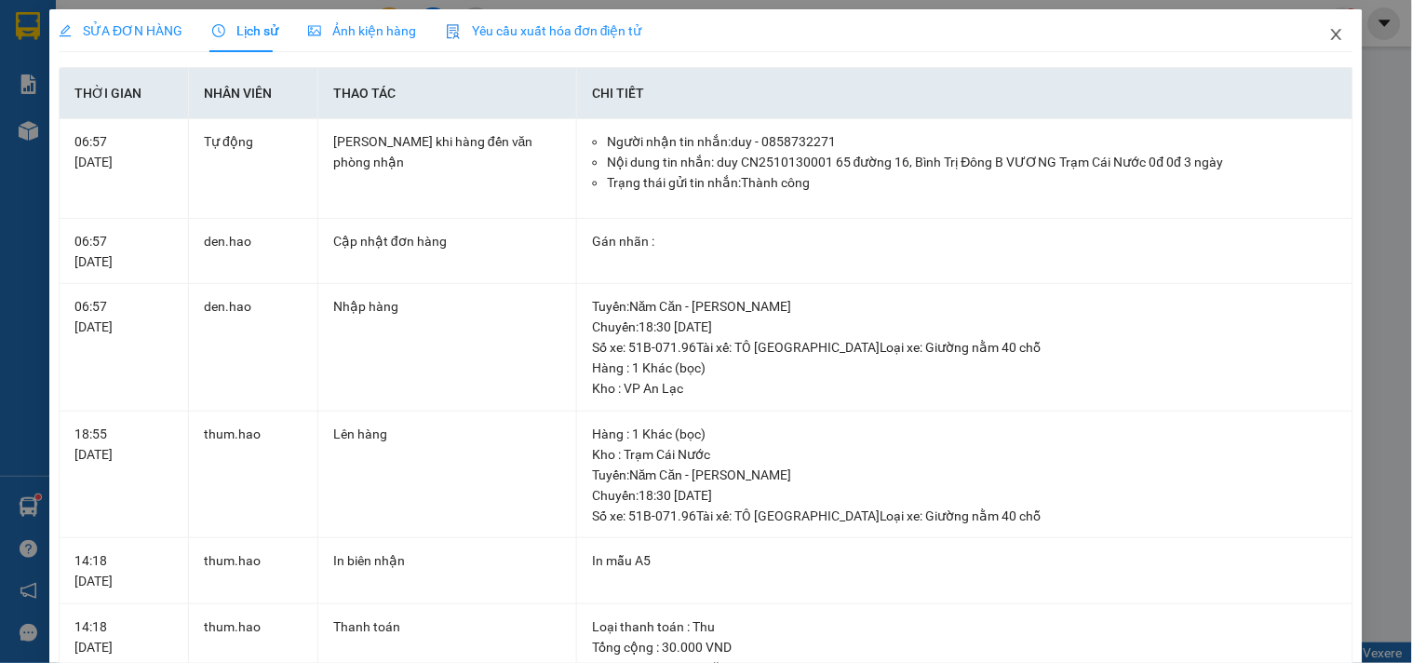
drag, startPoint x: 1320, startPoint y: 38, endPoint x: 1259, endPoint y: 49, distance: 61.5
click at [1331, 37] on icon "close" at bounding box center [1336, 34] width 10 height 11
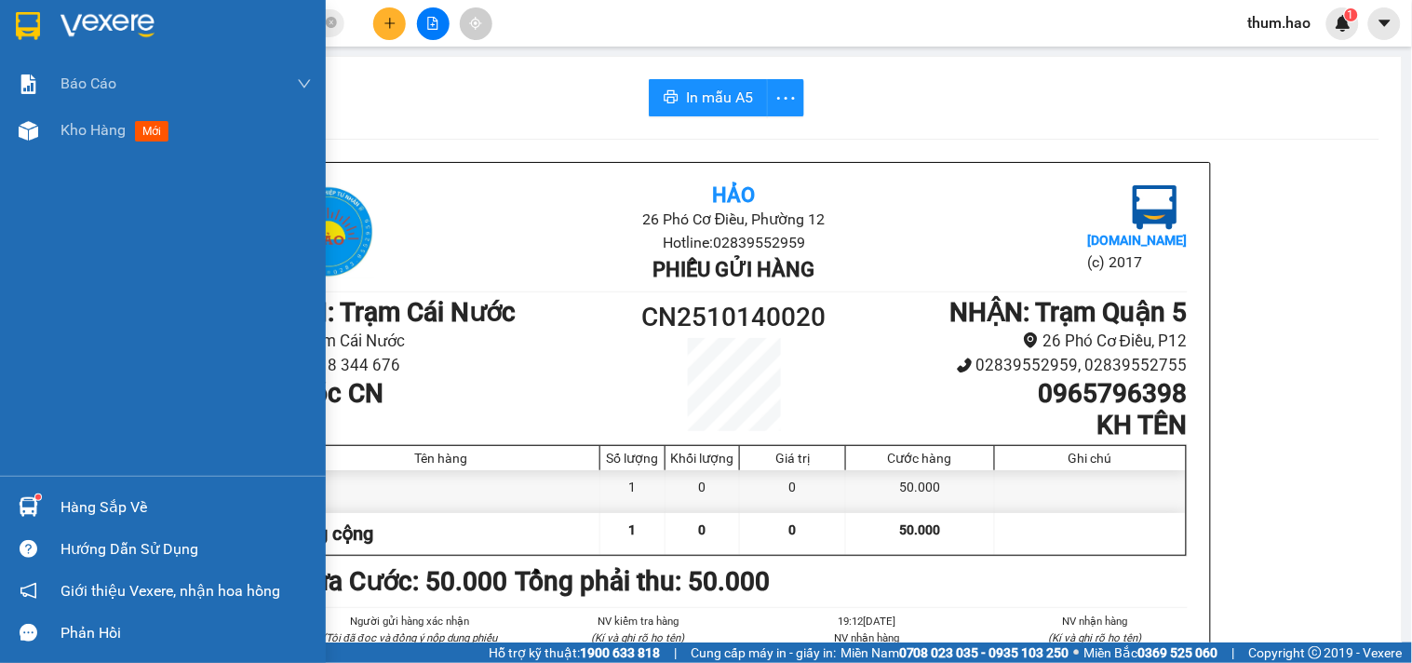
click at [47, 135] on div "Kho hàng mới" at bounding box center [163, 130] width 326 height 47
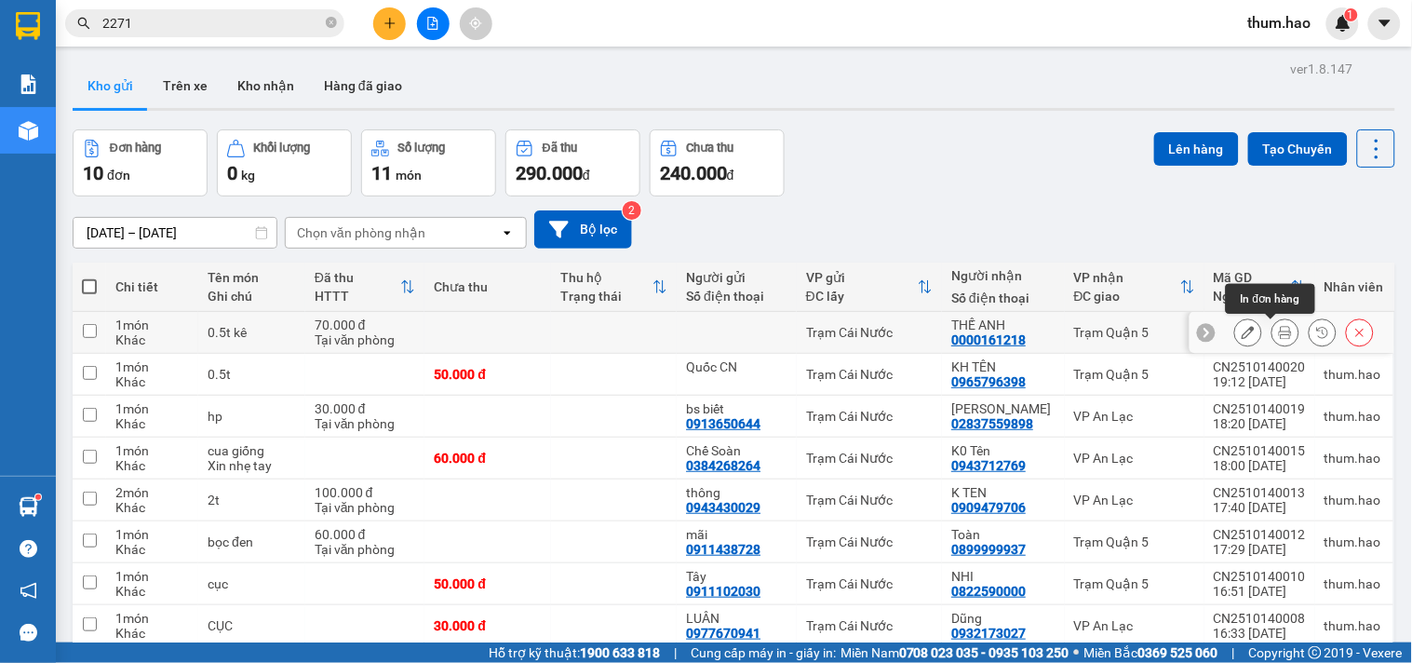
click at [1279, 332] on icon at bounding box center [1285, 332] width 13 height 13
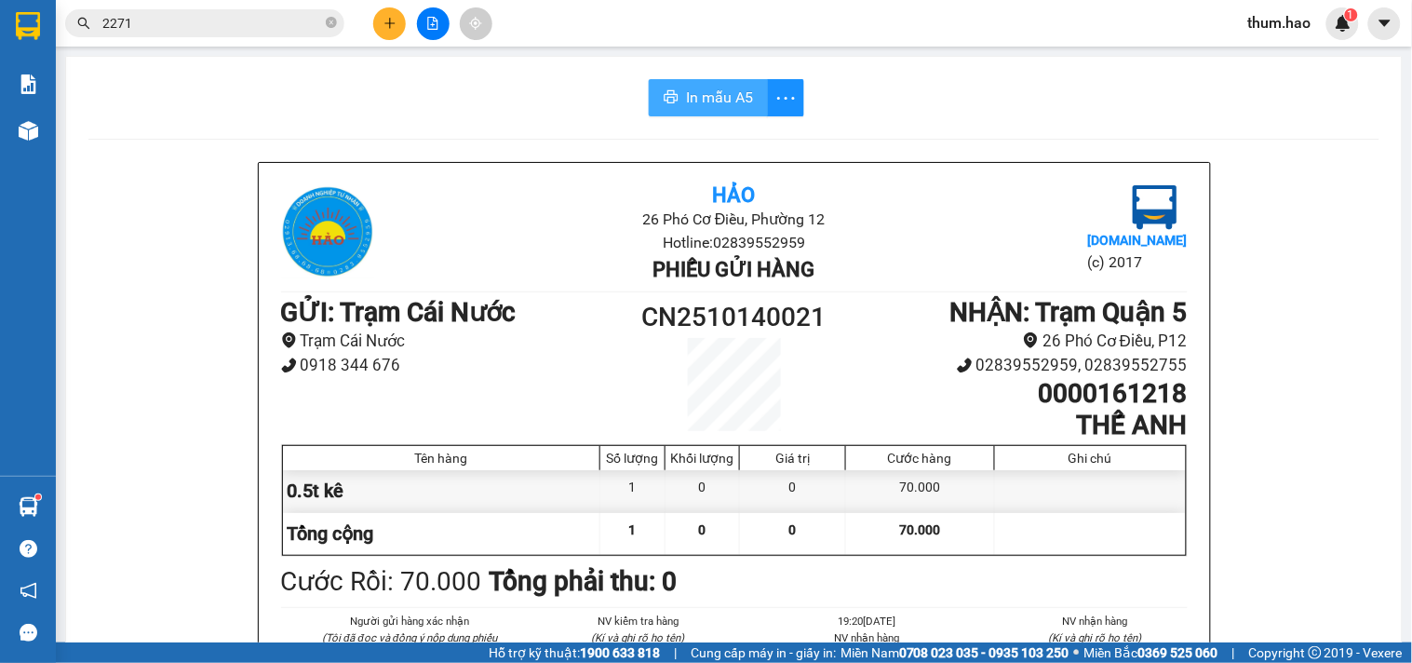
click at [701, 105] on span "In mẫu A5" at bounding box center [719, 97] width 67 height 23
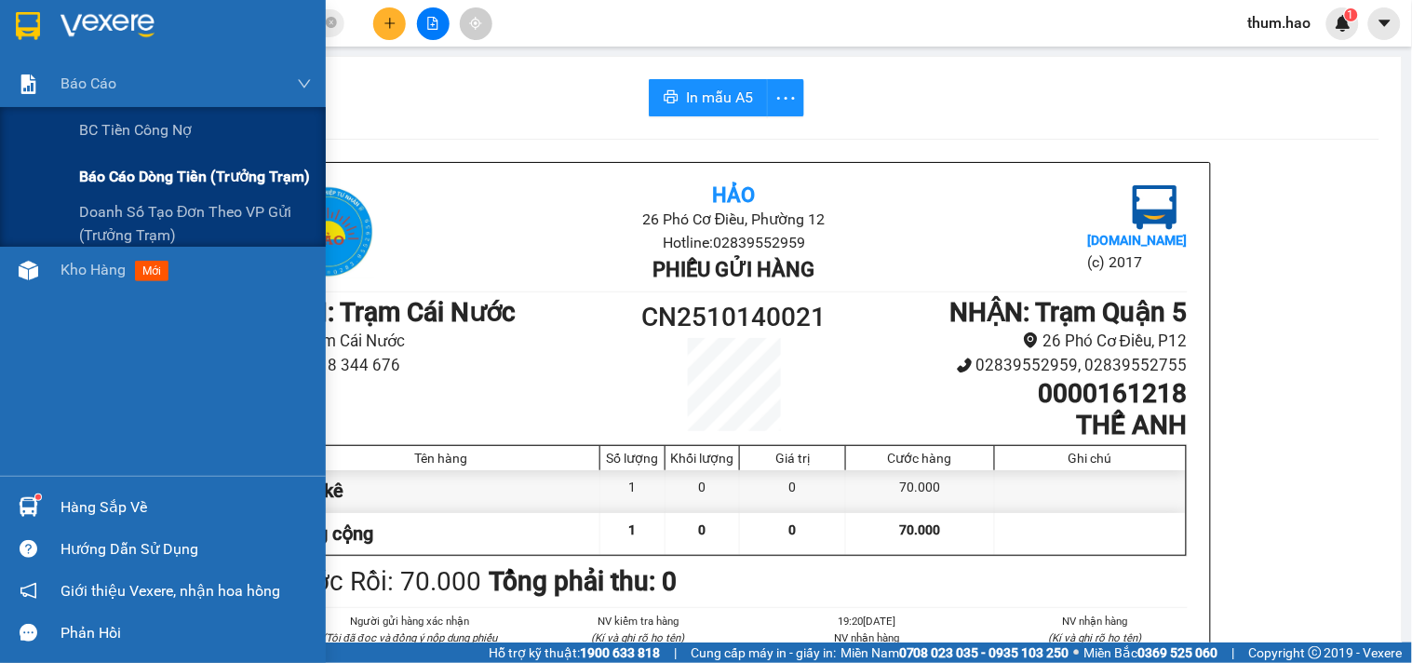
click at [112, 181] on span "Báo cáo dòng tiền (trưởng trạm)" at bounding box center [194, 176] width 231 height 23
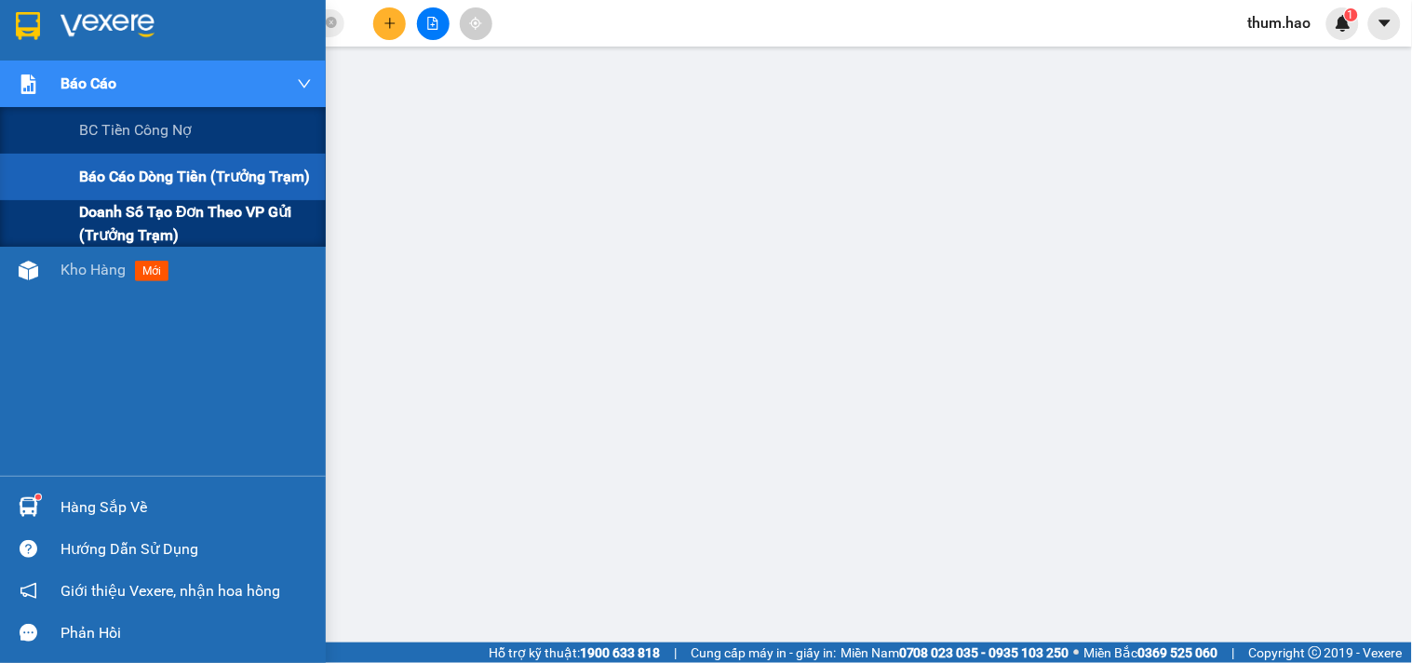
drag, startPoint x: 112, startPoint y: 220, endPoint x: 121, endPoint y: 215, distance: 10.4
click at [117, 220] on span "Doanh số tạo đơn theo VP gửi (trưởng trạm)" at bounding box center [195, 223] width 233 height 47
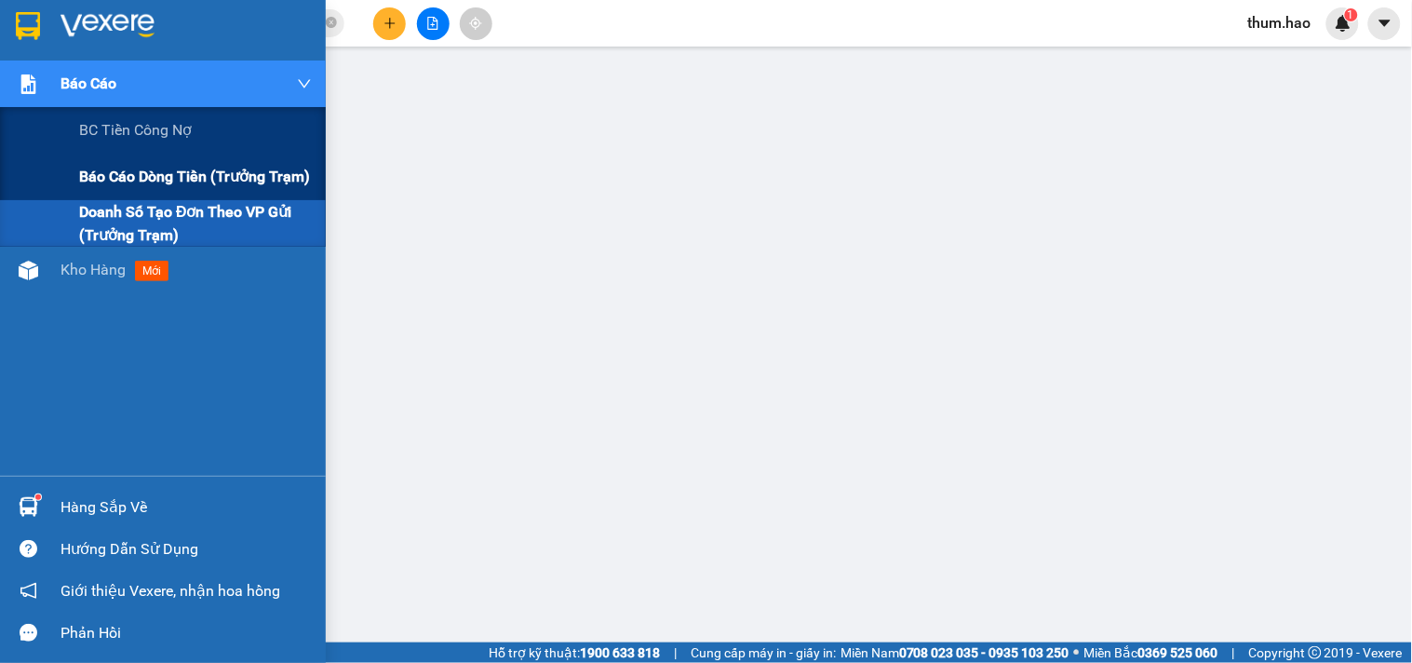
drag, startPoint x: 117, startPoint y: 168, endPoint x: 163, endPoint y: 161, distance: 46.2
click at [118, 168] on span "Báo cáo dòng tiền (trưởng trạm)" at bounding box center [194, 176] width 231 height 23
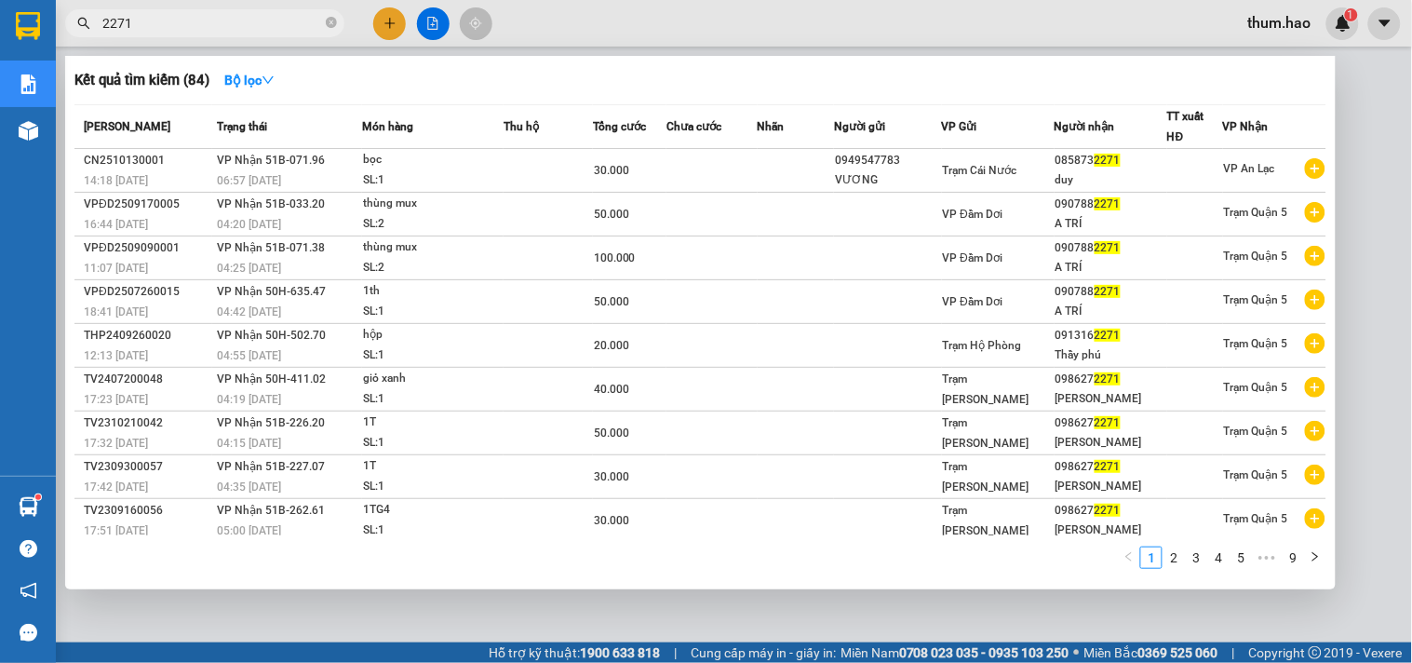
click at [210, 19] on input "2271" at bounding box center [212, 23] width 220 height 20
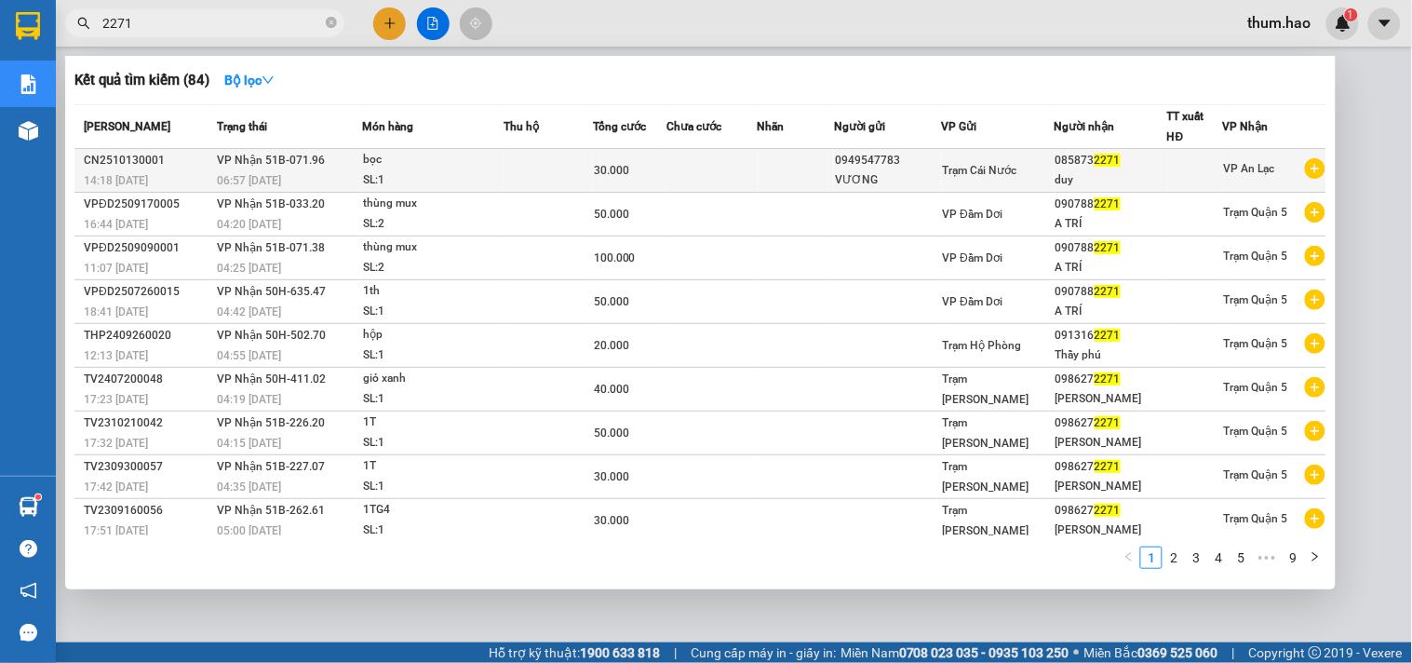
click at [724, 177] on td at bounding box center [711, 171] width 90 height 44
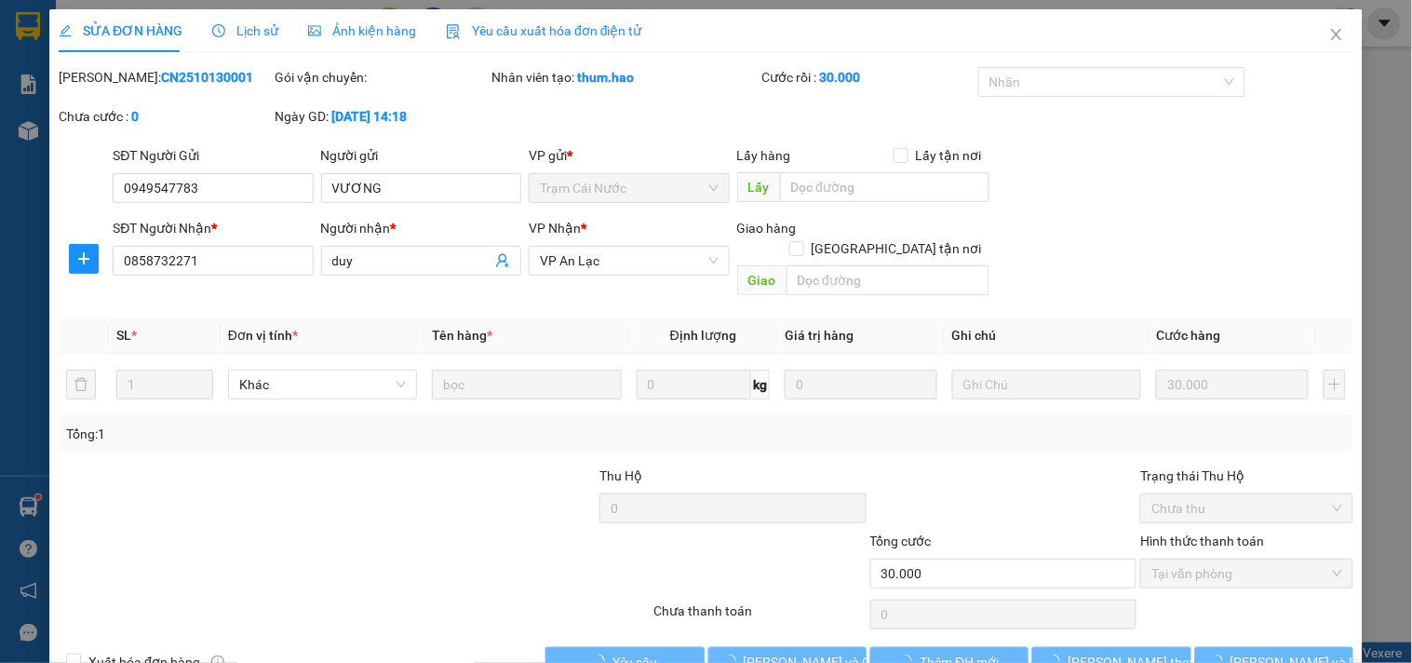
type input "0949547783"
type input "VƯƠNG"
type input "0858732271"
type input "duy"
type input "30.000"
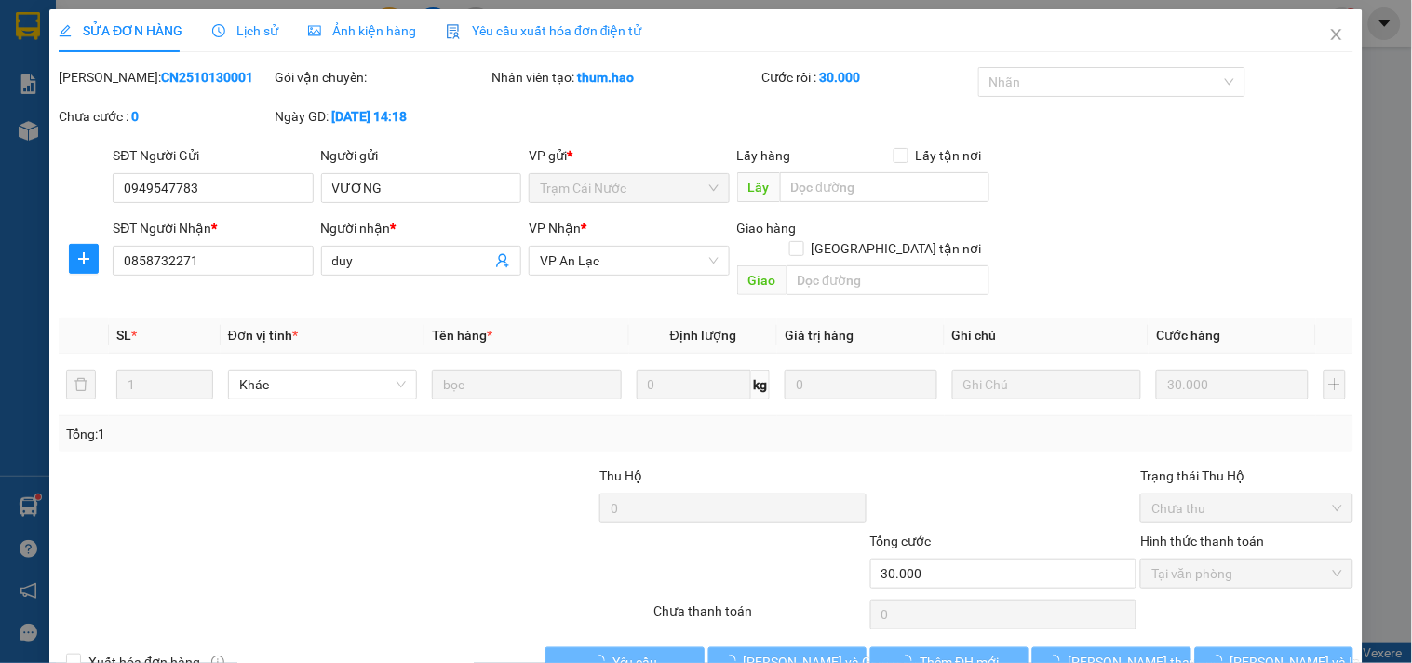
click at [251, 42] on div "Lịch sử" at bounding box center [245, 30] width 66 height 43
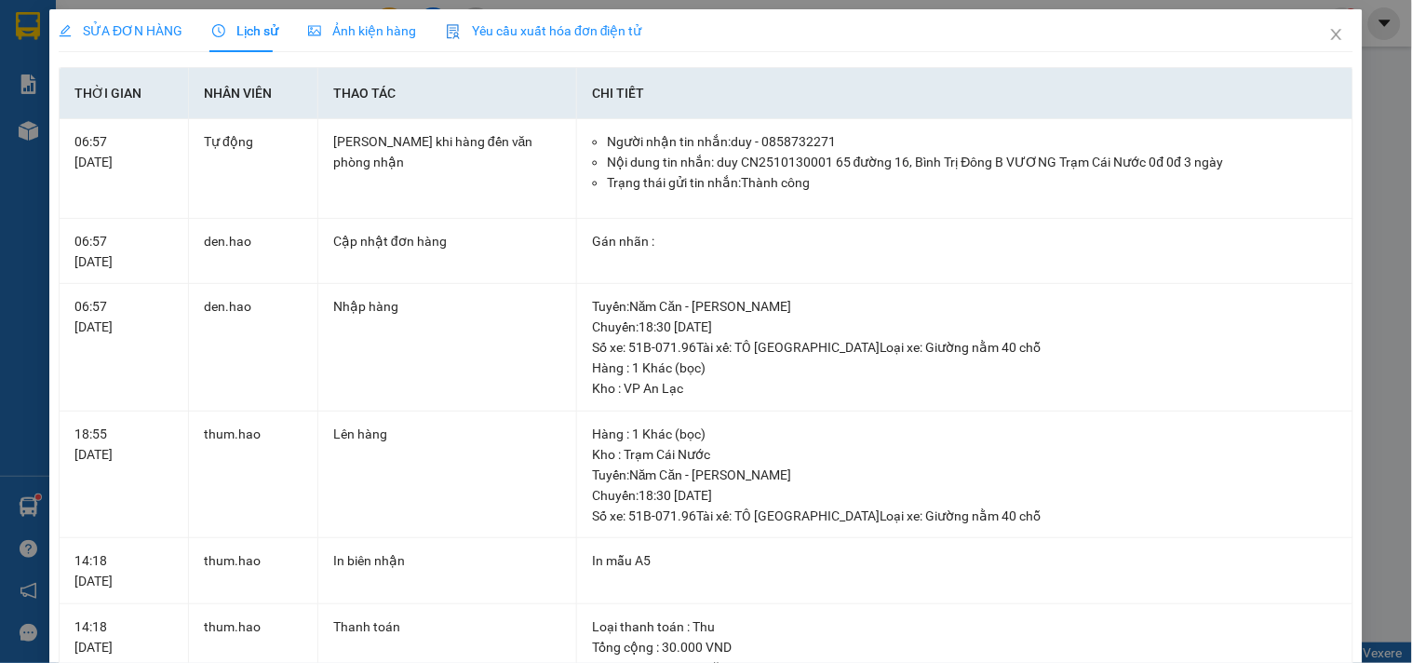
click at [379, 30] on span "Ảnh kiện hàng" at bounding box center [362, 30] width 108 height 15
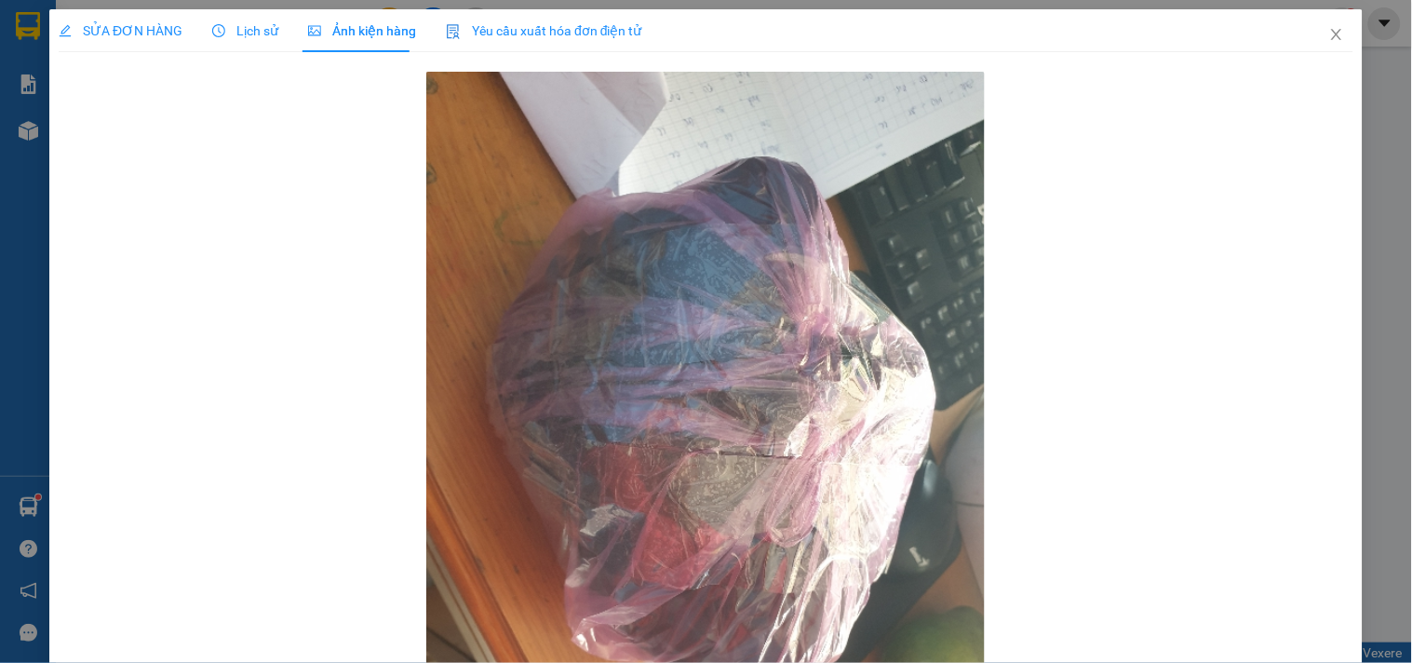
click at [230, 38] on span "Lịch sử" at bounding box center [245, 30] width 66 height 15
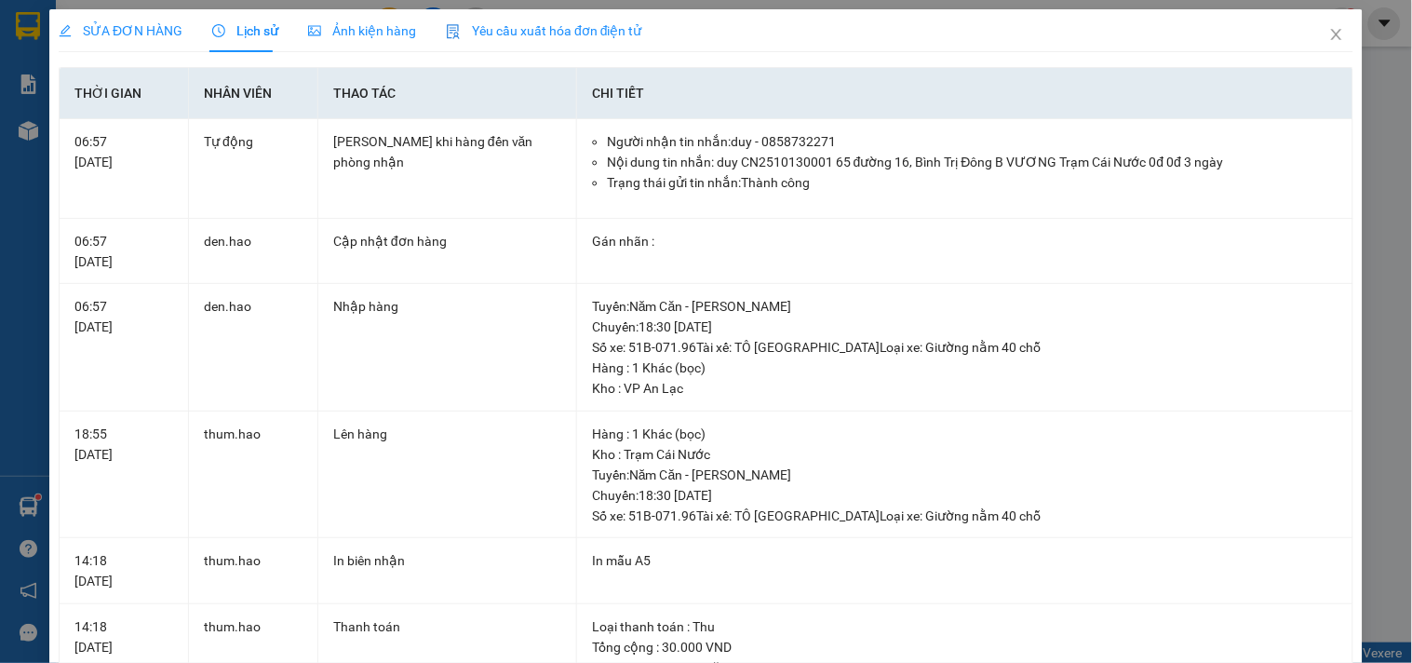
click at [350, 9] on div "Ảnh kiện hàng" at bounding box center [362, 30] width 108 height 43
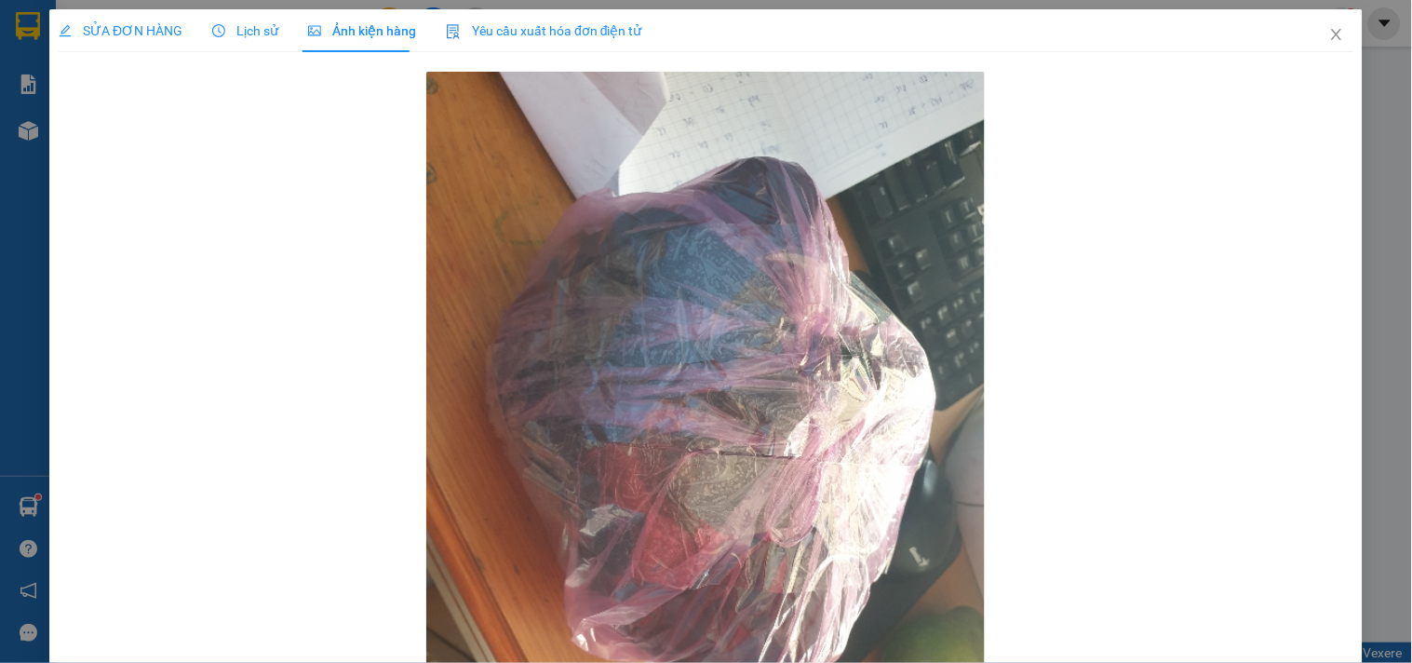
click at [258, 35] on span "Lịch sử" at bounding box center [245, 30] width 66 height 15
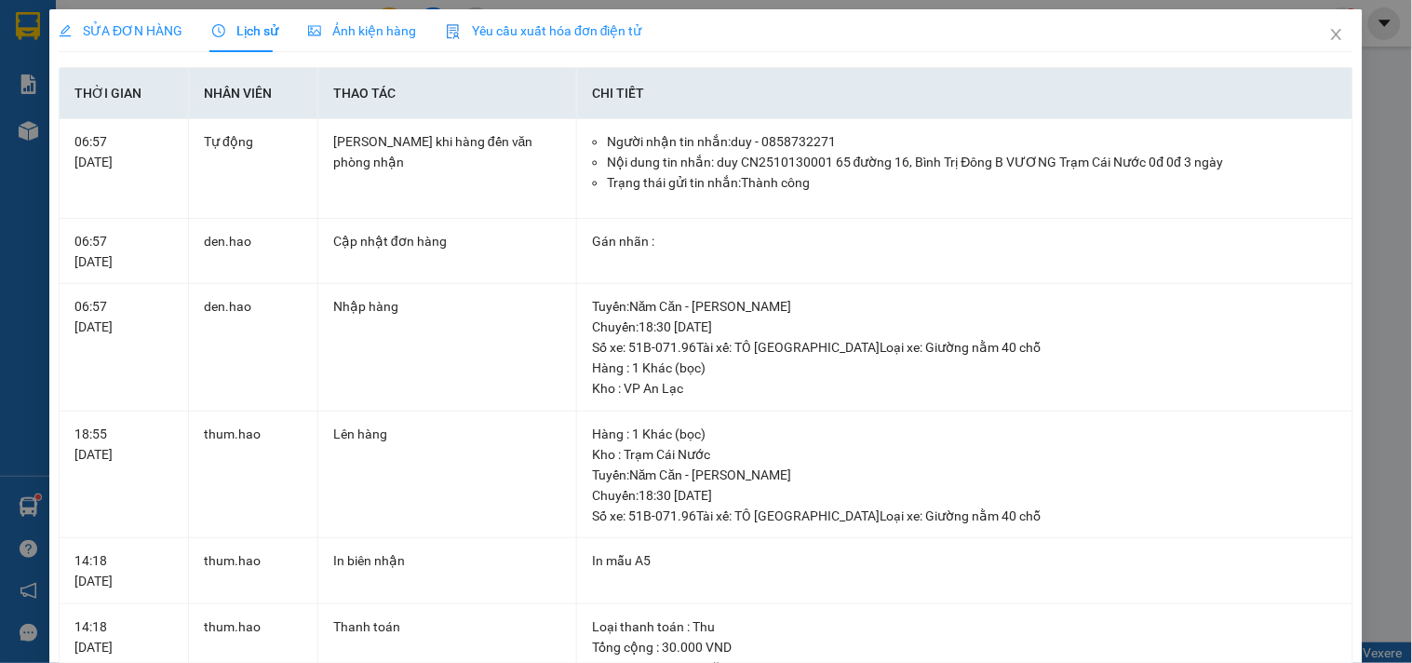
click at [156, 32] on span "SỬA ĐƠN HÀNG" at bounding box center [121, 30] width 124 height 15
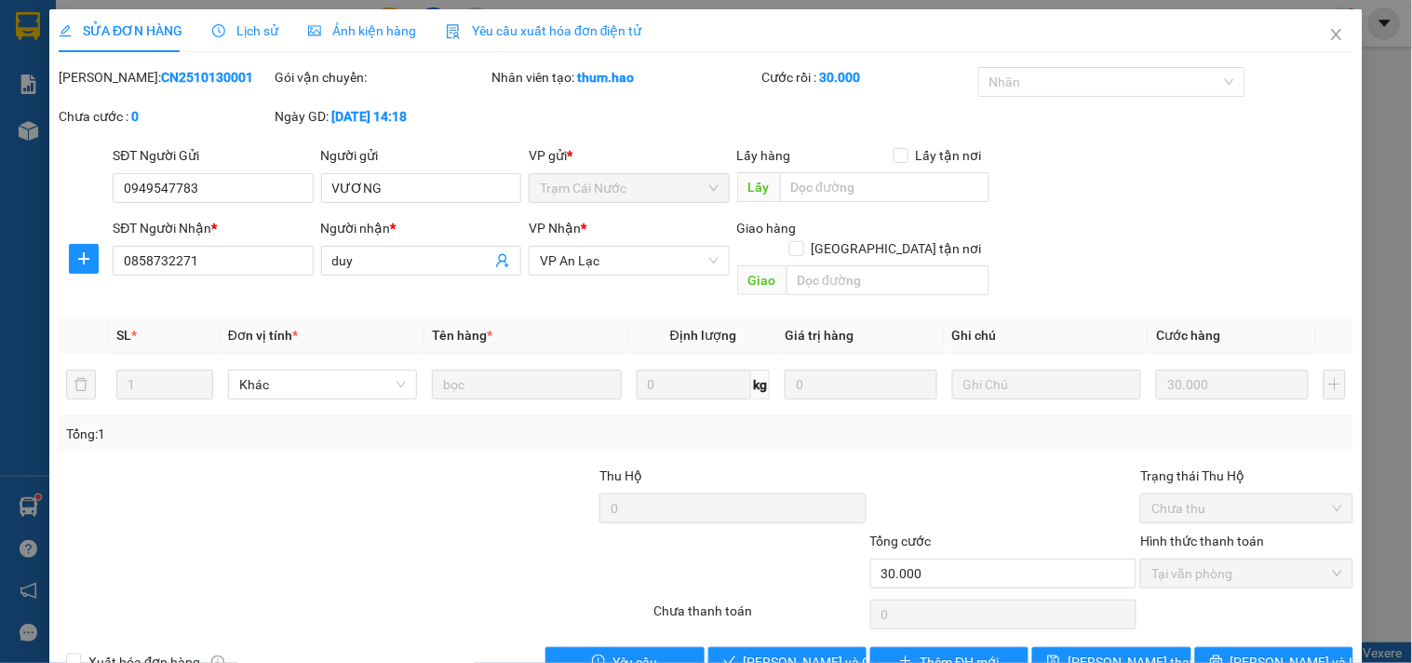
click at [270, 31] on span "Lịch sử" at bounding box center [245, 30] width 66 height 15
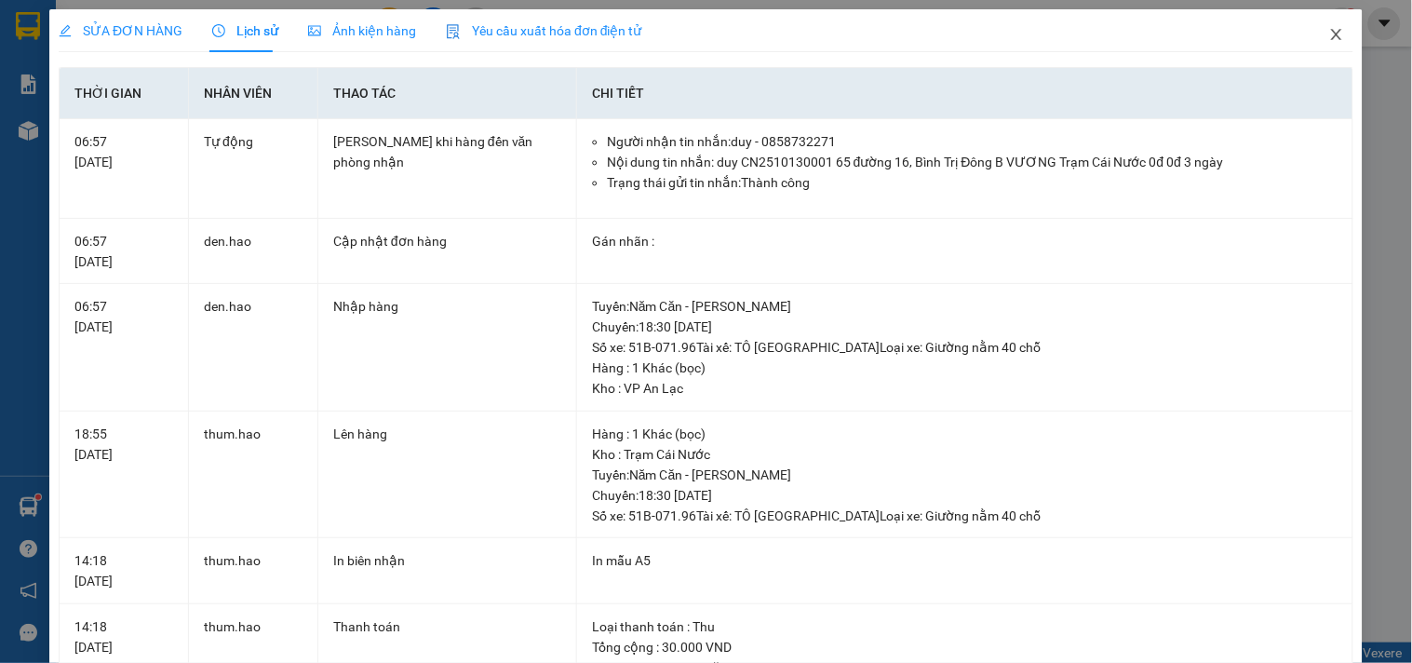
click at [1331, 32] on icon "close" at bounding box center [1336, 34] width 10 height 11
